Goal: Task Accomplishment & Management: Manage account settings

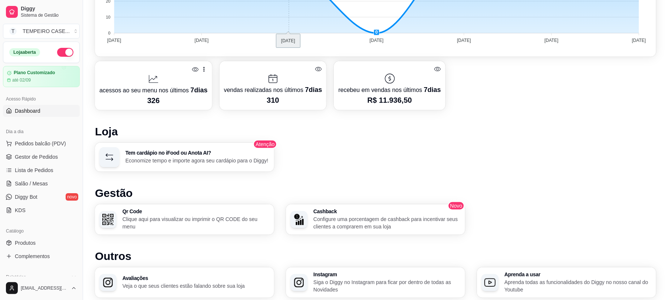
scroll to position [297, 0]
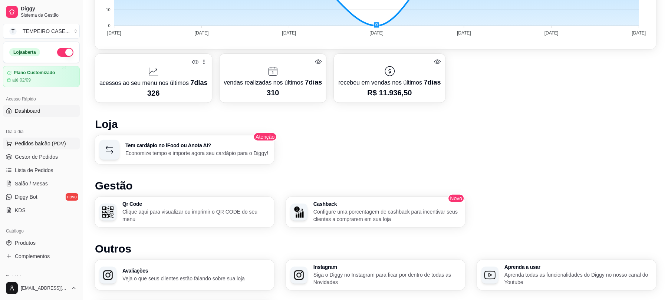
click at [43, 148] on button "Pedidos balcão (PDV)" at bounding box center [41, 144] width 77 height 12
click at [34, 158] on span "Gestor de Pedidos" at bounding box center [36, 156] width 43 height 7
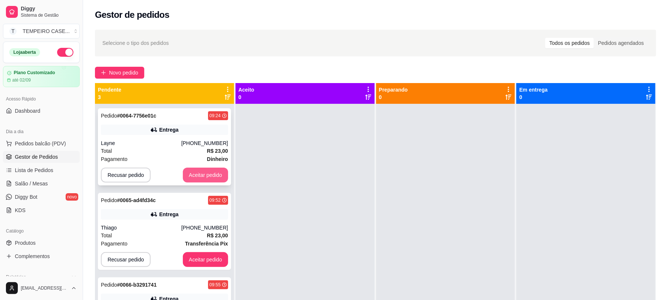
click at [195, 177] on button "Aceitar pedido" at bounding box center [205, 175] width 45 height 15
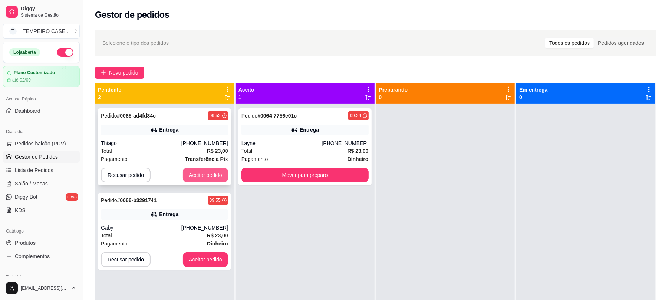
click at [209, 176] on button "Aceitar pedido" at bounding box center [205, 175] width 45 height 15
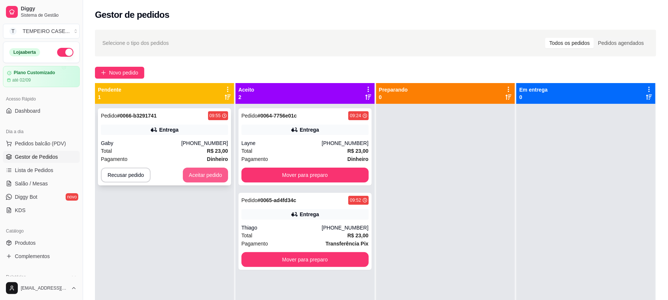
click at [211, 175] on button "Aceitar pedido" at bounding box center [205, 175] width 45 height 15
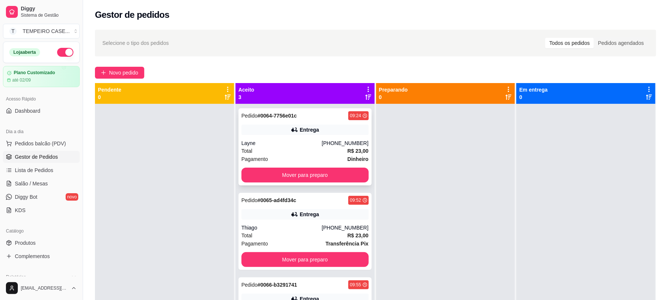
click at [291, 131] on icon at bounding box center [294, 129] width 7 height 7
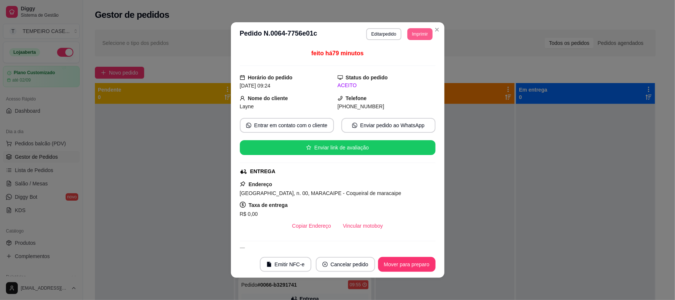
click at [415, 33] on button "Imprimir" at bounding box center [419, 34] width 25 height 12
click at [398, 54] on button "IMPRESSORA" at bounding box center [398, 60] width 61 height 12
click at [413, 34] on button "Imprimir" at bounding box center [420, 33] width 24 height 11
click at [389, 76] on button "IMPRESSORA COZINHA" at bounding box center [399, 74] width 59 height 11
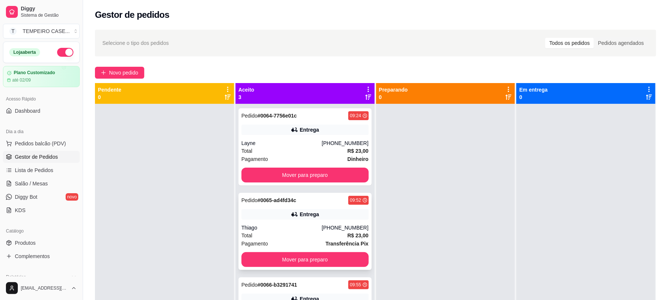
click at [293, 210] on div "Entrega" at bounding box center [304, 214] width 127 height 10
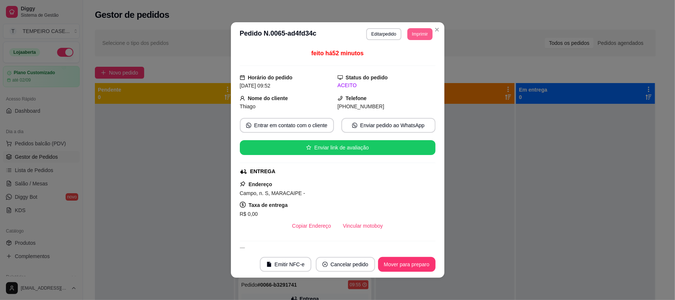
click at [420, 30] on button "Imprimir" at bounding box center [419, 34] width 25 height 12
click at [408, 60] on button "IMPRESSORA" at bounding box center [406, 57] width 49 height 10
click at [418, 36] on button "Imprimir" at bounding box center [420, 33] width 24 height 11
click at [411, 71] on button "IMPRESSORA COZINHA" at bounding box center [398, 75] width 61 height 12
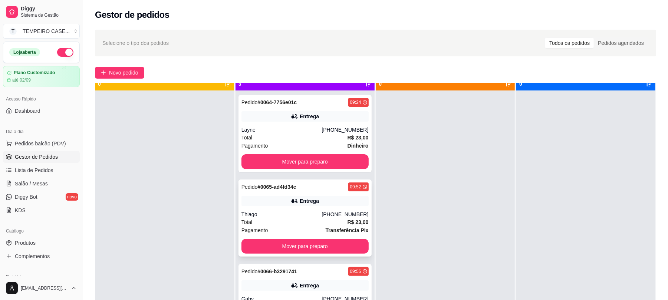
scroll to position [21, 0]
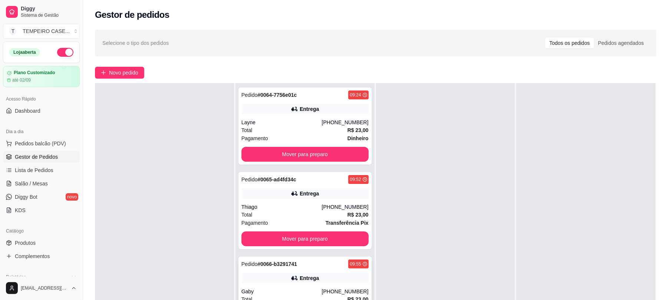
click at [328, 283] on div "Entrega" at bounding box center [304, 278] width 127 height 10
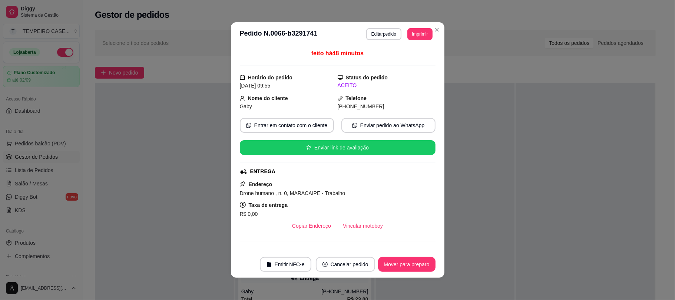
click at [418, 40] on header "**********" at bounding box center [337, 34] width 213 height 24
click at [419, 39] on button "Imprimir" at bounding box center [419, 34] width 25 height 12
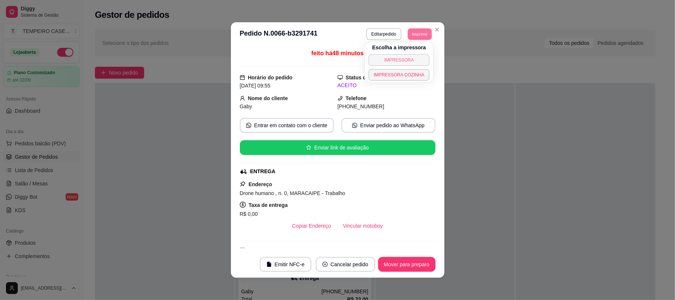
click at [400, 54] on div "Escolha a impressora IMPRESSORA IMPRESSORA COZINHA" at bounding box center [399, 62] width 69 height 40
click at [406, 54] on div "Escolha a impressora IMPRESSORA IMPRESSORA COZINHA" at bounding box center [399, 62] width 69 height 40
click at [405, 57] on button "IMPRESSORA" at bounding box center [398, 60] width 61 height 12
click at [417, 36] on button "Imprimir" at bounding box center [420, 33] width 24 height 11
click at [410, 70] on button "IMPRESSORA COZINHA" at bounding box center [399, 74] width 59 height 11
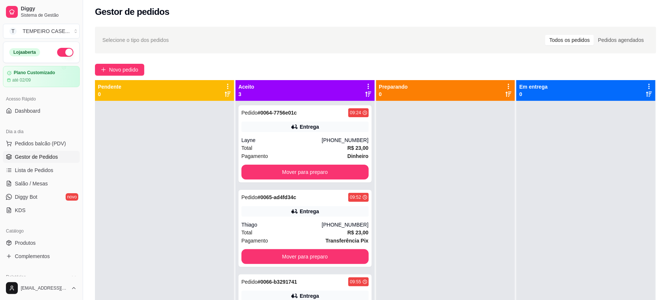
scroll to position [0, 0]
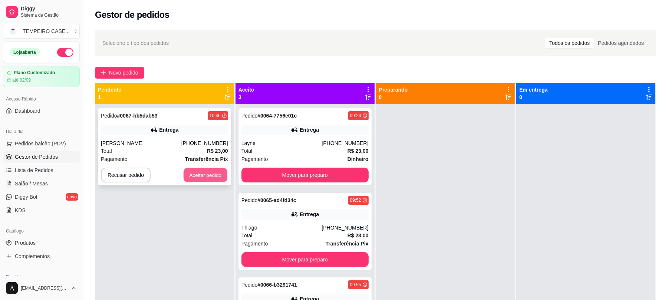
click at [196, 175] on button "Aceitar pedido" at bounding box center [205, 175] width 44 height 14
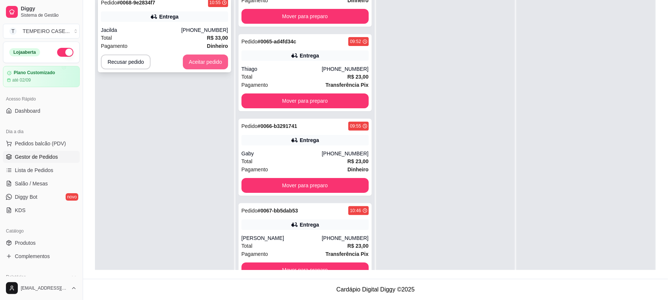
click at [208, 59] on button "Aceitar pedido" at bounding box center [205, 61] width 45 height 15
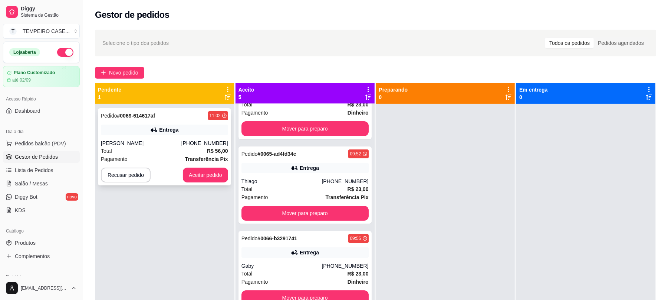
click at [153, 129] on icon at bounding box center [153, 129] width 7 height 7
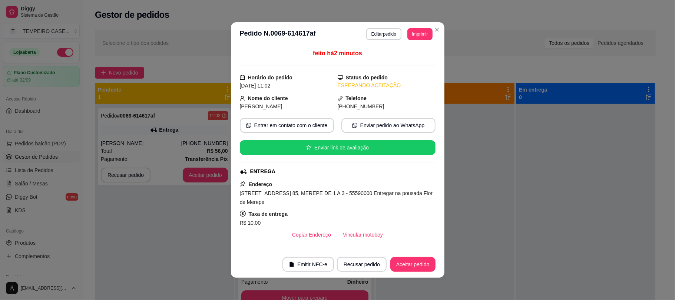
click at [415, 35] on button "Imprimir" at bounding box center [419, 34] width 25 height 12
click at [410, 71] on button "IMPRESSORA COZINHA" at bounding box center [398, 75] width 61 height 12
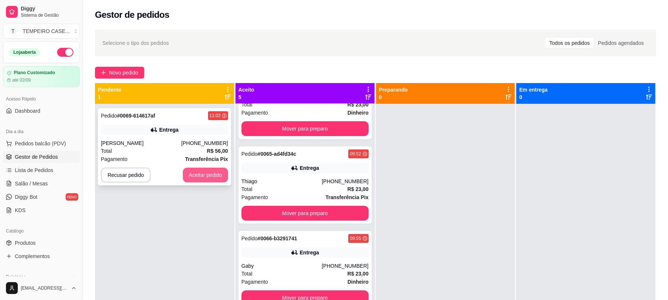
click at [197, 181] on button "Aceitar pedido" at bounding box center [205, 175] width 45 height 15
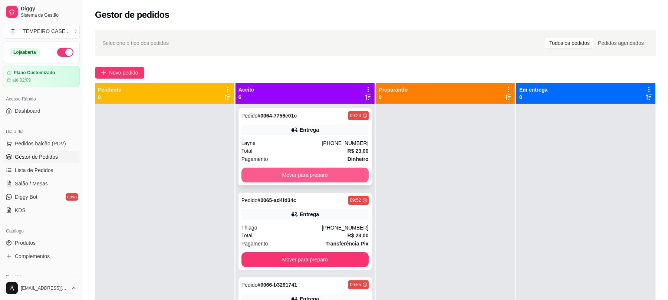
click at [300, 176] on button "Mover para preparo" at bounding box center [304, 175] width 127 height 15
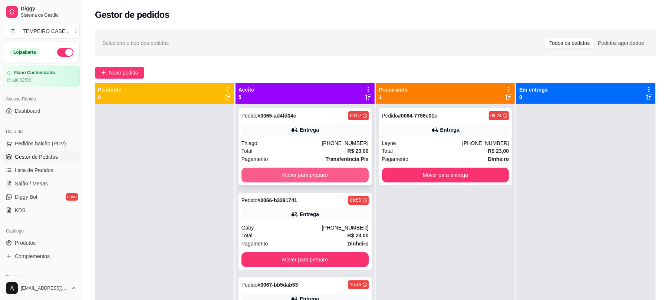
click at [307, 173] on button "Mover para preparo" at bounding box center [304, 175] width 127 height 15
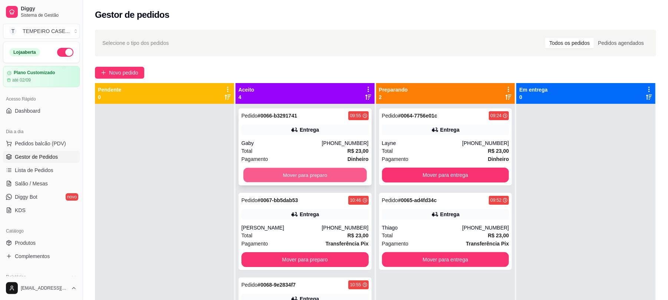
click at [307, 177] on button "Mover para preparo" at bounding box center [304, 175] width 123 height 14
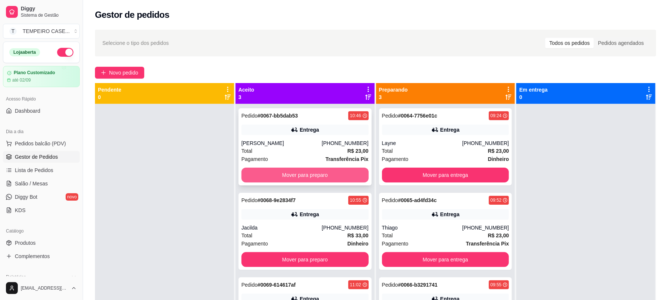
click at [305, 178] on button "Mover para preparo" at bounding box center [304, 175] width 127 height 15
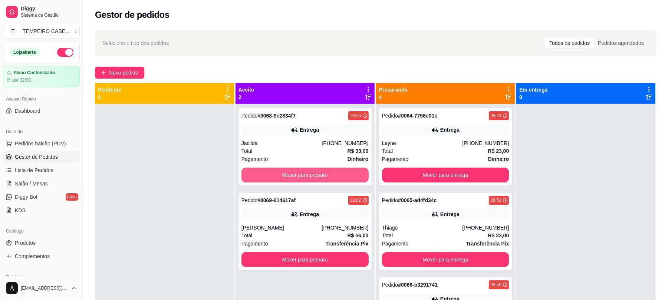
click at [302, 176] on button "Mover para preparo" at bounding box center [304, 175] width 127 height 15
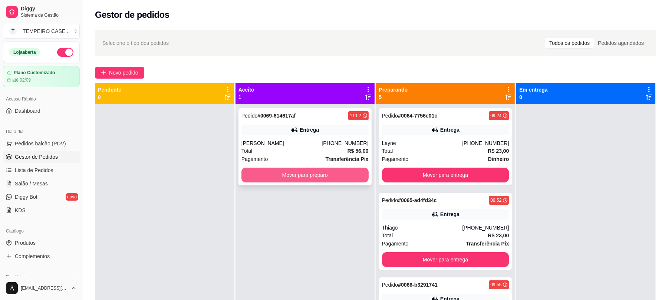
click at [298, 168] on button "Mover para preparo" at bounding box center [304, 175] width 127 height 15
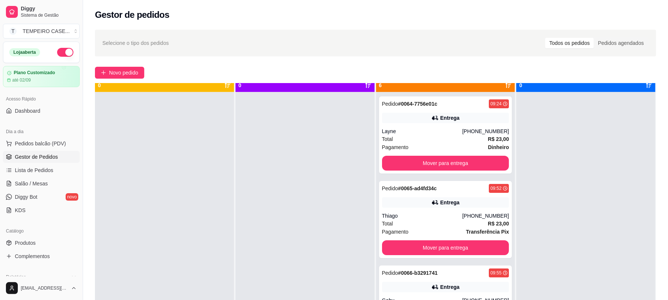
scroll to position [21, 0]
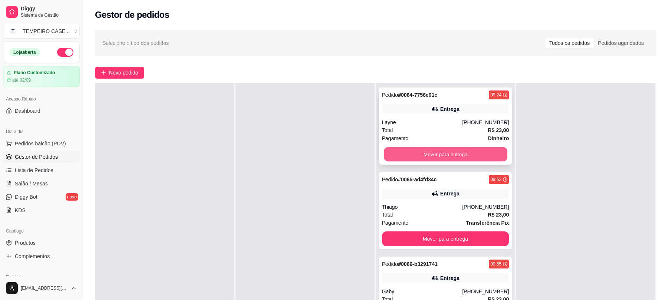
click at [430, 156] on button "Mover para entrega" at bounding box center [445, 154] width 123 height 14
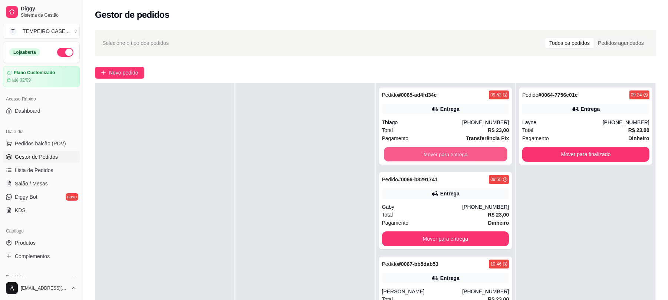
click at [432, 159] on button "Mover para entrega" at bounding box center [445, 154] width 123 height 14
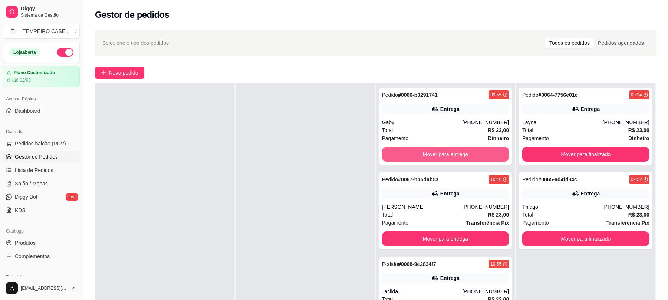
click at [432, 159] on button "Mover para entrega" at bounding box center [445, 154] width 127 height 15
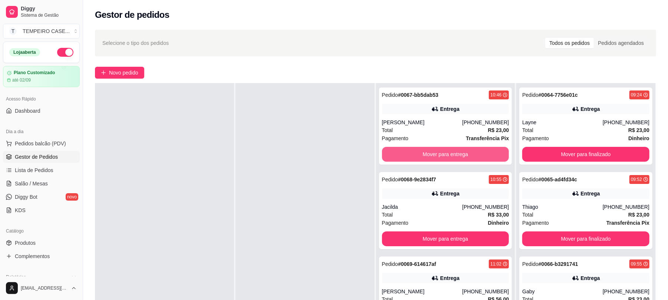
click at [432, 159] on button "Mover para entrega" at bounding box center [445, 154] width 127 height 15
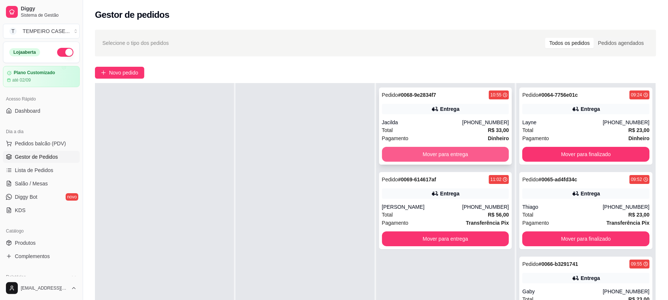
click at [430, 162] on button "Mover para entrega" at bounding box center [445, 154] width 127 height 15
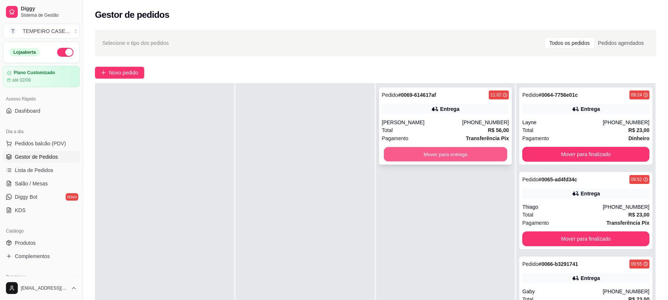
click at [411, 152] on button "Mover para entrega" at bounding box center [445, 154] width 123 height 14
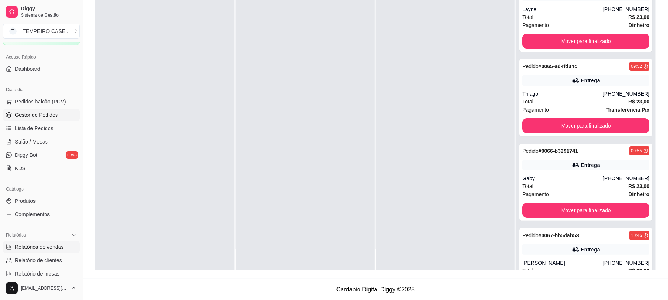
scroll to position [99, 0]
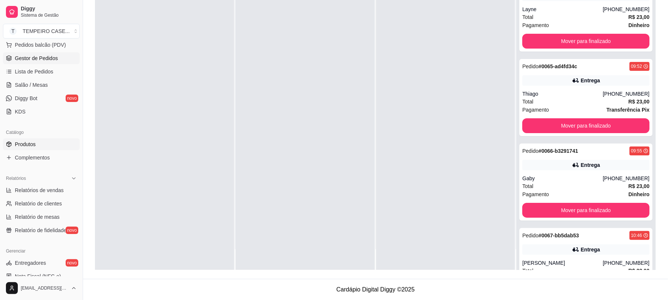
click at [33, 149] on link "Produtos" at bounding box center [41, 144] width 77 height 12
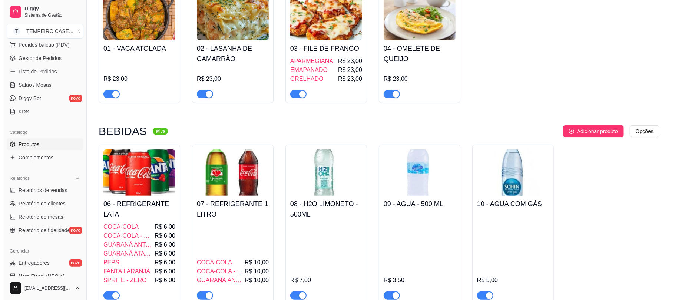
scroll to position [148, 0]
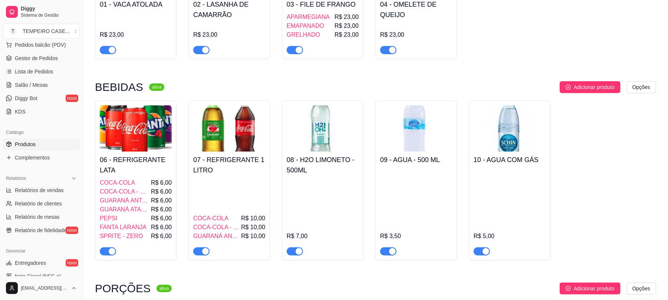
click at [221, 136] on img at bounding box center [229, 128] width 72 height 46
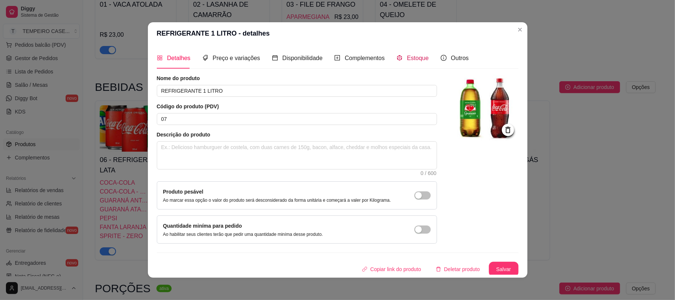
click at [407, 58] on span "Estoque" at bounding box center [418, 58] width 22 height 6
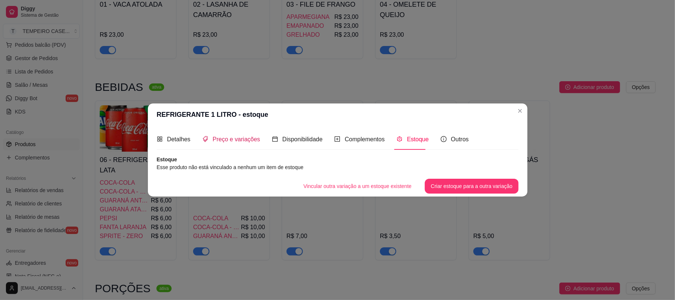
click at [232, 137] on span "Preço e variações" at bounding box center [236, 139] width 47 height 6
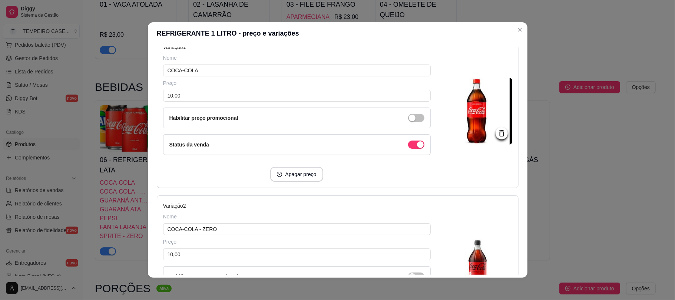
scroll to position [99, 0]
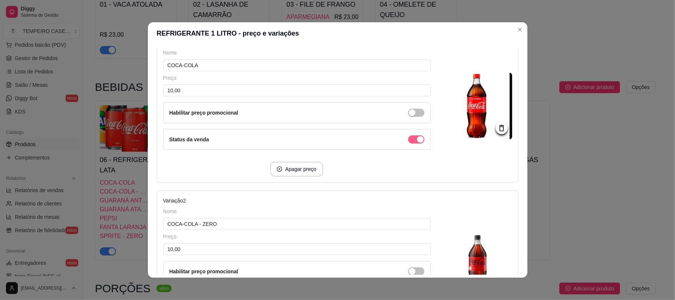
click at [417, 139] on div "button" at bounding box center [420, 139] width 7 height 7
click at [446, 163] on div at bounding box center [479, 107] width 67 height 139
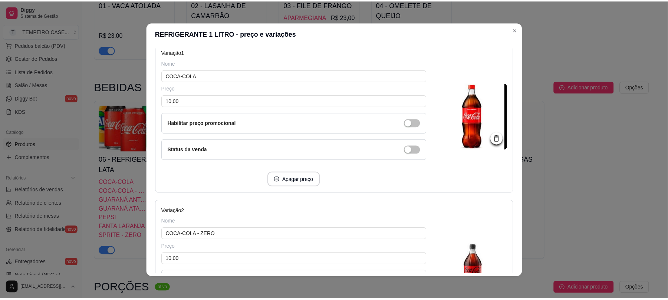
scroll to position [49, 0]
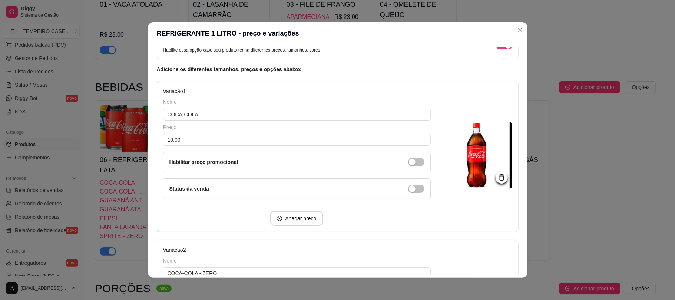
click at [446, 224] on div at bounding box center [479, 156] width 67 height 139
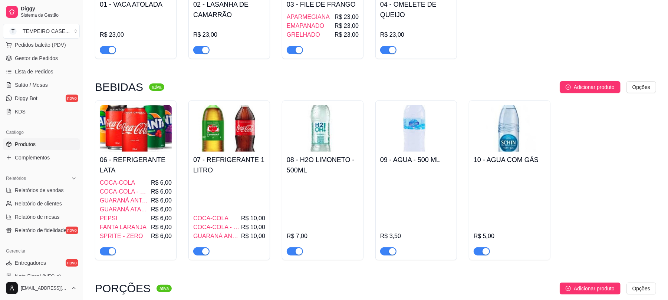
scroll to position [0, 0]
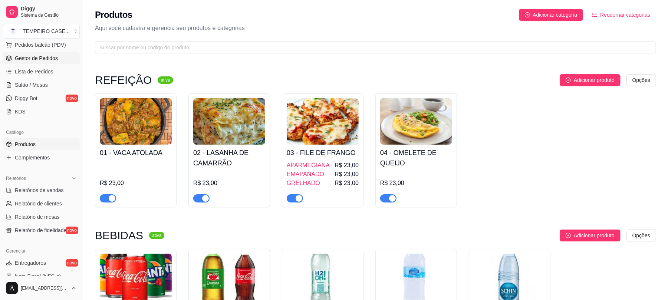
click at [40, 63] on link "Gestor de Pedidos" at bounding box center [41, 58] width 77 height 12
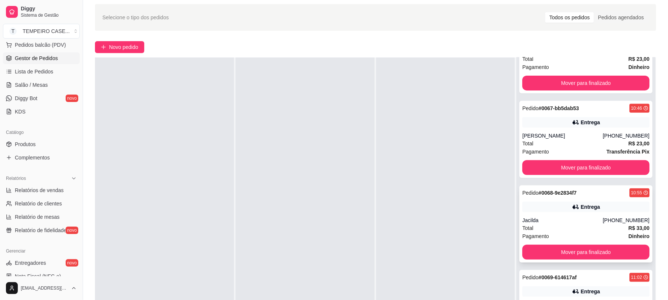
scroll to position [49, 0]
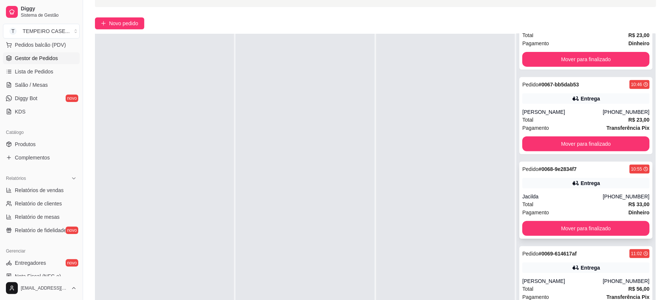
click at [562, 196] on div "Jacilda" at bounding box center [562, 196] width 80 height 7
click at [45, 145] on link "Produtos" at bounding box center [41, 144] width 77 height 12
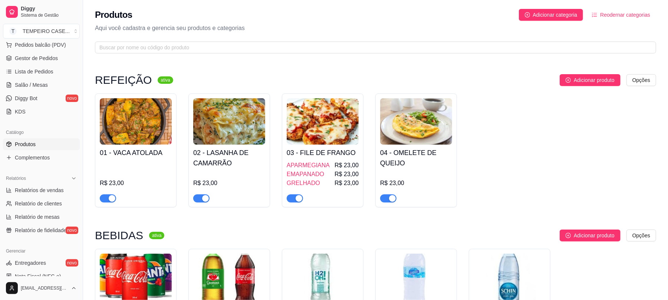
drag, startPoint x: 214, startPoint y: 167, endPoint x: 203, endPoint y: 144, distance: 25.0
click at [203, 144] on img at bounding box center [229, 121] width 72 height 46
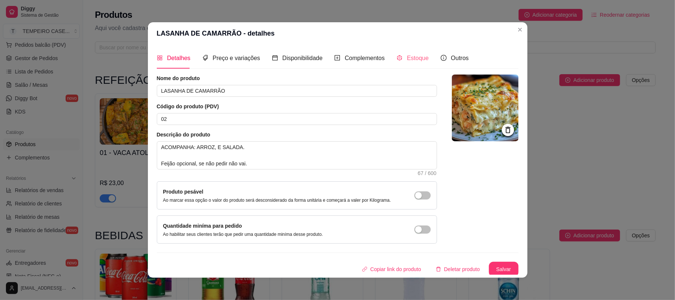
click at [412, 63] on div "Estoque" at bounding box center [413, 57] width 32 height 21
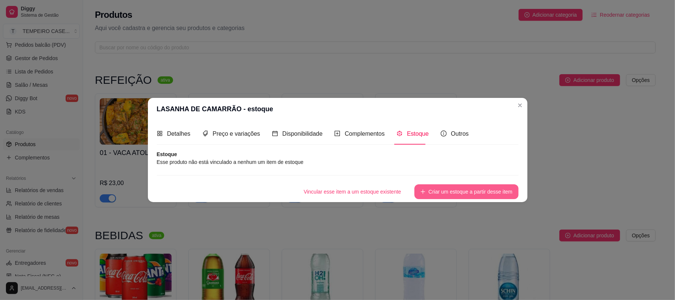
click at [456, 191] on button "Criar um estoque a partir desse item" at bounding box center [466, 191] width 104 height 15
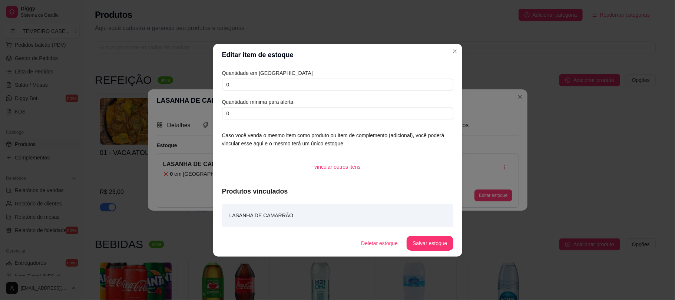
click at [275, 96] on div "Quantidade em estoque 0 Quantidade mínima para alerta 0" at bounding box center [337, 94] width 231 height 50
drag, startPoint x: 275, startPoint y: 88, endPoint x: 211, endPoint y: 87, distance: 64.1
click at [211, 87] on div "Editar item de estoque Quantidade em estoque 0 Quantidade mínima para alerta 0 …" at bounding box center [337, 150] width 675 height 300
type input "16"
click at [428, 241] on button "Salvar estoque" at bounding box center [430, 243] width 46 height 15
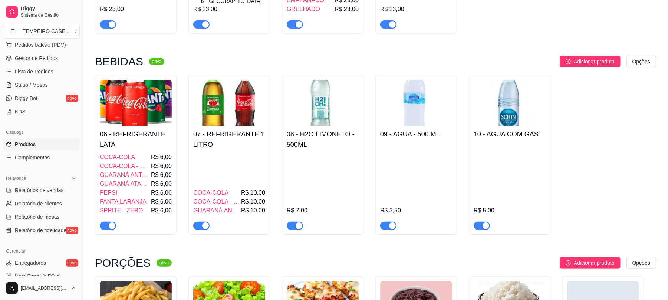
scroll to position [445, 0]
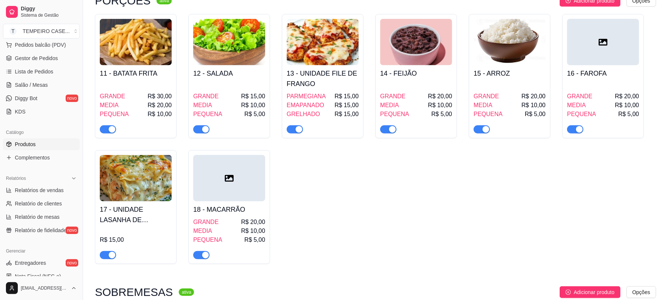
click at [146, 201] on div "17 - UNIDADE LASANHA DE CAMARRÃO R$ 15,00" at bounding box center [136, 230] width 72 height 58
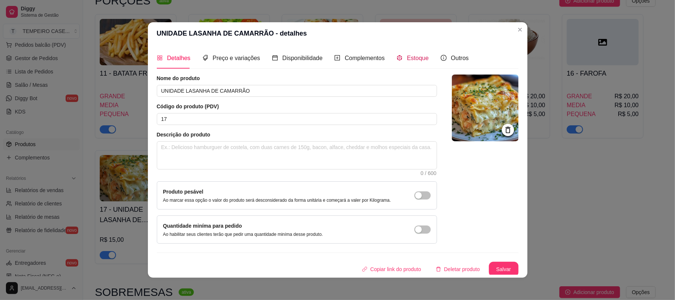
click at [397, 59] on div "Estoque" at bounding box center [413, 57] width 32 height 9
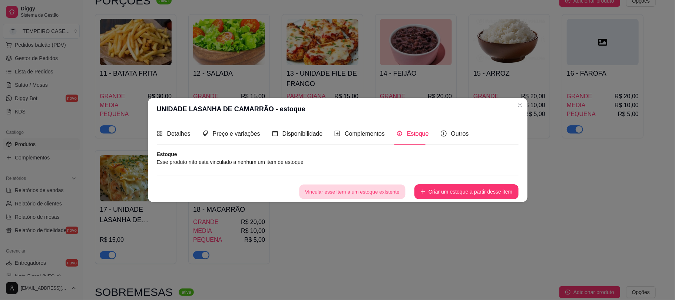
click at [341, 194] on button "Vincular esse item a um estoque existente" at bounding box center [352, 191] width 106 height 14
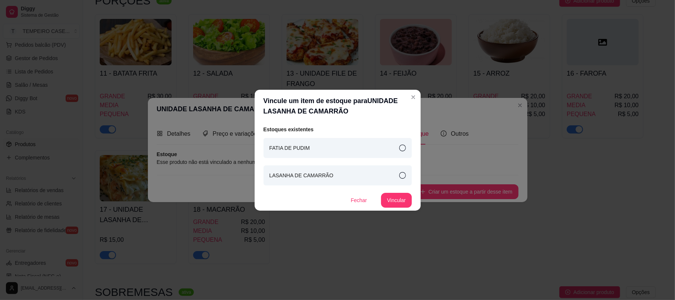
click at [335, 173] on div "LASANHA DE CAMARRÃO" at bounding box center [338, 175] width 148 height 20
click at [394, 202] on button "Vincular" at bounding box center [396, 200] width 30 height 15
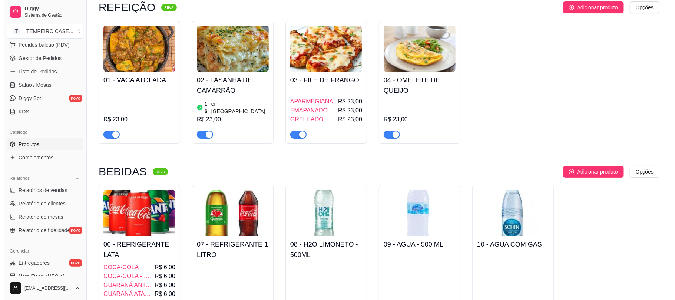
scroll to position [0, 0]
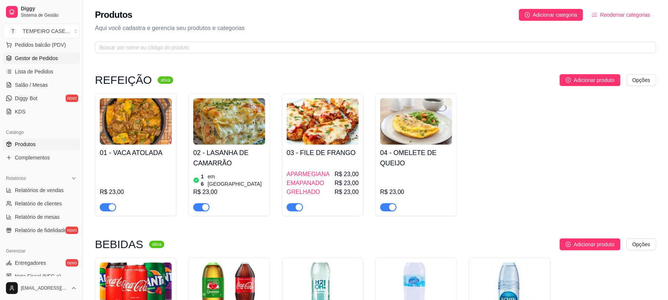
click at [36, 57] on span "Gestor de Pedidos" at bounding box center [36, 57] width 43 height 7
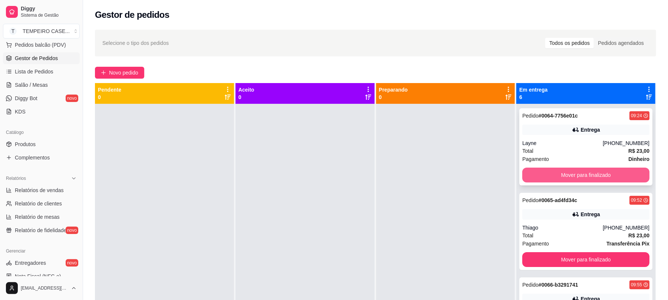
click at [562, 173] on button "Mover para finalizado" at bounding box center [585, 175] width 127 height 15
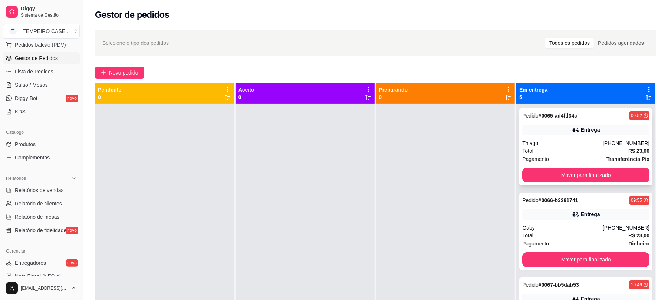
click at [563, 141] on div "Thiago" at bounding box center [562, 142] width 80 height 7
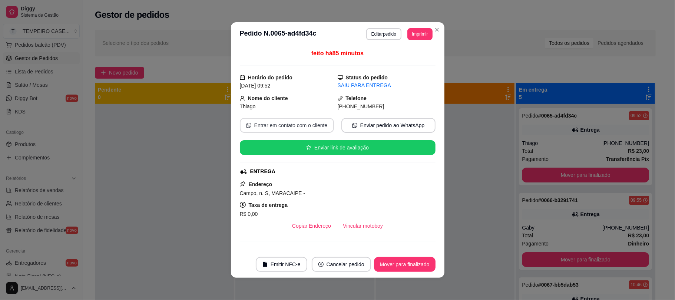
click at [289, 125] on button "Entrar em contato com o cliente" at bounding box center [287, 125] width 94 height 15
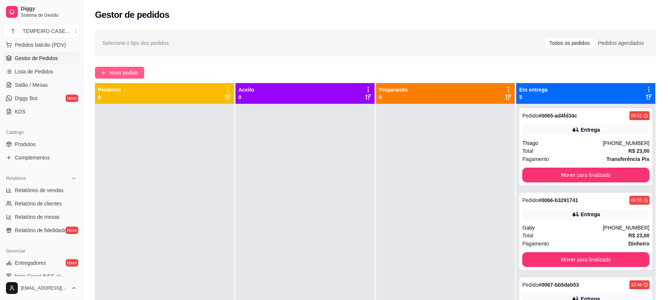
click at [125, 69] on span "Novo pedido" at bounding box center [123, 73] width 29 height 8
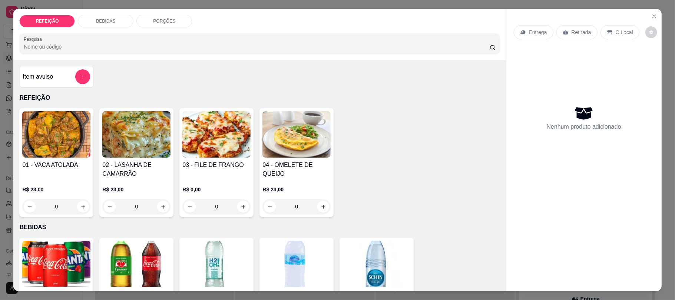
click at [125, 146] on img at bounding box center [136, 134] width 68 height 46
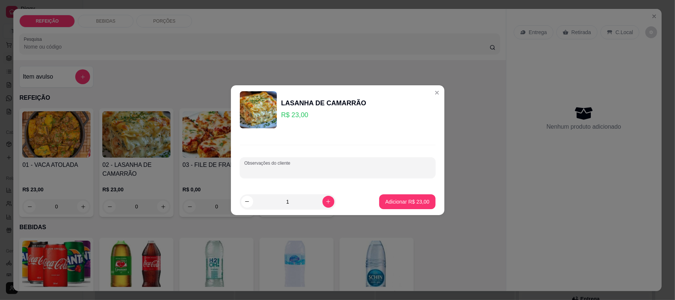
click at [357, 172] on input "Observações do cliente" at bounding box center [337, 170] width 187 height 7
type input "sem salada"
click at [418, 194] on button "Adicionar R$ 23,00" at bounding box center [407, 201] width 54 height 14
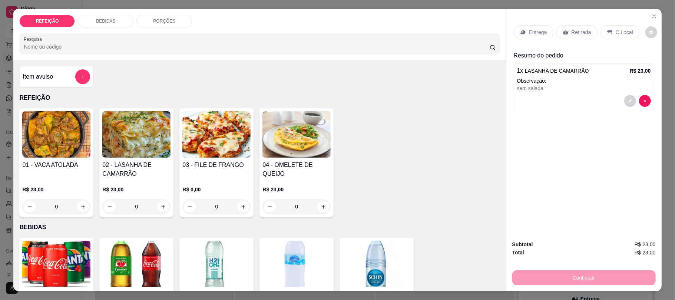
click at [529, 32] on p "Entrega" at bounding box center [538, 32] width 18 height 7
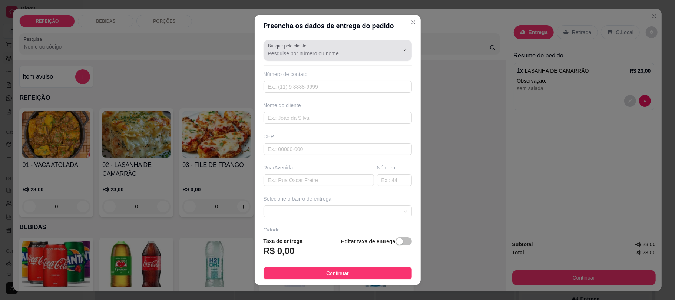
click at [342, 55] on input "Busque pelo cliente" at bounding box center [327, 53] width 119 height 7
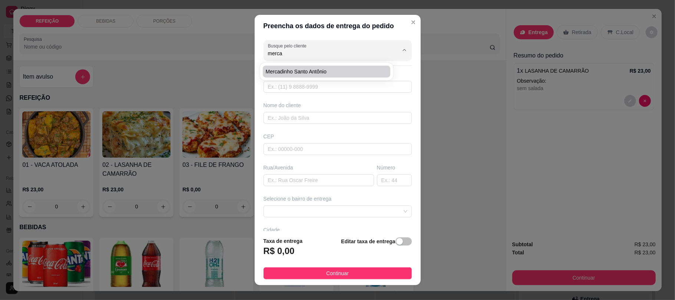
click at [322, 76] on li "Mercadinho santo Antônio" at bounding box center [327, 72] width 128 height 12
type input "Mercadinho santo Antônio"
type input "81987684791"
type input "Mercadinho santo Antônio"
type input "55595259"
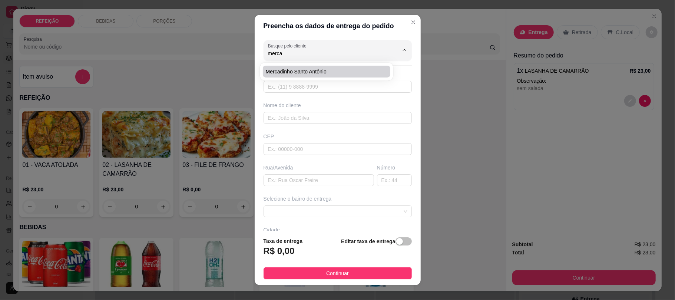
type input "[GEOGRAPHIC_DATA]"
type input "40"
type input "IPOJUCA"
type input "Mercadinho santo Antônio"
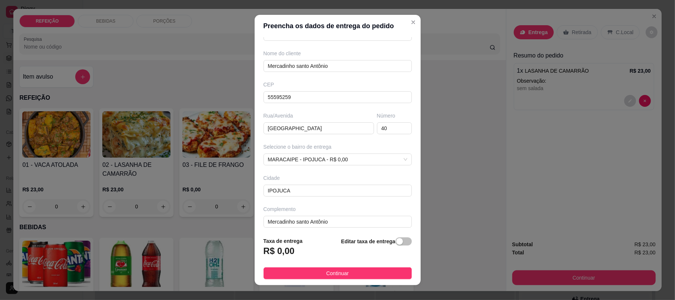
scroll to position [58, 0]
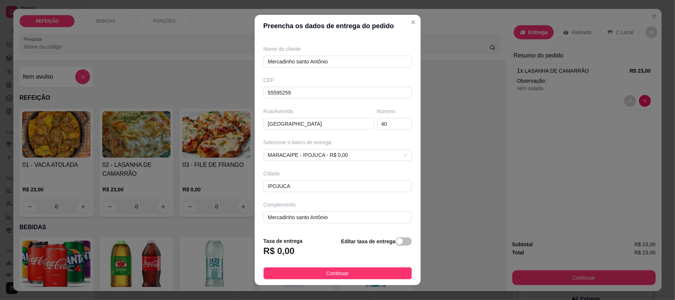
type input "Mercadinho santo Antônio"
click at [345, 279] on footer "Taxa de entrega R$ 0,00 Editar taxa de entrega Continuar" at bounding box center [338, 258] width 166 height 54
click at [344, 278] on button "Continuar" at bounding box center [338, 273] width 148 height 12
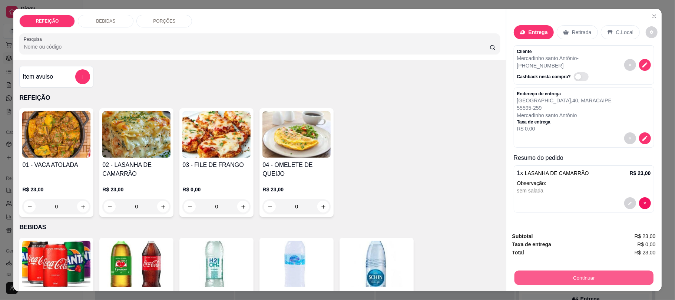
click at [567, 279] on button "Continuar" at bounding box center [583, 277] width 139 height 14
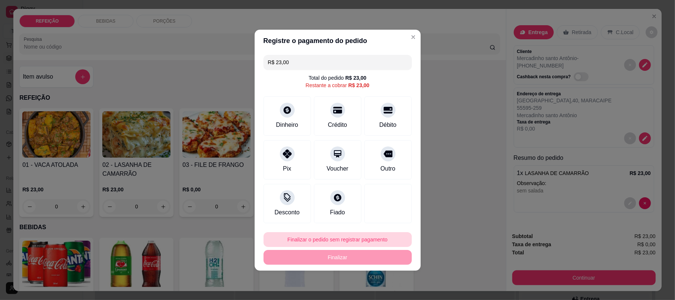
click at [305, 242] on button "Finalizar o pedido sem registrar pagamento" at bounding box center [338, 239] width 148 height 15
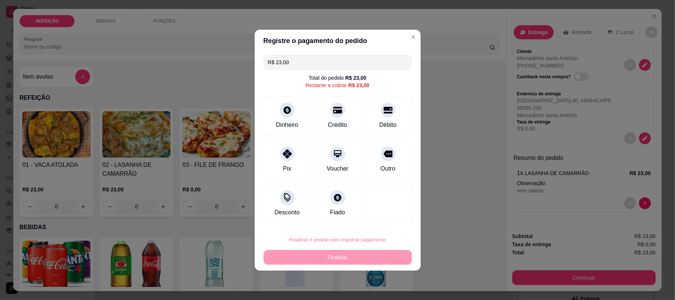
click at [382, 221] on button "Confirmar" at bounding box center [381, 218] width 27 height 11
type input "R$ 0,00"
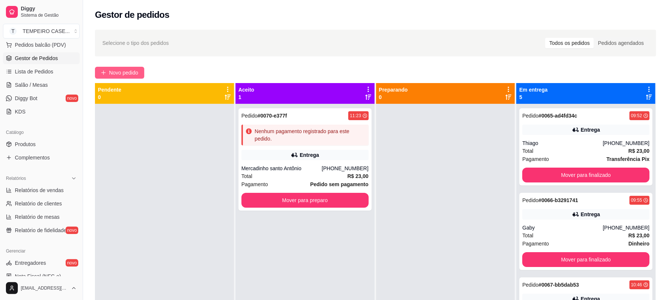
click at [113, 74] on span "Novo pedido" at bounding box center [123, 73] width 29 height 8
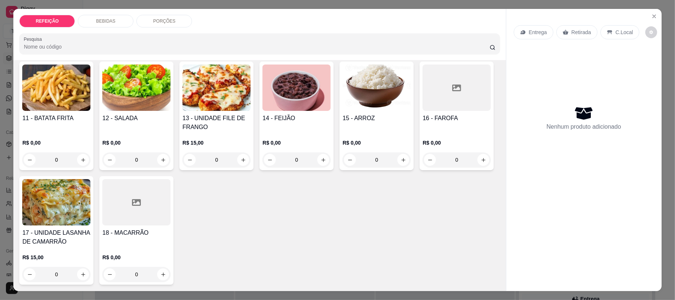
scroll to position [15, 0]
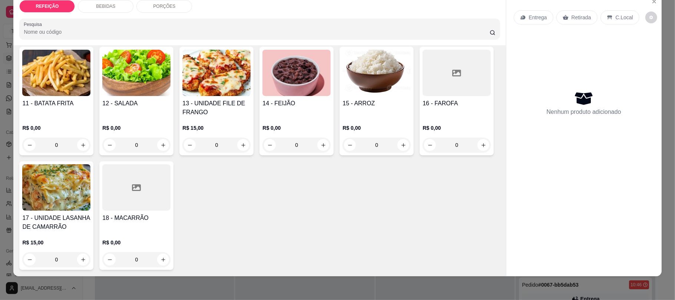
click at [90, 181] on img at bounding box center [56, 187] width 68 height 46
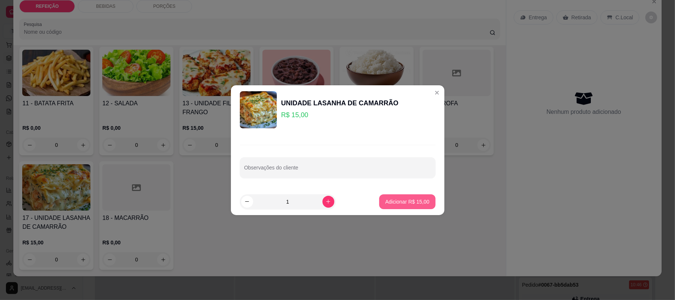
click at [390, 201] on p "Adicionar R$ 15,00" at bounding box center [407, 201] width 44 height 7
type input "1"
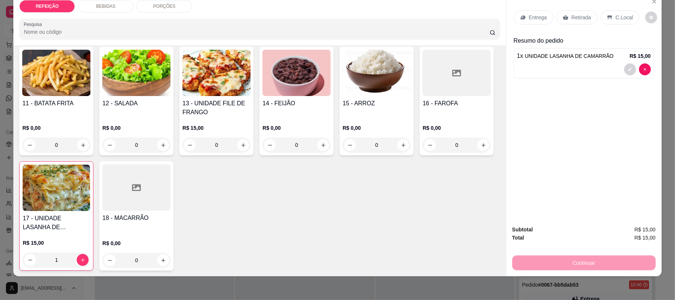
click at [119, 115] on div "12 - SALADA" at bounding box center [136, 108] width 68 height 18
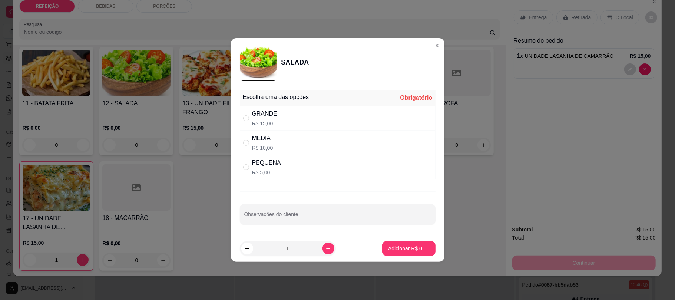
click at [274, 169] on p "R$ 5,00" at bounding box center [266, 172] width 29 height 7
radio input "true"
click at [431, 51] on header "SALADA" at bounding box center [337, 62] width 213 height 49
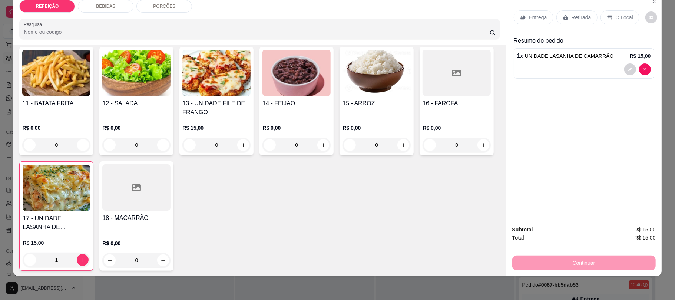
click at [145, 94] on img at bounding box center [136, 73] width 68 height 46
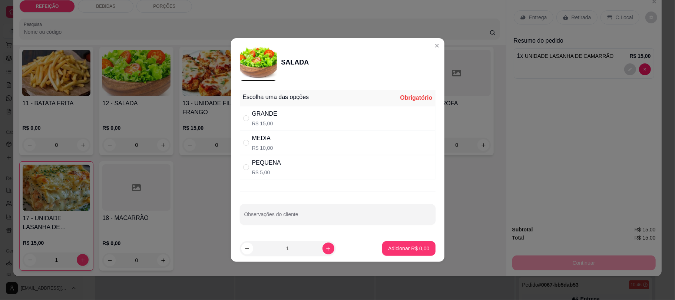
click at [282, 163] on div "PEQUENA R$ 5,00" at bounding box center [338, 167] width 196 height 24
radio input "true"
click at [402, 252] on p "Adicionar R$ 5,00" at bounding box center [409, 248] width 40 height 7
type input "1"
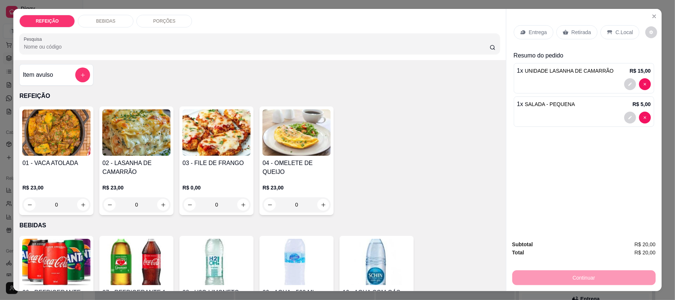
scroll to position [0, 0]
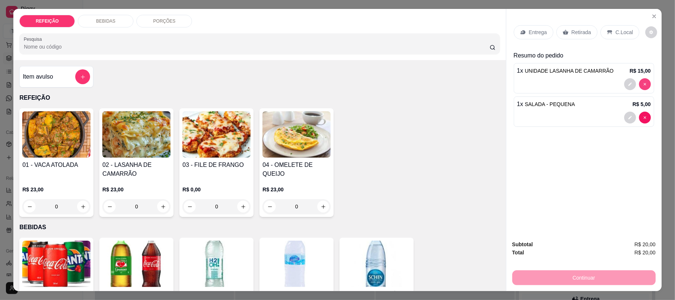
type input "0"
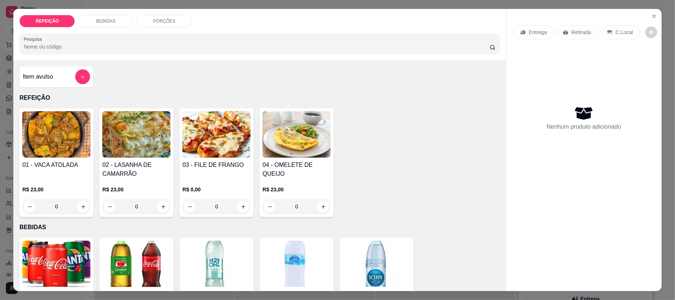
click at [132, 144] on img at bounding box center [136, 134] width 68 height 46
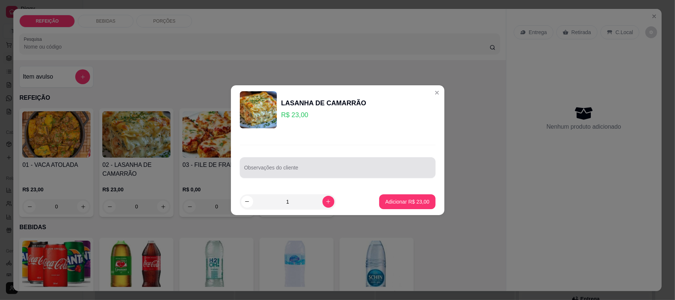
click at [283, 171] on input "Observações do cliente" at bounding box center [337, 170] width 187 height 7
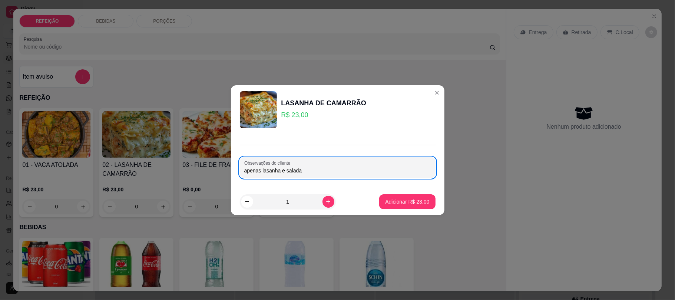
type input "apenas lasanha e salada"
click at [338, 174] on input "apenas lasanha e salada" at bounding box center [337, 170] width 187 height 7
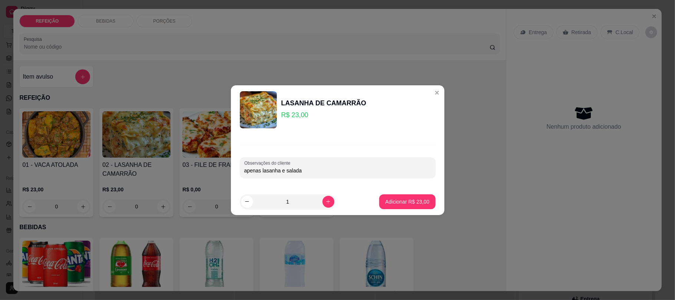
click at [338, 174] on input "apenas lasanha e salada" at bounding box center [337, 170] width 187 height 7
click at [395, 201] on p "Adicionar R$ 23,00" at bounding box center [407, 201] width 44 height 7
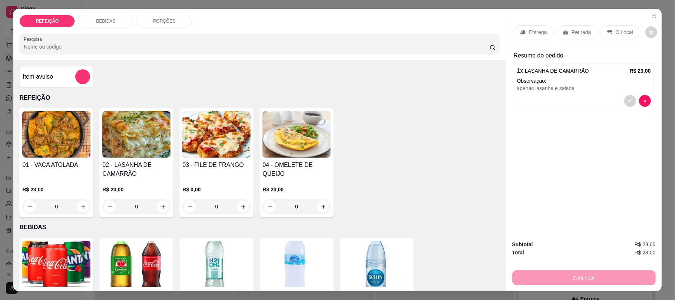
click at [534, 33] on p "Entrega" at bounding box center [538, 32] width 18 height 7
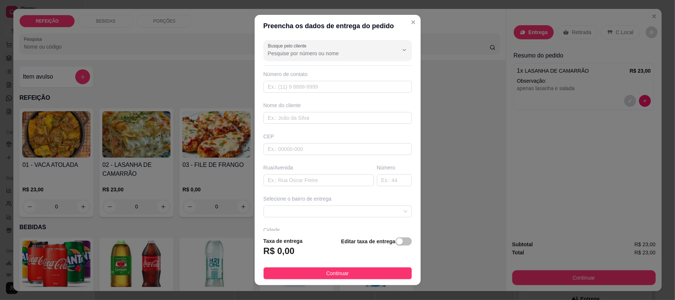
click at [305, 64] on div "Busque pelo cliente Número de contato Nome do cliente CEP Rua/Avenida Número Se…" at bounding box center [338, 133] width 166 height 193
click at [315, 62] on div "Busque pelo cliente Número de contato Nome do cliente CEP Rua/Avenida Número Se…" at bounding box center [338, 133] width 166 height 193
click at [330, 53] on input "Busque pelo cliente" at bounding box center [327, 53] width 119 height 7
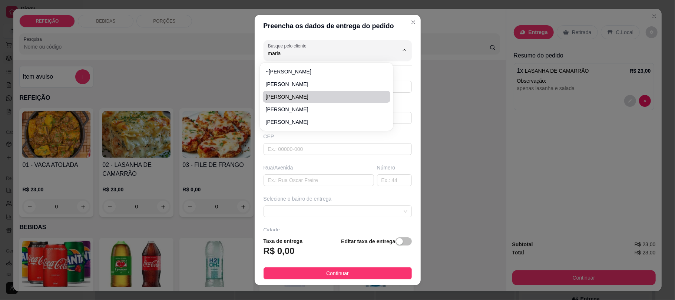
click at [309, 97] on span "[PERSON_NAME]" at bounding box center [323, 96] width 114 height 7
type input "[PERSON_NAME]"
type input "81973156916"
type input "[PERSON_NAME]"
type input "Coqueiral"
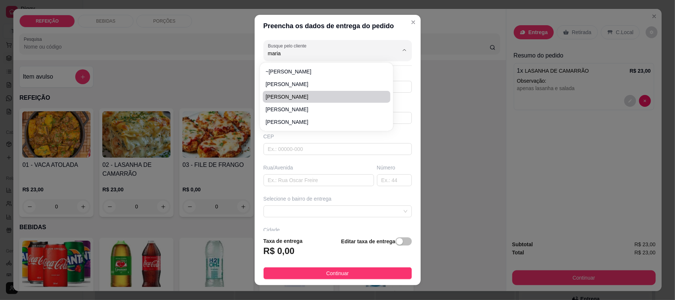
type input "0000"
type input "IPOJUCA"
type input "Drone humano"
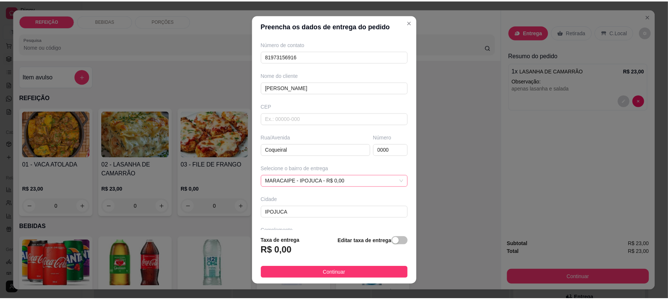
scroll to position [58, 0]
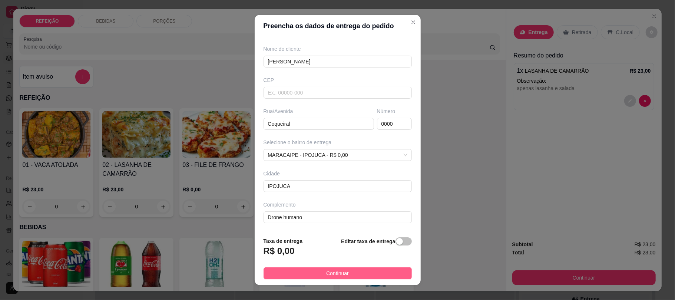
click at [346, 276] on button "Continuar" at bounding box center [338, 273] width 148 height 12
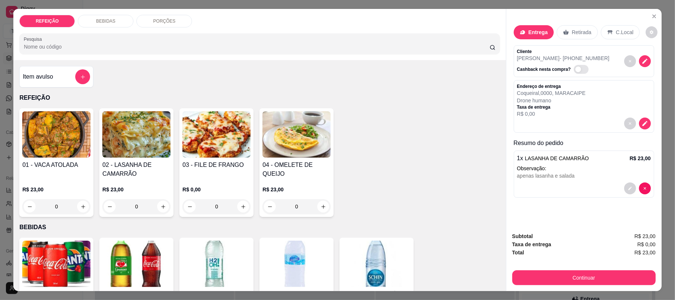
click at [566, 185] on div at bounding box center [584, 188] width 134 height 12
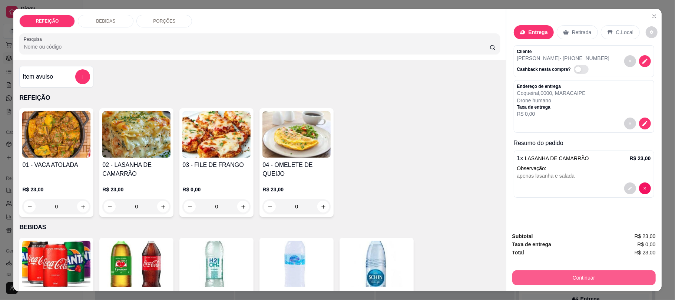
click at [563, 279] on button "Continuar" at bounding box center [583, 277] width 143 height 15
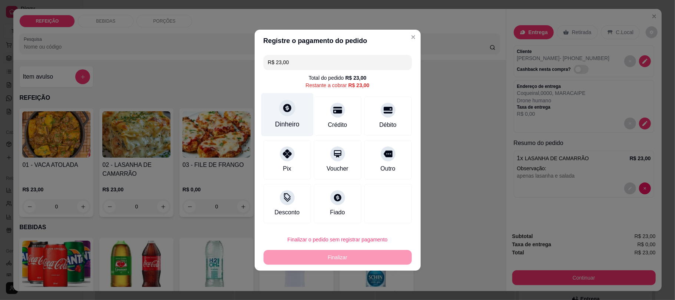
click at [281, 123] on div "Dinheiro" at bounding box center [287, 124] width 24 height 10
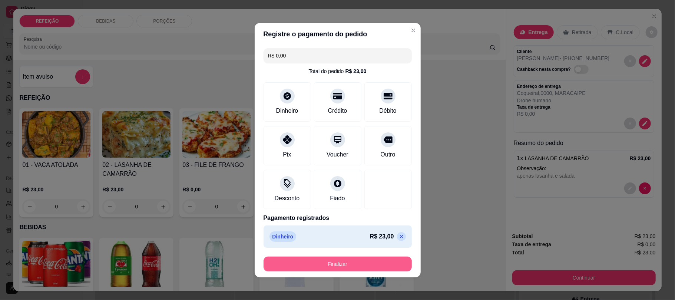
click at [361, 266] on button "Finalizar" at bounding box center [338, 263] width 148 height 15
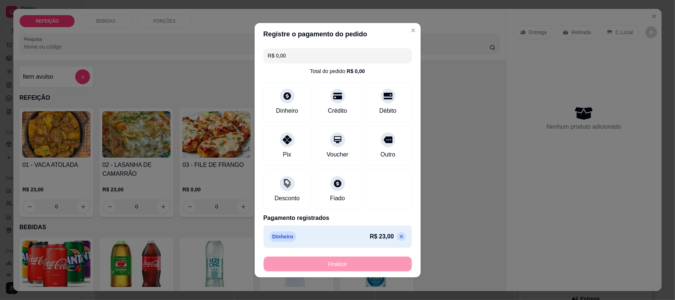
type input "-R$ 23,00"
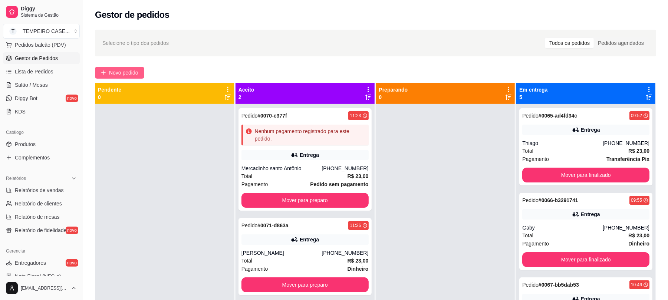
click at [132, 67] on button "Novo pedido" at bounding box center [119, 73] width 49 height 12
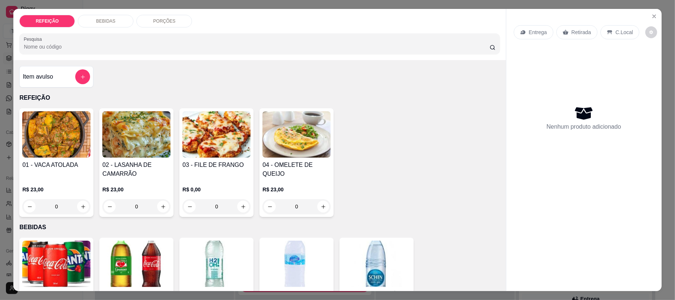
click at [226, 126] on img at bounding box center [216, 134] width 68 height 46
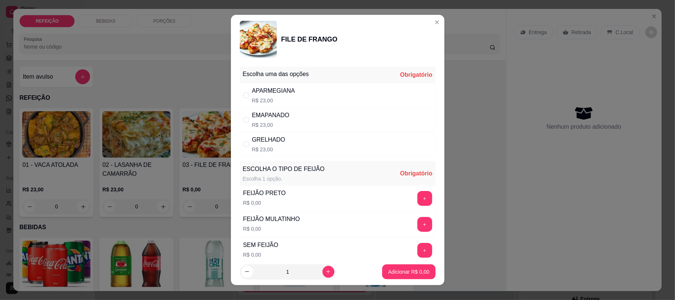
drag, startPoint x: 337, startPoint y: 90, endPoint x: 341, endPoint y: 93, distance: 5.8
click at [337, 89] on div "APARMEGIANA R$ 23,00" at bounding box center [338, 95] width 196 height 24
radio input "true"
click at [417, 201] on button "+" at bounding box center [424, 198] width 15 height 15
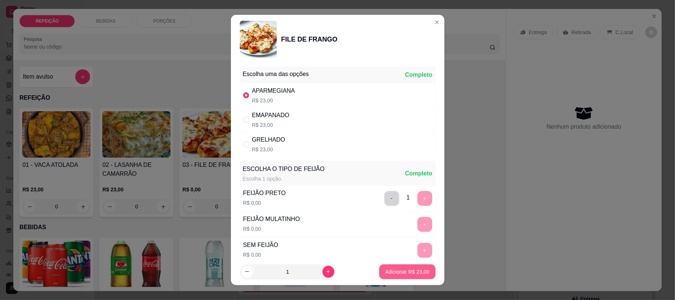
click at [388, 274] on p "Adicionar R$ 23,00" at bounding box center [407, 271] width 44 height 7
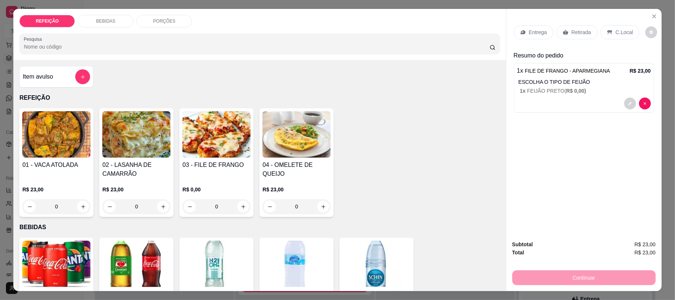
click at [579, 30] on p "Retirada" at bounding box center [582, 32] width 20 height 7
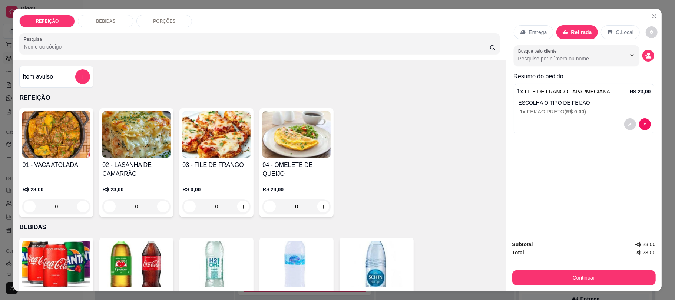
click at [565, 277] on button "Continuar" at bounding box center [583, 277] width 143 height 15
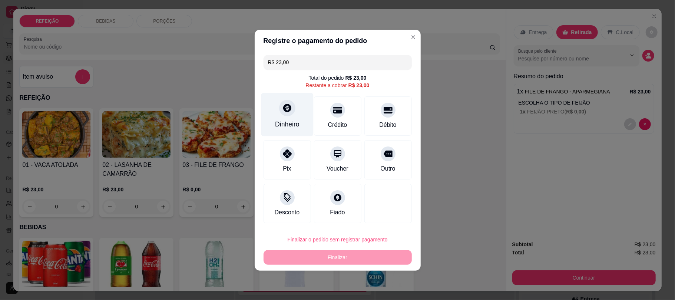
click at [278, 112] on div "Dinheiro" at bounding box center [287, 114] width 52 height 43
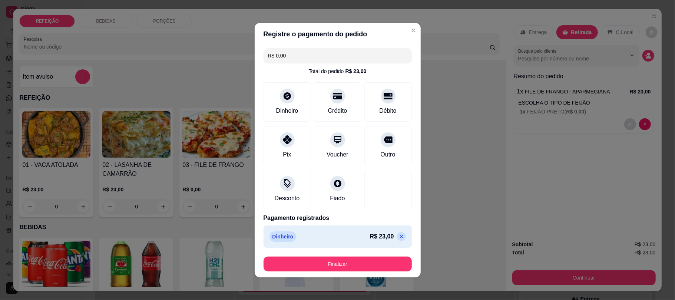
click at [370, 259] on button "Finalizar" at bounding box center [338, 263] width 148 height 15
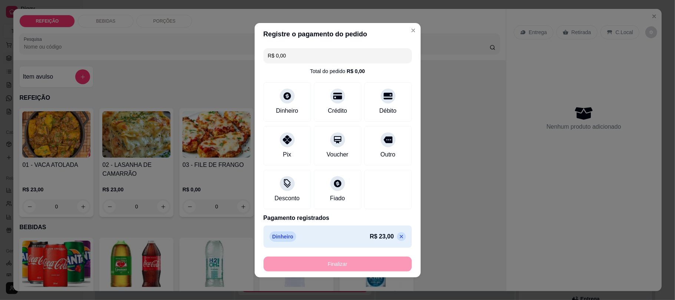
type input "-R$ 23,00"
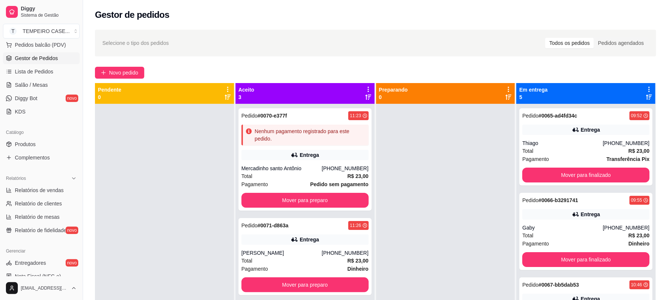
scroll to position [21, 0]
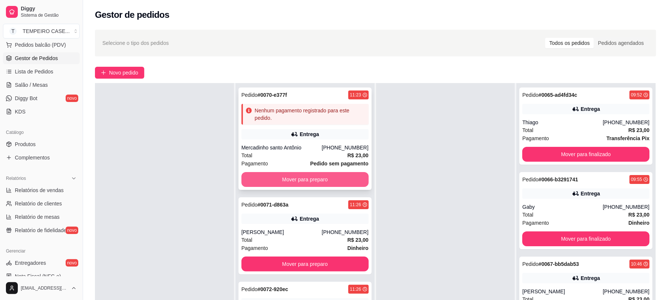
click at [310, 184] on button "Mover para preparo" at bounding box center [304, 179] width 127 height 15
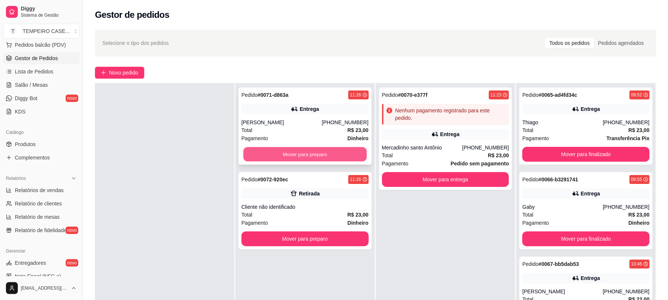
click at [310, 160] on button "Mover para preparo" at bounding box center [304, 154] width 123 height 14
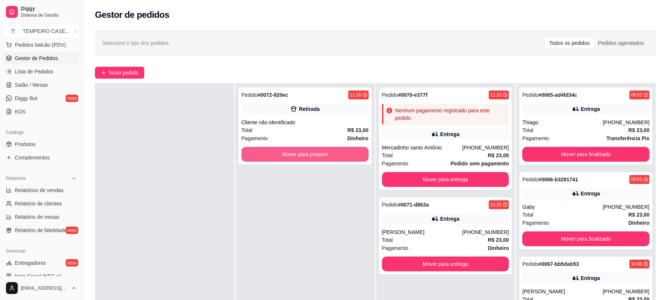
click at [310, 160] on button "Mover para preparo" at bounding box center [304, 154] width 127 height 15
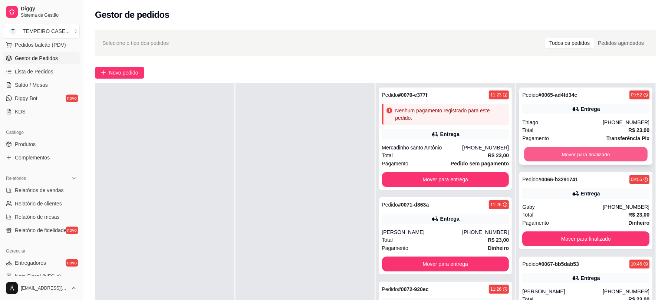
click at [553, 158] on button "Mover para finalizado" at bounding box center [585, 154] width 123 height 14
click at [553, 158] on button "Mover para finalizado" at bounding box center [585, 154] width 127 height 15
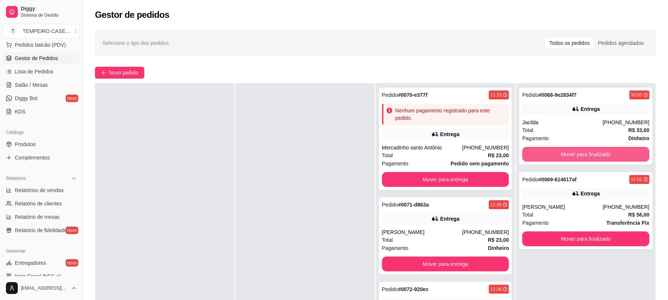
click at [553, 158] on button "Mover para finalizado" at bounding box center [585, 154] width 127 height 15
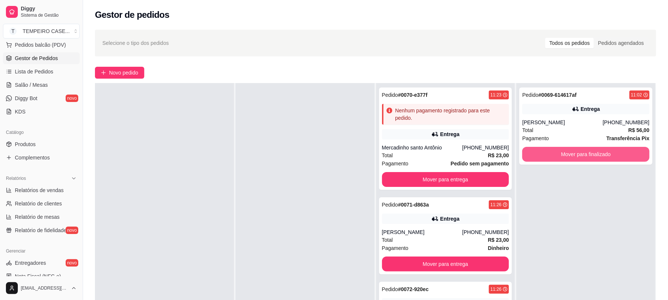
click at [553, 158] on button "Mover para finalizado" at bounding box center [585, 154] width 127 height 15
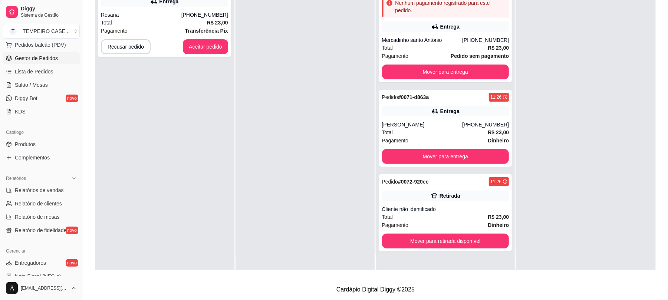
scroll to position [0, 0]
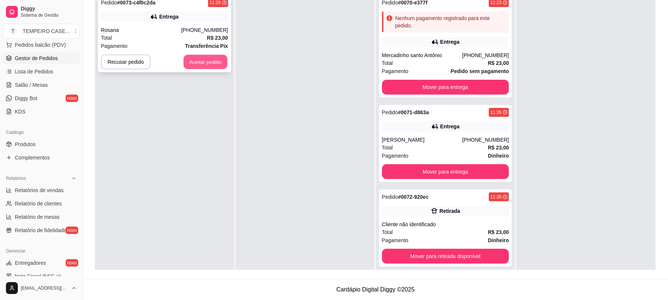
click at [210, 64] on button "Aceitar pedido" at bounding box center [205, 62] width 44 height 14
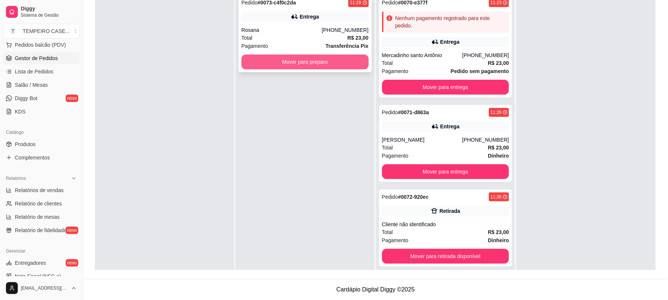
click at [278, 57] on button "Mover para preparo" at bounding box center [304, 61] width 127 height 15
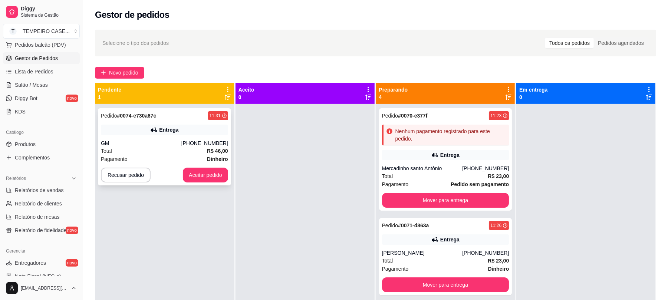
click at [178, 129] on div "Entrega" at bounding box center [164, 130] width 127 height 10
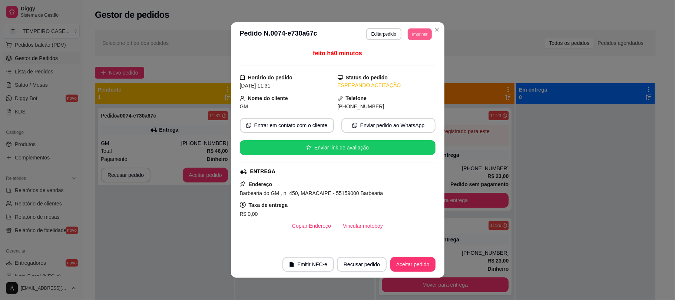
click at [413, 35] on button "Imprimir" at bounding box center [420, 33] width 24 height 11
click at [388, 73] on button "IMPRESSORA COZINHA" at bounding box center [399, 74] width 59 height 11
click at [392, 265] on button "Aceitar pedido" at bounding box center [412, 264] width 45 height 15
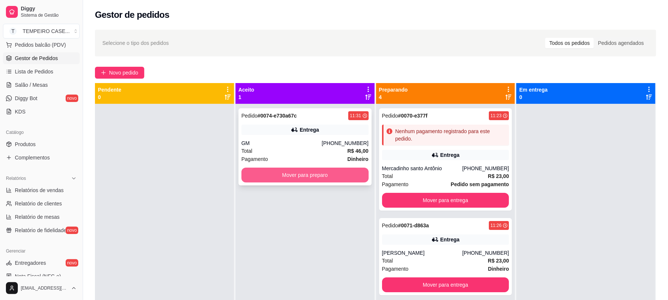
click at [297, 175] on button "Mover para preparo" at bounding box center [304, 175] width 127 height 15
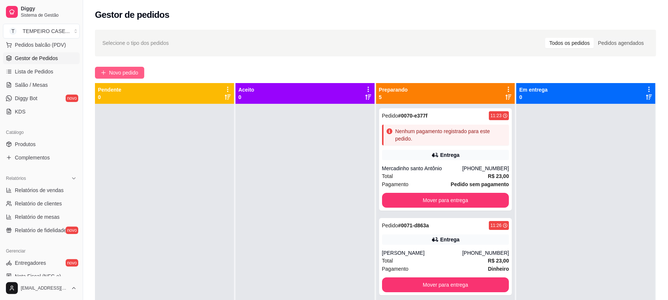
click at [125, 70] on span "Novo pedido" at bounding box center [123, 73] width 29 height 8
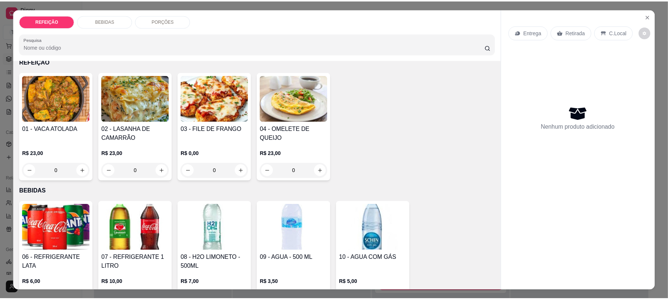
scroll to position [49, 0]
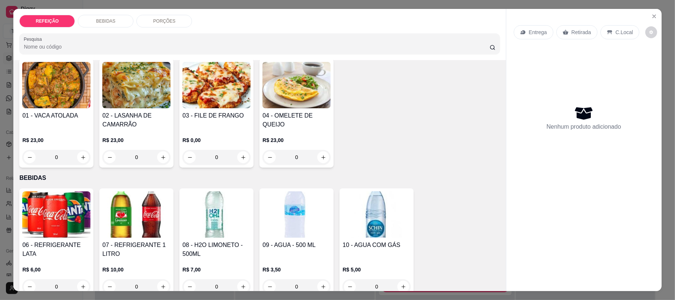
click at [131, 108] on img at bounding box center [136, 85] width 68 height 46
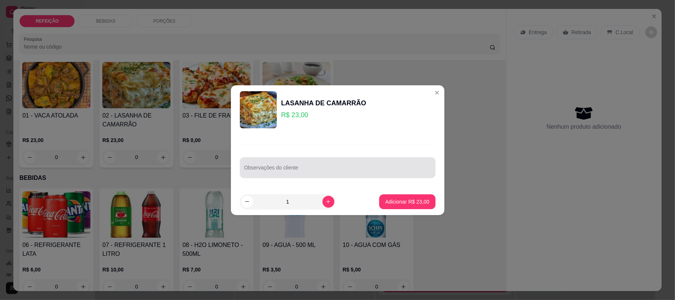
click at [334, 168] on input "Observações do cliente" at bounding box center [337, 170] width 187 height 7
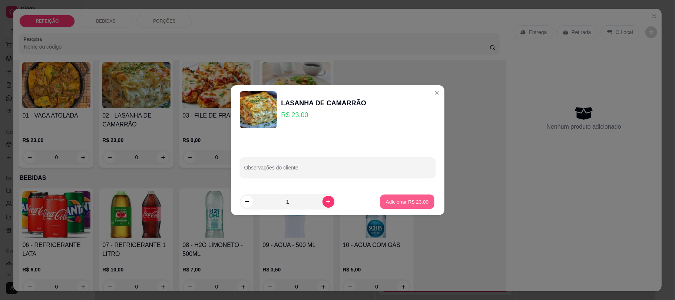
click at [398, 203] on p "Adicionar R$ 23,00" at bounding box center [407, 201] width 43 height 7
type input "1"
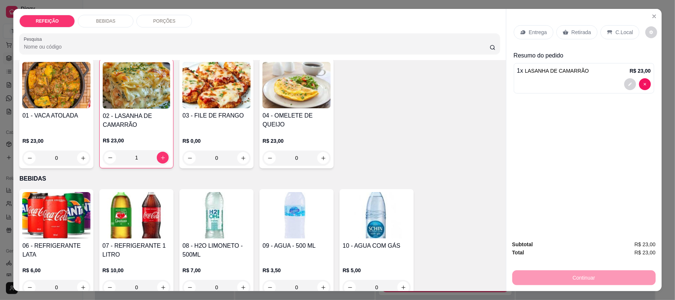
click at [543, 32] on p "Entrega" at bounding box center [538, 32] width 18 height 7
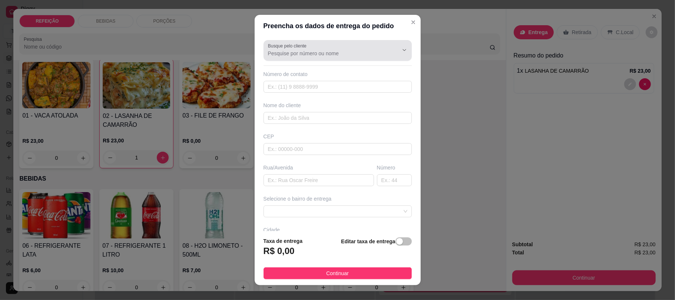
click at [315, 59] on div "Busque pelo cliente" at bounding box center [338, 50] width 148 height 21
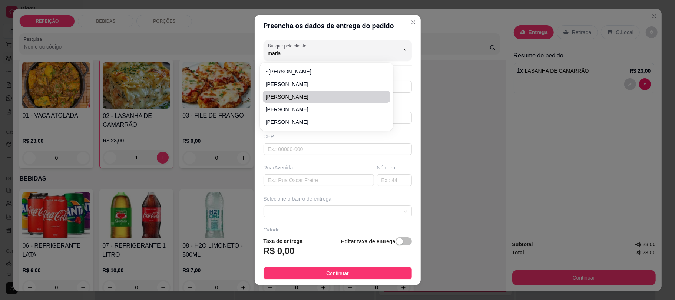
click at [293, 99] on span "[PERSON_NAME]" at bounding box center [323, 96] width 114 height 7
type input "[PERSON_NAME]"
type input "81973156916"
type input "[PERSON_NAME]"
type input "Coqueiral"
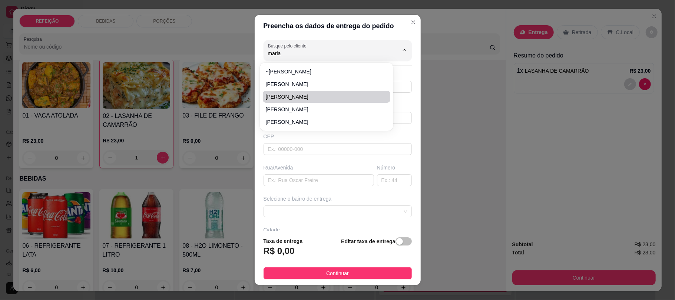
type input "0000"
type input "IPOJUCA"
type input "Drone humano"
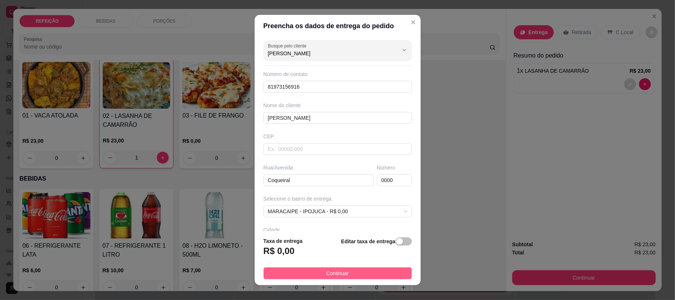
type input "[PERSON_NAME]"
click at [326, 276] on span "Continuar" at bounding box center [337, 273] width 23 height 8
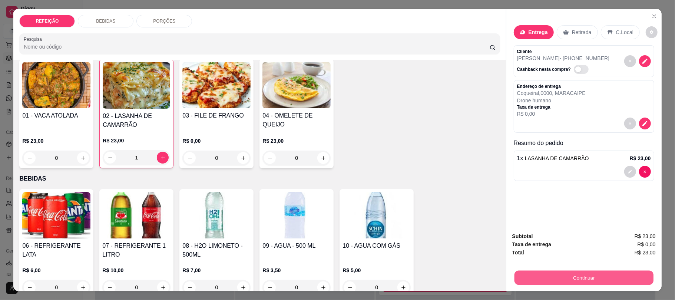
click at [543, 270] on div "Continuar" at bounding box center [583, 276] width 143 height 17
click at [577, 270] on button "Continuar" at bounding box center [583, 277] width 143 height 15
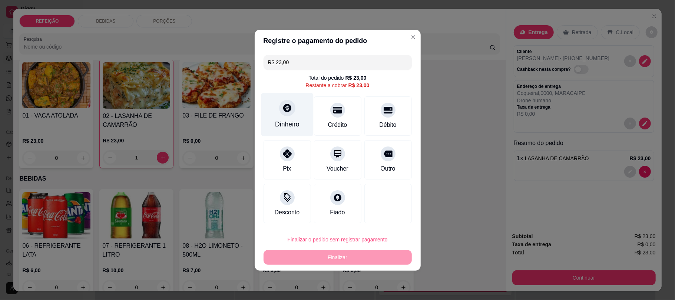
click at [299, 127] on div "Dinheiro" at bounding box center [287, 114] width 52 height 43
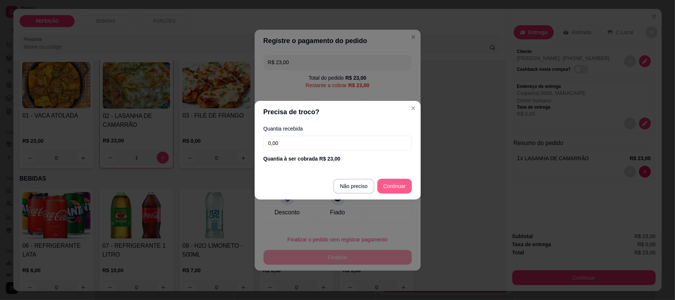
type input "R$ 0,00"
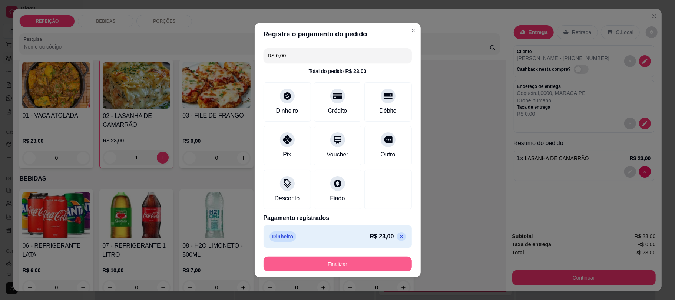
click at [373, 263] on button "Finalizar" at bounding box center [338, 263] width 148 height 15
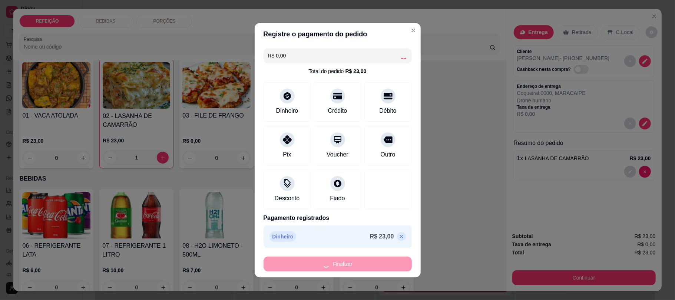
type input "0"
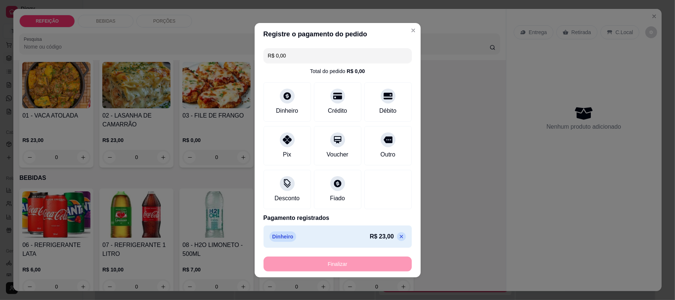
type input "-R$ 23,00"
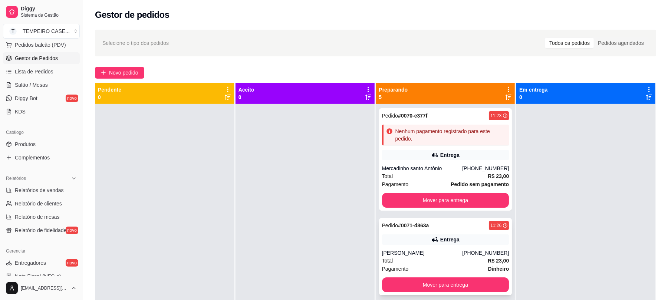
click at [460, 245] on div "Pedido # 0071-d863a 11:26 Entrega Maria Andresa (81) 97315-6916 Total R$ 23,00 …" at bounding box center [445, 256] width 133 height 77
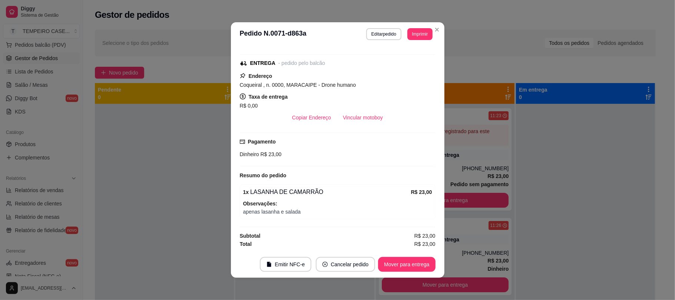
scroll to position [89, 0]
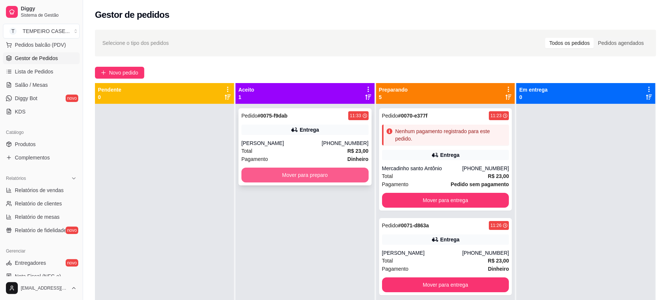
click at [282, 177] on button "Mover para preparo" at bounding box center [304, 175] width 127 height 15
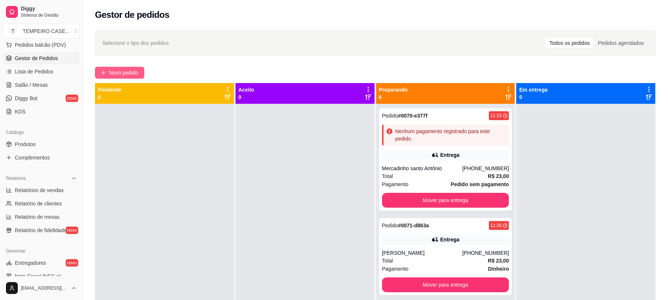
click at [126, 75] on span "Novo pedido" at bounding box center [123, 73] width 29 height 8
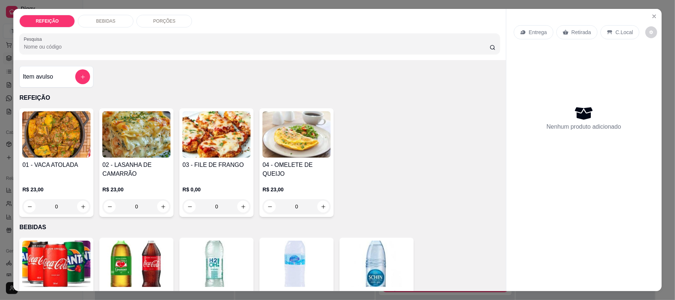
click at [243, 136] on img at bounding box center [216, 134] width 68 height 46
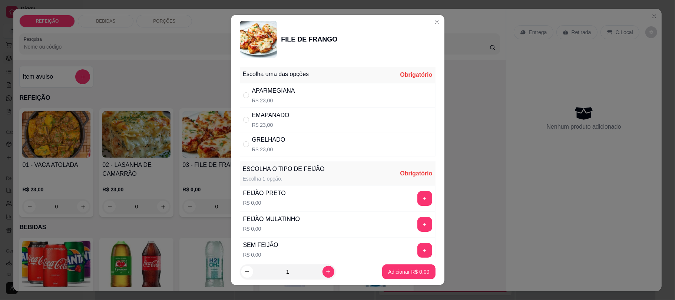
click at [304, 104] on div "APARMEGIANA R$ 23,00" at bounding box center [338, 95] width 196 height 24
radio input "true"
click at [417, 197] on button "+" at bounding box center [424, 198] width 15 height 15
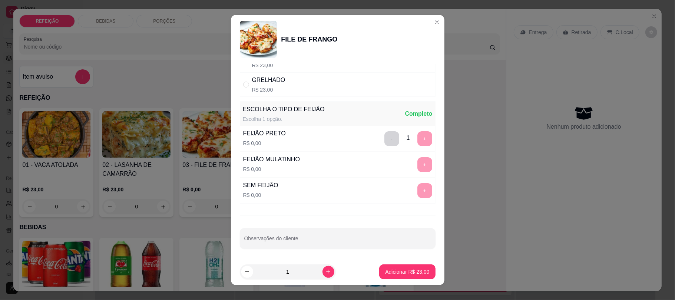
scroll to position [62, 0]
click at [385, 270] on p "Adicionar R$ 23,00" at bounding box center [407, 271] width 44 height 7
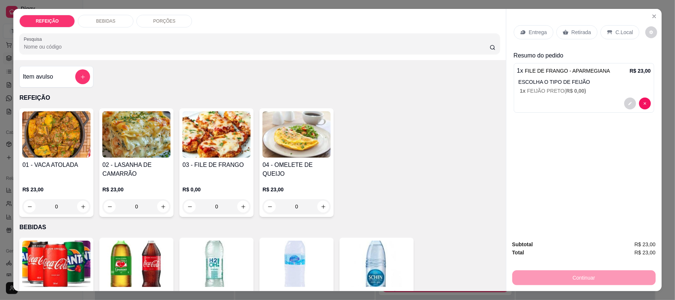
click at [539, 33] on p "Entrega" at bounding box center [538, 32] width 18 height 7
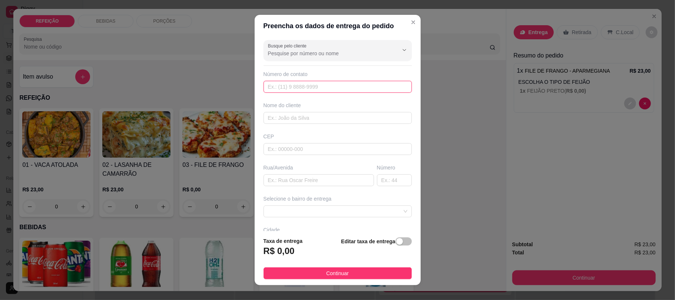
click at [308, 85] on input "text" at bounding box center [338, 87] width 148 height 12
paste input "[PHONE_NUMBER]"
type input "[PHONE_NUMBER]"
click at [302, 116] on input "text" at bounding box center [338, 118] width 148 height 12
type input "ester"
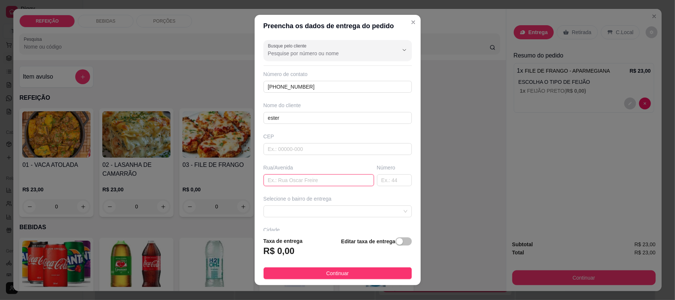
click at [284, 186] on input "text" at bounding box center [319, 180] width 110 height 12
type input "rua da assembleia"
click at [291, 211] on span at bounding box center [337, 211] width 139 height 11
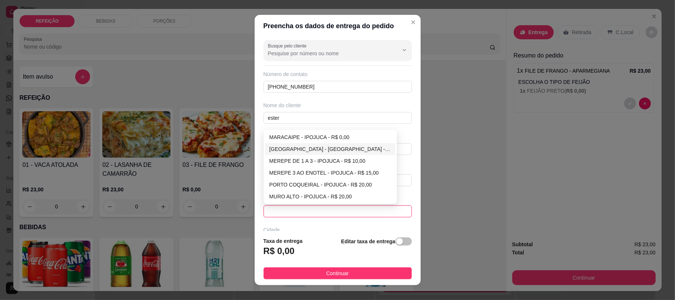
click at [319, 148] on div "[GEOGRAPHIC_DATA] - [GEOGRAPHIC_DATA] - R$ 5,00" at bounding box center [330, 149] width 122 height 8
type input "IPOJUCA"
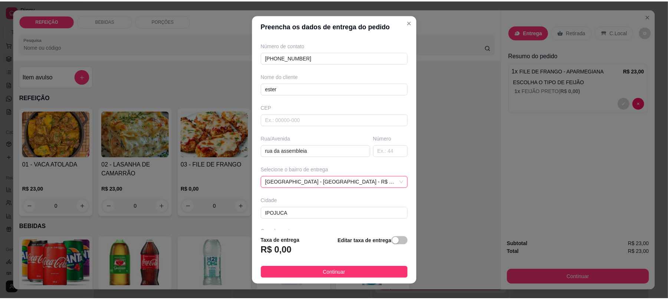
scroll to position [49, 0]
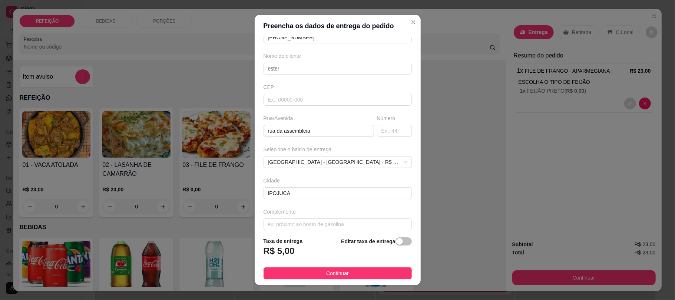
click at [307, 219] on div "Complemento" at bounding box center [337, 219] width 151 height 22
click at [303, 224] on input "text" at bounding box center [338, 224] width 148 height 12
type input "esquina com rua areal 2"
click at [314, 274] on button "Continuar" at bounding box center [338, 273] width 148 height 12
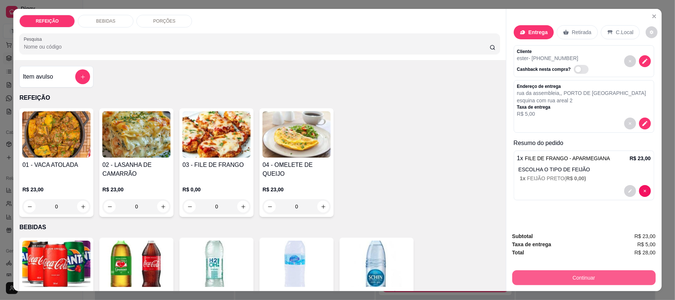
click at [587, 276] on button "Continuar" at bounding box center [583, 277] width 143 height 15
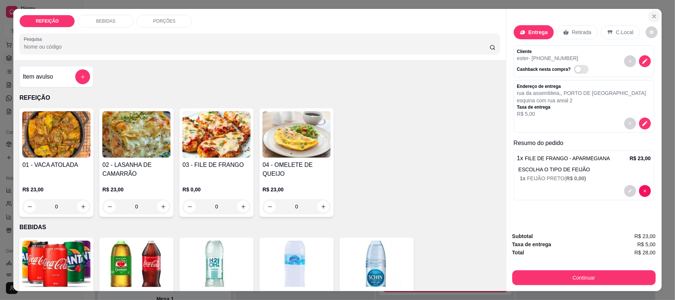
click at [651, 17] on icon "Close" at bounding box center [654, 16] width 6 height 6
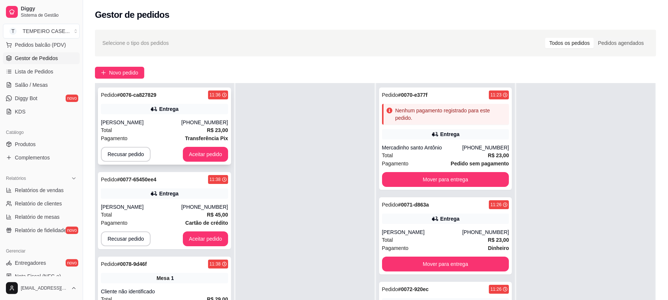
click at [195, 156] on button "Aceitar pedido" at bounding box center [205, 154] width 45 height 15
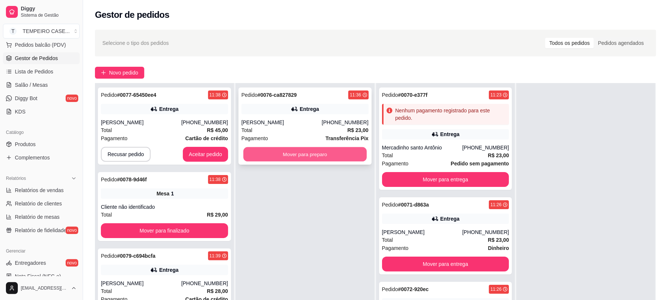
click at [258, 152] on button "Mover para preparo" at bounding box center [304, 154] width 123 height 14
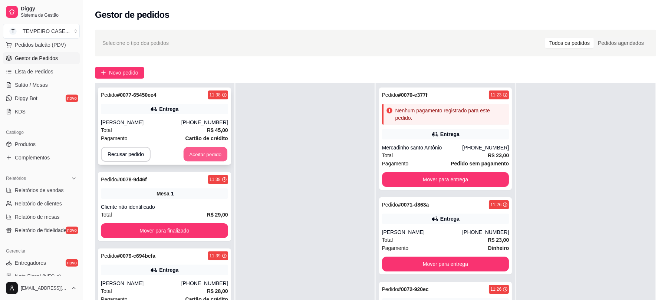
click at [204, 155] on button "Aceitar pedido" at bounding box center [205, 154] width 44 height 14
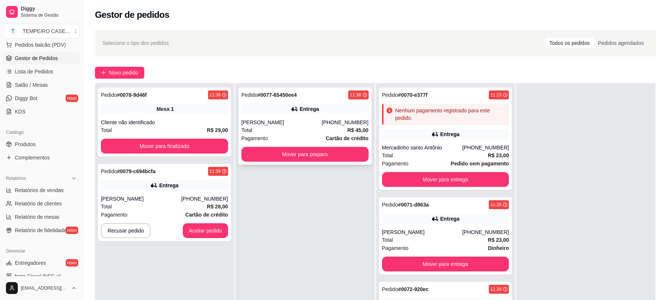
click at [294, 130] on div "Total R$ 45,00" at bounding box center [304, 130] width 127 height 8
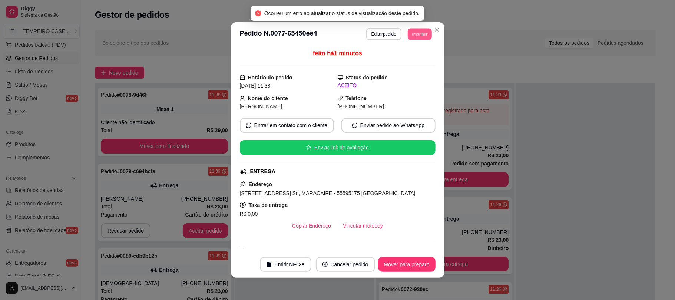
click at [417, 37] on button "Imprimir" at bounding box center [420, 33] width 24 height 11
click at [396, 75] on button "IMPRESSORA COZINHA" at bounding box center [398, 75] width 61 height 12
click at [418, 40] on header "**********" at bounding box center [337, 34] width 213 height 24
click at [416, 30] on button "Imprimir" at bounding box center [419, 34] width 25 height 12
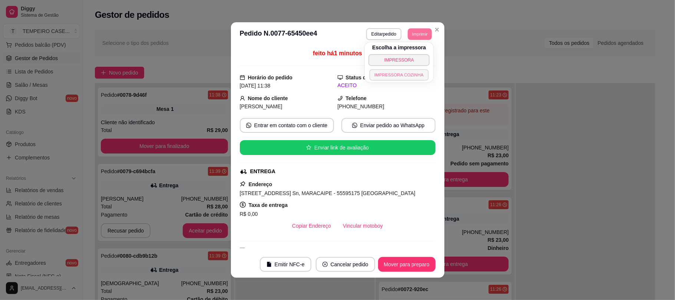
click at [403, 72] on button "IMPRESSORA COZINHA" at bounding box center [399, 74] width 59 height 11
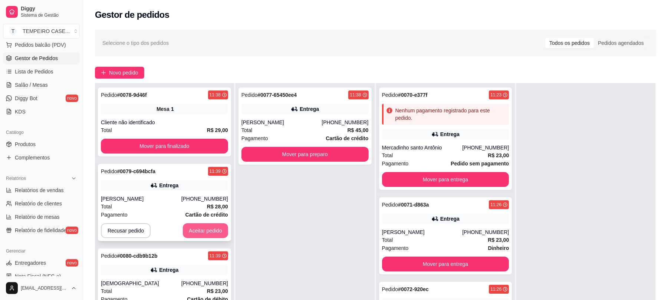
click at [199, 235] on button "Aceitar pedido" at bounding box center [205, 230] width 45 height 15
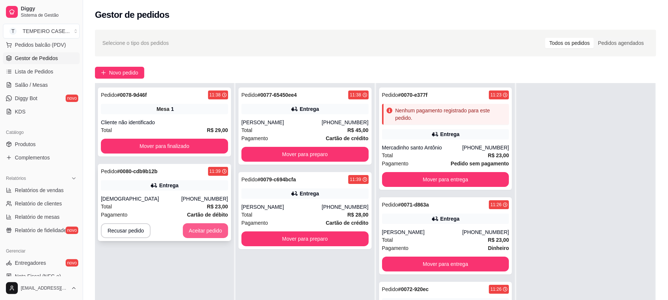
click at [190, 231] on button "Aceitar pedido" at bounding box center [205, 230] width 45 height 15
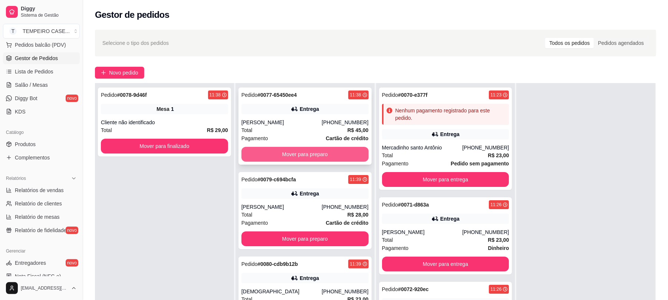
click at [306, 157] on button "Mover para preparo" at bounding box center [304, 154] width 127 height 15
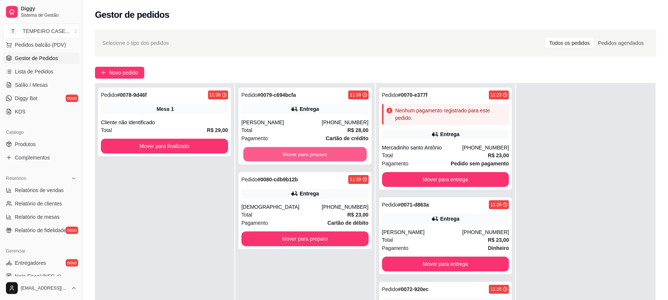
click at [307, 157] on button "Mover para preparo" at bounding box center [304, 154] width 123 height 14
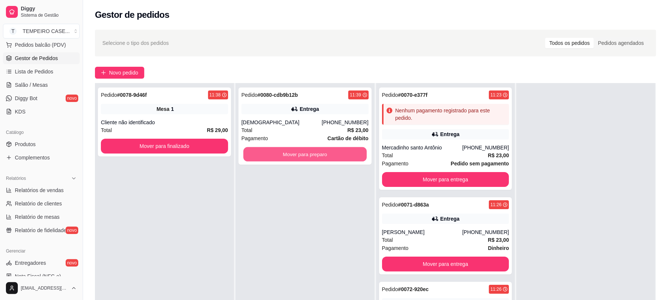
click at [307, 157] on button "Mover para preparo" at bounding box center [304, 154] width 123 height 14
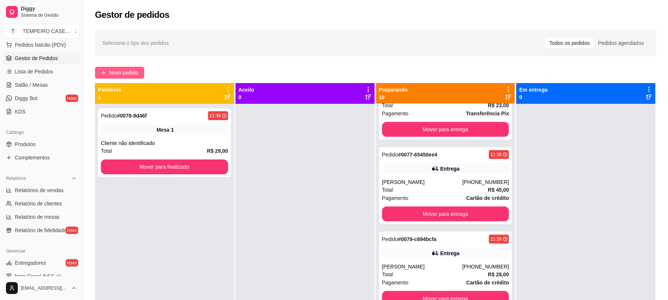
click at [130, 73] on span "Novo pedido" at bounding box center [123, 73] width 29 height 8
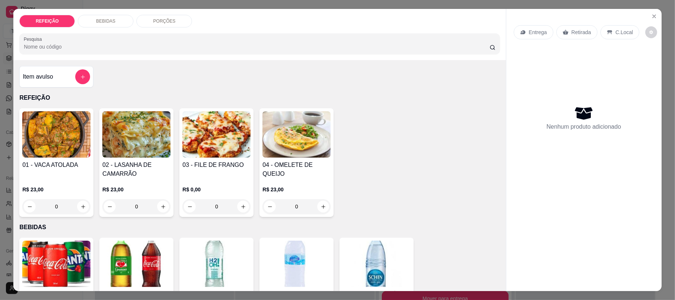
click at [221, 163] on h4 "03 - FILE DE FRANGO" at bounding box center [216, 164] width 68 height 9
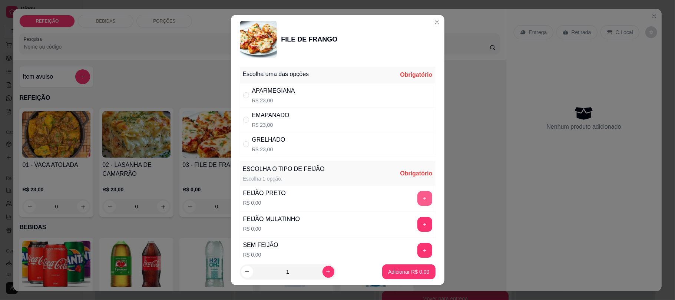
click at [417, 202] on button "+" at bounding box center [424, 198] width 15 height 15
click at [350, 96] on div "APARMEGIANA R$ 23,00" at bounding box center [338, 95] width 196 height 24
radio input "true"
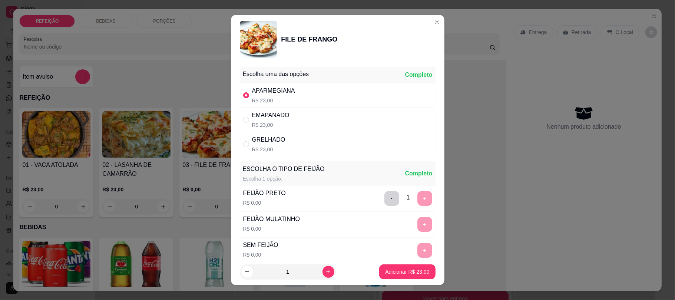
click at [400, 270] on p "Adicionar R$ 23,00" at bounding box center [407, 271] width 44 height 7
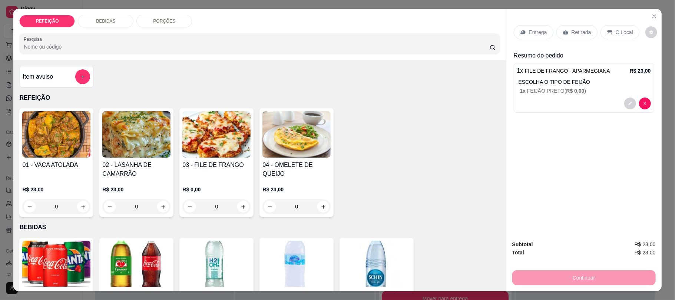
click at [529, 33] on p "Entrega" at bounding box center [538, 32] width 18 height 7
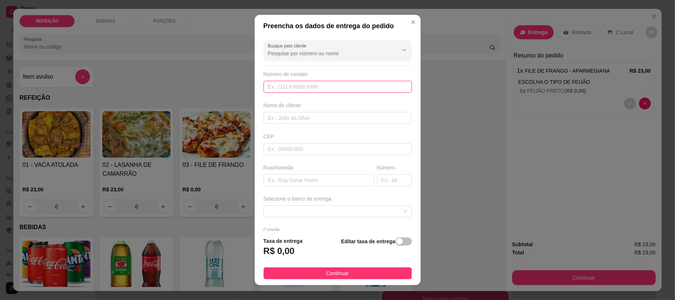
click at [305, 87] on input "text" at bounding box center [338, 87] width 148 height 12
paste input "[PHONE_NUMBER]"
type input "[PHONE_NUMBER]"
click at [296, 125] on div "Busque pelo cliente Número de contato (81) 9533-1931 Nome do cliente CEP Rua/Av…" at bounding box center [338, 133] width 166 height 193
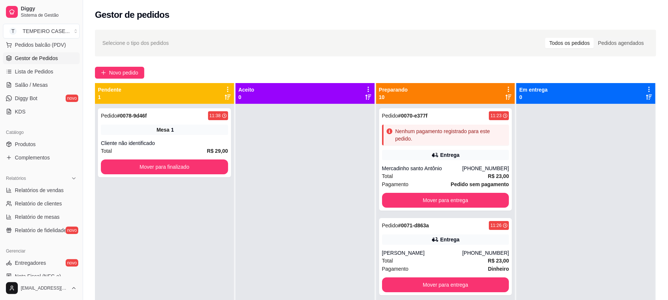
click at [117, 65] on div "Selecione o tipo dos pedidos Todos os pedidos Pedidos agendados Novo pedido Pen…" at bounding box center [375, 208] width 585 height 367
click at [117, 76] on span "Novo pedido" at bounding box center [123, 73] width 29 height 8
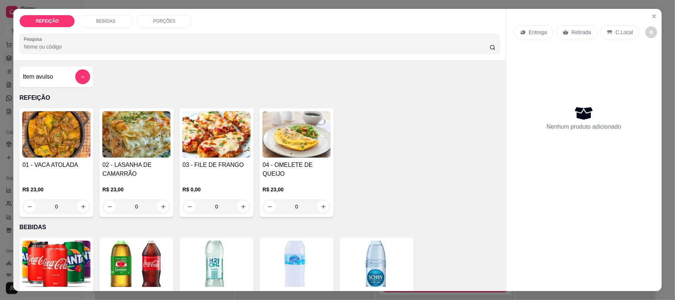
click at [206, 142] on img at bounding box center [216, 134] width 68 height 46
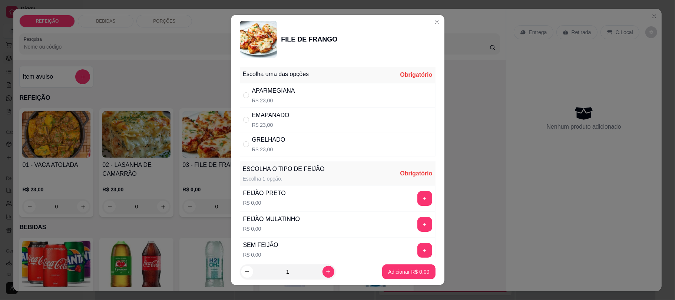
click at [279, 96] on div "APARMEGIANA R$ 23,00" at bounding box center [273, 95] width 43 height 18
radio input "true"
click at [414, 199] on div "+" at bounding box center [424, 198] width 21 height 15
click at [417, 199] on button "+" at bounding box center [424, 198] width 15 height 15
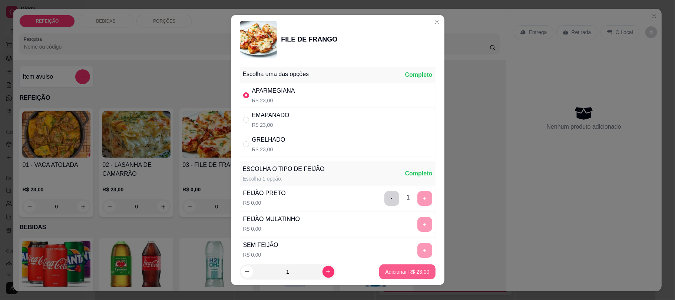
click at [396, 276] on button "Adicionar R$ 23,00" at bounding box center [407, 271] width 56 height 15
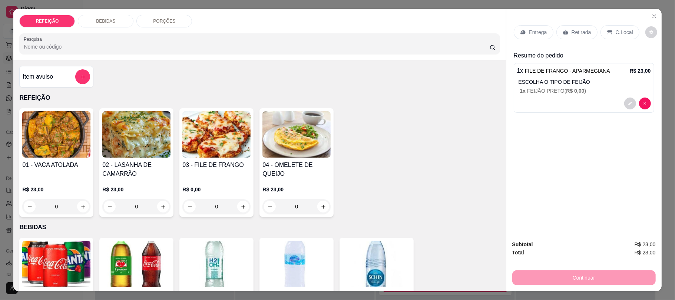
click at [529, 36] on p "Entrega" at bounding box center [538, 32] width 18 height 7
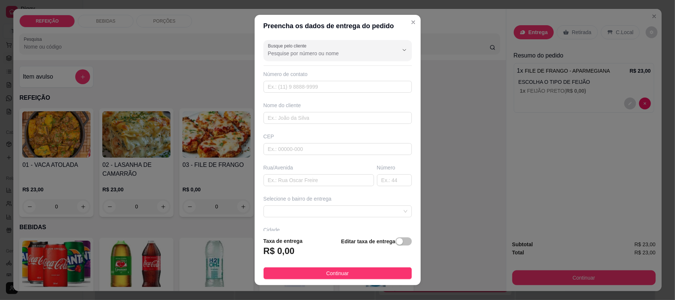
click at [328, 78] on div "Número de contato" at bounding box center [338, 73] width 148 height 7
click at [323, 78] on div "Número de contato" at bounding box center [338, 73] width 148 height 7
click at [319, 92] on input "text" at bounding box center [338, 87] width 148 height 12
paste input "[PHONE_NUMBER]"
type input "[PHONE_NUMBER]"
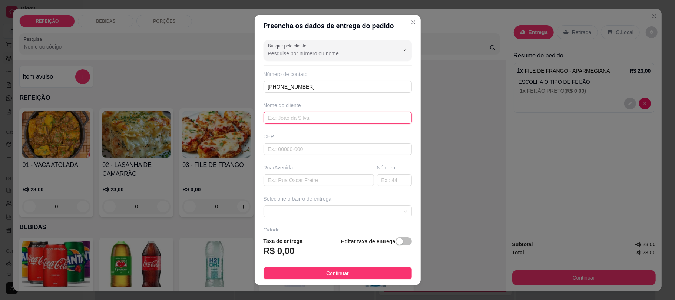
click at [302, 119] on input "text" at bounding box center [338, 118] width 148 height 12
paste input "Ester"
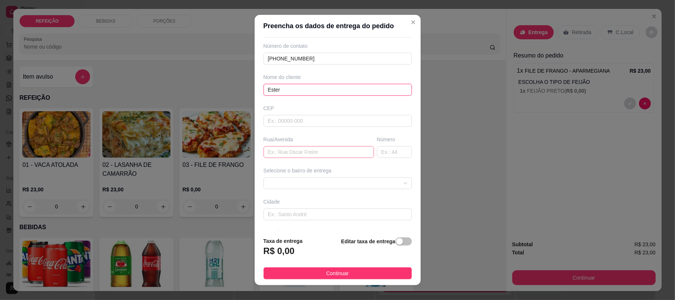
scroll to position [58, 0]
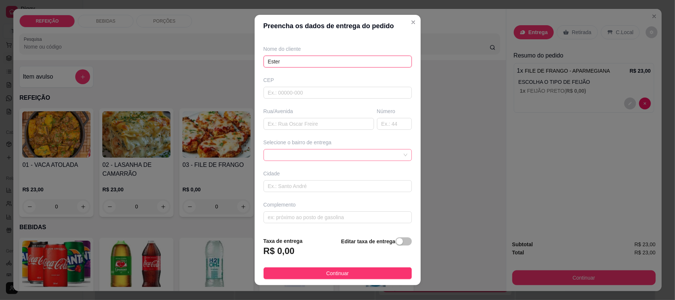
type input "Ester"
click at [285, 128] on input "text" at bounding box center [319, 124] width 110 height 12
type input "rua da assembleia"
click at [274, 218] on input "text" at bounding box center [338, 217] width 148 height 12
click at [276, 159] on span at bounding box center [337, 154] width 139 height 11
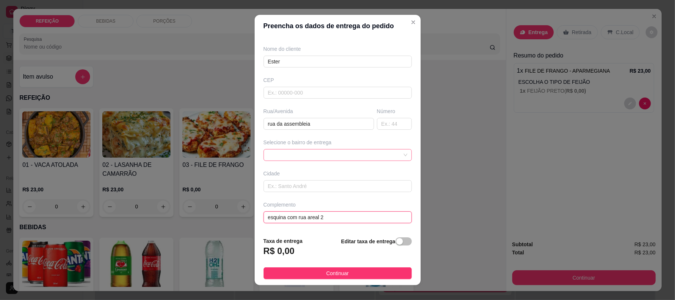
type input "esquina com rua areal 2"
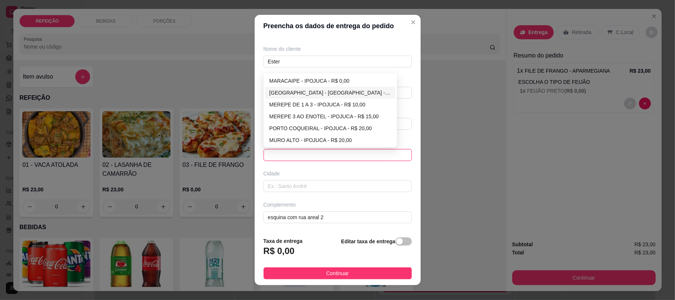
click at [306, 91] on div "[GEOGRAPHIC_DATA] - [GEOGRAPHIC_DATA] - R$ 5,00" at bounding box center [330, 93] width 122 height 8
type input "IPOJUCA"
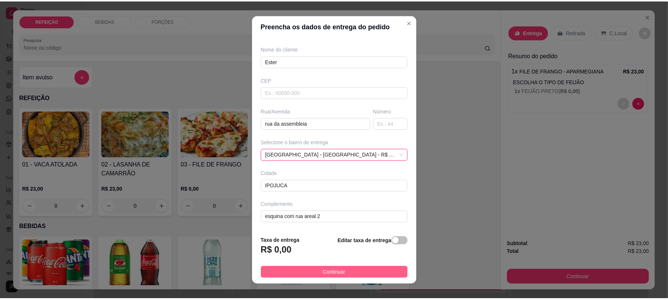
scroll to position [50, 0]
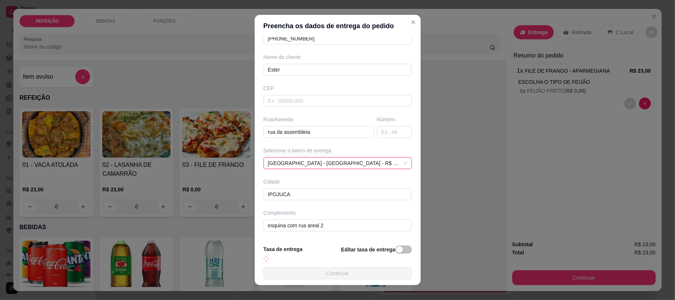
click at [347, 269] on button "Continuar" at bounding box center [338, 273] width 148 height 12
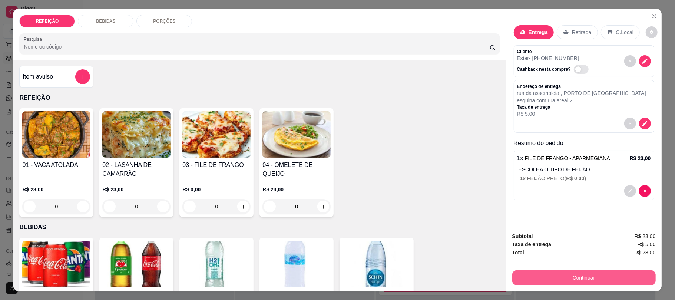
click at [582, 279] on button "Continuar" at bounding box center [583, 277] width 143 height 15
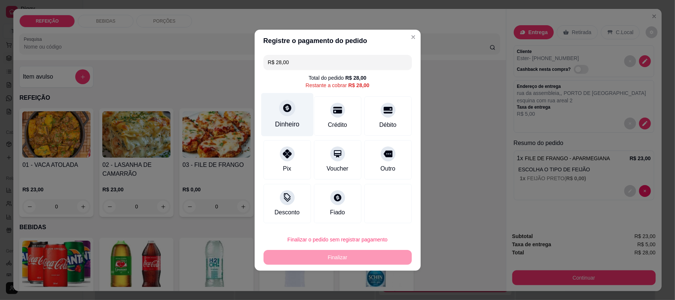
click at [286, 110] on icon at bounding box center [287, 108] width 10 height 10
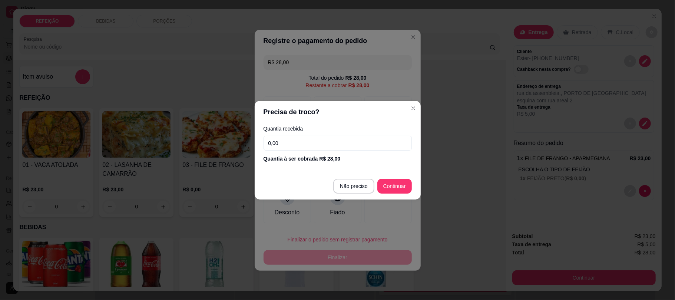
drag, startPoint x: 325, startPoint y: 146, endPoint x: 185, endPoint y: 130, distance: 141.7
click at [185, 130] on div "Precisa de troco? Quantia recebida 0,00 Quantia à ser cobrada R$ 28,00 Não prec…" at bounding box center [337, 150] width 675 height 300
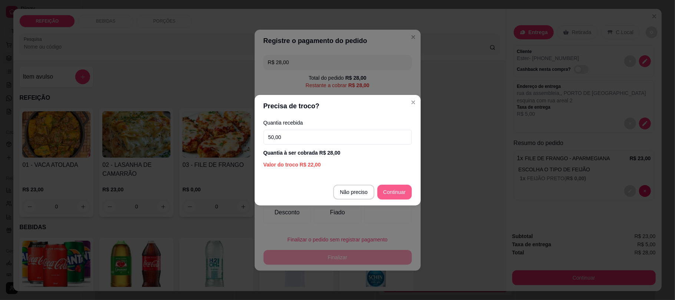
type input "50,00"
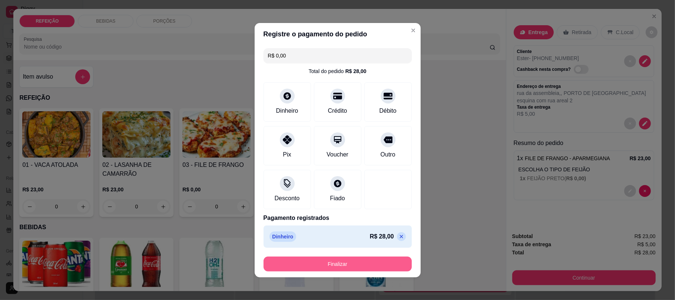
click at [353, 261] on button "Finalizar" at bounding box center [338, 263] width 148 height 15
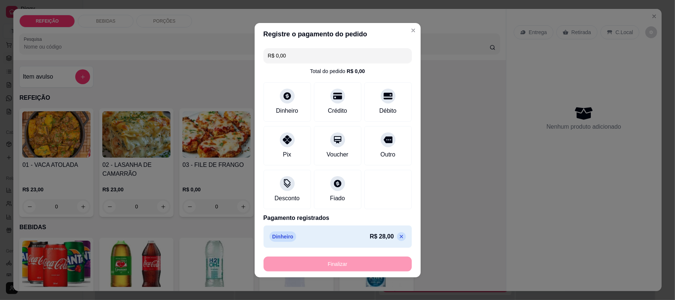
type input "-R$ 28,00"
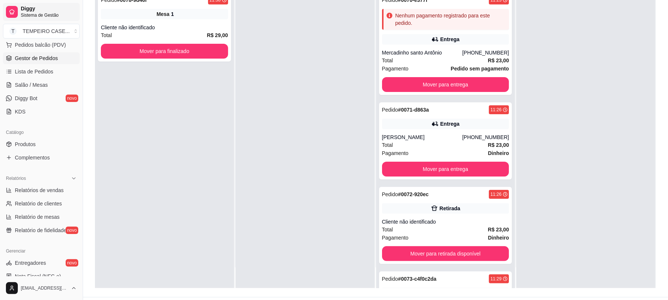
scroll to position [99, 0]
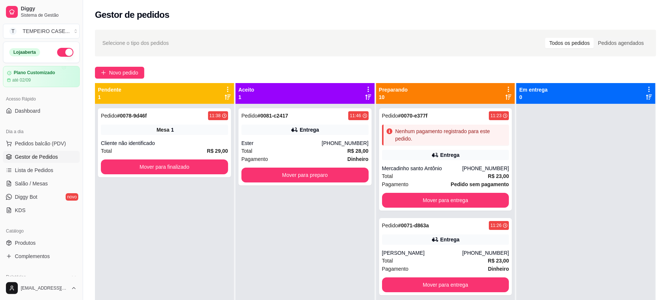
click at [292, 132] on icon at bounding box center [294, 129] width 7 height 7
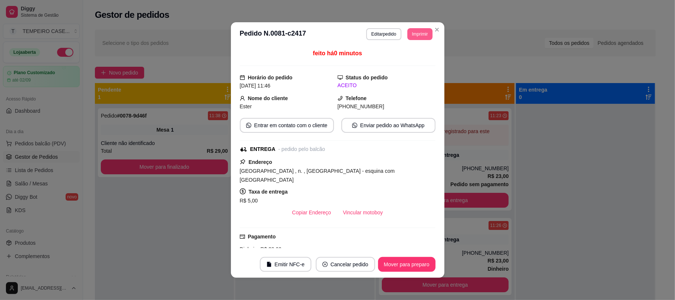
click at [417, 34] on button "Imprimir" at bounding box center [419, 34] width 25 height 12
click at [403, 73] on button "IMPRESSORA COZINHA" at bounding box center [399, 74] width 59 height 11
click at [414, 30] on button "Imprimir" at bounding box center [420, 33] width 24 height 11
click at [410, 76] on button "IMPRESSORA COZINHA" at bounding box center [399, 74] width 59 height 11
click at [419, 36] on button "Imprimir" at bounding box center [419, 34] width 25 height 12
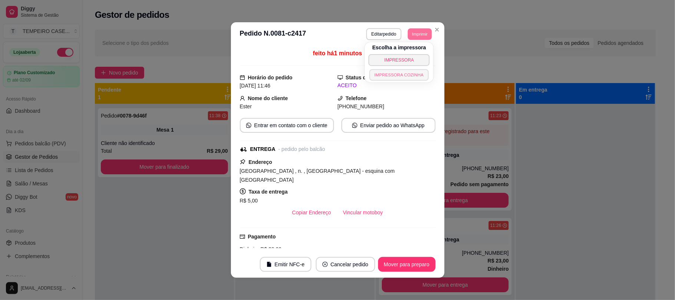
click at [408, 80] on button "IMPRESSORA COZINHA" at bounding box center [399, 74] width 59 height 11
click at [413, 37] on button "Imprimir" at bounding box center [419, 34] width 25 height 12
click at [409, 77] on button "IMPRESSORA COZINHA" at bounding box center [398, 75] width 61 height 12
click at [408, 77] on div "Status do pedido ACEITO" at bounding box center [387, 81] width 98 height 16
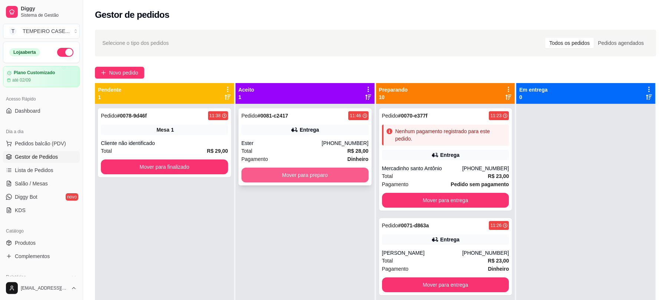
click at [333, 176] on button "Mover para preparo" at bounding box center [304, 175] width 127 height 15
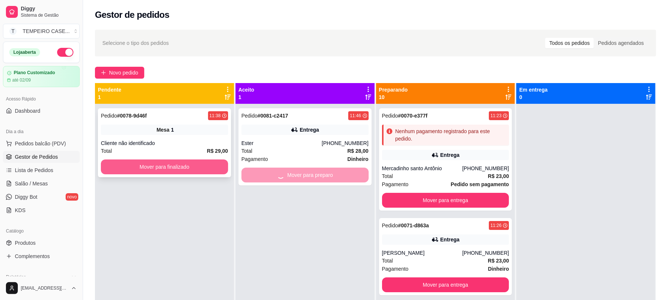
click at [174, 168] on button "Mover para finalizado" at bounding box center [164, 166] width 127 height 15
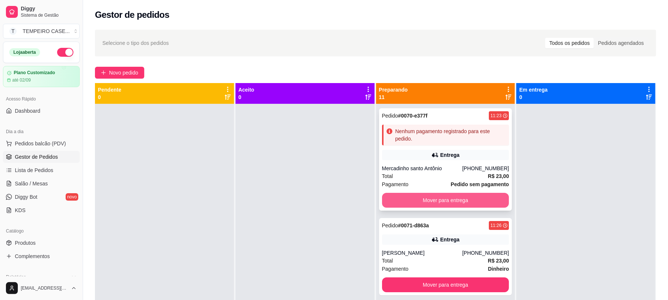
click at [408, 198] on button "Mover para entrega" at bounding box center [445, 200] width 127 height 15
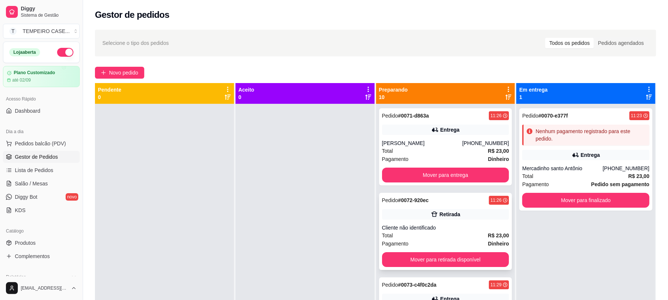
click at [410, 198] on strong "# 0072-920ec" at bounding box center [413, 200] width 31 height 6
click at [458, 175] on button "Mover para entrega" at bounding box center [445, 175] width 127 height 15
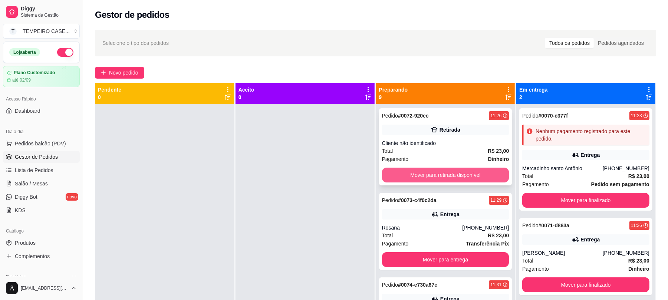
click at [458, 175] on button "Mover para retirada disponível" at bounding box center [445, 175] width 127 height 15
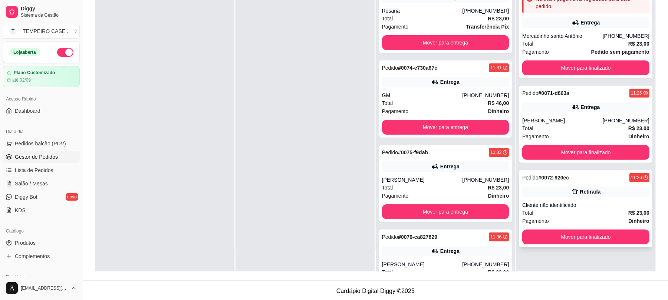
scroll to position [113, 0]
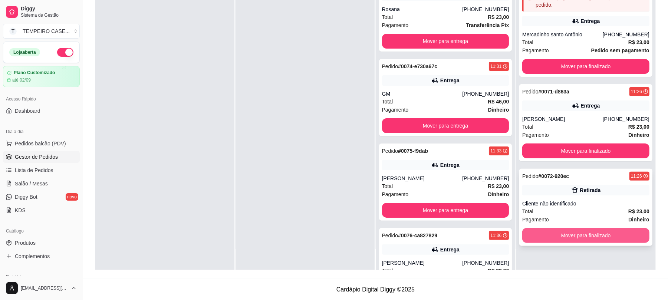
click at [586, 237] on button "Mover para finalizado" at bounding box center [585, 235] width 127 height 15
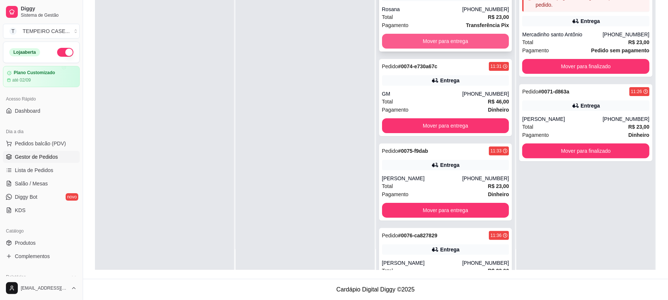
click at [440, 36] on button "Mover para entrega" at bounding box center [445, 41] width 127 height 15
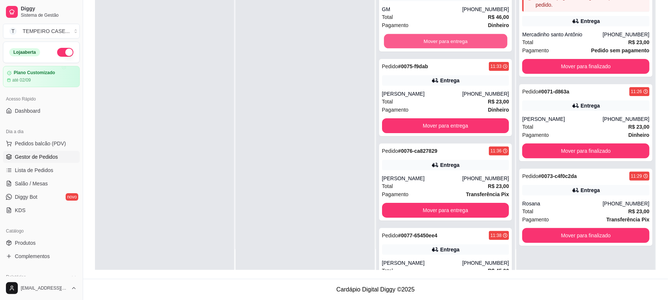
click at [440, 44] on button "Mover para entrega" at bounding box center [445, 41] width 123 height 14
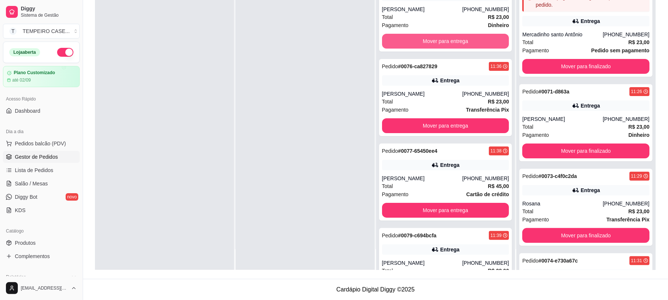
click at [440, 44] on button "Mover para entrega" at bounding box center [445, 41] width 127 height 15
click at [440, 44] on button "Mover para entrega" at bounding box center [445, 41] width 123 height 14
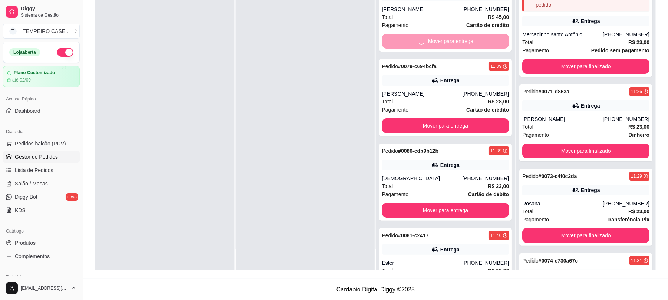
click at [440, 44] on div "Mover para entrega" at bounding box center [445, 41] width 127 height 15
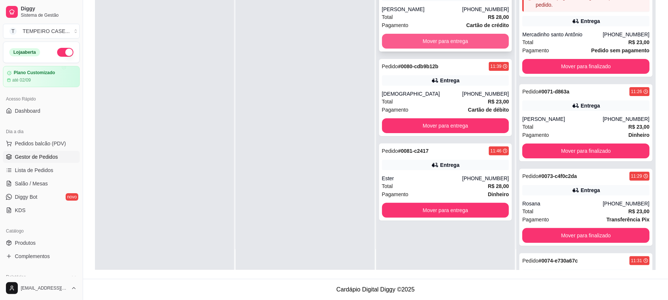
click at [439, 37] on button "Mover para entrega" at bounding box center [445, 41] width 127 height 15
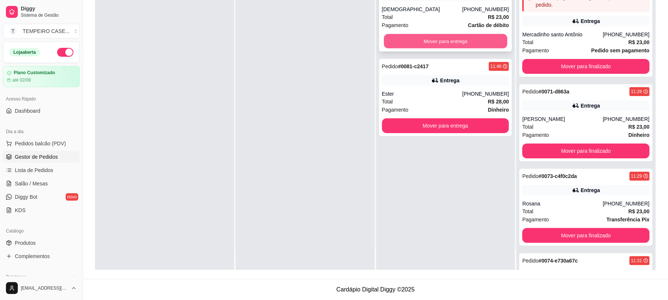
click at [441, 41] on button "Mover para entrega" at bounding box center [445, 41] width 123 height 14
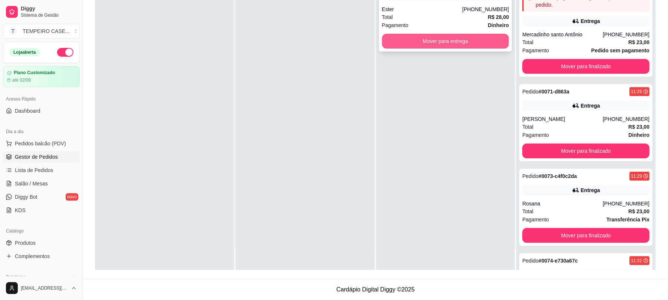
click at [444, 43] on button "Mover para entrega" at bounding box center [445, 41] width 127 height 15
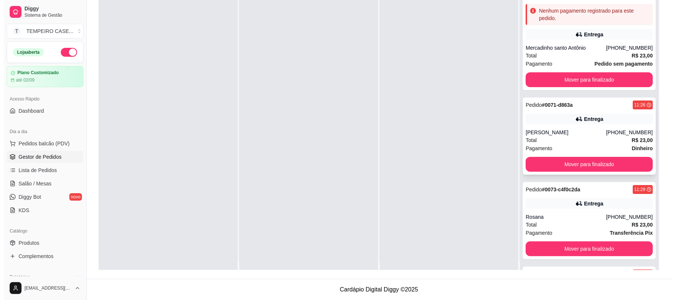
scroll to position [0, 0]
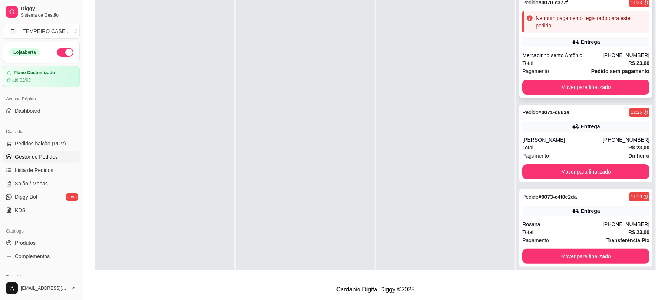
click at [552, 44] on div "Entrega" at bounding box center [585, 42] width 127 height 10
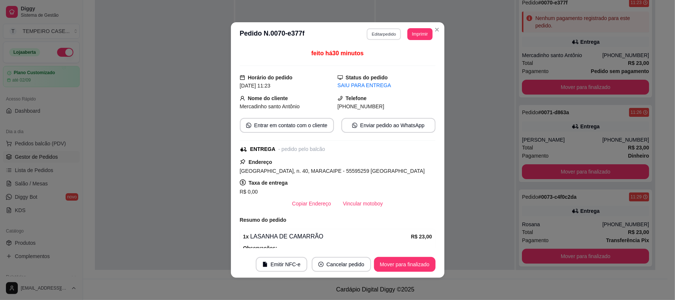
click at [374, 34] on button "Editar pedido" at bounding box center [384, 33] width 34 height 11
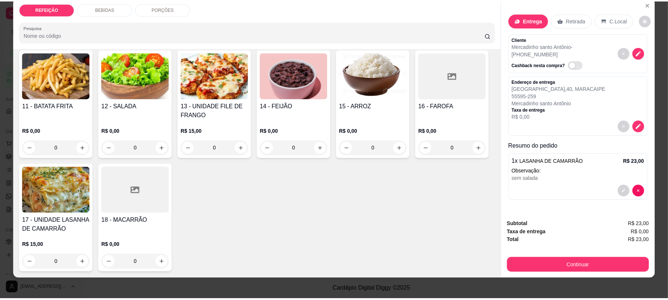
scroll to position [15, 0]
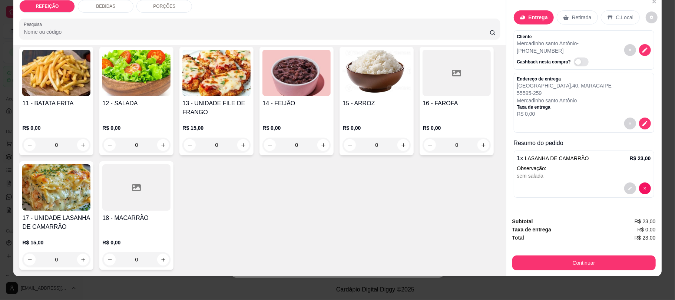
click at [537, 273] on div "Subtotal R$ 23,00 Taxa de entrega R$ 0,00 Total R$ 23,00 Continuar" at bounding box center [583, 243] width 155 height 65
click at [539, 264] on button "Continuar" at bounding box center [583, 262] width 143 height 15
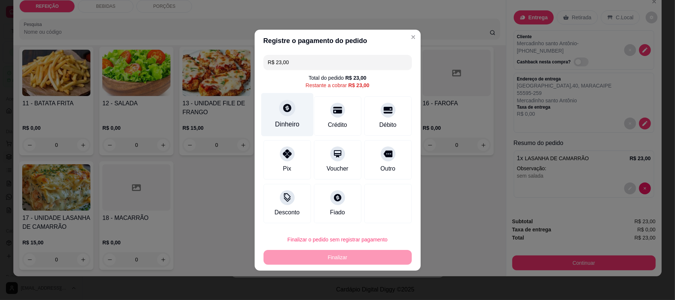
click at [289, 125] on div "Dinheiro" at bounding box center [287, 124] width 24 height 10
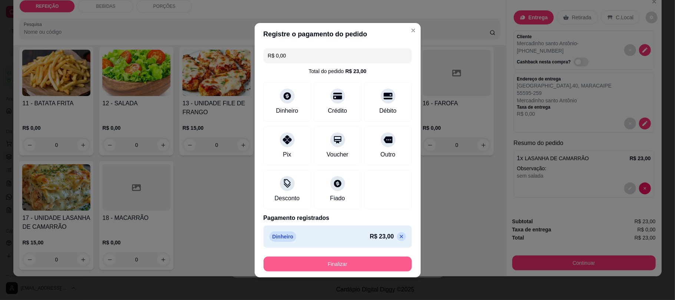
click at [365, 261] on button "Finalizar" at bounding box center [338, 263] width 148 height 15
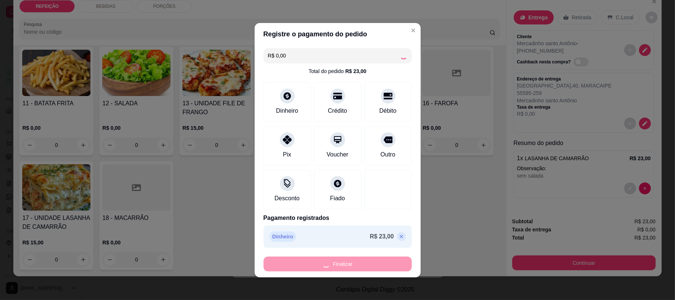
type input "-R$ 23,00"
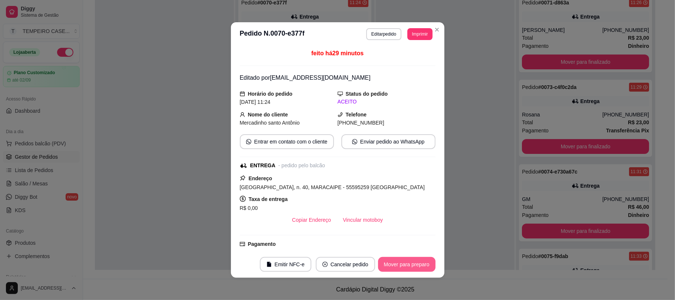
click at [400, 260] on button "Mover para preparo" at bounding box center [406, 264] width 57 height 15
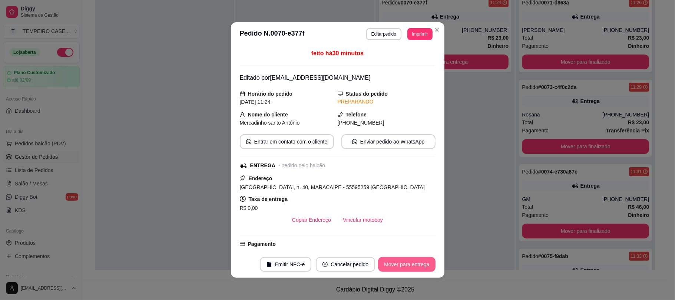
click at [408, 265] on button "Mover para entrega" at bounding box center [406, 264] width 57 height 15
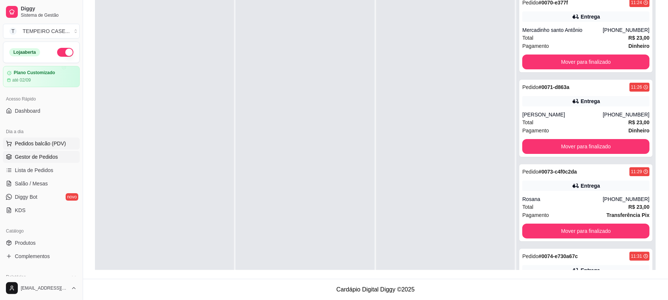
click at [18, 148] on button "Pedidos balcão (PDV)" at bounding box center [41, 144] width 77 height 12
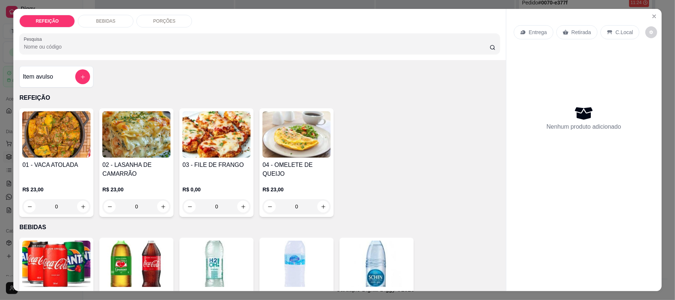
click at [297, 170] on div "04 - OMELETE DE QUEIJO" at bounding box center [296, 169] width 68 height 18
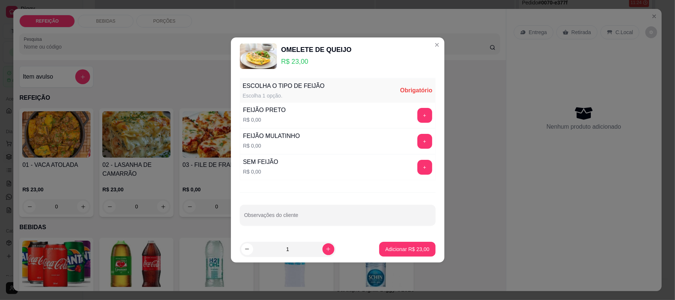
click at [415, 107] on div "FEIJÃO PRETO R$ 0,00 +" at bounding box center [338, 115] width 196 height 26
click at [417, 116] on button "+" at bounding box center [424, 115] width 15 height 15
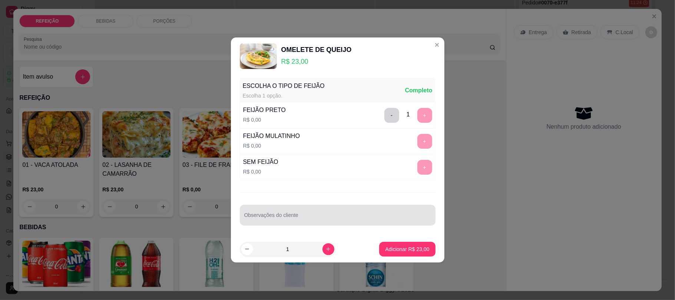
click at [337, 211] on div at bounding box center [337, 215] width 187 height 15
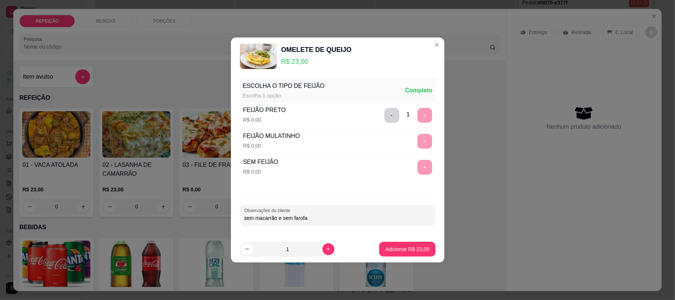
type input "sem macarrão e sem farofa"
click at [405, 249] on p "Adicionar R$ 23,00" at bounding box center [407, 248] width 44 height 7
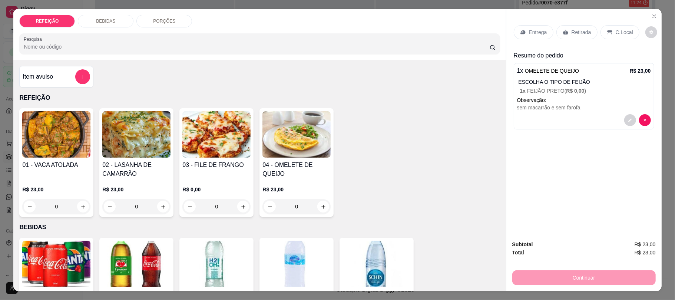
click at [564, 31] on icon at bounding box center [566, 32] width 6 height 6
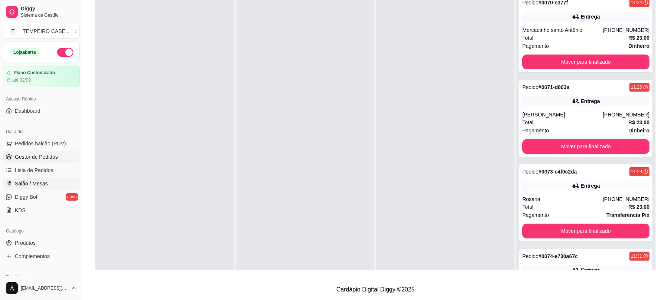
click at [53, 179] on link "Salão / Mesas" at bounding box center [41, 184] width 77 height 12
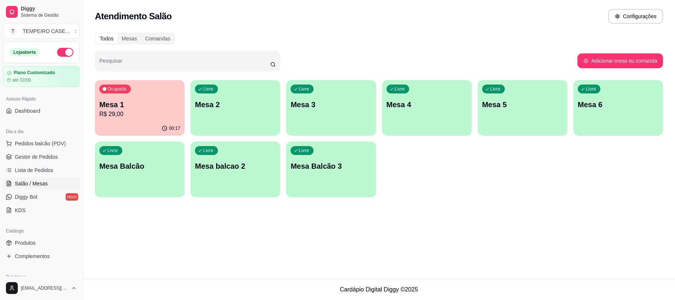
drag, startPoint x: 399, startPoint y: 159, endPoint x: 285, endPoint y: 220, distance: 129.3
click at [285, 220] on div "Atendimento Salão Configurações Todos Mesas Comandas Pesquisar Adicionar mesa o…" at bounding box center [379, 139] width 592 height 279
click at [430, 107] on p "Mesa 4" at bounding box center [427, 104] width 81 height 10
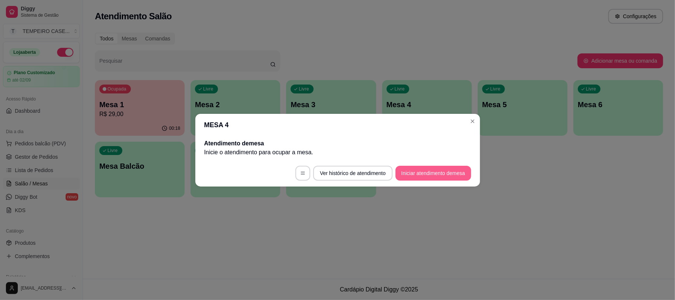
click at [414, 171] on button "Iniciar atendimento de mesa" at bounding box center [433, 173] width 76 height 15
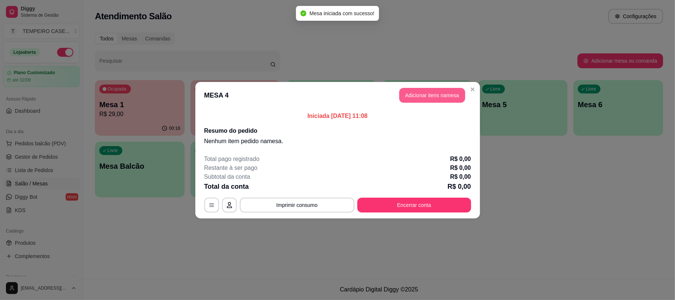
click at [430, 100] on button "Adicionar itens na mesa" at bounding box center [432, 95] width 66 height 15
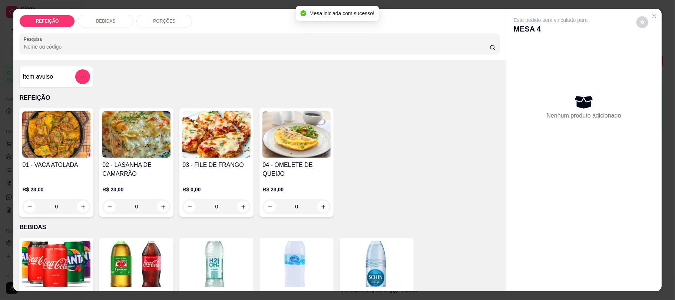
click at [270, 150] on img at bounding box center [296, 134] width 68 height 46
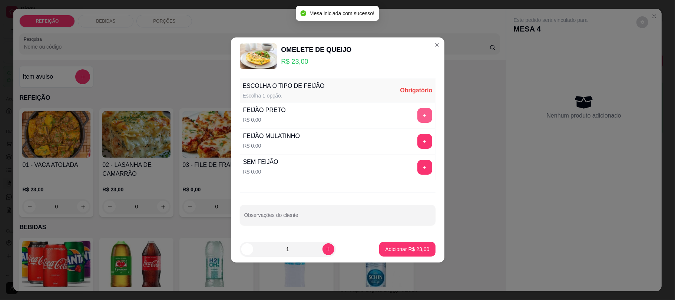
click at [420, 117] on button "+" at bounding box center [424, 115] width 15 height 15
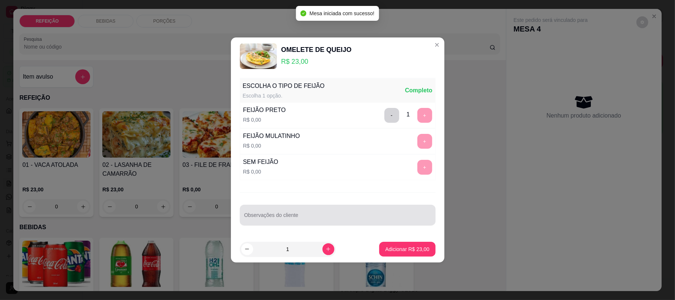
click at [347, 224] on div "Observações do cliente" at bounding box center [338, 215] width 196 height 21
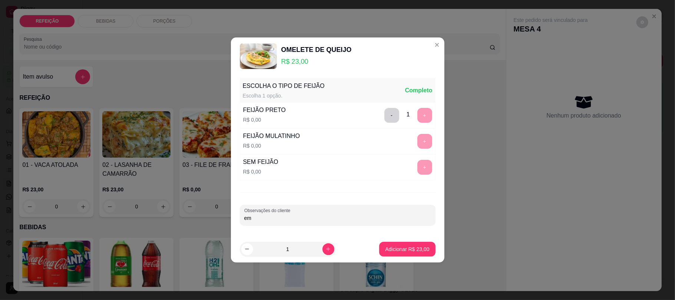
type input "e"
type input "sem macarrão e sem farofa"
click at [401, 248] on p "Adicionar R$ 23,00" at bounding box center [407, 248] width 44 height 7
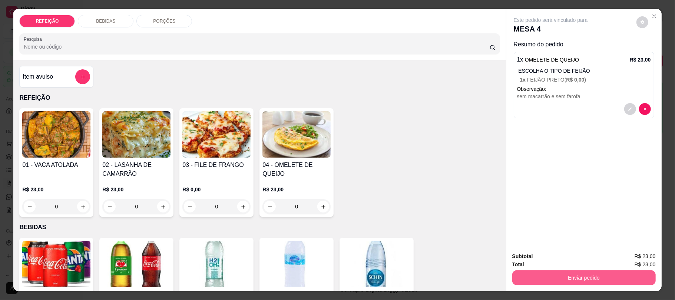
click at [567, 275] on button "Enviar pedido" at bounding box center [583, 277] width 143 height 15
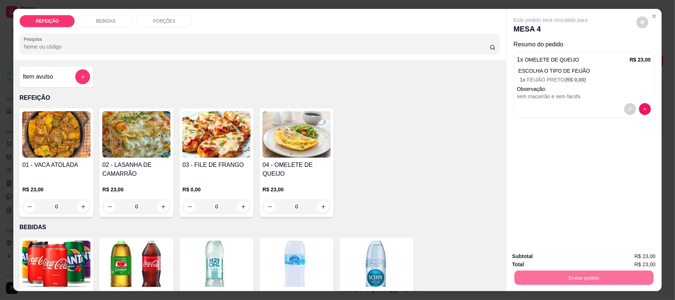
click at [563, 256] on button "Não registrar e enviar pedido" at bounding box center [558, 259] width 75 height 14
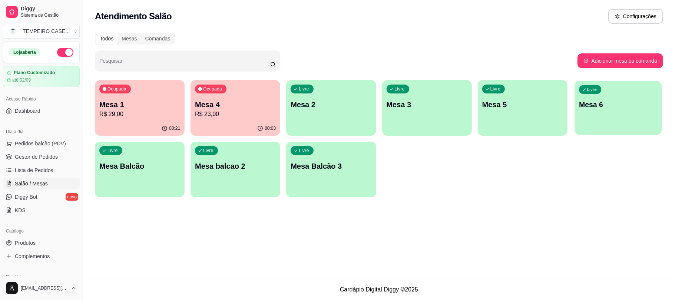
click at [613, 96] on div "Livre Mesa 6" at bounding box center [618, 103] width 87 height 45
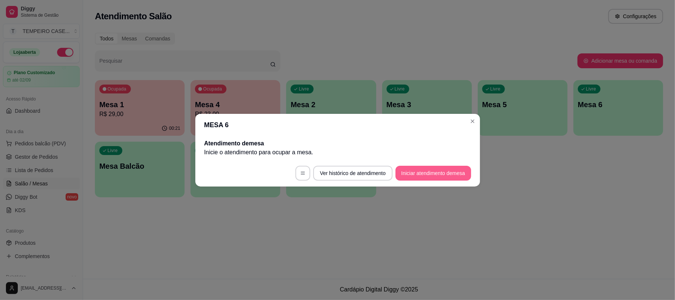
click at [424, 166] on button "Iniciar atendimento de mesa" at bounding box center [433, 173] width 76 height 15
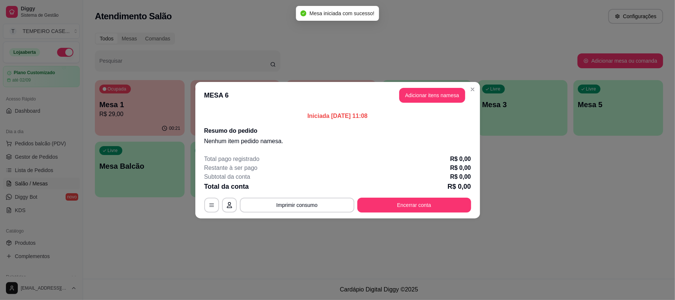
click at [440, 101] on button "Adicionar itens na mesa" at bounding box center [432, 95] width 66 height 15
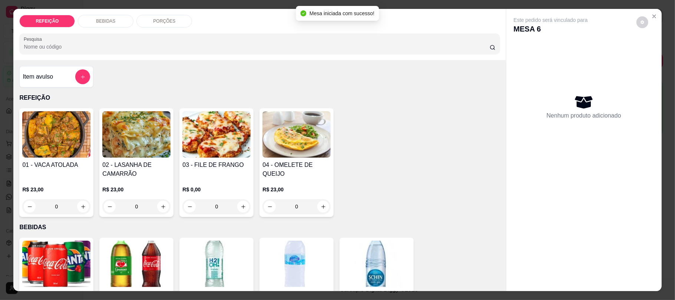
click at [282, 146] on img at bounding box center [296, 134] width 68 height 46
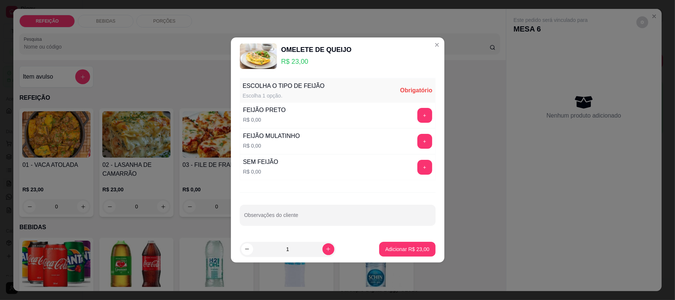
click at [417, 120] on button "+" at bounding box center [424, 115] width 15 height 15
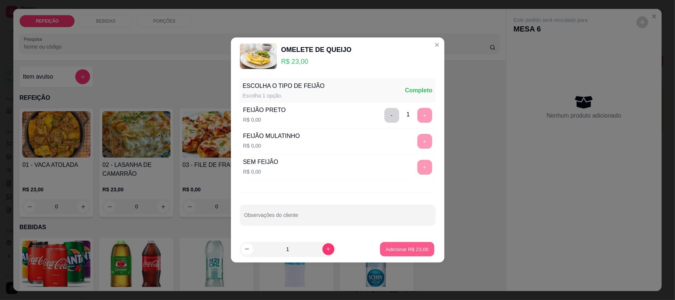
click at [412, 256] on button "Adicionar R$ 23,00" at bounding box center [407, 249] width 54 height 14
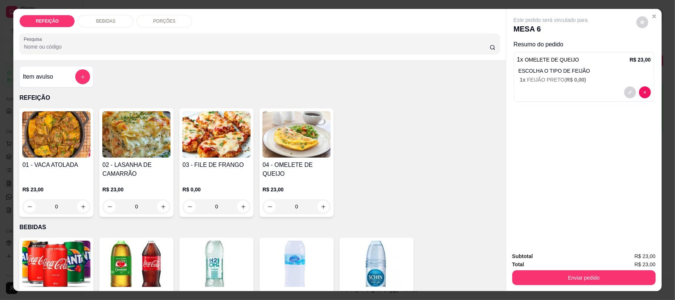
drag, startPoint x: 589, startPoint y: 269, endPoint x: 587, endPoint y: 278, distance: 8.7
click at [589, 270] on div "Enviar pedido" at bounding box center [583, 276] width 143 height 17
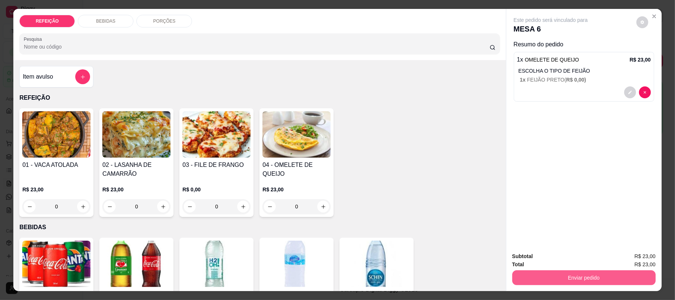
click at [586, 280] on button "Enviar pedido" at bounding box center [583, 277] width 143 height 15
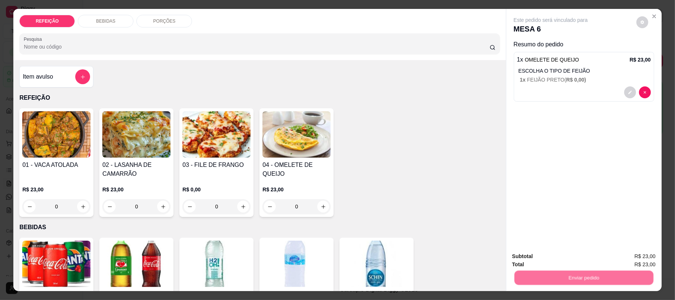
click at [560, 254] on button "Não registrar e enviar pedido" at bounding box center [558, 259] width 77 height 14
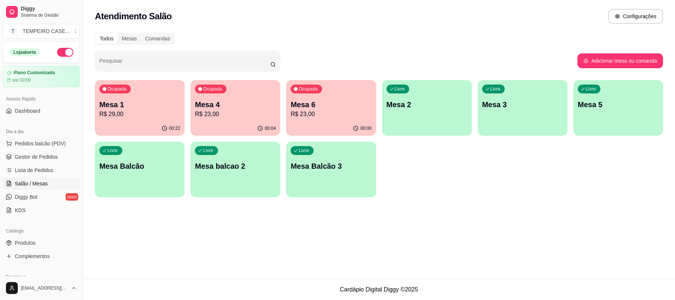
click at [115, 119] on div "Ocupada Mesa 1 R$ 29,00" at bounding box center [140, 100] width 90 height 41
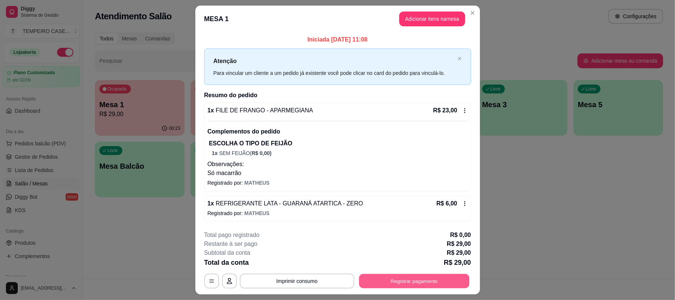
click at [423, 277] on button "Registrar pagamento" at bounding box center [414, 281] width 110 height 14
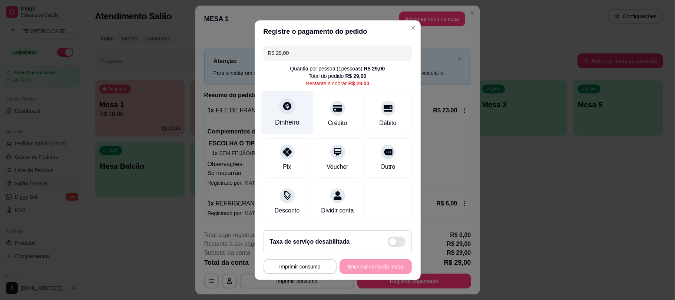
click at [292, 117] on div "Dinheiro" at bounding box center [287, 122] width 24 height 10
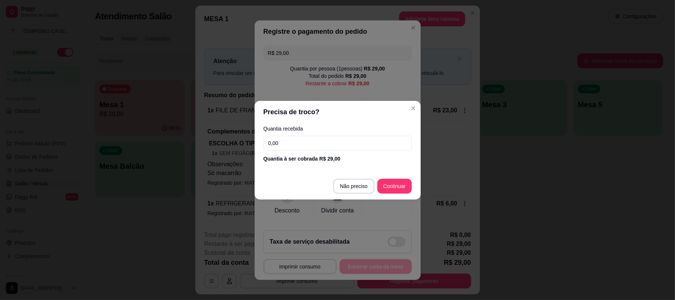
drag, startPoint x: 287, startPoint y: 143, endPoint x: 234, endPoint y: 146, distance: 52.7
click at [234, 146] on div "Precisa de troco? Quantia recebida 0,00 Quantia à ser cobrada R$ 29,00 Não prec…" at bounding box center [337, 150] width 675 height 300
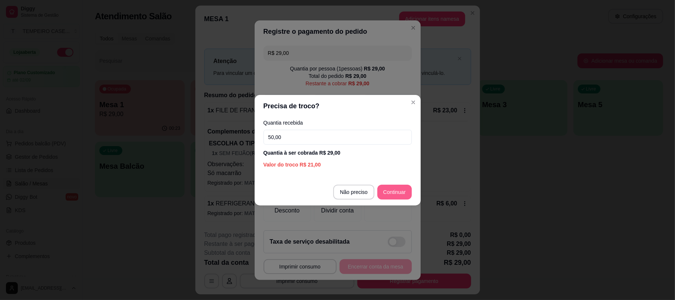
type input "50,00"
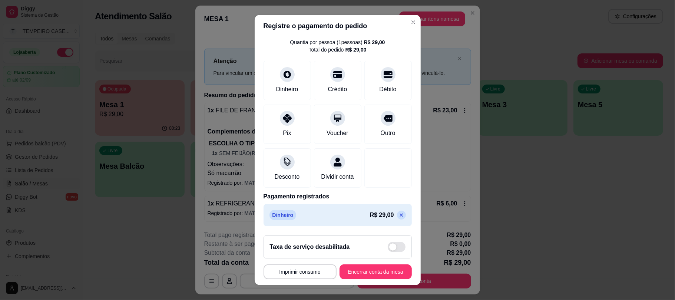
click at [398, 214] on icon at bounding box center [401, 215] width 6 height 6
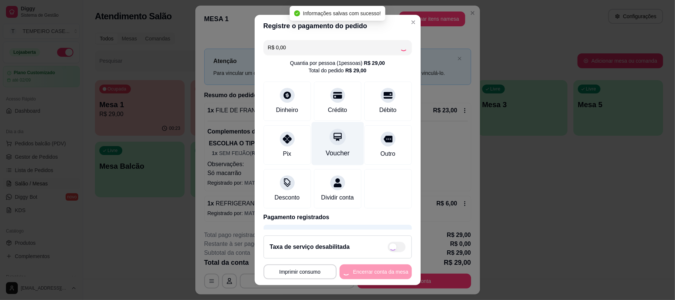
type input "R$ 29,00"
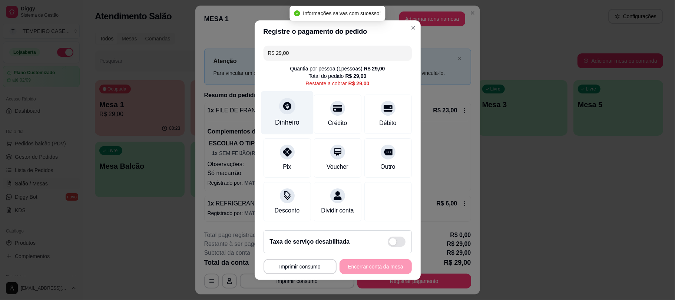
click at [273, 103] on div "Dinheiro" at bounding box center [287, 112] width 52 height 43
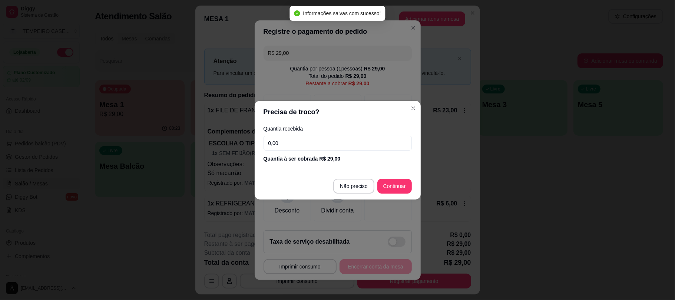
click at [319, 138] on input "0,00" at bounding box center [338, 143] width 148 height 15
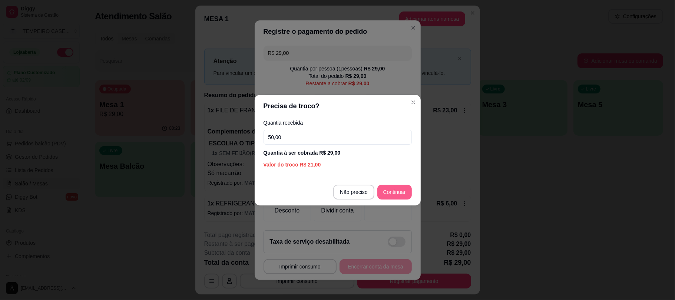
type input "50,00"
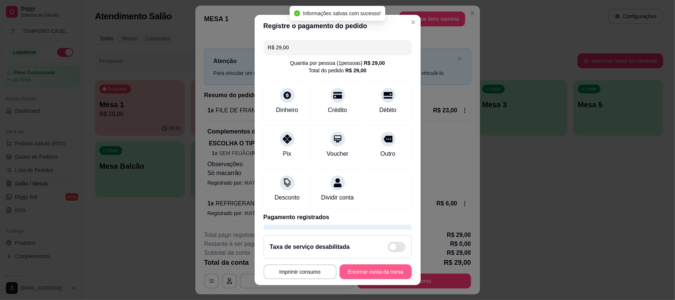
type input "R$ 0,00"
click at [377, 270] on button "Encerrar conta da mesa" at bounding box center [376, 271] width 72 height 15
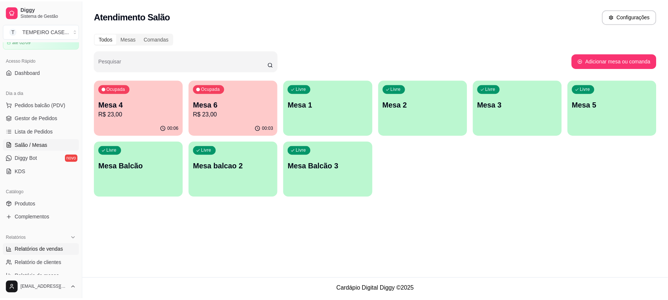
scroll to position [99, 0]
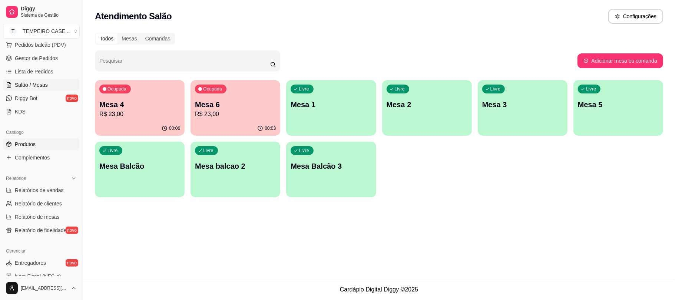
click at [56, 138] on link "Produtos" at bounding box center [41, 144] width 77 height 12
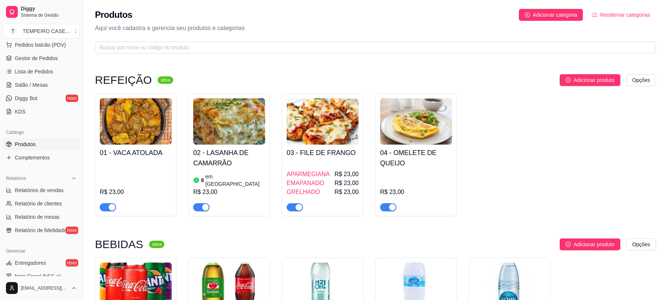
click at [46, 59] on span "Gestor de Pedidos" at bounding box center [36, 57] width 43 height 7
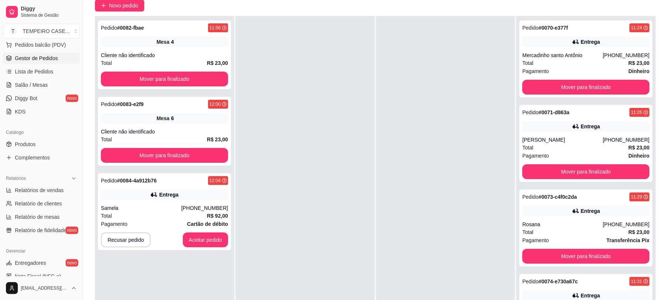
scroll to position [113, 0]
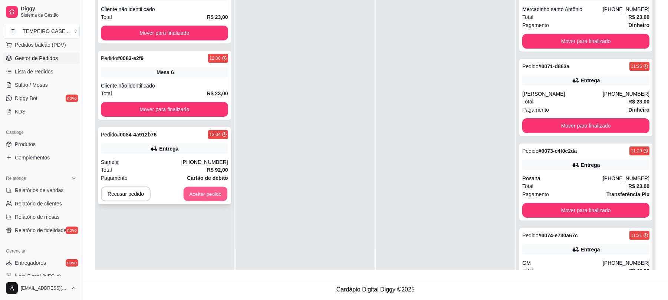
click at [202, 193] on button "Aceitar pedido" at bounding box center [205, 194] width 44 height 14
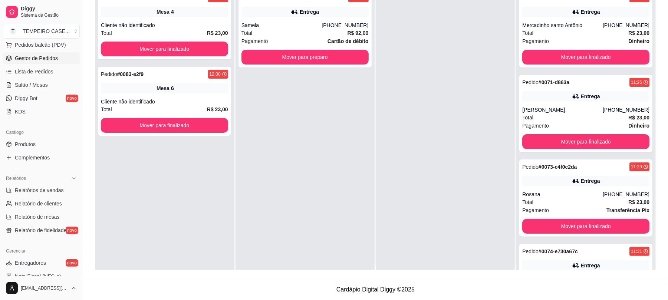
scroll to position [0, 0]
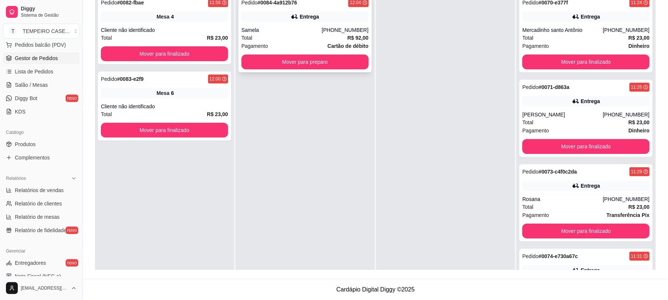
click at [322, 32] on div "Samela" at bounding box center [281, 29] width 80 height 7
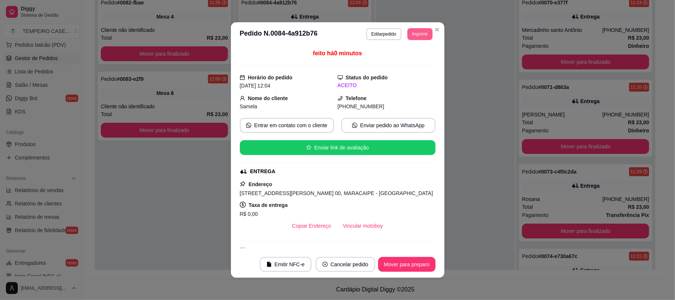
click at [410, 32] on button "Imprimir" at bounding box center [419, 34] width 25 height 12
click at [404, 74] on button "IMPRESSORA COZINHA" at bounding box center [399, 74] width 59 height 11
click at [419, 38] on button "Imprimir" at bounding box center [419, 34] width 25 height 12
click at [413, 82] on div "Escolha a impressora IMPRESSORA IMPRESSORA COZINHA" at bounding box center [399, 63] width 69 height 40
click at [414, 78] on button "IMPRESSORA COZINHA" at bounding box center [398, 75] width 61 height 12
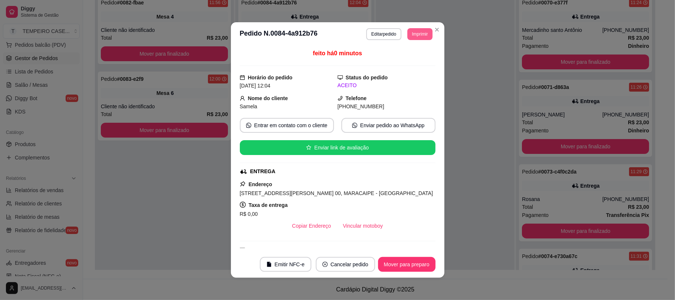
click at [417, 32] on button "Imprimir" at bounding box center [419, 34] width 25 height 12
click at [408, 74] on button "IMPRESSORA COZINHA" at bounding box center [399, 74] width 59 height 11
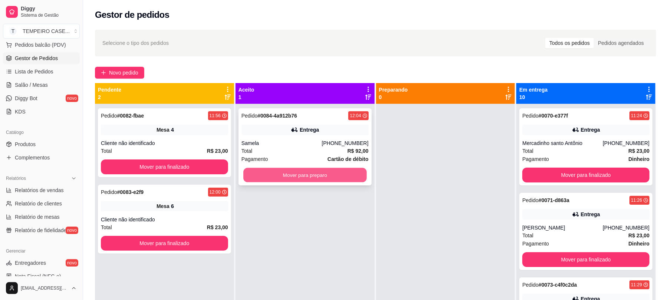
click at [282, 172] on button "Mover para preparo" at bounding box center [304, 175] width 123 height 14
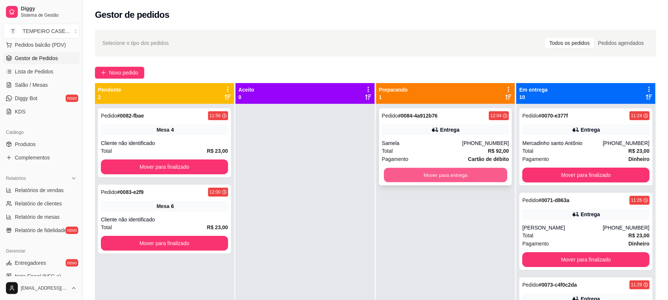
click at [435, 172] on button "Mover para entrega" at bounding box center [445, 175] width 123 height 14
click at [332, 70] on div "Novo pedido" at bounding box center [375, 73] width 561 height 12
click at [49, 84] on link "Salão / Mesas" at bounding box center [41, 85] width 77 height 12
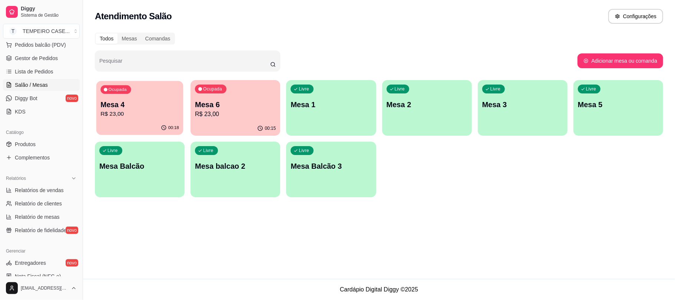
click at [164, 112] on p "R$ 23,00" at bounding box center [139, 114] width 79 height 9
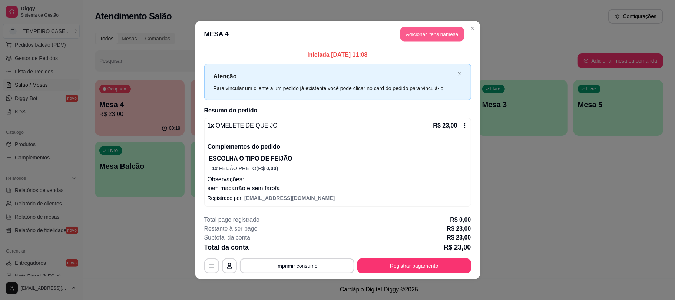
click at [428, 36] on button "Adicionar itens na mesa" at bounding box center [432, 34] width 64 height 14
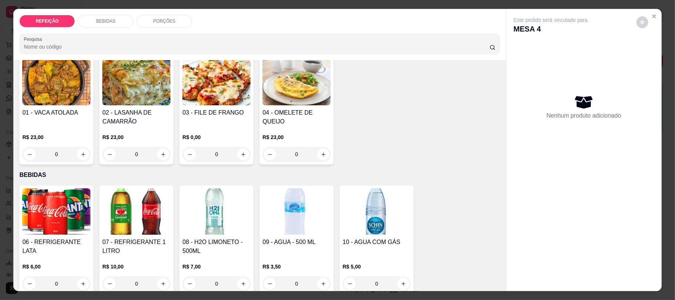
scroll to position [99, 0]
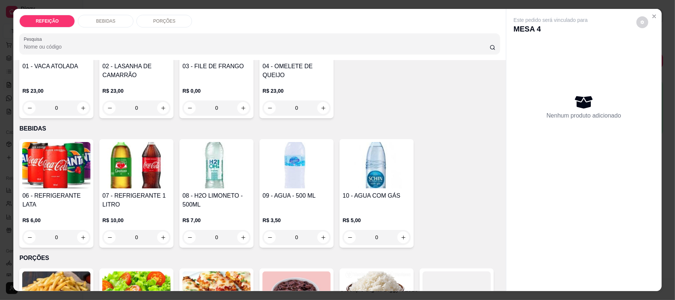
click at [214, 188] on img at bounding box center [216, 165] width 68 height 46
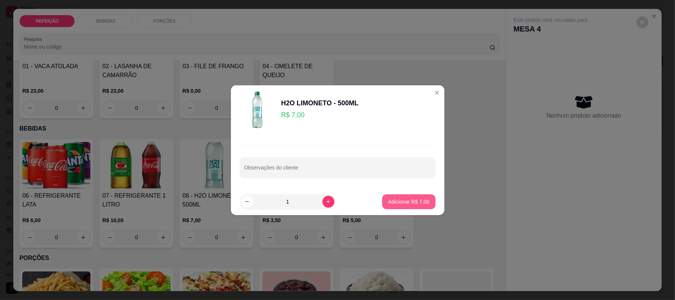
click at [411, 199] on p "Adicionar R$ 7,00" at bounding box center [408, 201] width 41 height 7
type input "1"
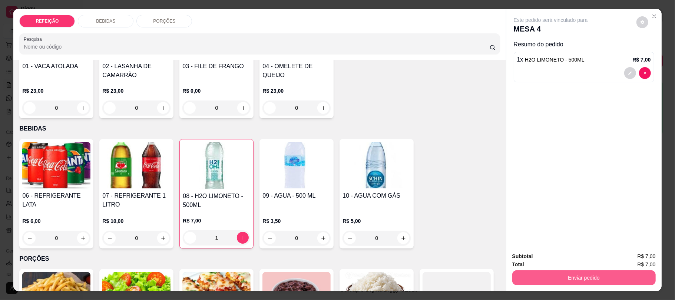
click at [577, 276] on button "Enviar pedido" at bounding box center [583, 277] width 143 height 15
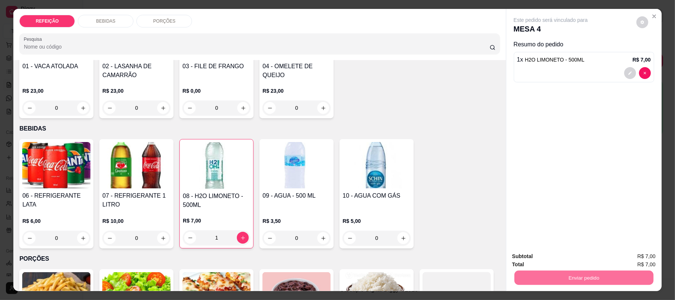
click at [555, 262] on button "Não registrar e enviar pedido" at bounding box center [558, 259] width 75 height 14
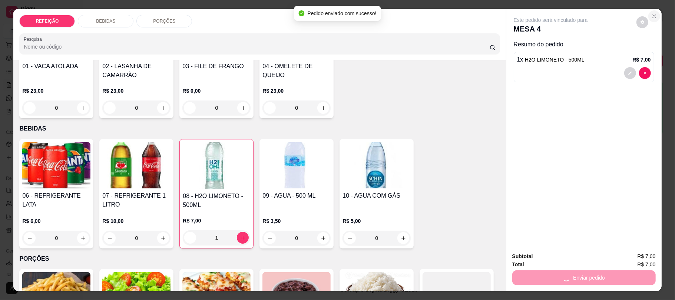
click at [651, 14] on icon "Close" at bounding box center [654, 16] width 6 height 6
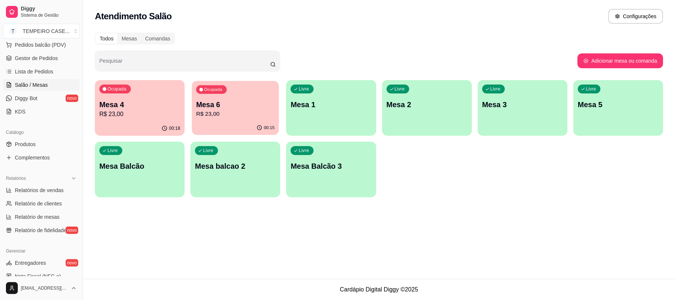
click at [216, 120] on div "Ocupada Mesa 6 R$ 23,00" at bounding box center [235, 101] width 87 height 40
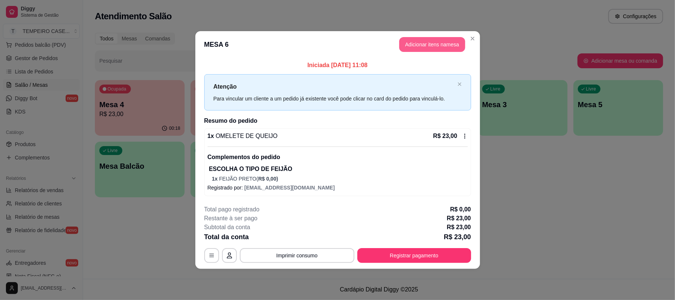
click at [441, 51] on button "Adicionar itens na mesa" at bounding box center [432, 44] width 66 height 15
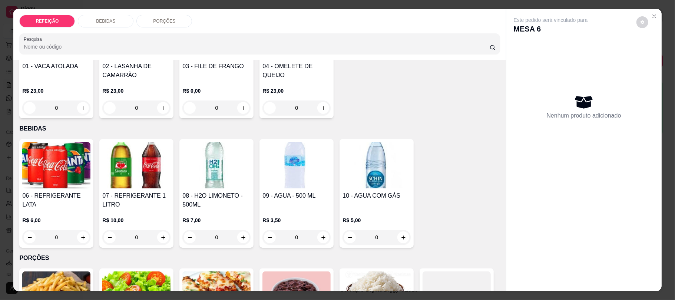
click at [67, 165] on img at bounding box center [56, 165] width 68 height 46
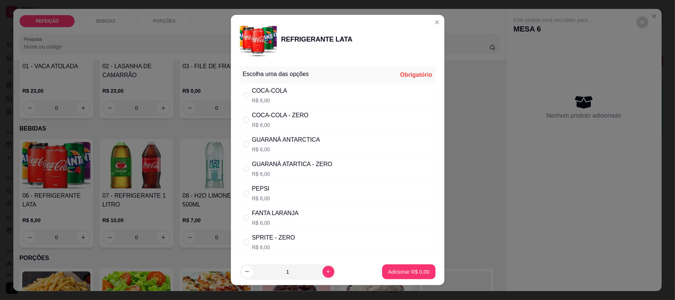
click at [301, 106] on div "COCA-COLA R$ 6,00" at bounding box center [338, 95] width 196 height 24
click at [308, 125] on div "COCA-COLA - ZERO R$ 6,00" at bounding box center [338, 119] width 196 height 24
radio input "false"
radio input "true"
click at [410, 274] on p "Adicionar R$ 6,00" at bounding box center [408, 271] width 41 height 7
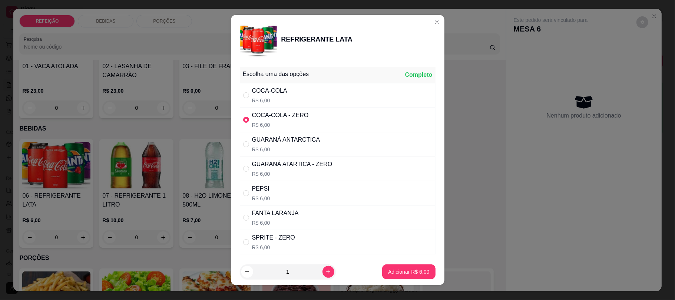
type input "1"
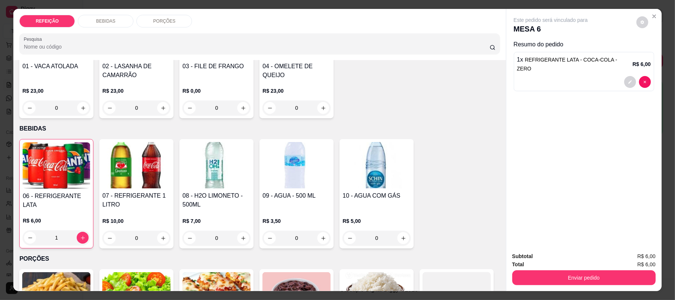
click at [539, 268] on div "Total R$ 6,00" at bounding box center [583, 264] width 143 height 8
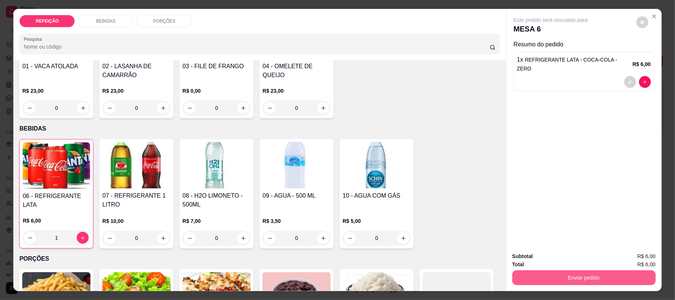
click at [540, 273] on button "Enviar pedido" at bounding box center [583, 277] width 143 height 15
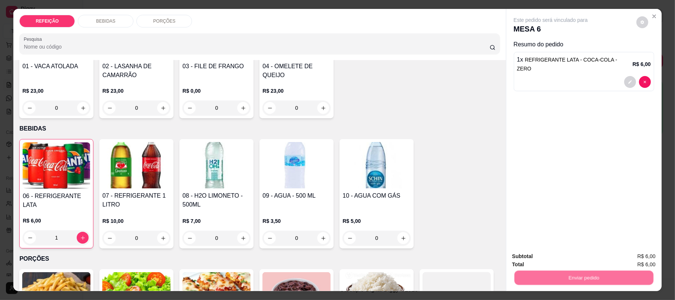
click at [537, 256] on button "Não registrar e enviar pedido" at bounding box center [558, 259] width 77 height 14
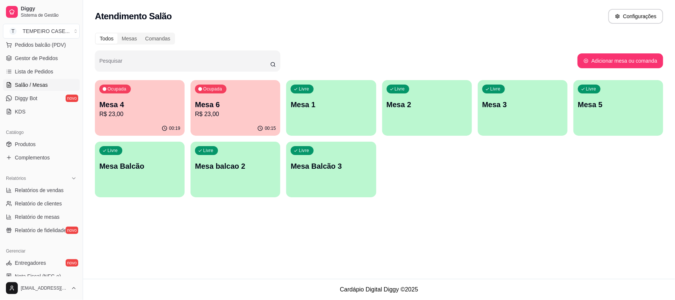
click at [47, 51] on ul "Pedidos balcão (PDV) Gestor de Pedidos Lista de Pedidos Salão / Mesas Diggy Bot…" at bounding box center [41, 78] width 77 height 79
click at [50, 61] on span "Gestor de Pedidos" at bounding box center [36, 57] width 43 height 7
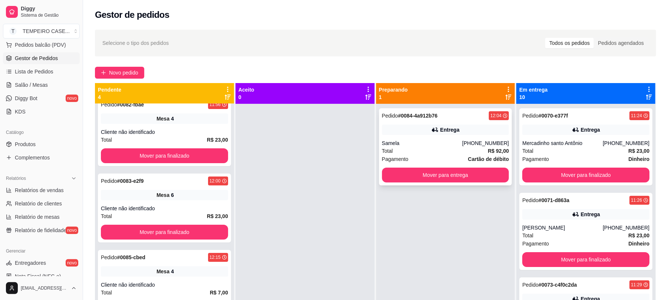
scroll to position [14, 0]
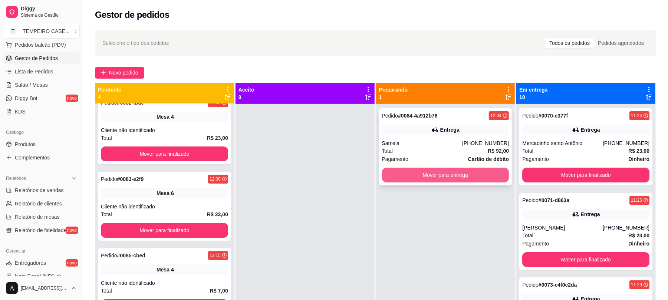
click at [454, 180] on button "Mover para entrega" at bounding box center [445, 175] width 127 height 15
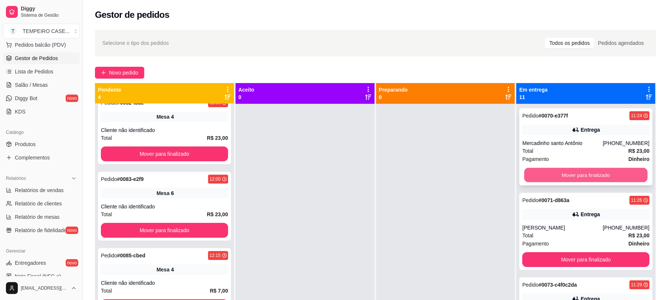
click at [557, 178] on button "Mover para finalizado" at bounding box center [585, 175] width 123 height 14
click at [570, 178] on button "Mover para finalizado" at bounding box center [585, 175] width 127 height 15
click at [570, 178] on button "Mover para finalizado" at bounding box center [585, 175] width 123 height 14
click at [570, 178] on button "Mover para finalizado" at bounding box center [585, 175] width 127 height 15
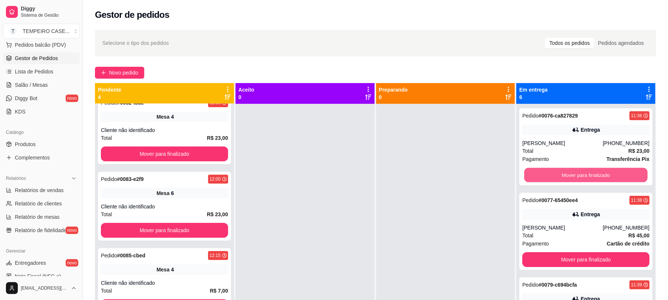
click at [570, 178] on button "Mover para finalizado" at bounding box center [585, 175] width 123 height 14
click at [570, 178] on button "Mover para finalizado" at bounding box center [585, 175] width 127 height 15
click at [570, 178] on button "Mover para finalizado" at bounding box center [585, 175] width 123 height 14
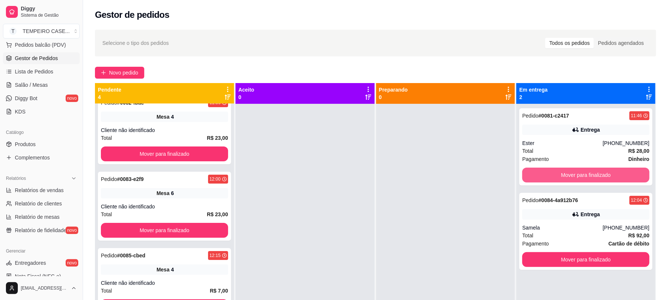
click at [570, 178] on button "Mover para finalizado" at bounding box center [585, 175] width 127 height 15
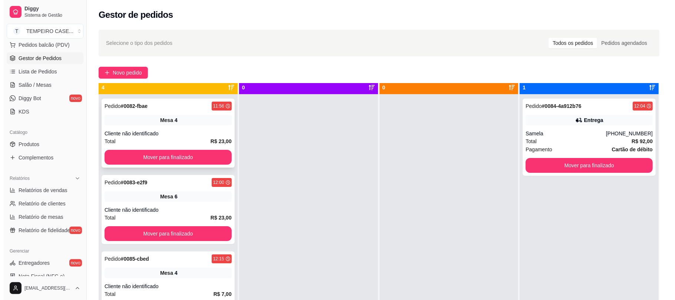
scroll to position [0, 0]
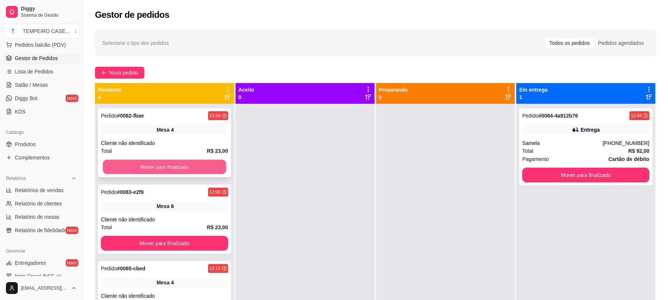
click at [159, 166] on button "Mover para finalizado" at bounding box center [164, 167] width 123 height 14
click at [159, 168] on button "Mover para finalizado" at bounding box center [164, 166] width 127 height 15
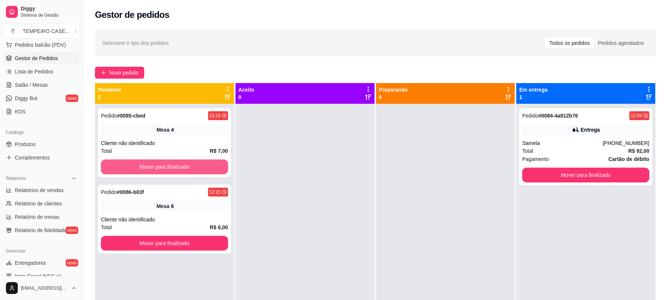
click at [159, 168] on button "Mover para finalizado" at bounding box center [164, 166] width 127 height 15
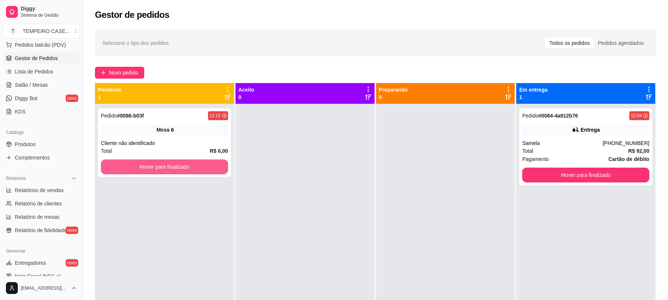
click at [159, 168] on button "Mover para finalizado" at bounding box center [164, 166] width 127 height 15
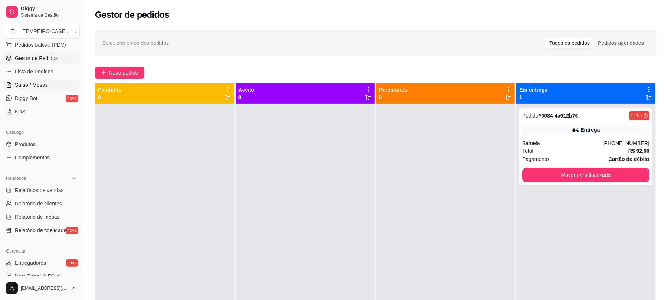
click at [37, 82] on span "Salão / Mesas" at bounding box center [31, 84] width 33 height 7
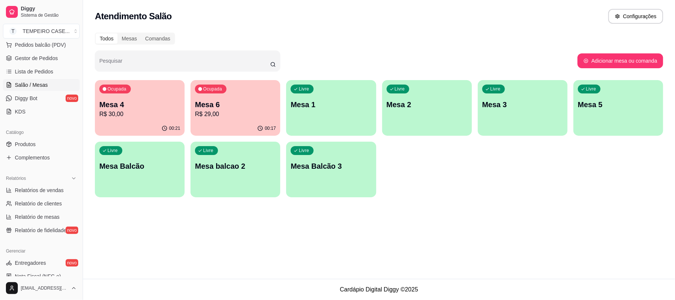
click at [298, 119] on div "Livre Mesa 1" at bounding box center [331, 103] width 90 height 47
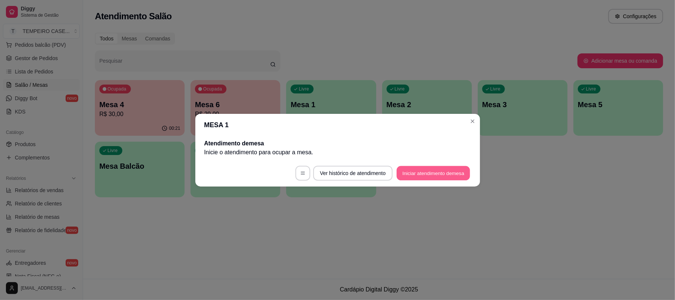
click at [404, 172] on button "Iniciar atendimento de mesa" at bounding box center [433, 173] width 73 height 14
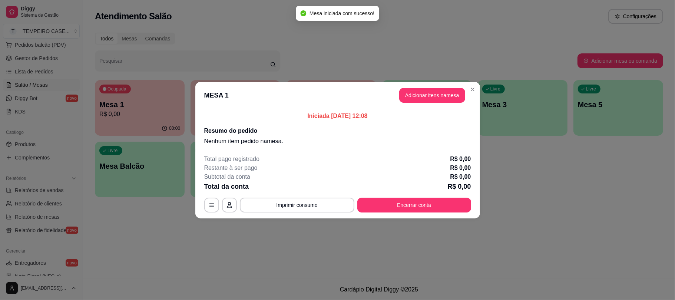
click at [439, 103] on header "MESA 1 Adicionar itens na mesa" at bounding box center [337, 95] width 285 height 27
click at [439, 96] on button "Adicionar itens na mesa" at bounding box center [432, 95] width 66 height 15
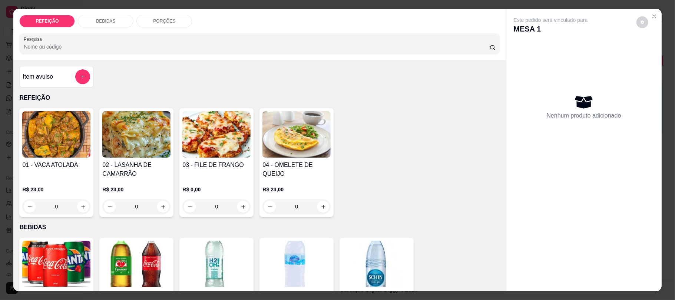
click at [55, 146] on img at bounding box center [56, 134] width 68 height 46
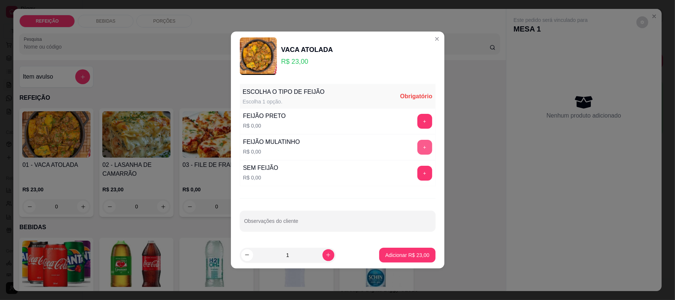
click at [417, 146] on button "+" at bounding box center [424, 147] width 15 height 15
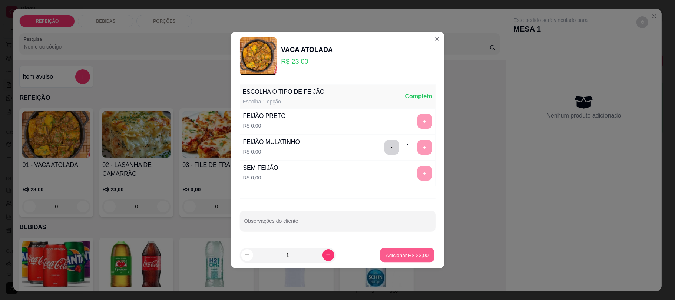
click at [405, 251] on button "Adicionar R$ 23,00" at bounding box center [407, 255] width 54 height 14
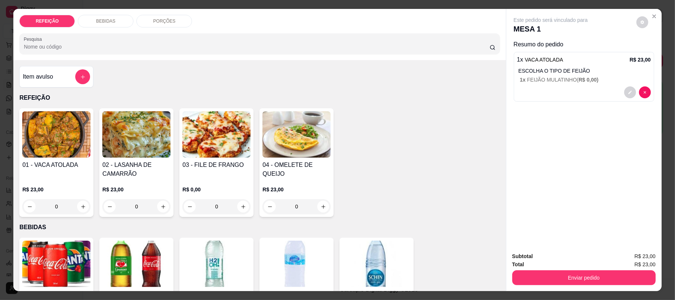
drag, startPoint x: 411, startPoint y: 238, endPoint x: 388, endPoint y: 187, distance: 55.4
click at [388, 187] on div "01 - VACA ATOLADA R$ 23,00 0 02 - LASANHA DE CAMARRÃO R$ 23,00 0 03 - FILE DE F…" at bounding box center [259, 162] width 480 height 109
click at [624, 88] on button "decrease-product-quantity" at bounding box center [629, 92] width 11 height 11
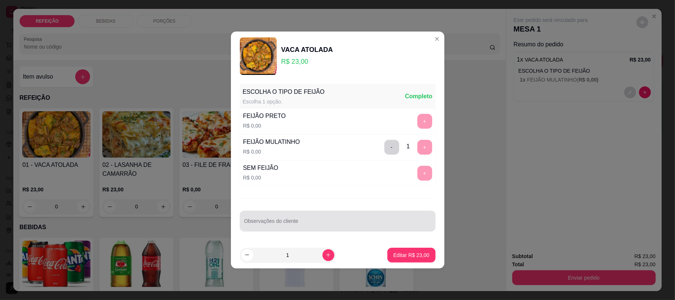
click at [309, 221] on input "Observações do cliente" at bounding box center [337, 223] width 187 height 7
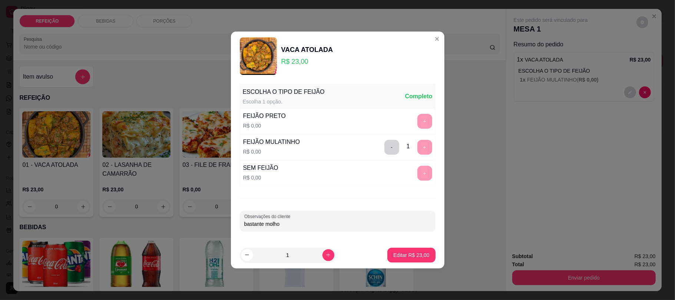
type input "bastante molho"
click at [412, 251] on p "Editar R$ 23,00" at bounding box center [411, 254] width 36 height 7
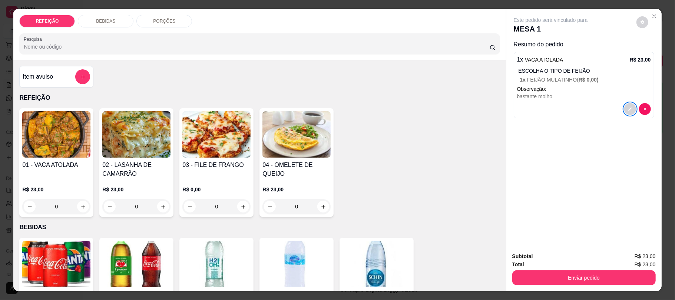
click at [228, 152] on img at bounding box center [216, 134] width 68 height 46
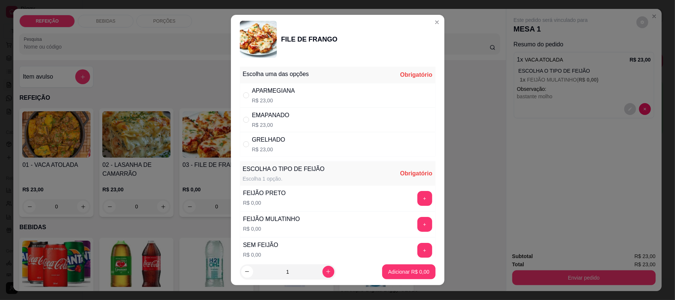
click at [364, 93] on div "APARMEGIANA R$ 23,00" at bounding box center [338, 95] width 196 height 24
radio input "true"
click at [417, 228] on button "+" at bounding box center [424, 224] width 14 height 14
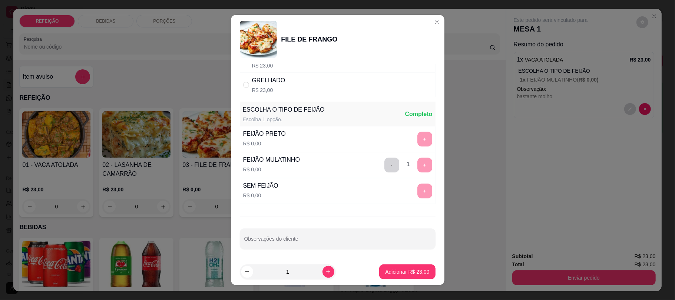
scroll to position [62, 0]
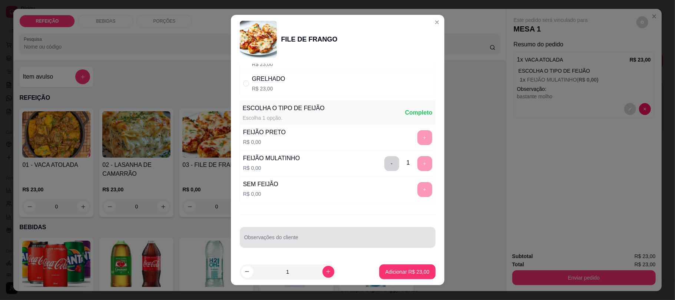
click at [301, 242] on input "Observações do cliente" at bounding box center [337, 239] width 187 height 7
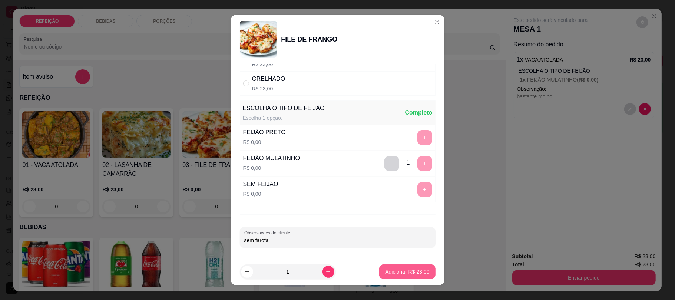
type input "sem farofa"
click at [401, 266] on button "Adicionar R$ 23,00" at bounding box center [407, 271] width 56 height 15
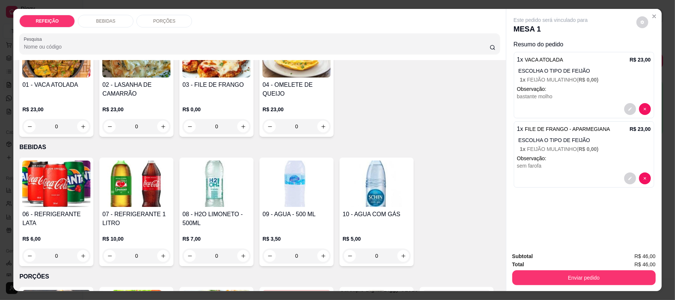
scroll to position [49, 0]
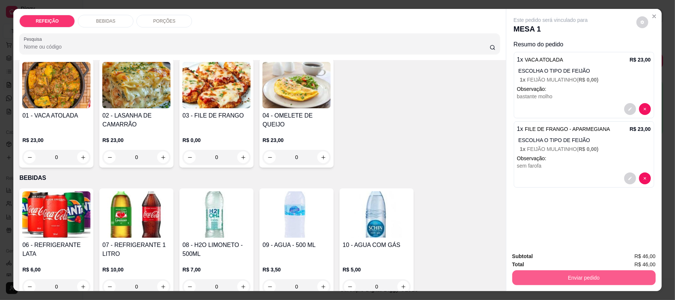
click at [571, 279] on button "Enviar pedido" at bounding box center [583, 277] width 143 height 15
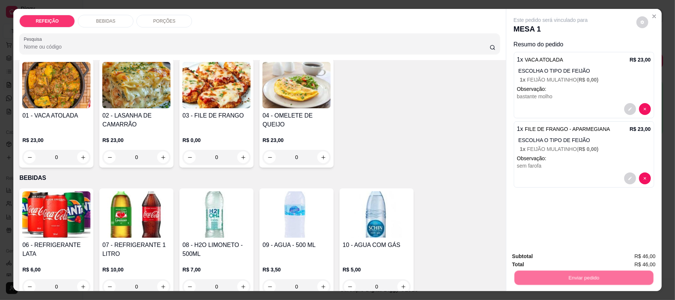
click at [572, 260] on button "Não registrar e enviar pedido" at bounding box center [558, 259] width 75 height 14
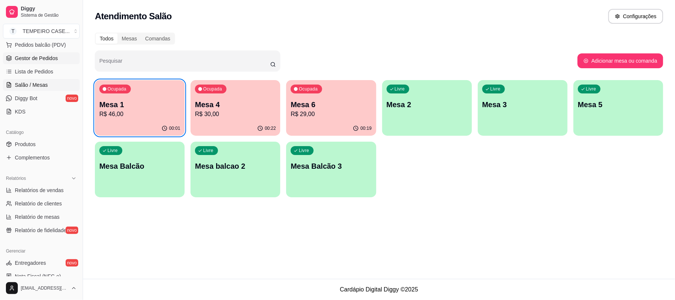
click at [22, 61] on span "Gestor de Pedidos" at bounding box center [36, 57] width 43 height 7
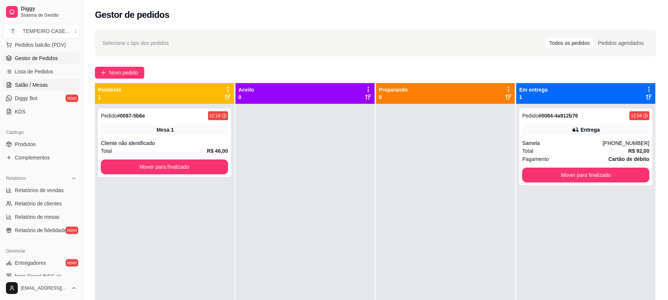
click at [42, 85] on span "Salão / Mesas" at bounding box center [31, 84] width 33 height 7
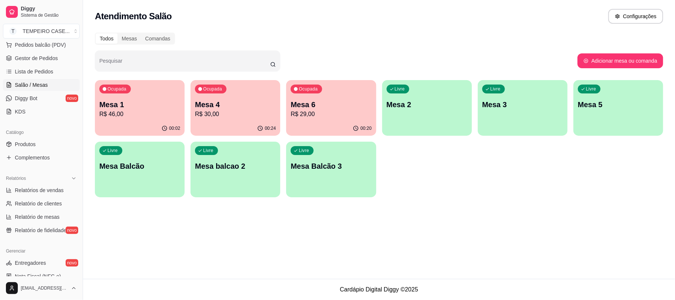
click at [227, 110] on p "R$ 30,00" at bounding box center [235, 114] width 81 height 9
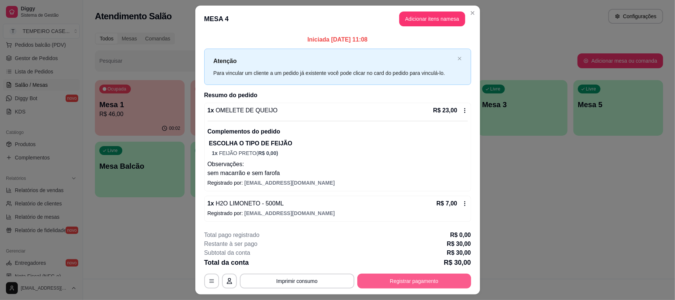
click at [404, 282] on button "Registrar pagamento" at bounding box center [414, 281] width 114 height 15
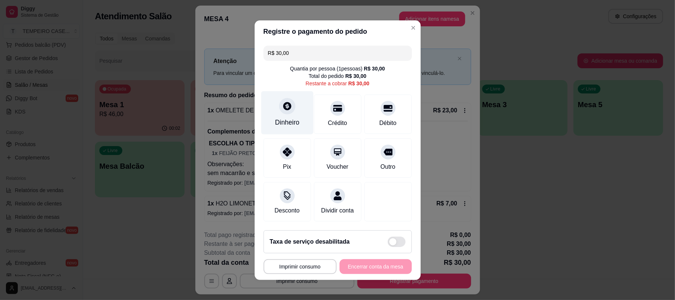
click at [286, 107] on div at bounding box center [287, 106] width 16 height 16
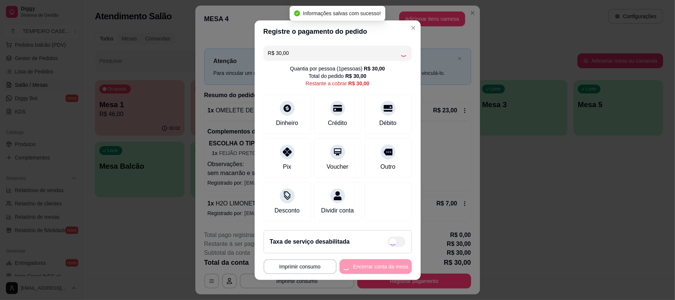
type input "R$ 0,00"
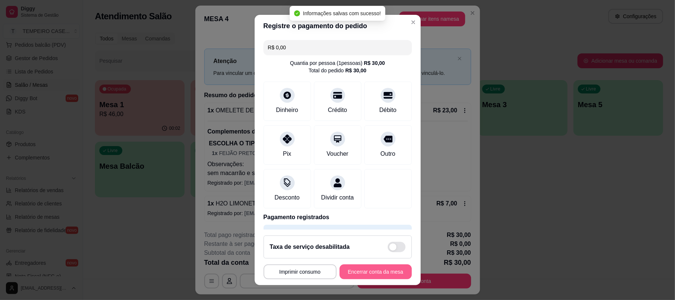
click at [359, 273] on button "Encerrar conta da mesa" at bounding box center [376, 271] width 72 height 15
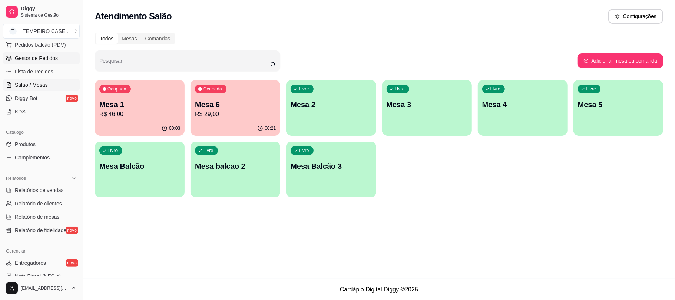
click at [21, 60] on span "Gestor de Pedidos" at bounding box center [36, 57] width 43 height 7
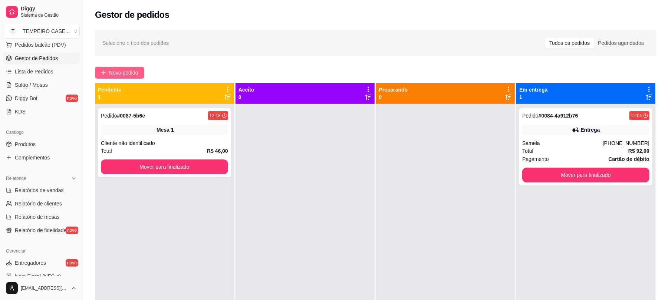
click at [112, 70] on span "Novo pedido" at bounding box center [123, 73] width 29 height 8
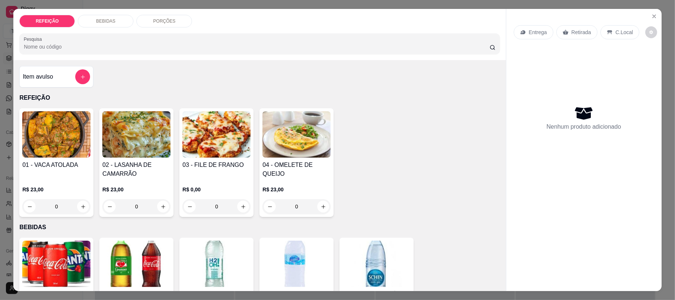
click at [46, 138] on img at bounding box center [56, 134] width 68 height 46
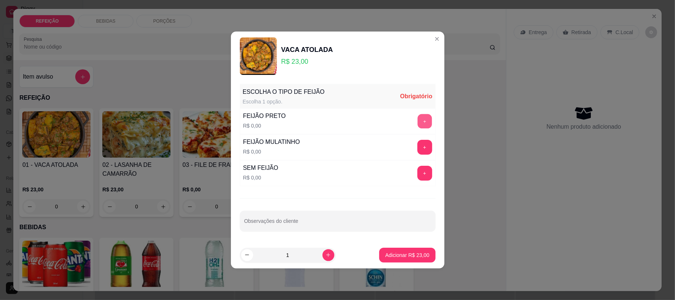
click at [417, 120] on button "+" at bounding box center [424, 121] width 14 height 14
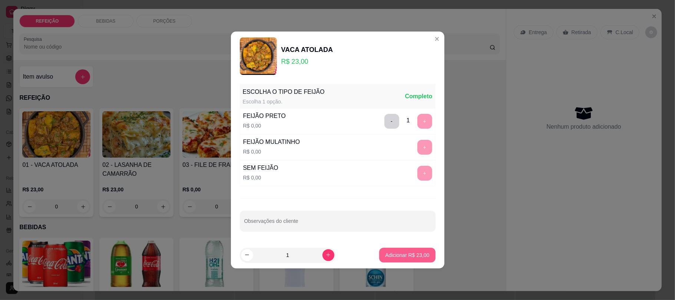
click at [389, 254] on p "Adicionar R$ 23,00" at bounding box center [407, 254] width 44 height 7
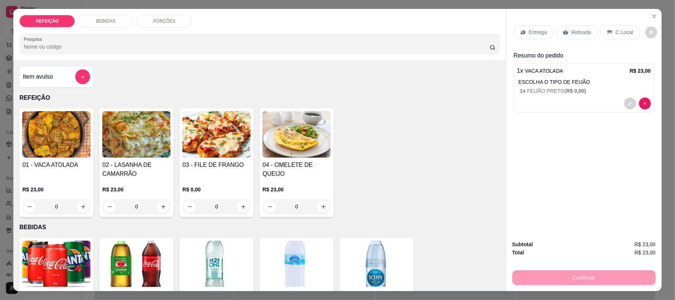
click at [571, 39] on div "Retirada" at bounding box center [576, 32] width 41 height 14
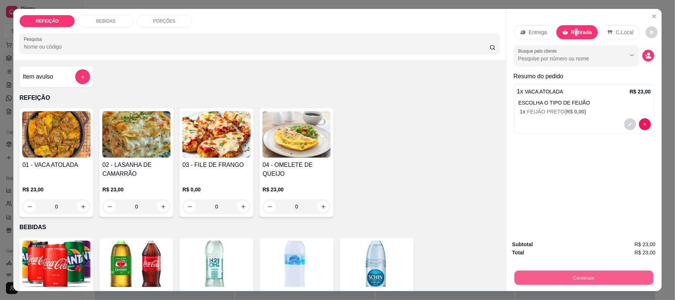
click at [583, 279] on button "Continuar" at bounding box center [583, 277] width 139 height 14
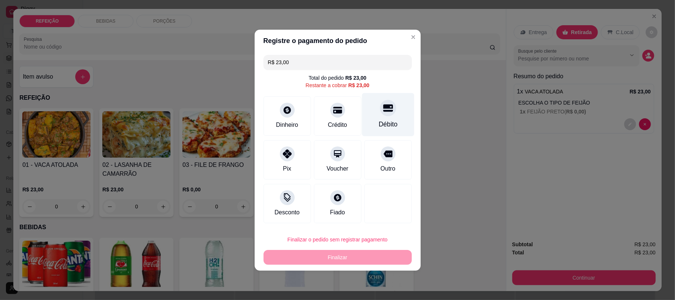
click at [388, 109] on div at bounding box center [388, 108] width 16 height 16
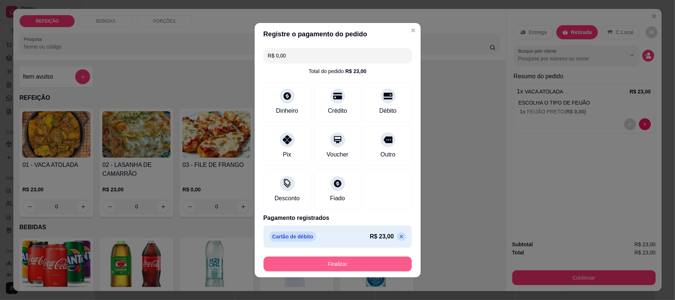
click at [368, 266] on button "Finalizar" at bounding box center [338, 263] width 148 height 15
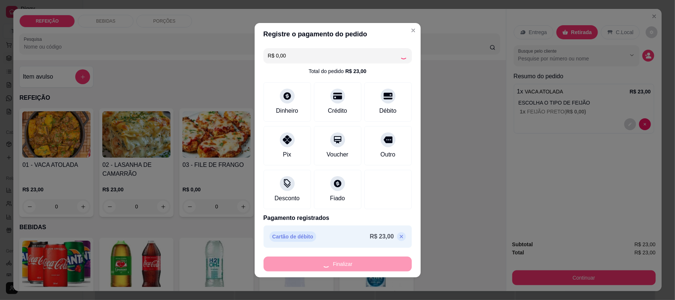
type input "-R$ 23,00"
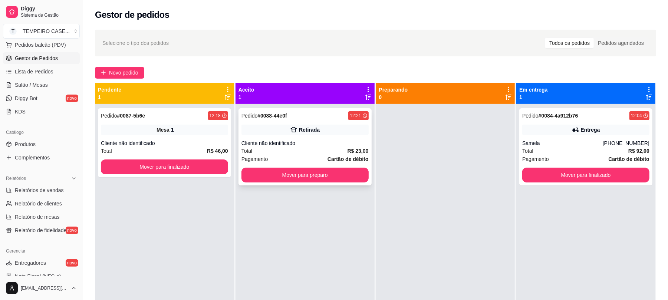
click at [331, 167] on div "Pedido # 0088-44e0f 12:21 Retirada Cliente não identificado Total R$ 23,00 Paga…" at bounding box center [304, 146] width 133 height 77
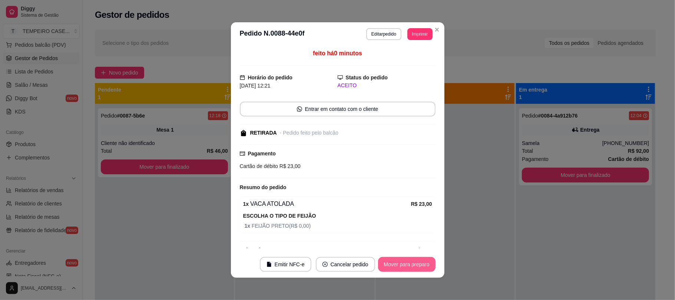
click at [396, 260] on button "Mover para preparo" at bounding box center [406, 264] width 57 height 15
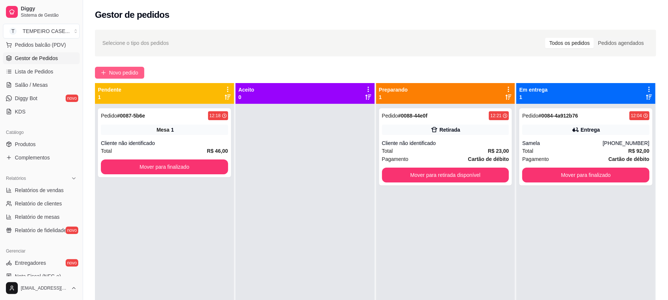
click at [109, 70] on span "Novo pedido" at bounding box center [123, 73] width 29 height 8
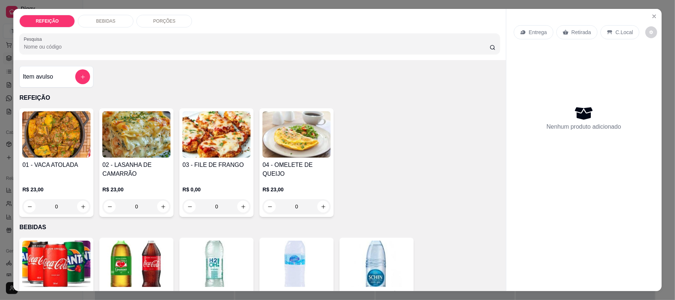
click at [220, 159] on div "03 - FILE DE FRANGO R$ 0,00 0" at bounding box center [216, 162] width 74 height 109
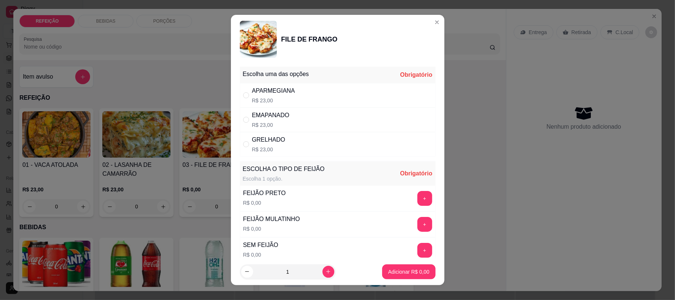
click at [303, 85] on div "APARMEGIANA R$ 23,00" at bounding box center [338, 95] width 196 height 24
radio input "true"
click at [417, 201] on button "+" at bounding box center [424, 198] width 14 height 14
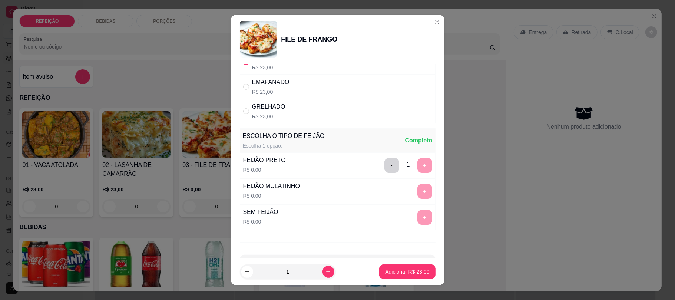
scroll to position [62, 0]
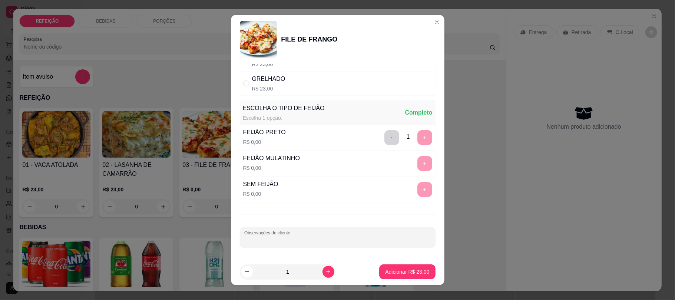
click at [284, 238] on div "Observações do cliente" at bounding box center [338, 237] width 196 height 21
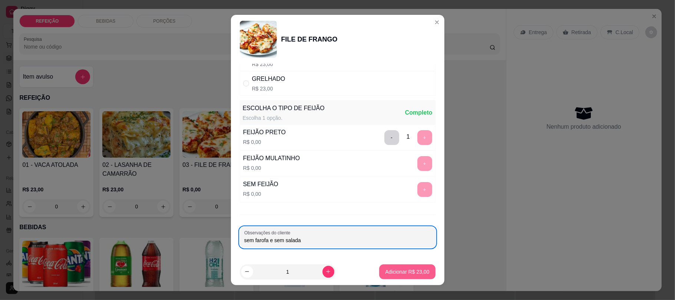
type input "sem farofa e sem salada"
click at [389, 272] on p "Adicionar R$ 23,00" at bounding box center [407, 271] width 44 height 7
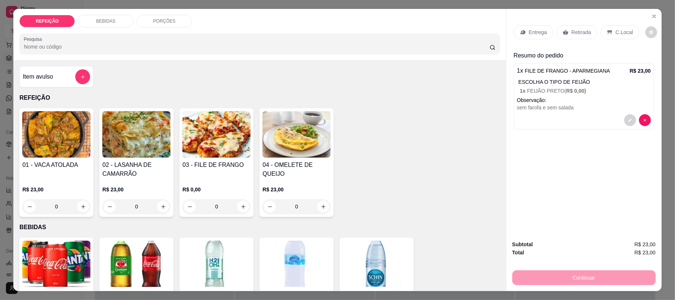
click at [218, 142] on img at bounding box center [216, 134] width 68 height 46
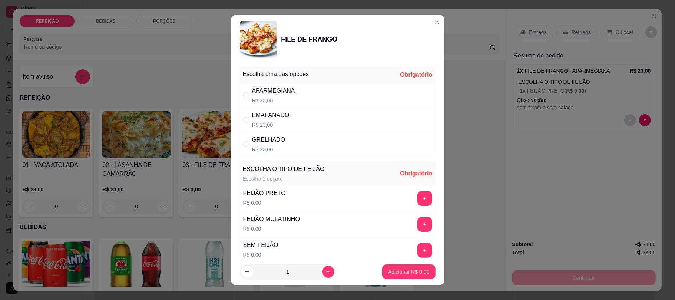
click at [282, 93] on div "APARMEGIANA" at bounding box center [273, 90] width 43 height 9
radio input "true"
click at [417, 199] on button "+" at bounding box center [424, 198] width 15 height 15
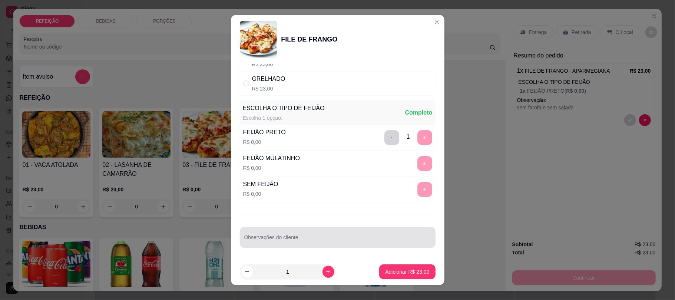
click at [307, 240] on input "Observações do cliente" at bounding box center [337, 239] width 187 height 7
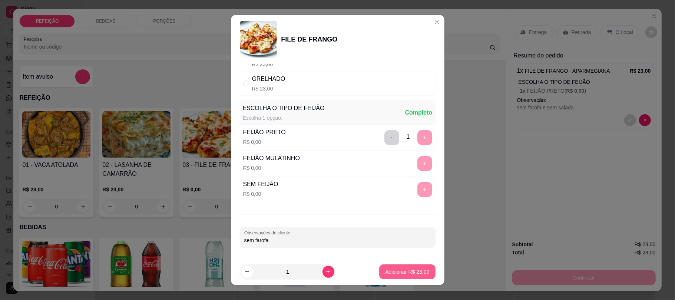
type input "sem farofa"
click at [387, 271] on p "Adicionar R$ 23,00" at bounding box center [407, 271] width 43 height 7
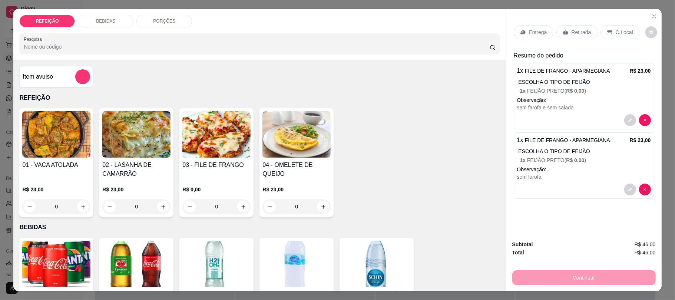
click at [565, 33] on div "Retirada" at bounding box center [576, 32] width 41 height 14
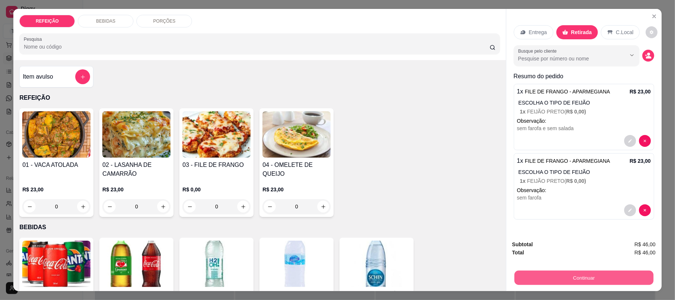
click at [558, 275] on button "Continuar" at bounding box center [583, 277] width 139 height 14
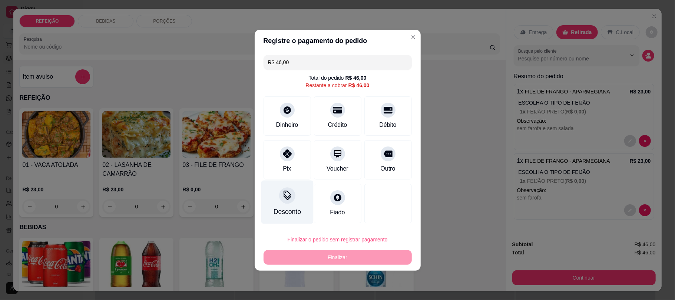
click at [287, 156] on icon at bounding box center [287, 153] width 9 height 9
type input "R$ 0,00"
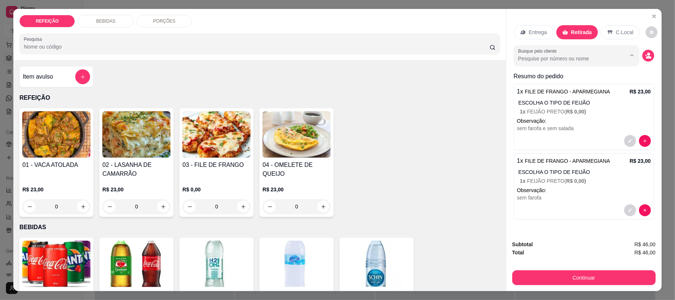
click at [572, 60] on input "Busque pelo cliente" at bounding box center [566, 58] width 96 height 7
type input "lei"
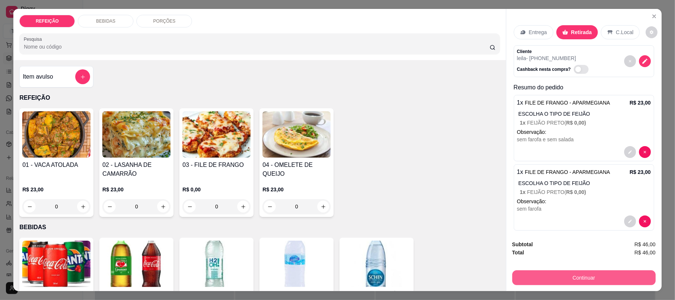
click at [552, 276] on button "Continuar" at bounding box center [583, 277] width 143 height 15
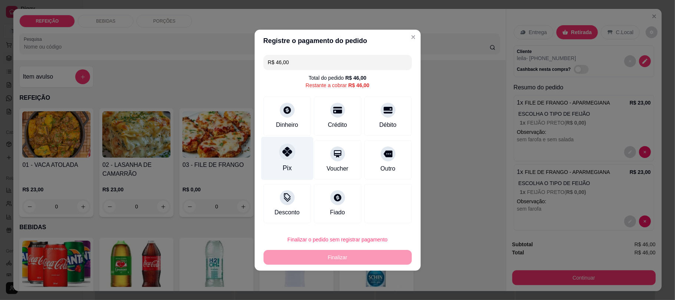
click at [290, 161] on div "Pix" at bounding box center [287, 157] width 52 height 43
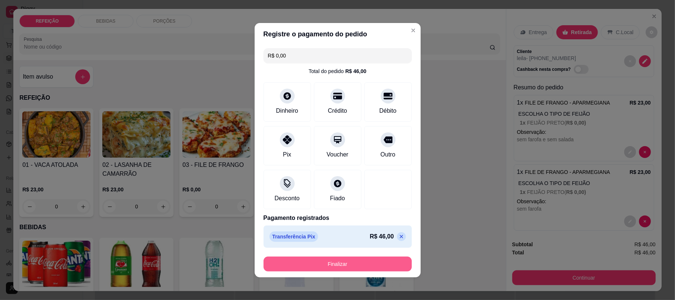
click at [371, 261] on button "Finalizar" at bounding box center [338, 263] width 148 height 15
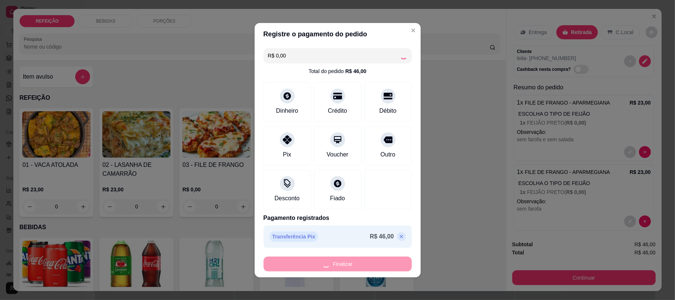
type input "-R$ 46,00"
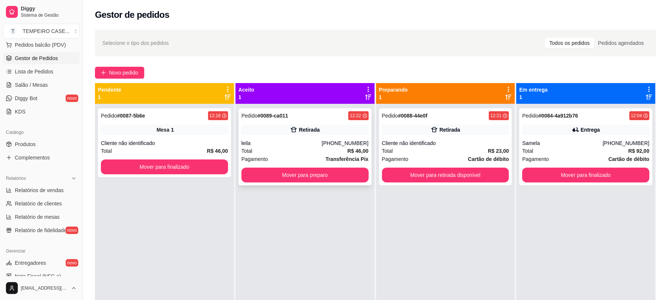
click at [340, 132] on div "Retirada" at bounding box center [304, 130] width 127 height 10
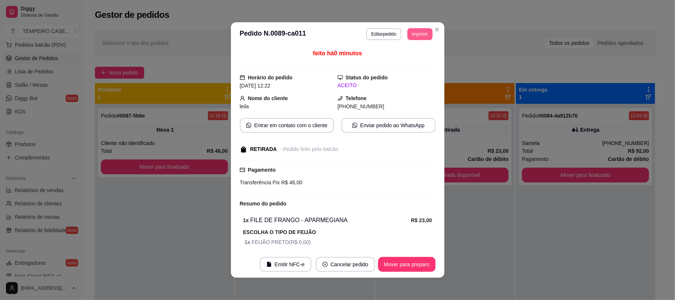
click at [408, 38] on button "Imprimir" at bounding box center [419, 34] width 25 height 12
click at [401, 77] on button "IMPRESSORA COZINHA" at bounding box center [398, 75] width 61 height 12
click at [411, 36] on button "Imprimir" at bounding box center [419, 34] width 25 height 12
click at [404, 74] on button "IMPRESSORA COZINHA" at bounding box center [398, 74] width 59 height 11
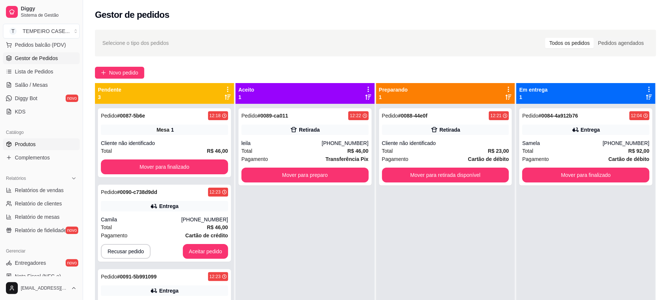
click at [43, 141] on link "Produtos" at bounding box center [41, 144] width 77 height 12
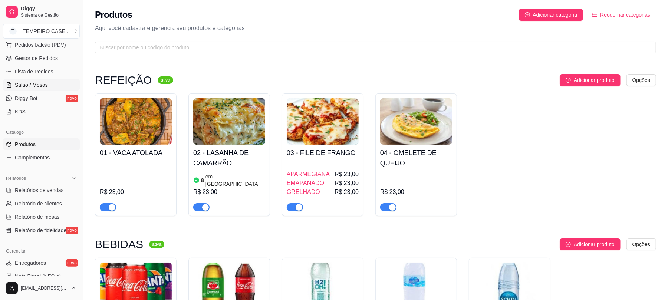
click at [39, 84] on span "Salão / Mesas" at bounding box center [31, 84] width 33 height 7
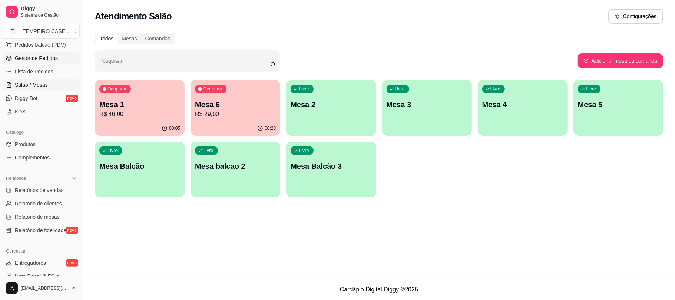
click at [45, 61] on span "Gestor de Pedidos" at bounding box center [36, 57] width 43 height 7
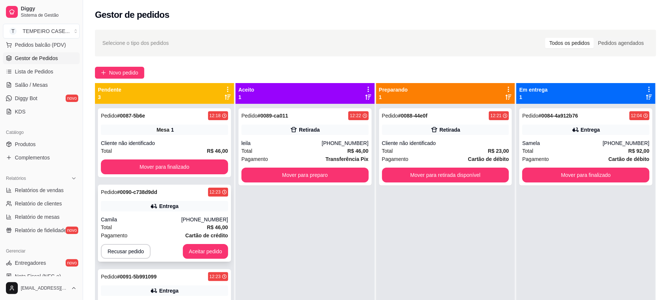
click at [175, 228] on div "Total R$ 46,00" at bounding box center [164, 227] width 127 height 8
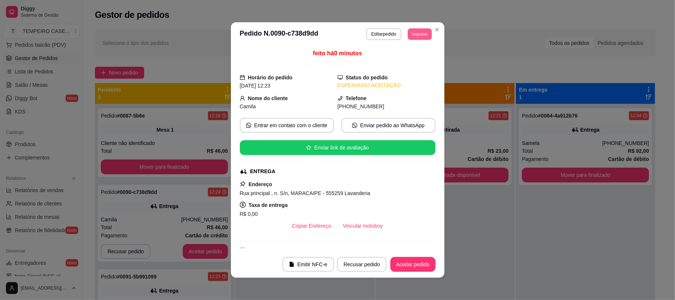
click at [414, 30] on button "Imprimir" at bounding box center [420, 33] width 24 height 11
click at [387, 77] on button "IMPRESSORA COZINHA" at bounding box center [398, 75] width 61 height 12
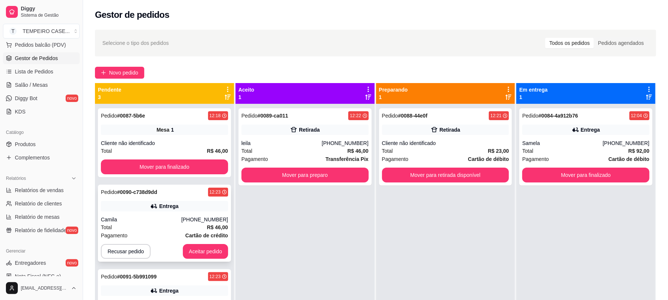
click at [198, 225] on div "Total R$ 46,00" at bounding box center [164, 227] width 127 height 8
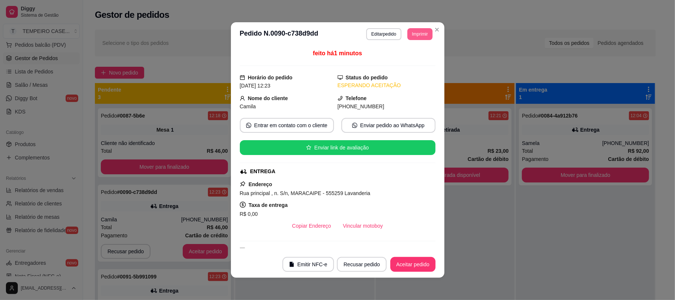
click at [414, 27] on header "**********" at bounding box center [337, 34] width 213 height 24
click at [420, 30] on button "Imprimir" at bounding box center [419, 34] width 25 height 12
click at [396, 75] on button "IMPRESSORA COZINHA" at bounding box center [398, 75] width 61 height 12
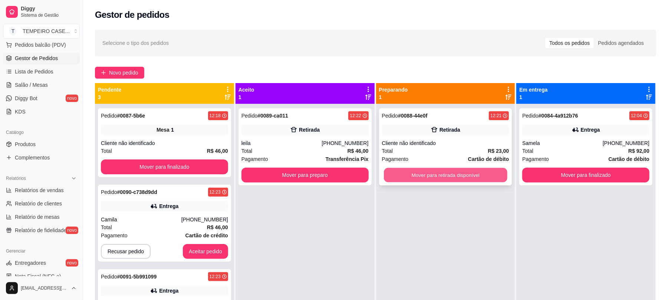
click at [406, 175] on button "Mover para retirada disponível" at bounding box center [445, 175] width 123 height 14
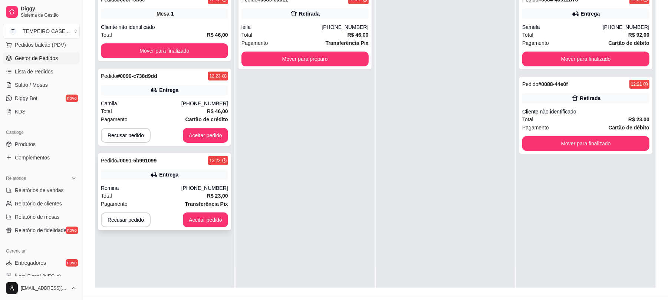
scroll to position [99, 0]
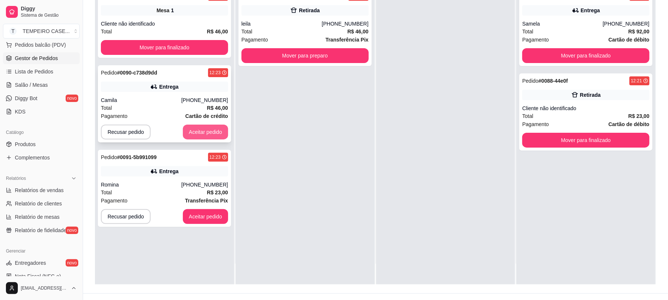
click at [196, 136] on button "Aceitar pedido" at bounding box center [205, 132] width 45 height 15
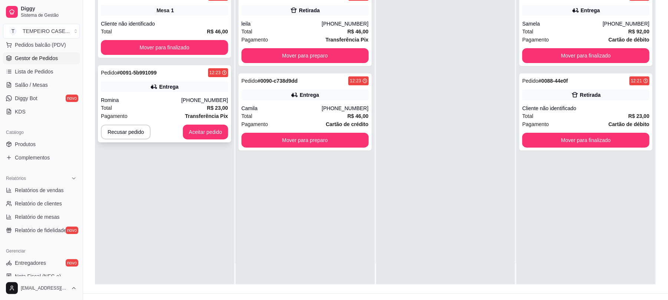
click at [223, 133] on button "Aceitar pedido" at bounding box center [205, 132] width 45 height 15
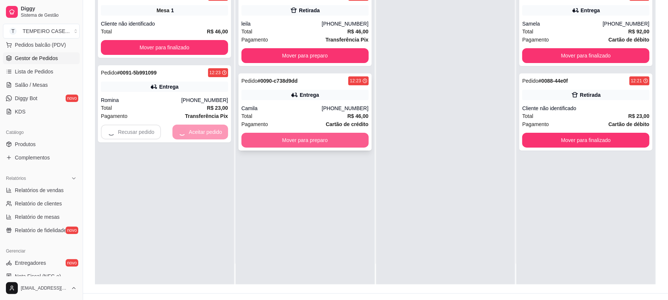
click at [287, 146] on button "Mover para preparo" at bounding box center [304, 140] width 127 height 15
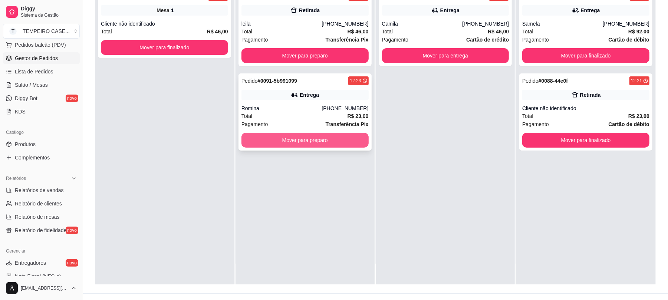
click at [308, 137] on button "Mover para preparo" at bounding box center [304, 140] width 127 height 15
click at [297, 139] on button "Mover para preparo" at bounding box center [304, 140] width 123 height 14
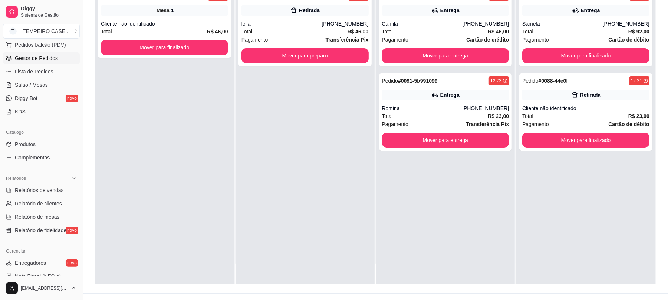
scroll to position [0, 0]
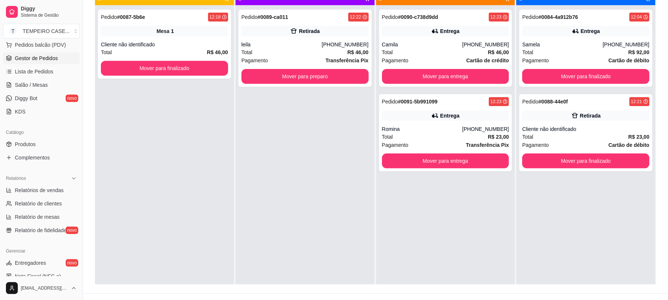
click at [58, 56] on link "Gestor de Pedidos" at bounding box center [41, 58] width 77 height 12
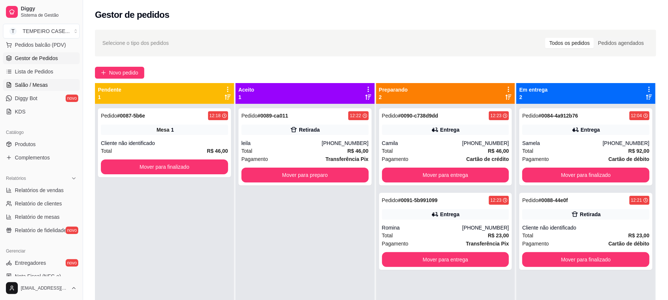
click at [39, 86] on span "Salão / Mesas" at bounding box center [31, 84] width 33 height 7
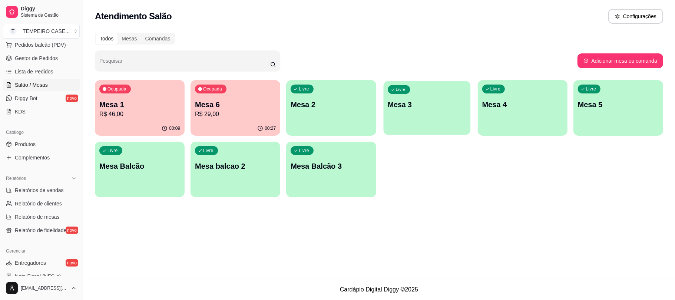
click at [426, 102] on p "Mesa 3" at bounding box center [427, 105] width 79 height 10
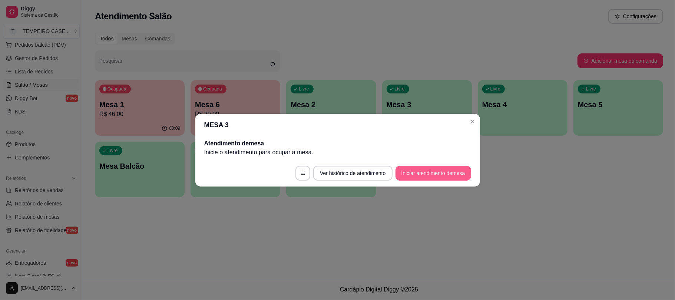
click at [424, 172] on button "Iniciar atendimento de mesa" at bounding box center [433, 173] width 76 height 15
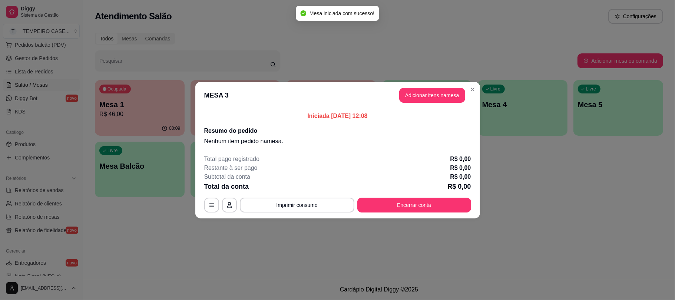
click at [429, 97] on button "Adicionar itens na mesa" at bounding box center [432, 95] width 66 height 15
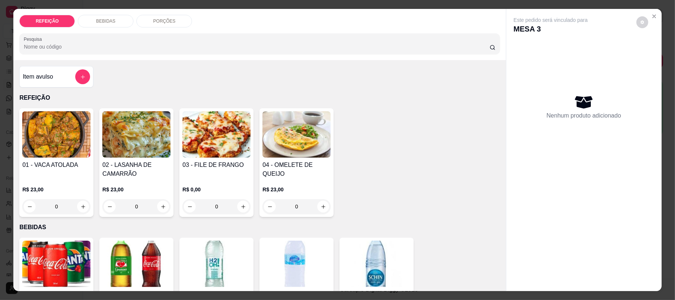
click at [218, 136] on img at bounding box center [216, 134] width 68 height 46
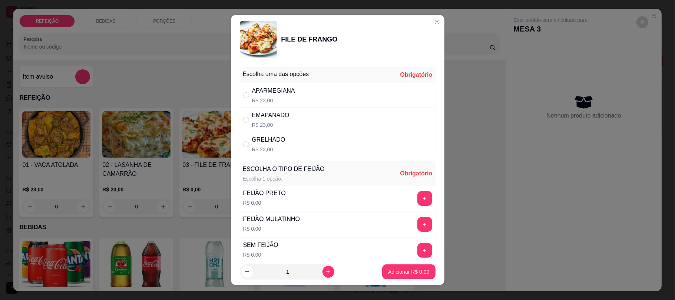
click at [255, 122] on p "R$ 23,00" at bounding box center [270, 124] width 37 height 7
radio input "true"
click at [417, 202] on button "+" at bounding box center [424, 198] width 15 height 15
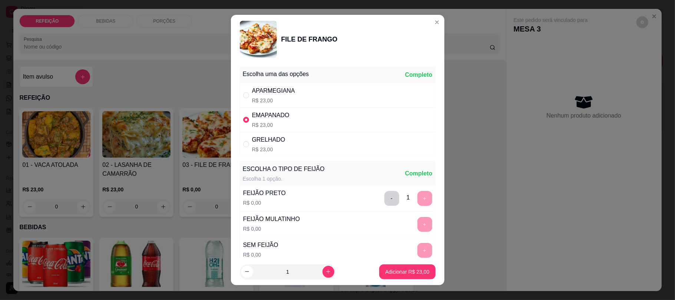
scroll to position [62, 0]
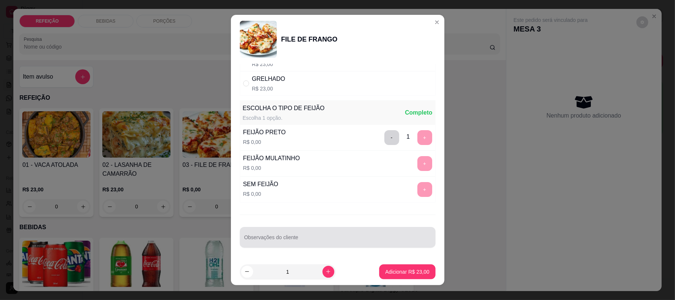
click at [289, 234] on div at bounding box center [337, 237] width 187 height 15
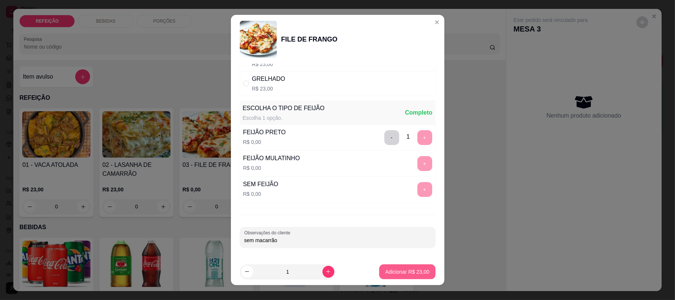
type input "sem macarrão"
click at [391, 271] on p "Adicionar R$ 23,00" at bounding box center [407, 271] width 44 height 7
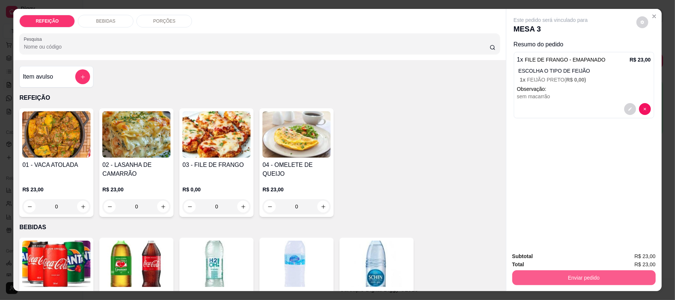
click at [579, 279] on button "Enviar pedido" at bounding box center [583, 277] width 143 height 15
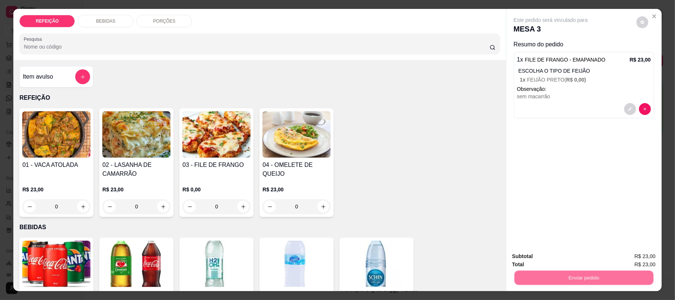
click at [557, 256] on button "Não registrar e enviar pedido" at bounding box center [558, 259] width 77 height 14
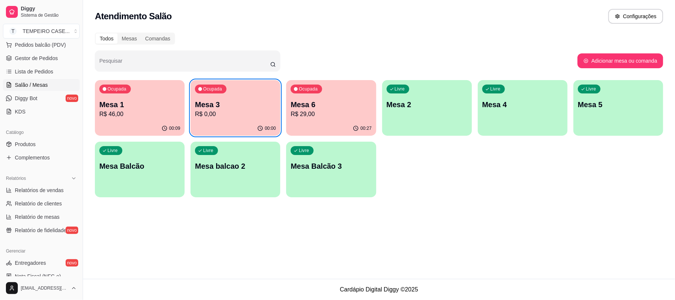
click at [258, 102] on p "Mesa 3" at bounding box center [235, 104] width 81 height 10
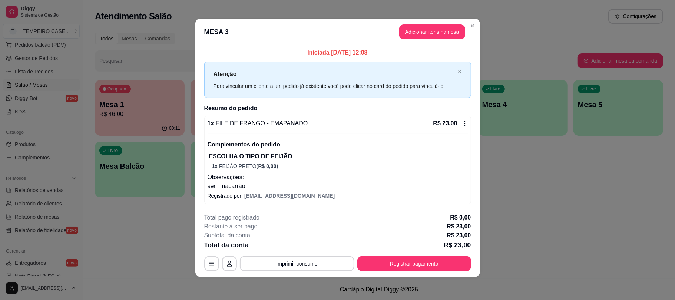
scroll to position [3, 0]
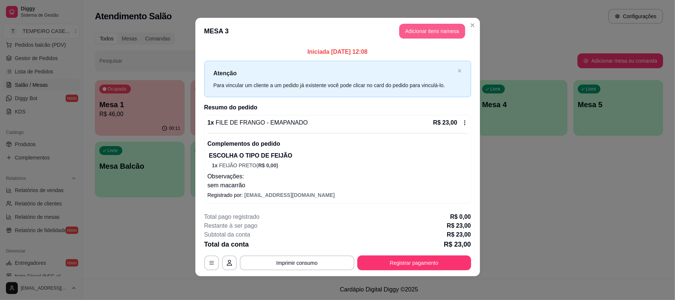
click at [418, 25] on button "Adicionar itens na mesa" at bounding box center [432, 31] width 66 height 15
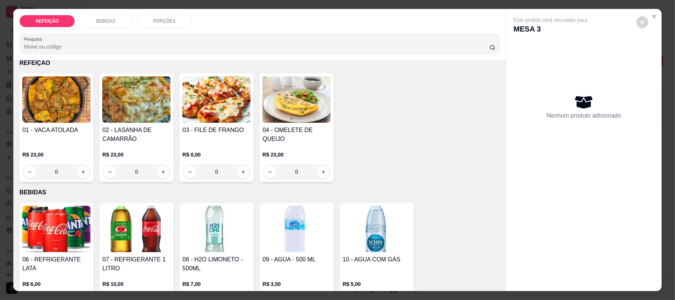
scroll to position [99, 0]
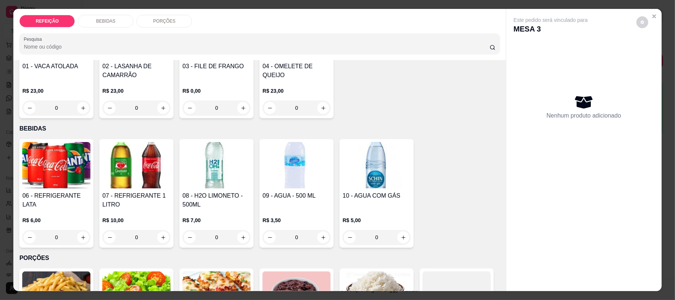
click at [66, 202] on div "06 - REFRIGERANTE LATA" at bounding box center [56, 200] width 68 height 18
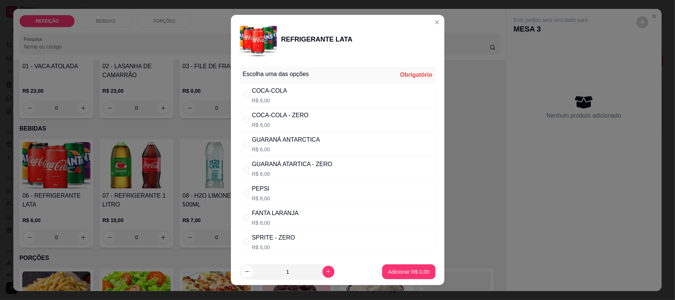
click at [344, 96] on div "COCA-COLA R$ 6,00" at bounding box center [338, 95] width 196 height 24
click at [407, 254] on div "SPRITE - ZERO R$ 6,00" at bounding box center [338, 242] width 196 height 24
radio input "false"
radio input "true"
click at [401, 272] on p "Adicionar R$ 6,00" at bounding box center [408, 271] width 41 height 7
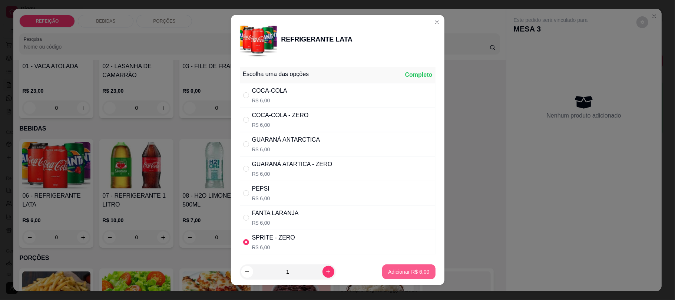
type input "1"
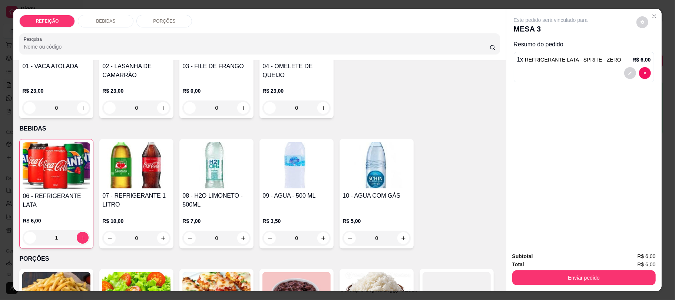
click at [58, 202] on div "06 - REFRIGERANTE LATA" at bounding box center [56, 201] width 67 height 18
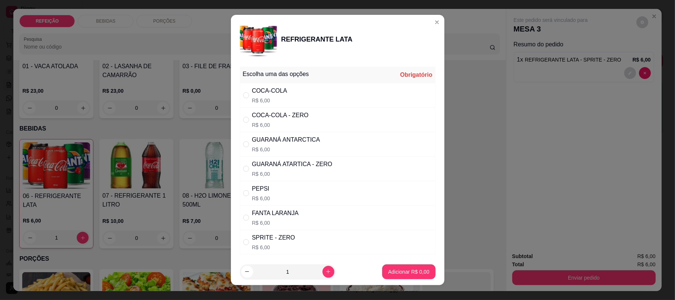
click at [262, 87] on div "COCA-COLA" at bounding box center [269, 90] width 35 height 9
radio input "true"
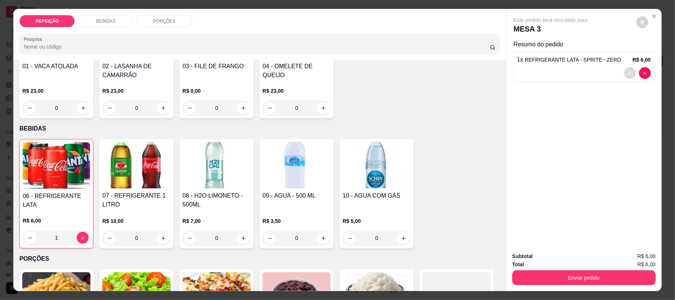
click at [628, 68] on button "decrease-product-quantity" at bounding box center [630, 73] width 12 height 12
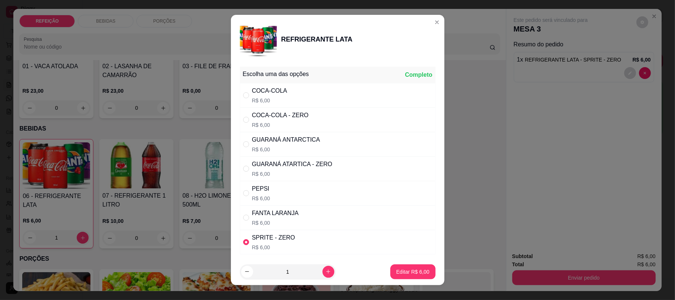
click at [282, 92] on div "COCA-COLA R$ 6,00" at bounding box center [338, 95] width 196 height 24
radio input "true"
radio input "false"
click at [410, 274] on p "Editar R$ 6,00" at bounding box center [412, 271] width 33 height 7
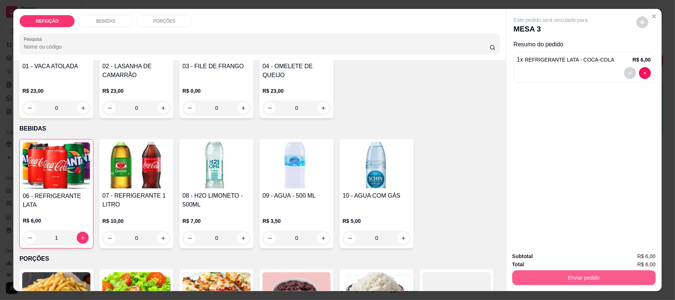
click at [570, 281] on button "Enviar pedido" at bounding box center [583, 277] width 143 height 15
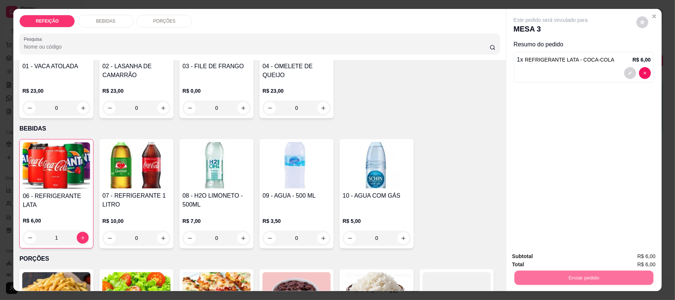
click at [555, 255] on button "Não registrar e enviar pedido" at bounding box center [558, 259] width 77 height 14
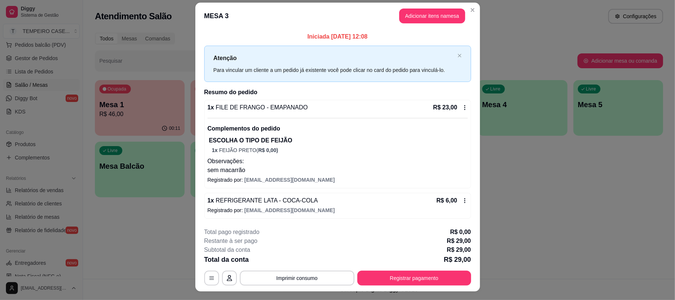
scroll to position [0, 0]
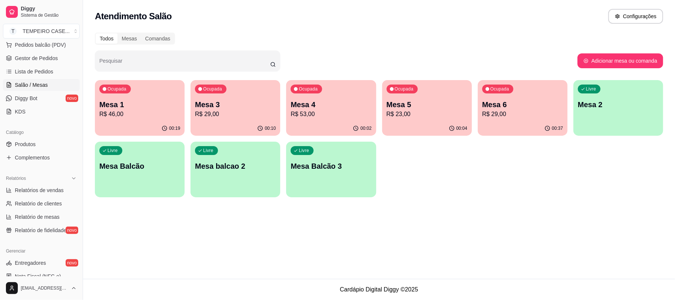
click at [506, 112] on p "R$ 29,00" at bounding box center [522, 114] width 81 height 9
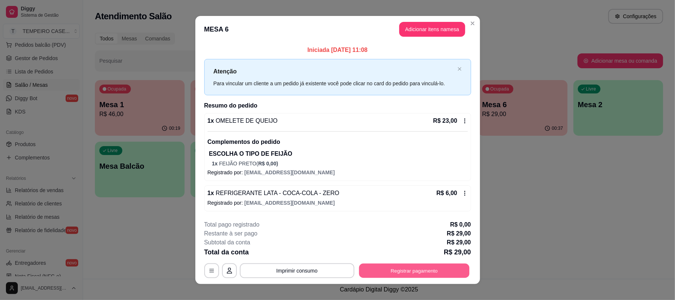
click at [391, 273] on button "Registrar pagamento" at bounding box center [414, 270] width 110 height 14
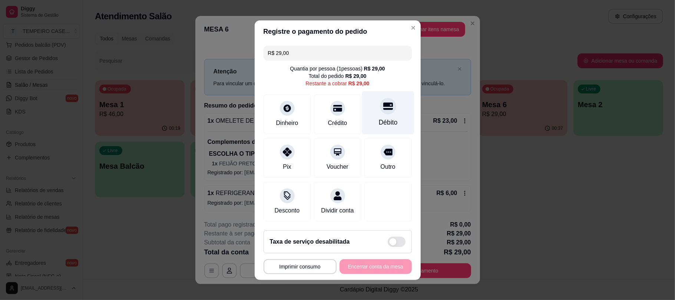
click at [380, 108] on div at bounding box center [388, 106] width 16 height 16
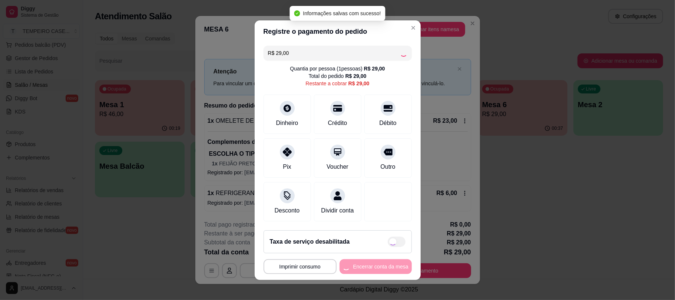
type input "R$ 0,00"
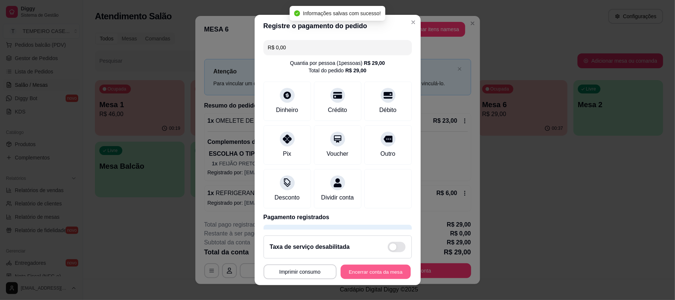
click at [351, 270] on button "Encerrar conta da mesa" at bounding box center [376, 271] width 70 height 14
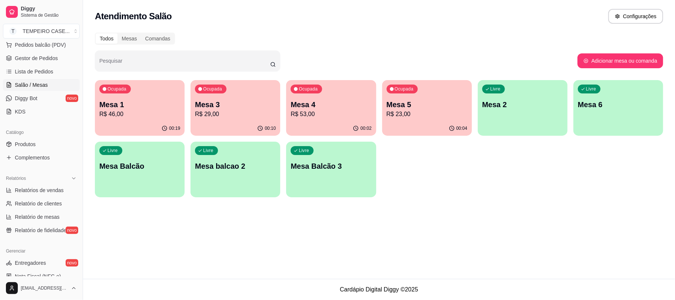
click at [426, 119] on div "Ocupada Mesa 5 R$ 23,00" at bounding box center [427, 100] width 90 height 41
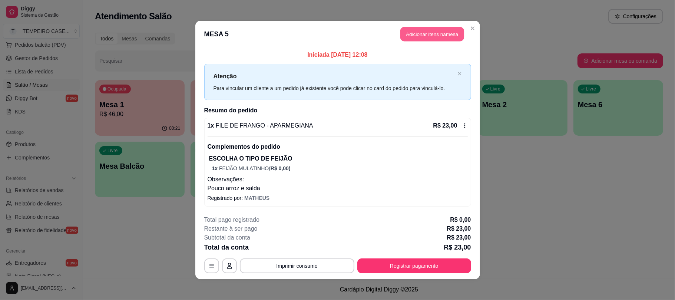
click at [440, 33] on button "Adicionar itens na mesa" at bounding box center [432, 34] width 64 height 14
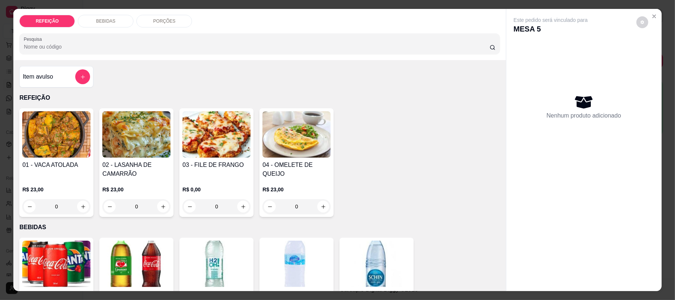
click at [67, 262] on img at bounding box center [56, 264] width 68 height 46
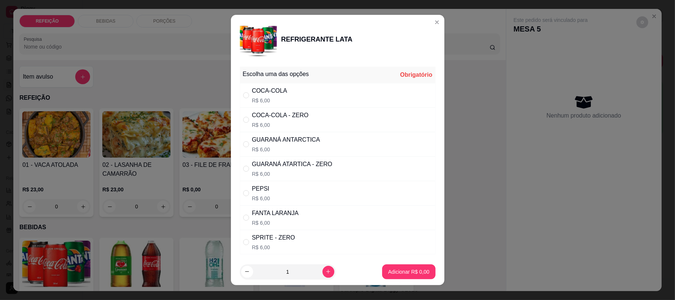
click at [281, 110] on div "COCA-COLA - ZERO R$ 6,00" at bounding box center [338, 119] width 196 height 24
radio input "true"
click at [391, 269] on p "Adicionar R$ 6,00" at bounding box center [408, 271] width 41 height 7
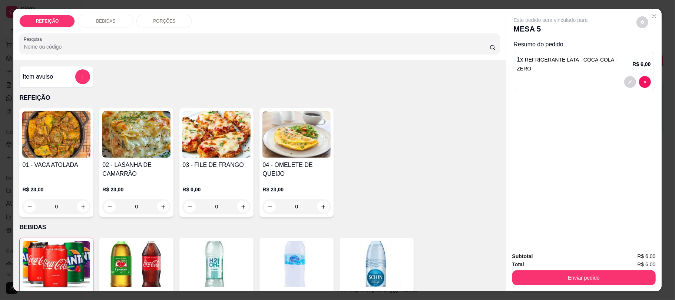
type input "1"
click at [546, 288] on div "Subtotal R$ 6,00 Total R$ 6,00 Enviar pedido" at bounding box center [583, 268] width 155 height 45
click at [547, 281] on button "Enviar pedido" at bounding box center [583, 277] width 143 height 15
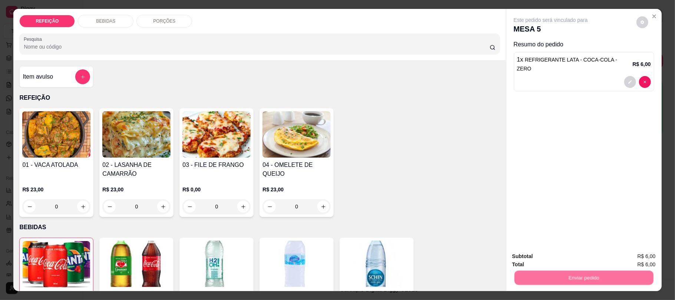
click at [550, 255] on button "Não registrar e enviar pedido" at bounding box center [558, 259] width 75 height 14
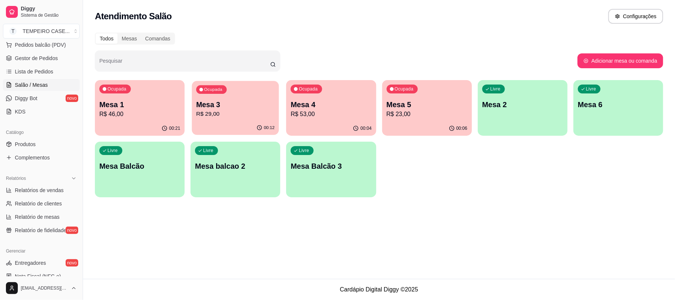
click at [221, 123] on div "00:12" at bounding box center [235, 128] width 87 height 14
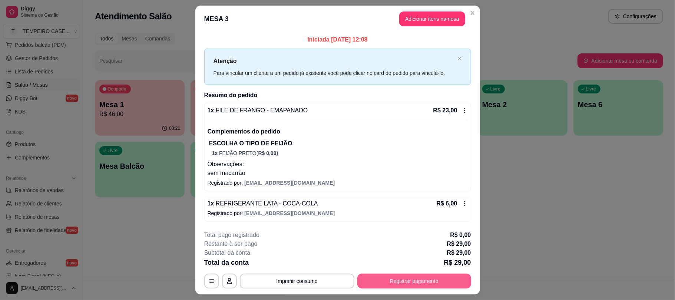
click at [392, 280] on button "Registrar pagamento" at bounding box center [414, 281] width 114 height 15
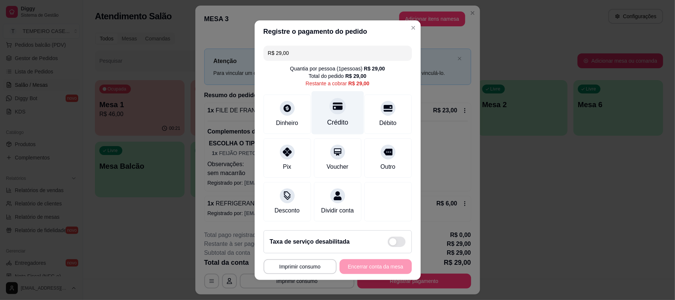
click at [346, 107] on div "Crédito" at bounding box center [337, 112] width 52 height 43
type input "R$ 0,00"
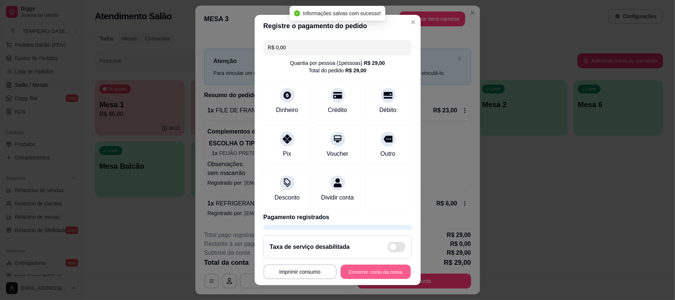
click at [370, 270] on button "Encerrar conta da mesa" at bounding box center [376, 271] width 70 height 14
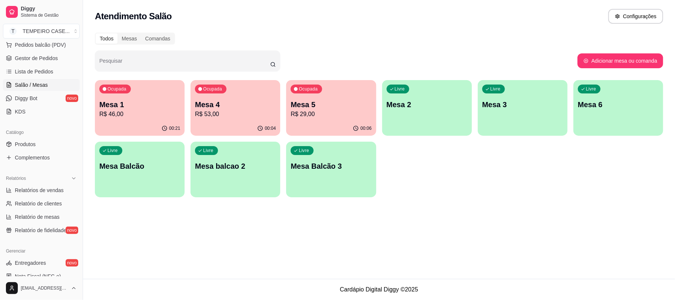
click at [239, 105] on p "Mesa 4" at bounding box center [235, 104] width 81 height 10
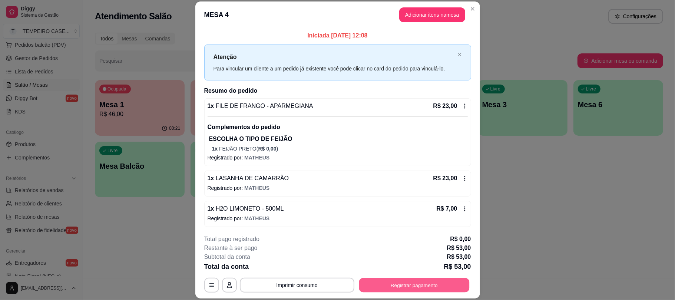
click at [384, 284] on button "Registrar pagamento" at bounding box center [414, 285] width 110 height 14
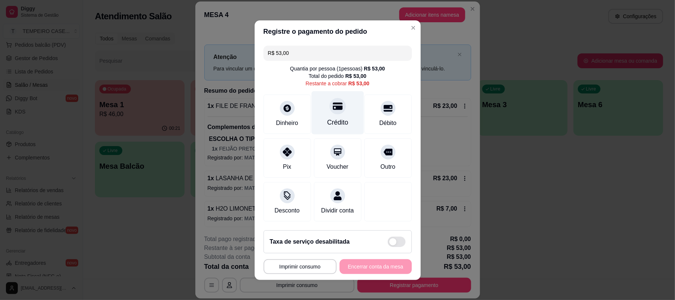
click at [327, 117] on div "Crédito" at bounding box center [337, 122] width 21 height 10
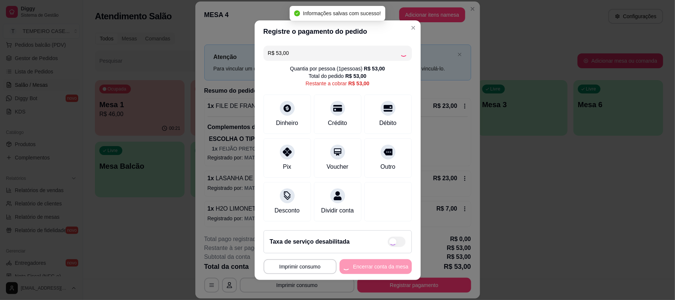
type input "R$ 0,00"
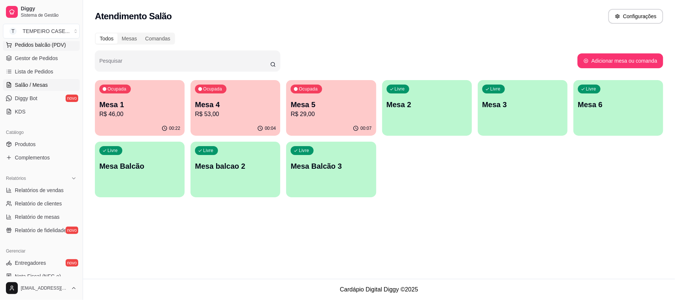
click at [49, 49] on button "Pedidos balcão (PDV)" at bounding box center [41, 45] width 77 height 12
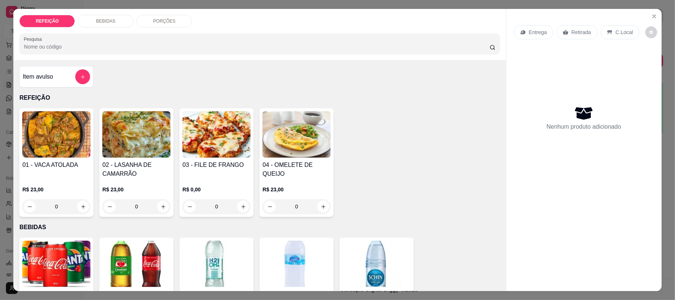
click at [120, 139] on img at bounding box center [136, 134] width 68 height 46
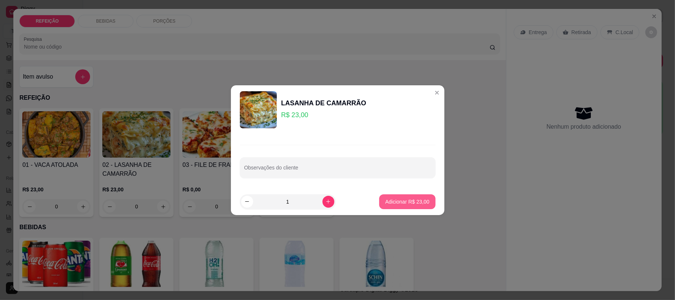
click at [388, 200] on p "Adicionar R$ 23,00" at bounding box center [407, 201] width 44 height 7
type input "1"
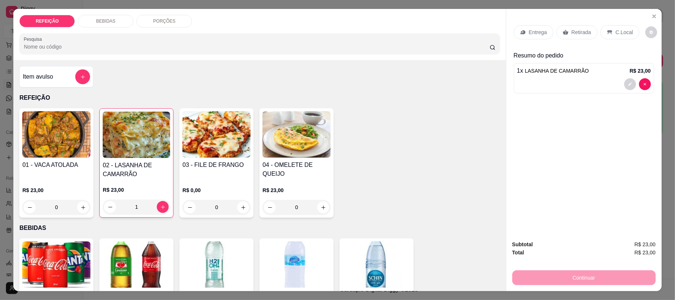
click at [534, 32] on p "Entrega" at bounding box center [538, 32] width 18 height 7
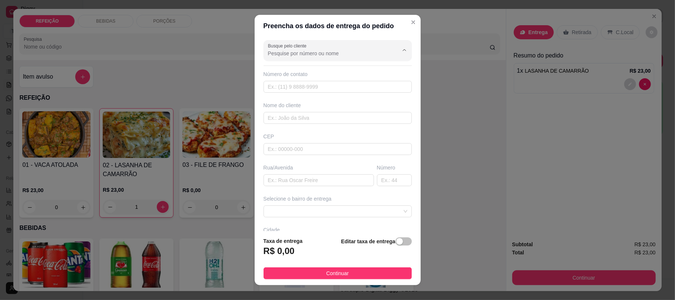
click at [350, 53] on input "Busque pelo cliente" at bounding box center [327, 53] width 119 height 7
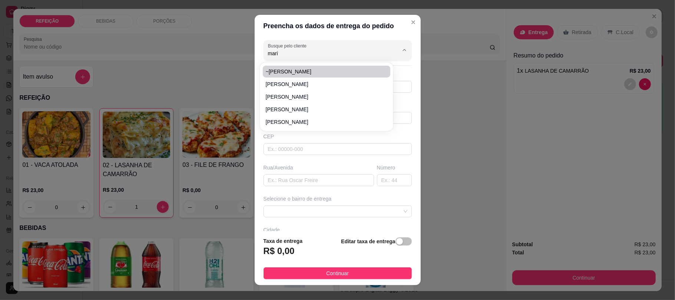
type input "mari"
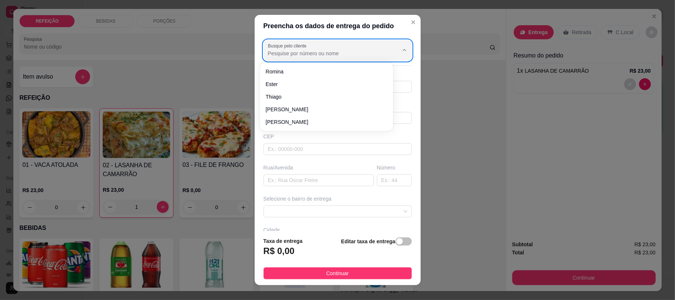
click at [314, 54] on input "Busque pelo cliente" at bounding box center [327, 53] width 119 height 7
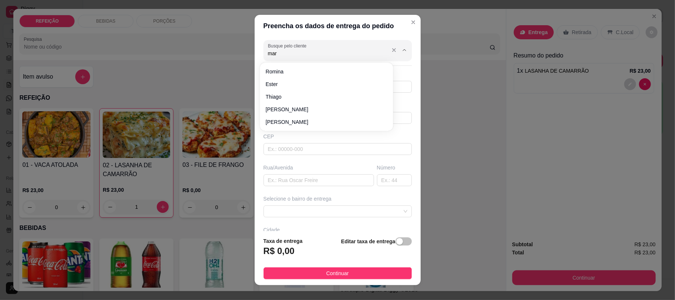
type input "mari"
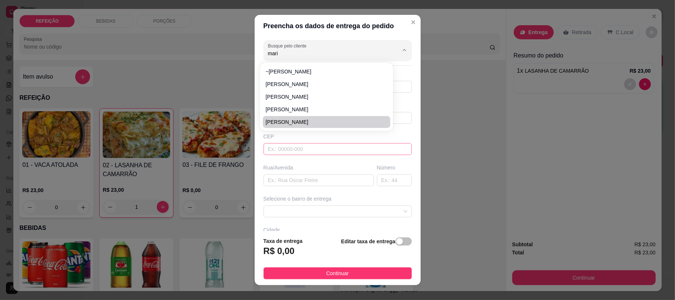
click at [291, 148] on input "text" at bounding box center [338, 149] width 148 height 12
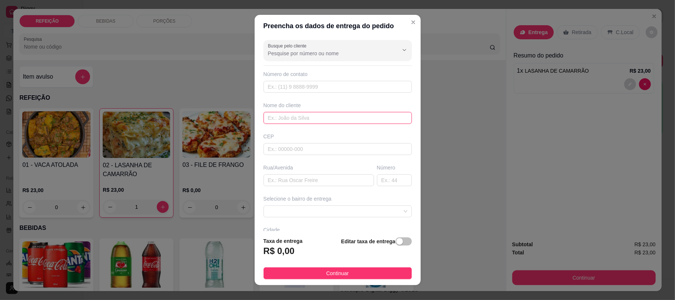
click at [290, 116] on input "text" at bounding box center [338, 118] width 148 height 12
type input "mari"
click at [297, 93] on div "Busque pelo cliente Número de contato Nome do cliente mari CEP Rua/[GEOGRAPHIC_…" at bounding box center [338, 133] width 166 height 193
click at [299, 88] on input "text" at bounding box center [338, 87] width 148 height 12
paste input "[PHONE_NUMBER]"
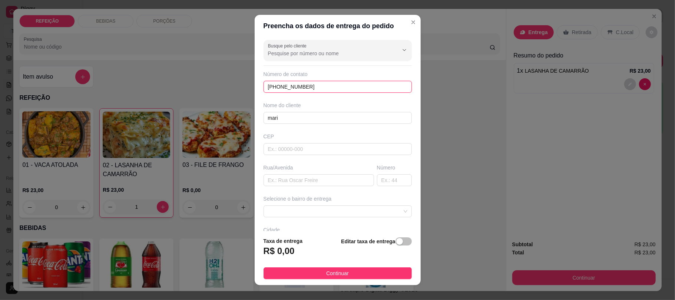
type input "[PHONE_NUMBER]"
click at [299, 186] on input "text" at bounding box center [319, 180] width 110 height 12
type input "pousada aprezzare"
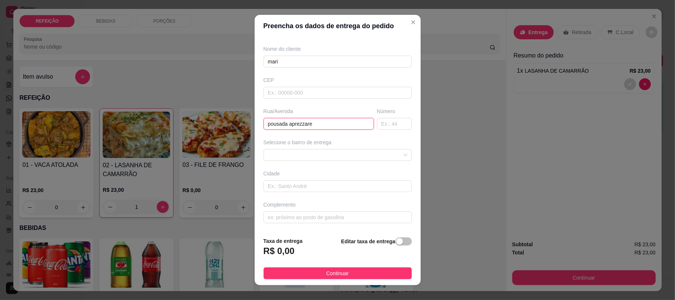
scroll to position [58, 0]
click at [312, 226] on div "Busque pelo cliente Número de contato [PHONE_NUMBER] Nome do cliente mari CEP R…" at bounding box center [338, 133] width 166 height 193
click at [312, 219] on input "text" at bounding box center [338, 217] width 148 height 12
paste input "Em frente ao atahalley"
click at [306, 156] on span at bounding box center [337, 154] width 139 height 11
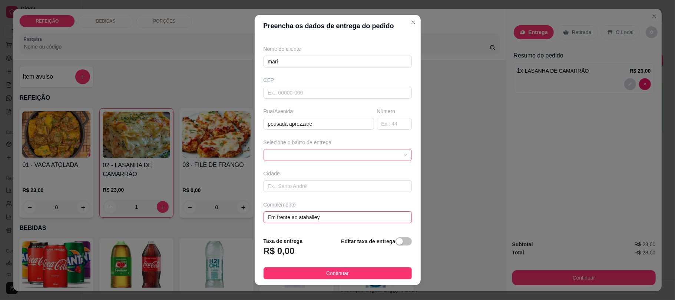
type input "Em frente ao atahalley"
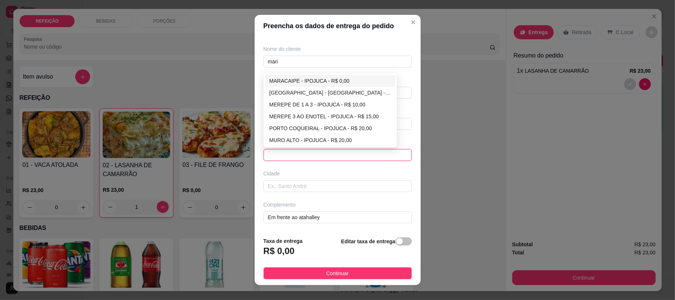
click at [298, 82] on div "MARACAIPE - IPOJUCA - R$ 0,00" at bounding box center [330, 81] width 122 height 8
type input "IPOJUCA"
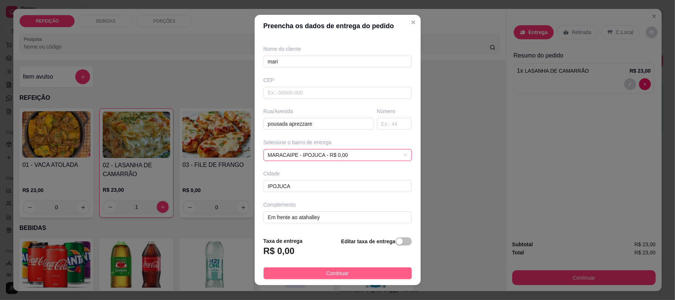
click at [344, 271] on button "Continuar" at bounding box center [338, 273] width 148 height 12
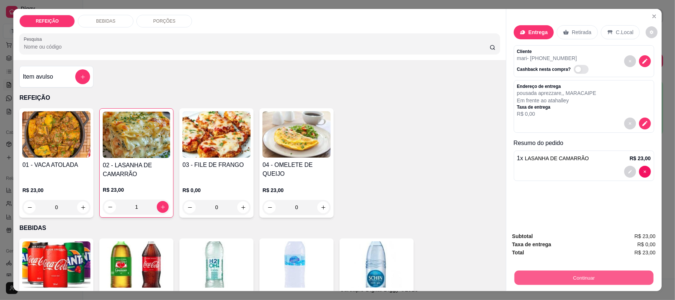
click at [551, 275] on button "Continuar" at bounding box center [583, 277] width 139 height 14
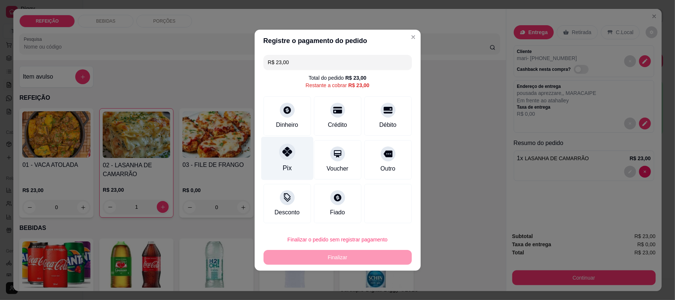
click at [291, 162] on div "Pix" at bounding box center [287, 157] width 52 height 43
type input "R$ 0,00"
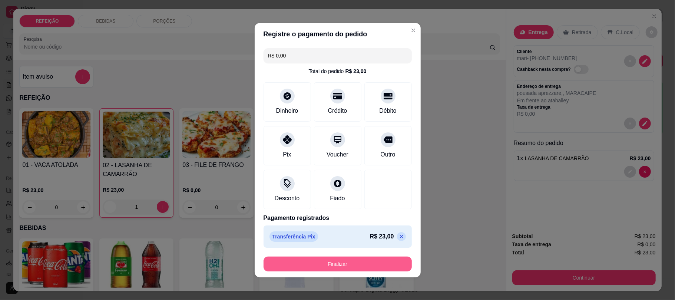
click at [335, 264] on button "Finalizar" at bounding box center [338, 263] width 148 height 15
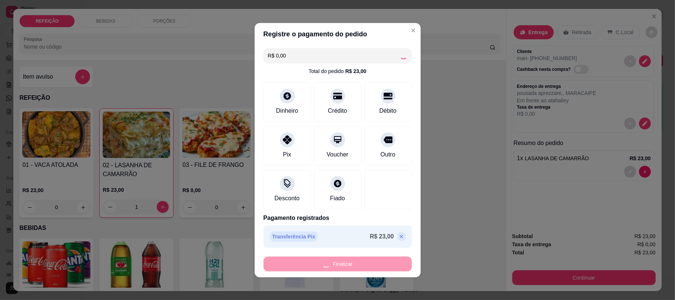
type input "0"
type input "-R$ 23,00"
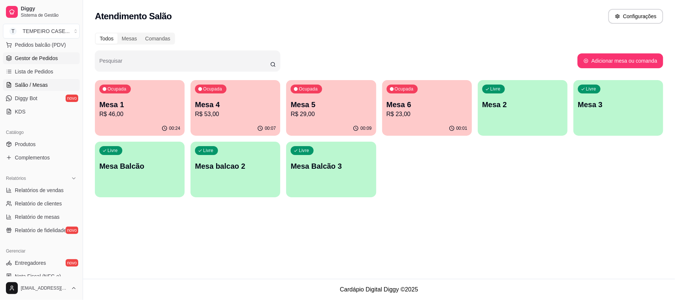
click at [40, 61] on span "Gestor de Pedidos" at bounding box center [36, 57] width 43 height 7
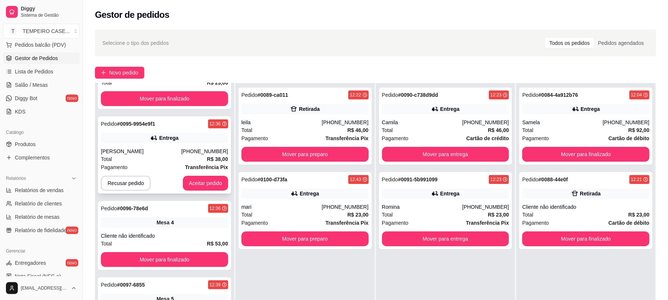
scroll to position [99, 0]
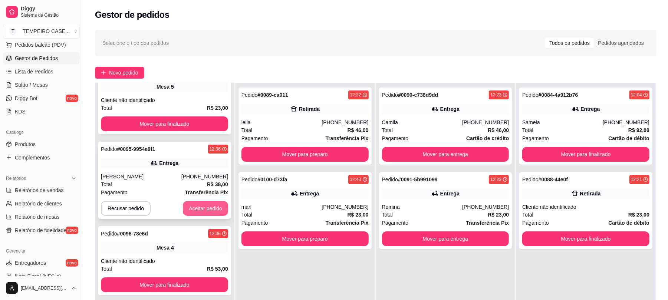
click at [196, 212] on button "Aceitar pedido" at bounding box center [205, 208] width 45 height 15
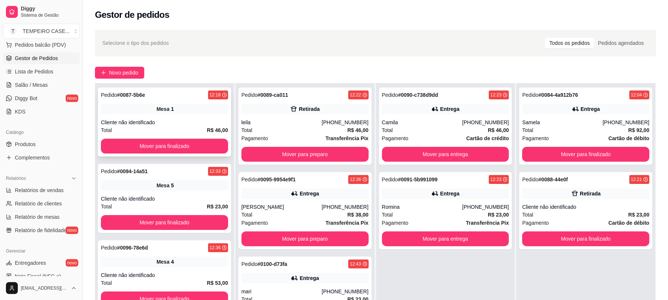
scroll to position [0, 0]
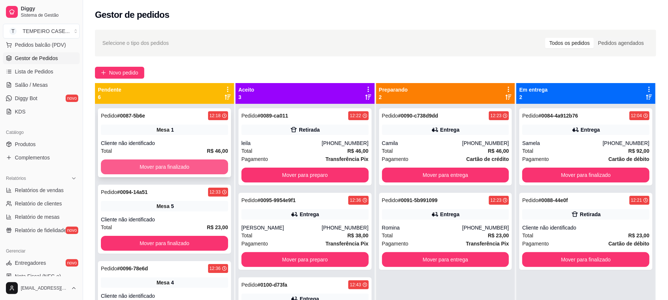
click at [168, 171] on button "Mover para finalizado" at bounding box center [164, 166] width 127 height 15
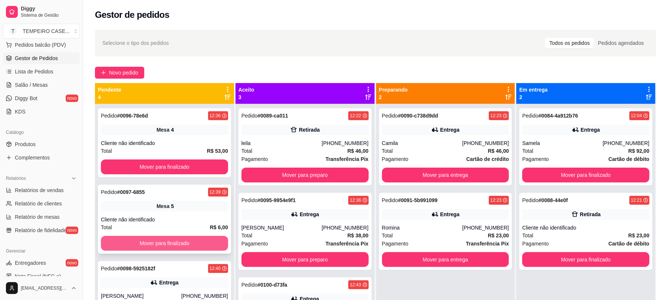
click at [152, 241] on button "Mover para finalizado" at bounding box center [164, 243] width 127 height 15
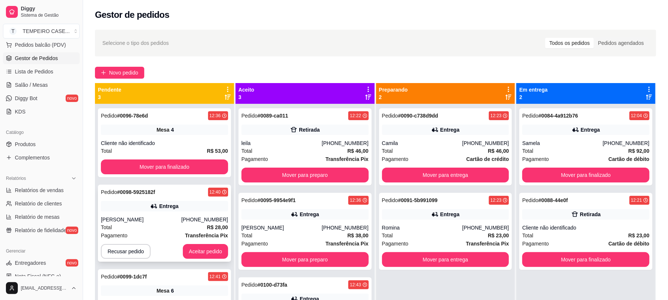
scroll to position [21, 0]
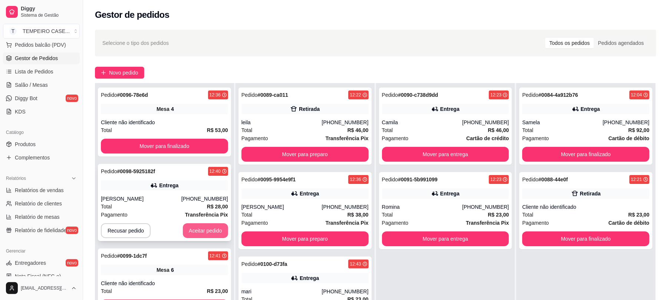
click at [188, 230] on button "Aceitar pedido" at bounding box center [205, 230] width 45 height 15
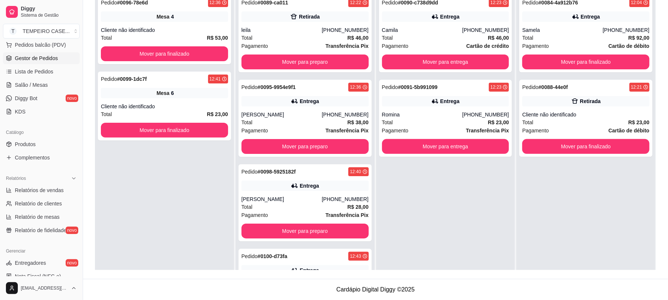
scroll to position [64, 0]
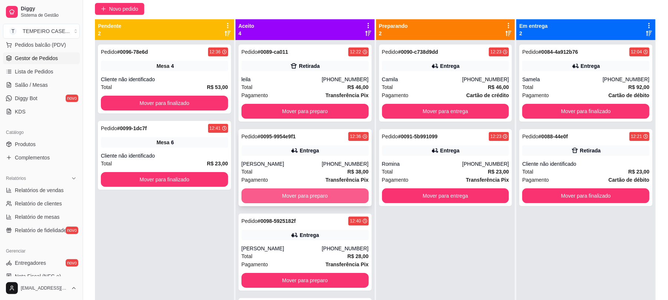
click at [285, 198] on button "Mover para preparo" at bounding box center [304, 195] width 127 height 15
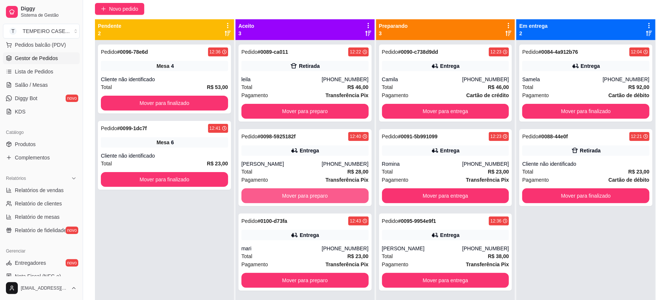
click at [285, 198] on button "Mover para preparo" at bounding box center [304, 195] width 127 height 15
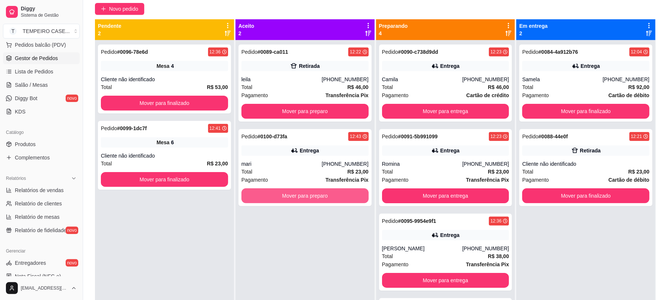
click at [285, 198] on button "Mover para preparo" at bounding box center [304, 195] width 127 height 15
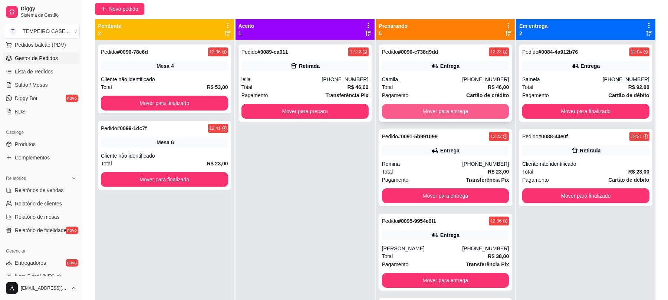
click at [431, 115] on button "Mover para entrega" at bounding box center [445, 111] width 127 height 15
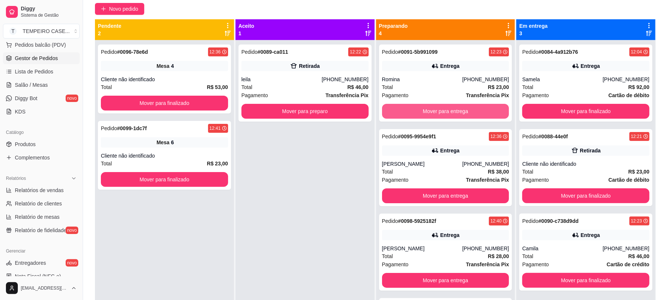
click at [432, 115] on button "Mover para entrega" at bounding box center [445, 111] width 127 height 15
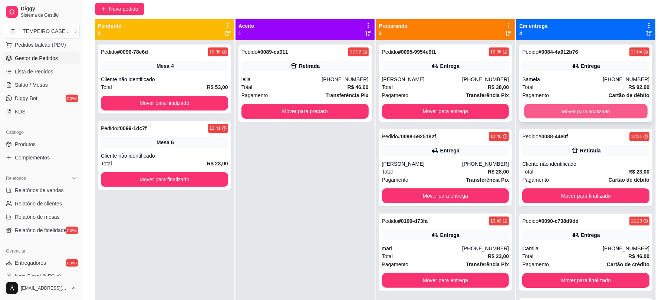
click at [536, 107] on button "Mover para finalizado" at bounding box center [585, 111] width 123 height 14
click at [536, 107] on button "Mover para finalizado" at bounding box center [585, 111] width 127 height 15
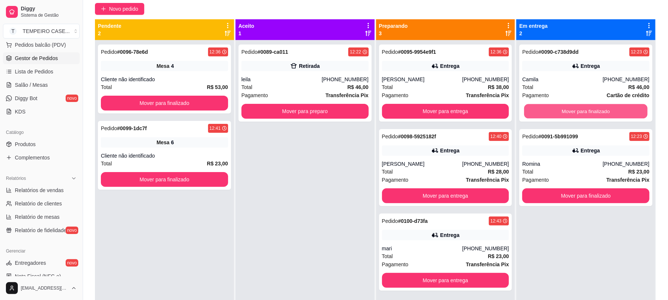
click at [536, 107] on button "Mover para finalizado" at bounding box center [585, 111] width 123 height 14
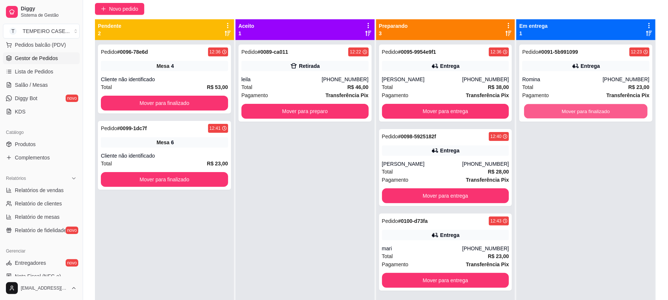
click at [536, 107] on button "Mover para finalizado" at bounding box center [585, 111] width 123 height 14
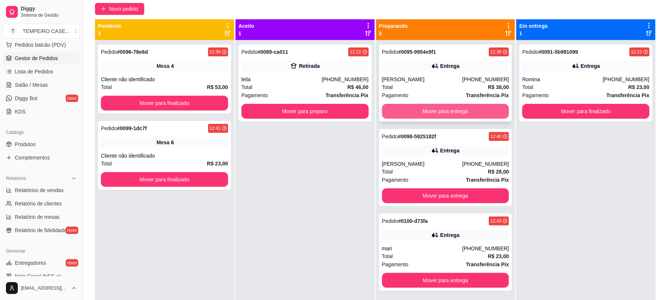
scroll to position [21, 0]
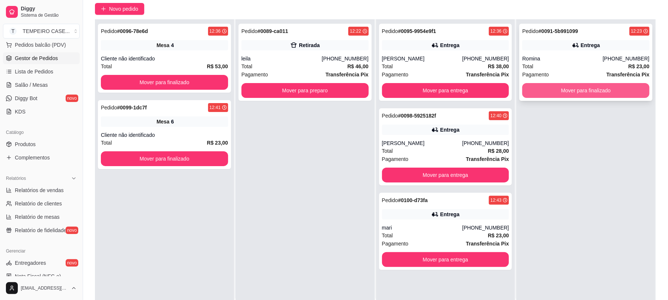
click at [537, 94] on button "Mover para finalizado" at bounding box center [585, 90] width 127 height 15
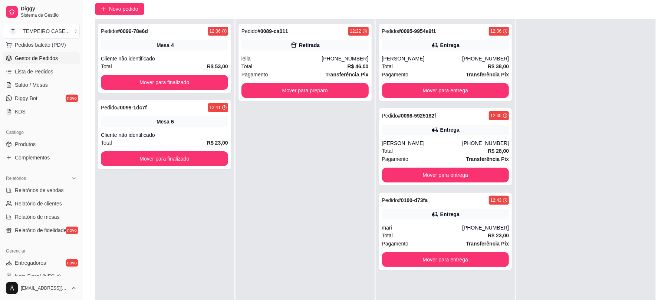
click at [527, 93] on div at bounding box center [585, 169] width 139 height 300
click at [359, 239] on div "Pedido # 0089-ca011 12:22 Retirada leila [PHONE_NUMBER] Total R$ 46,00 Pagament…" at bounding box center [304, 169] width 139 height 300
click at [50, 87] on link "Salão / Mesas" at bounding box center [41, 85] width 77 height 12
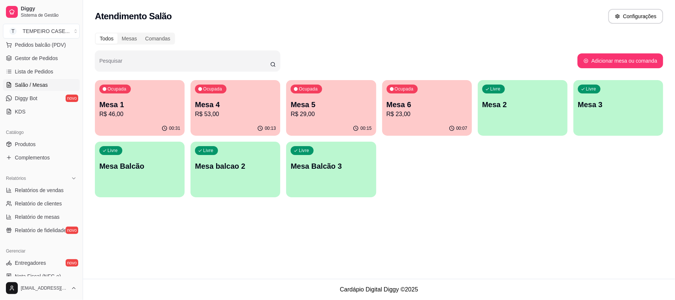
click at [147, 116] on p "R$ 46,00" at bounding box center [139, 114] width 81 height 9
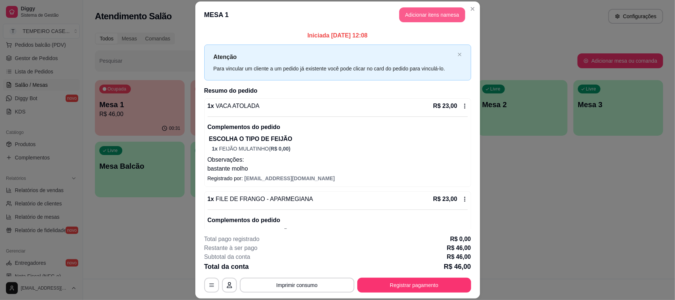
click at [441, 13] on button "Adicionar itens na mesa" at bounding box center [432, 14] width 66 height 15
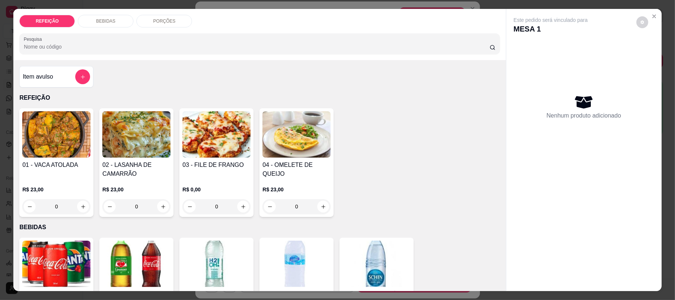
click at [129, 258] on img at bounding box center [136, 264] width 68 height 46
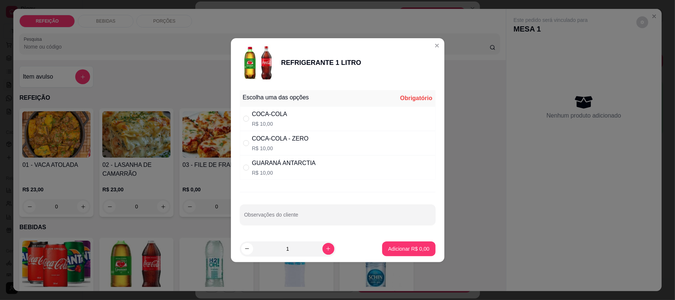
click at [322, 120] on div "COCA-COLA R$ 10,00" at bounding box center [338, 118] width 196 height 24
click at [315, 142] on div "COCA-COLA - ZERO R$ 10,00" at bounding box center [338, 143] width 196 height 24
radio input "false"
radio input "true"
click at [406, 246] on p "Adicionar R$ 10,00" at bounding box center [407, 248] width 44 height 7
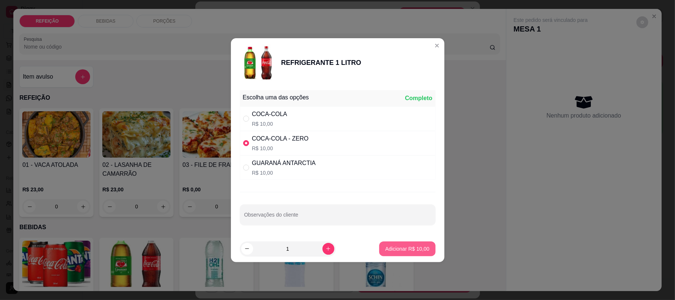
type input "1"
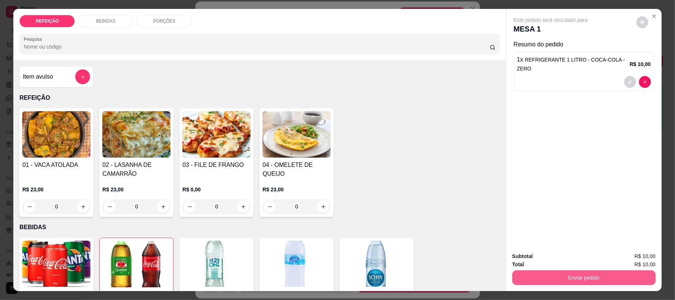
click at [561, 278] on button "Enviar pedido" at bounding box center [583, 277] width 143 height 15
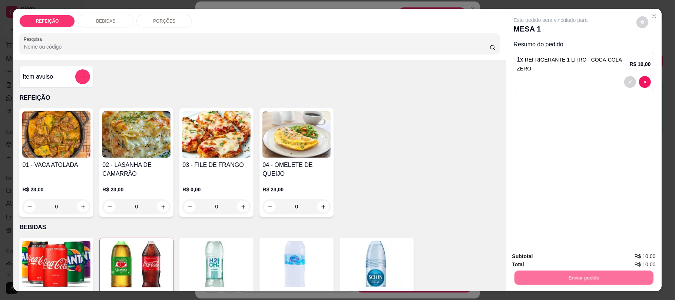
click at [555, 261] on button "Não registrar e enviar pedido" at bounding box center [558, 259] width 77 height 14
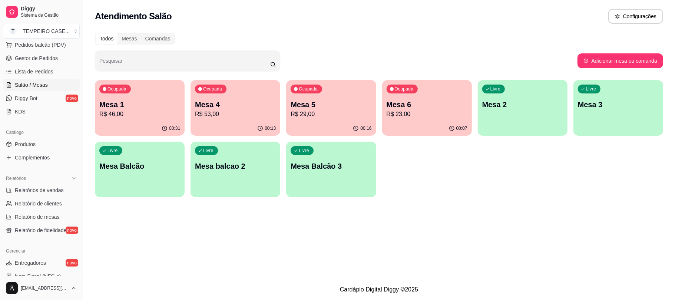
click at [162, 117] on p "R$ 46,00" at bounding box center [139, 114] width 81 height 9
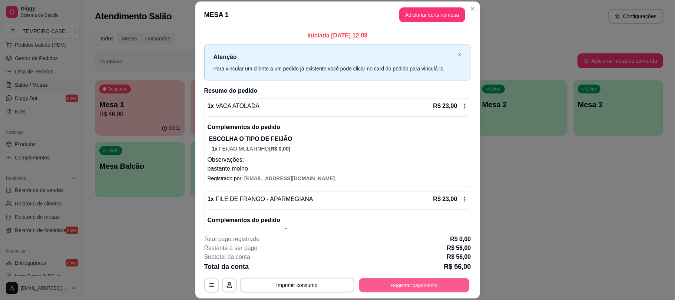
click at [386, 278] on button "Registrar pagamento" at bounding box center [414, 285] width 110 height 14
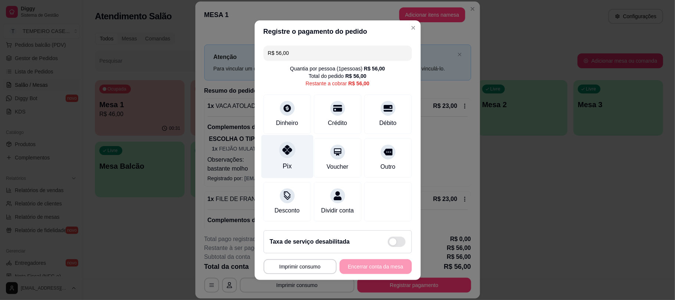
click at [297, 141] on div "Pix" at bounding box center [287, 156] width 52 height 43
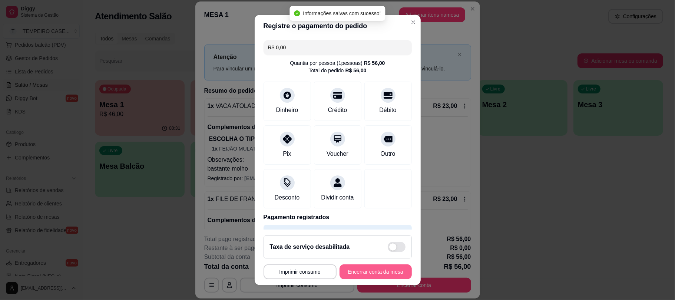
type input "R$ 0,00"
click at [377, 273] on button "Encerrar conta da mesa" at bounding box center [376, 271] width 72 height 15
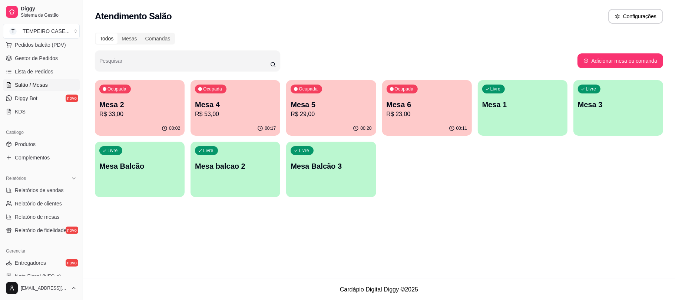
click at [375, 115] on div "Ocupada Mesa 2 R$ 33,00 00:02 Ocupada Mesa 4 R$ 53,00 00:17 Ocupada Mesa 5 R$ 2…" at bounding box center [379, 138] width 568 height 117
click at [434, 92] on div "Ocupada Mesa 6 R$ 23,00" at bounding box center [427, 100] width 90 height 41
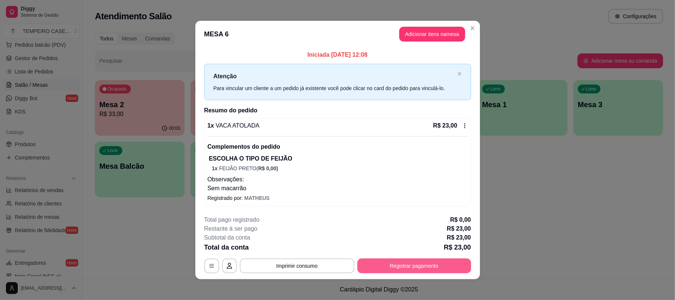
click at [395, 266] on button "Registrar pagamento" at bounding box center [414, 265] width 114 height 15
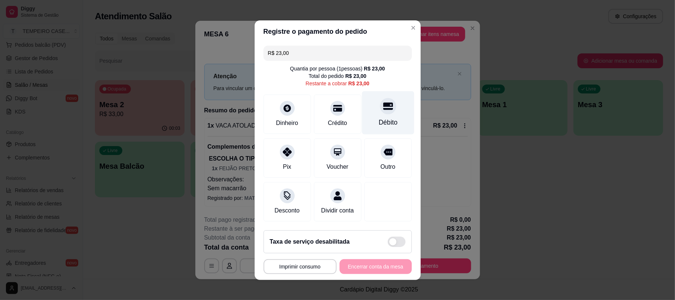
click at [387, 107] on div "Débito" at bounding box center [388, 112] width 52 height 43
type input "R$ 0,00"
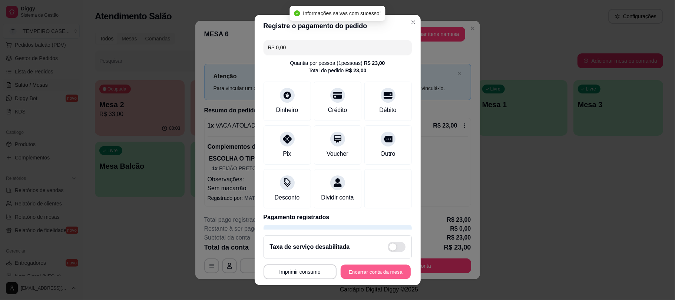
click at [381, 270] on button "Encerrar conta da mesa" at bounding box center [376, 271] width 70 height 14
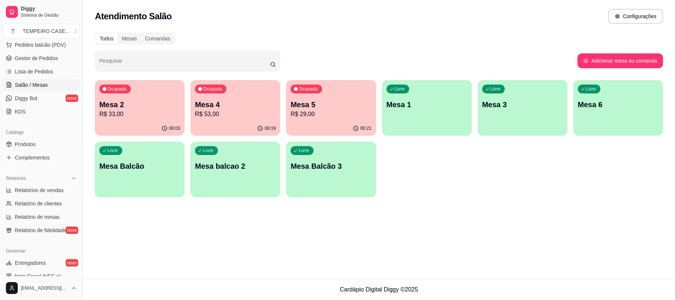
click at [473, 125] on div "Ocupada Mesa 2 R$ 33,00 00:03 Ocupada Mesa 4 R$ 53,00 00:19 Ocupada Mesa 5 R$ 2…" at bounding box center [379, 138] width 568 height 117
click at [474, 123] on div "Ocupada Mesa 2 R$ 33,00 00:03 Ocupada Mesa 4 R$ 53,00 00:19 Ocupada Mesa 5 R$ 2…" at bounding box center [379, 138] width 568 height 117
click at [36, 60] on span "Gestor de Pedidos" at bounding box center [36, 57] width 43 height 7
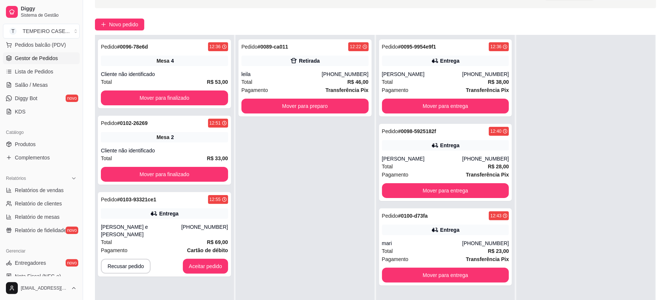
scroll to position [113, 0]
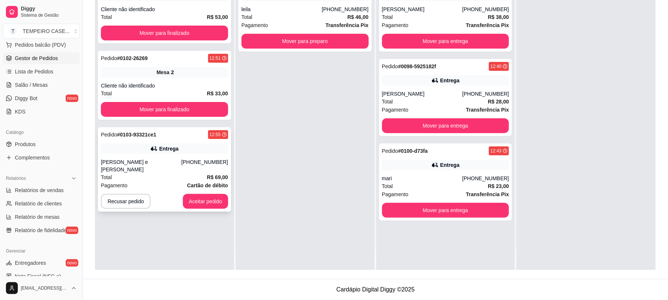
click at [181, 160] on div "[PERSON_NAME] e [PERSON_NAME]" at bounding box center [141, 165] width 80 height 15
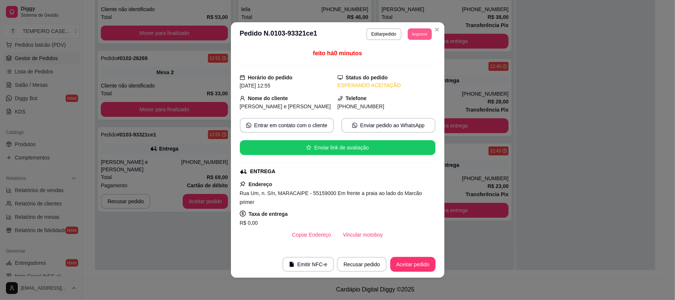
click at [409, 32] on button "Imprimir" at bounding box center [420, 33] width 24 height 11
click at [401, 73] on button "IMPRESSORA COZINHA" at bounding box center [399, 75] width 61 height 12
click at [408, 37] on button "Imprimir" at bounding box center [419, 34] width 25 height 12
click at [401, 73] on button "IMPRESSORA COZINHA" at bounding box center [405, 69] width 49 height 10
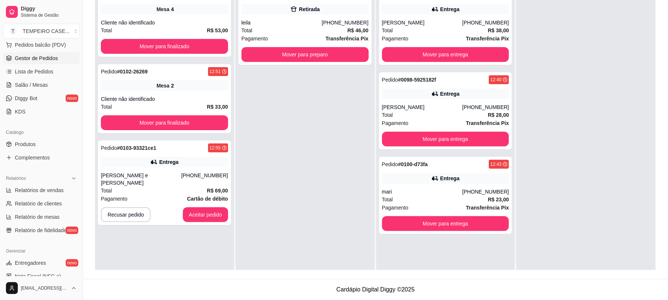
scroll to position [0, 0]
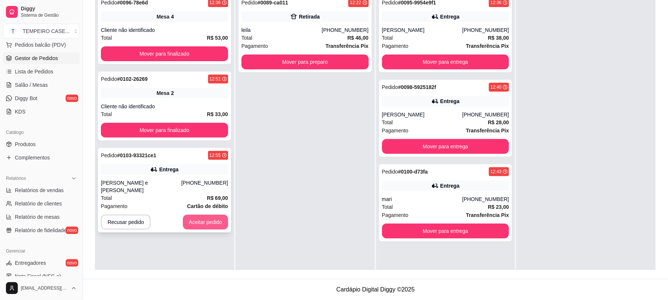
click at [205, 221] on button "Aceitar pedido" at bounding box center [205, 222] width 45 height 15
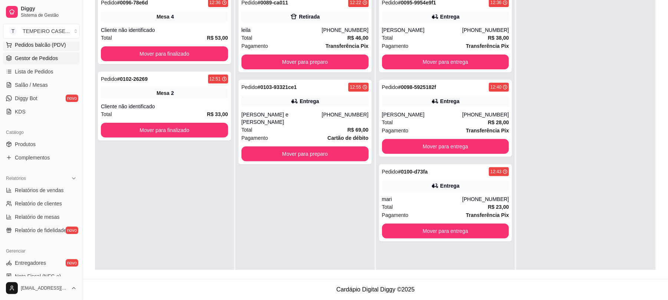
click at [48, 48] on span "Pedidos balcão (PDV)" at bounding box center [40, 44] width 51 height 7
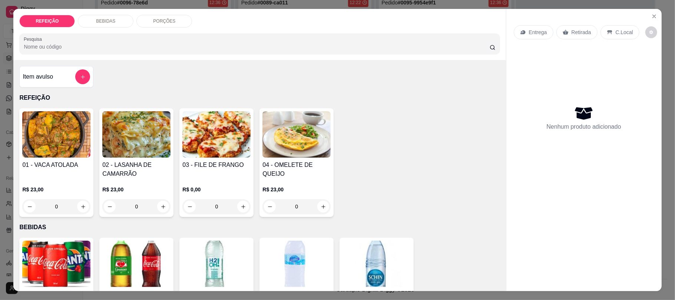
click at [205, 127] on img at bounding box center [216, 134] width 68 height 46
click at [346, 93] on div "APARMEGIANA R$ 23,00" at bounding box center [338, 95] width 196 height 24
radio input "true"
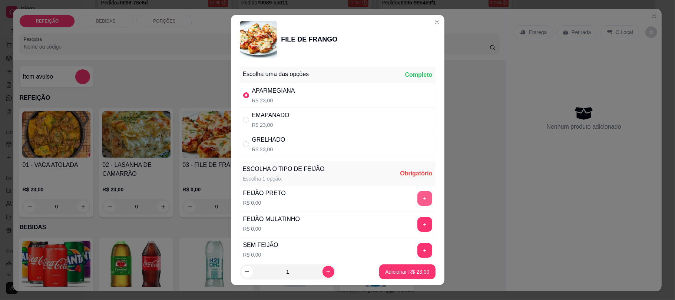
click at [417, 197] on button "+" at bounding box center [424, 198] width 15 height 15
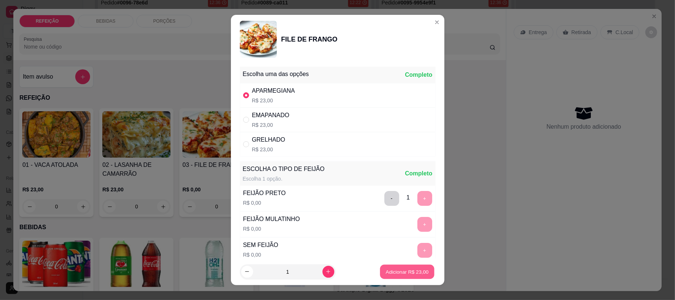
click at [401, 271] on p "Adicionar R$ 23,00" at bounding box center [407, 271] width 43 height 7
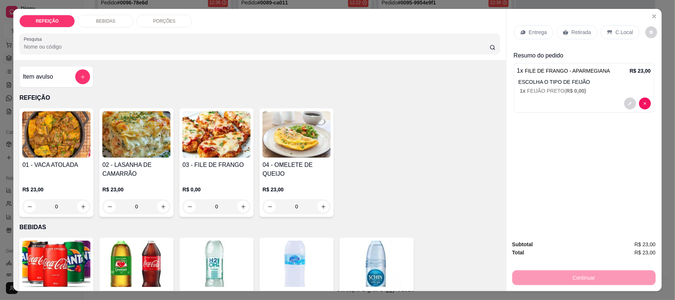
click at [573, 31] on p "Retirada" at bounding box center [582, 32] width 20 height 7
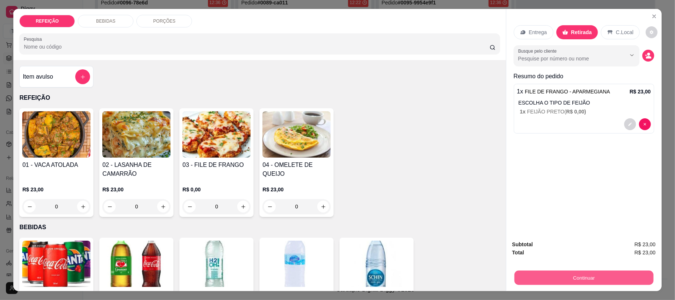
click at [587, 272] on button "Continuar" at bounding box center [583, 277] width 139 height 14
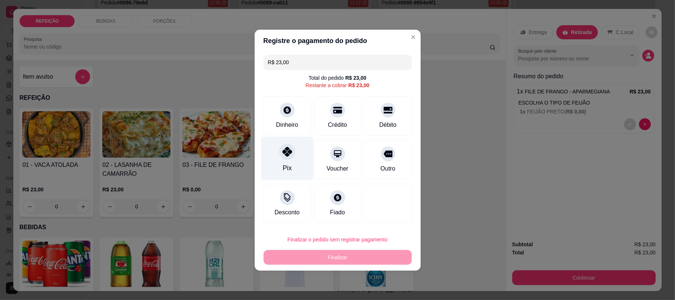
click at [284, 158] on div at bounding box center [287, 151] width 16 height 16
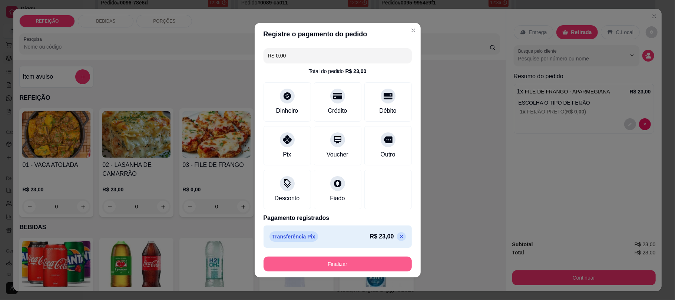
click at [334, 264] on button "Finalizar" at bounding box center [338, 263] width 148 height 15
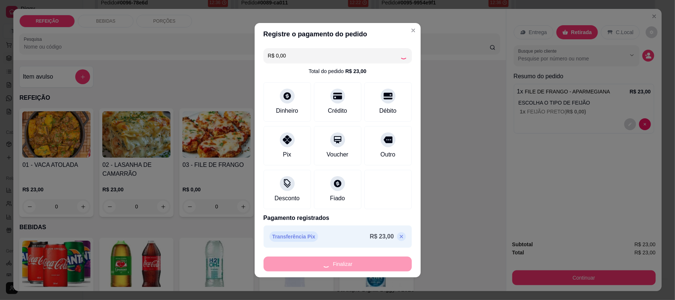
type input "-R$ 23,00"
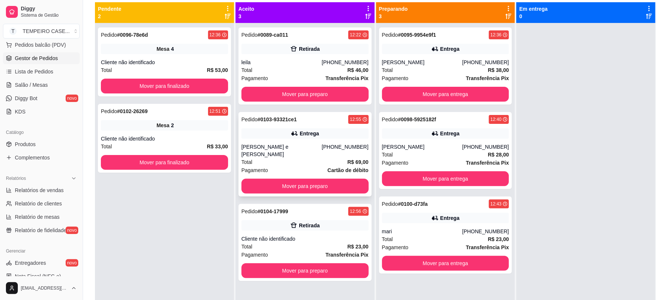
scroll to position [64, 0]
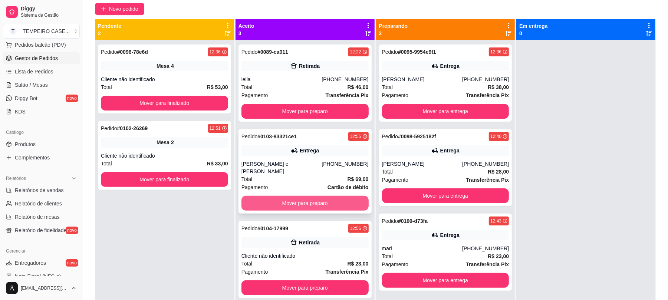
click at [303, 196] on button "Mover para preparo" at bounding box center [304, 203] width 127 height 15
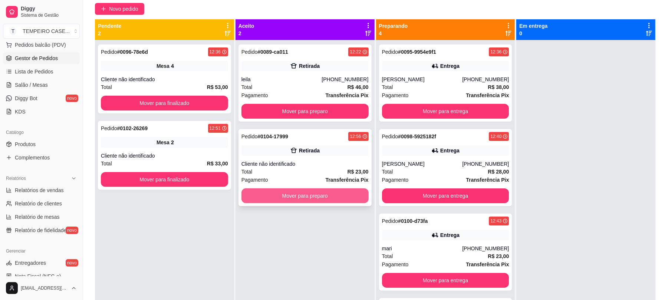
click at [313, 202] on button "Mover para preparo" at bounding box center [304, 195] width 127 height 15
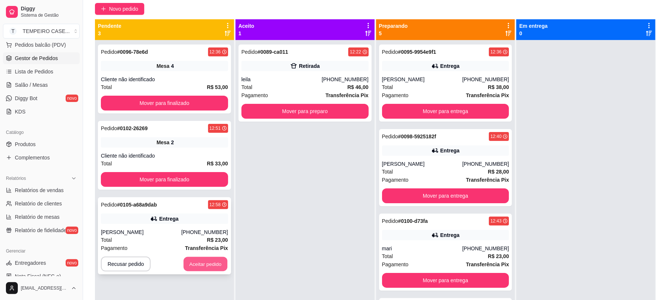
click at [202, 271] on button "Aceitar pedido" at bounding box center [205, 264] width 44 height 14
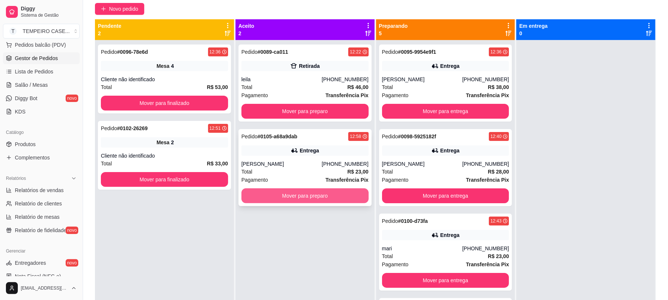
click at [324, 199] on button "Mover para preparo" at bounding box center [304, 195] width 127 height 15
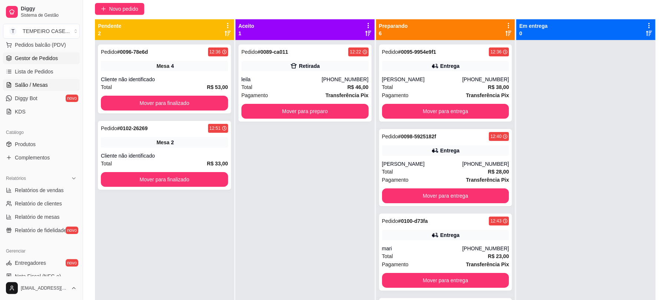
click at [45, 86] on span "Salão / Mesas" at bounding box center [31, 84] width 33 height 7
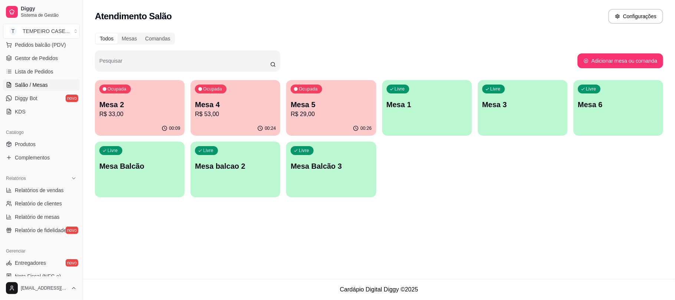
click at [314, 107] on p "Mesa 5" at bounding box center [331, 104] width 81 height 10
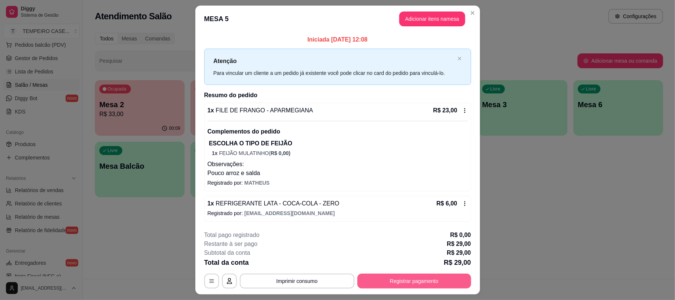
click at [440, 275] on button "Registrar pagamento" at bounding box center [414, 281] width 114 height 15
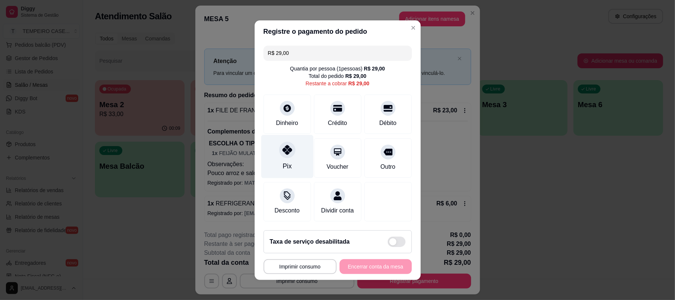
click at [292, 149] on div "Pix" at bounding box center [287, 156] width 52 height 43
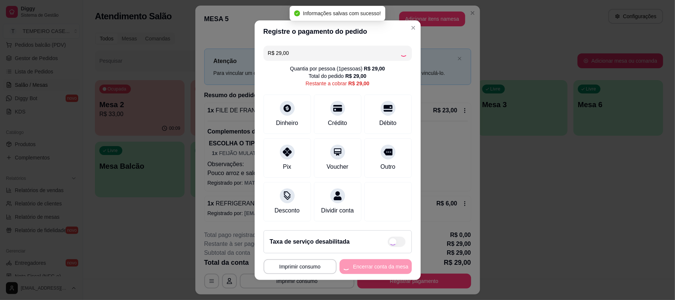
type input "R$ 0,00"
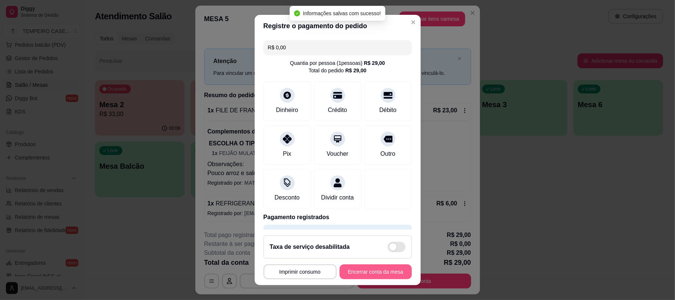
click at [381, 275] on button "Encerrar conta da mesa" at bounding box center [376, 271] width 72 height 15
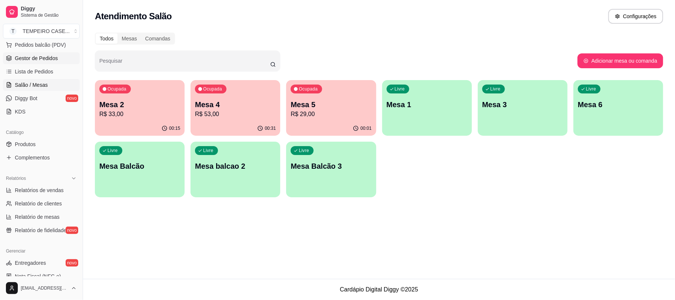
click at [44, 58] on span "Gestor de Pedidos" at bounding box center [36, 57] width 43 height 7
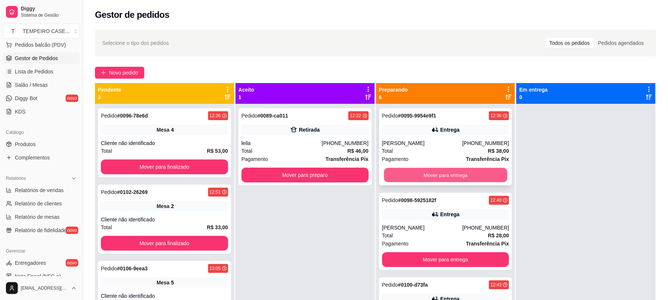
click at [461, 177] on button "Mover para entrega" at bounding box center [445, 175] width 123 height 14
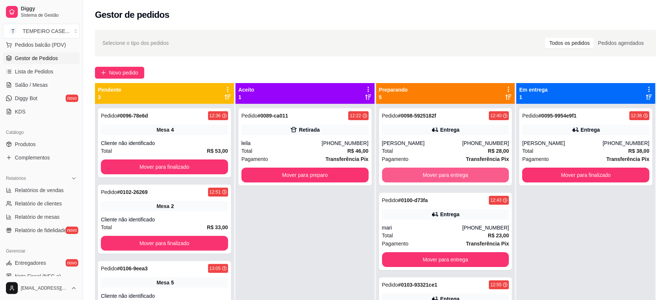
click at [461, 177] on button "Mover para entrega" at bounding box center [445, 175] width 127 height 15
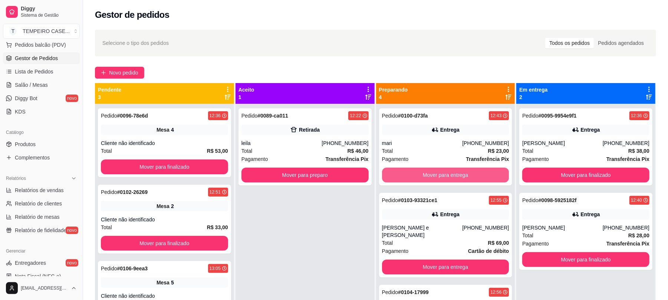
click at [461, 177] on button "Mover para entrega" at bounding box center [445, 175] width 127 height 15
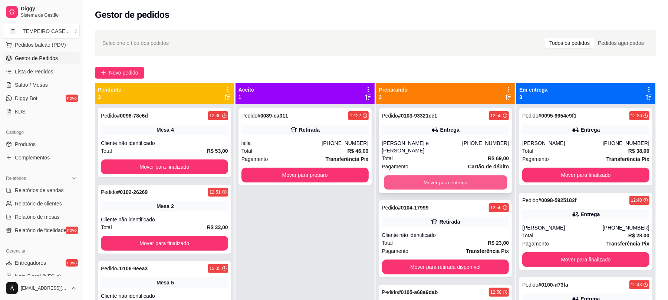
click at [463, 178] on button "Mover para entrega" at bounding box center [445, 182] width 123 height 14
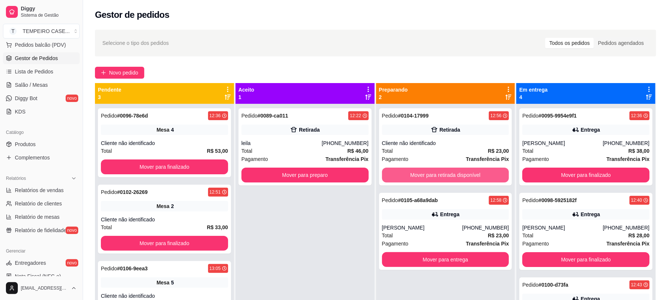
click at [463, 178] on button "Mover para retirada disponível" at bounding box center [445, 175] width 127 height 15
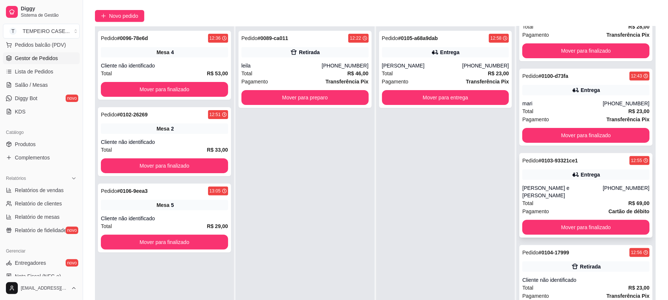
scroll to position [113, 0]
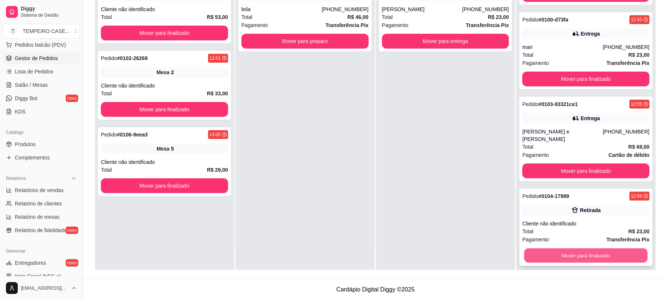
click at [559, 248] on button "Mover para finalizado" at bounding box center [585, 255] width 123 height 14
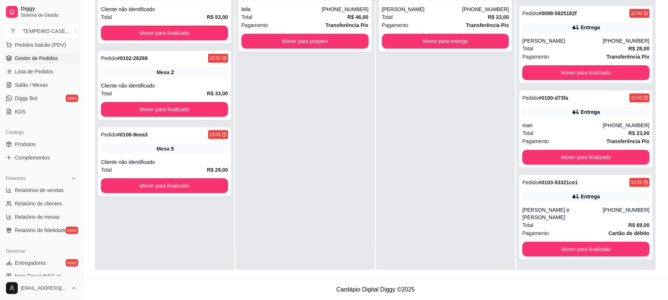
scroll to position [46, 0]
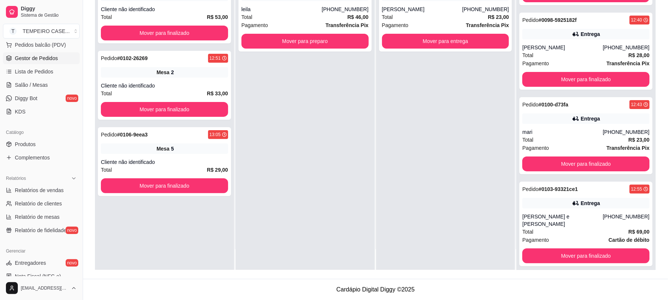
click at [477, 53] on div "Pedido # 0105-a68a9dab 12:58 Entrega [PERSON_NAME] [PHONE_NUMBER] Total R$ 23,0…" at bounding box center [445, 120] width 139 height 300
click at [463, 48] on button "Mover para entrega" at bounding box center [445, 41] width 123 height 14
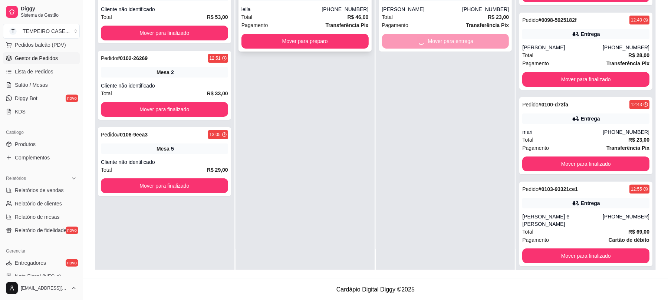
scroll to position [131, 0]
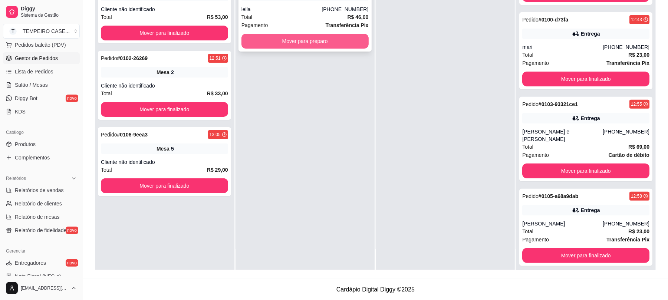
click at [313, 38] on button "Mover para preparo" at bounding box center [304, 41] width 127 height 15
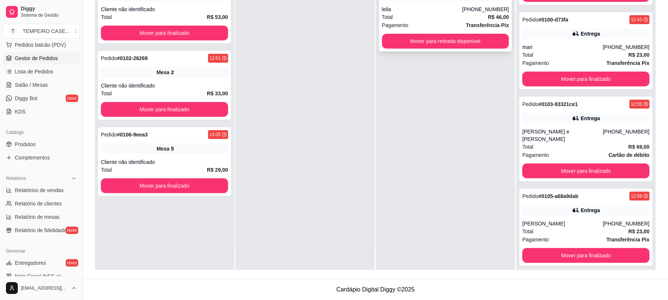
click at [428, 46] on button "Mover para retirada disponível" at bounding box center [445, 41] width 127 height 15
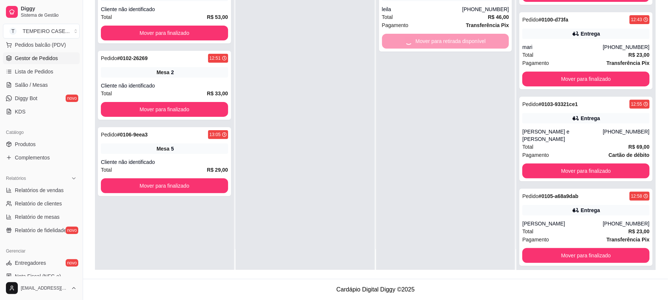
scroll to position [216, 0]
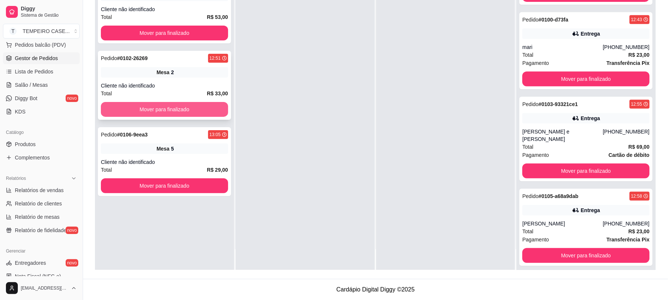
click at [196, 103] on button "Mover para finalizado" at bounding box center [164, 109] width 127 height 15
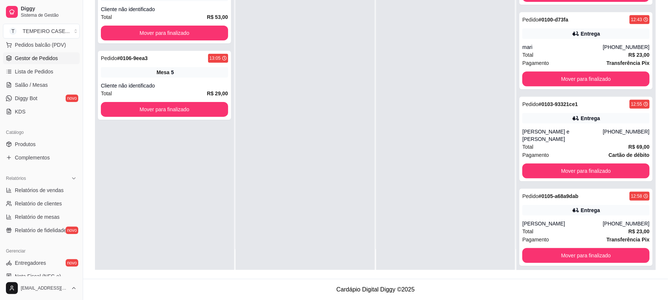
click at [98, 128] on div "Pedido # 0096-78e6d 12:36 Mesa 4 Cliente não identificado Total R$ 53,00 Mover …" at bounding box center [164, 120] width 139 height 300
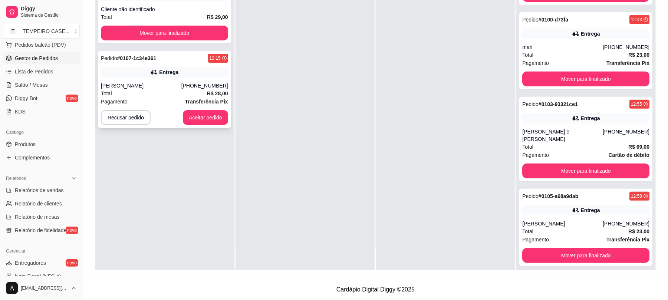
click at [213, 119] on button "Aceitar pedido" at bounding box center [205, 117] width 45 height 15
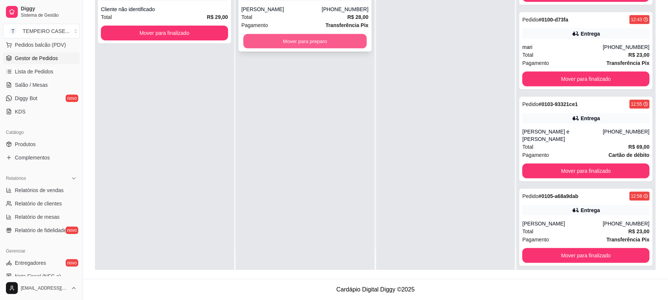
click at [332, 46] on button "Mover para preparo" at bounding box center [304, 41] width 123 height 14
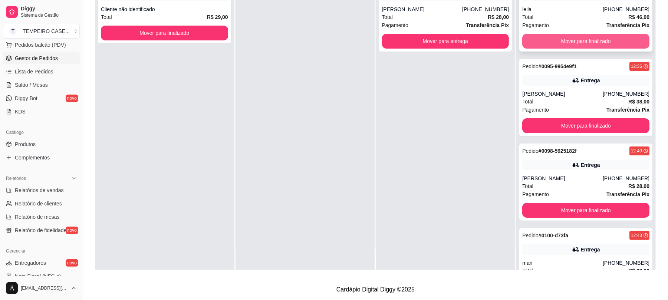
scroll to position [0, 0]
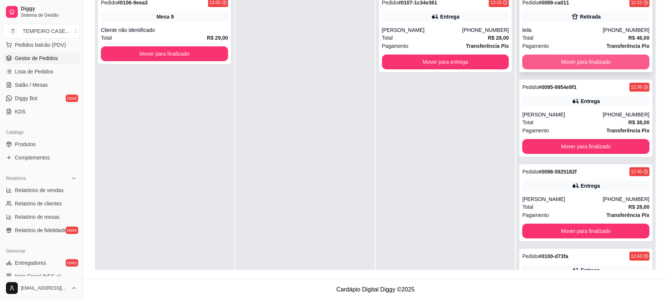
click at [569, 66] on button "Mover para finalizado" at bounding box center [585, 61] width 127 height 15
click at [572, 65] on button "Mover para finalizado" at bounding box center [585, 61] width 127 height 15
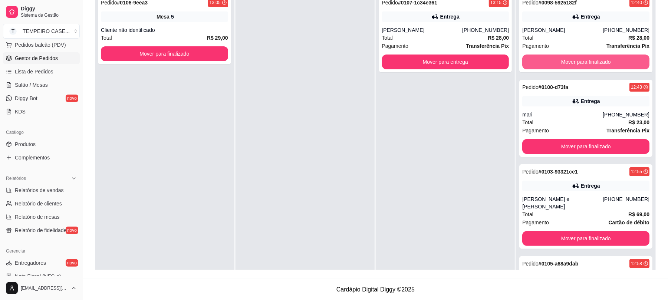
click at [572, 65] on button "Mover para finalizado" at bounding box center [585, 61] width 127 height 15
click at [572, 139] on button "Mover para finalizado" at bounding box center [585, 146] width 127 height 15
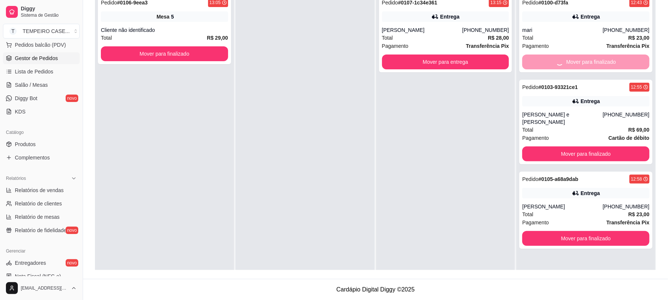
click at [572, 146] on button "Mover para finalizado" at bounding box center [585, 153] width 127 height 15
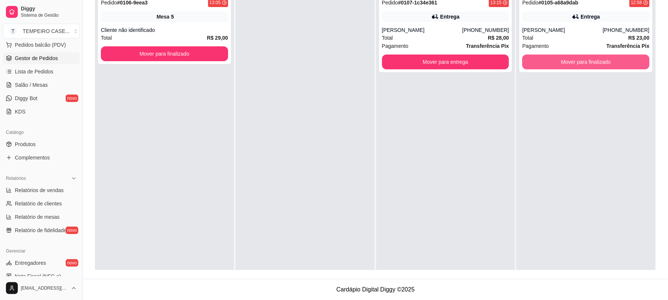
click at [572, 65] on button "Mover para finalizado" at bounding box center [585, 61] width 127 height 15
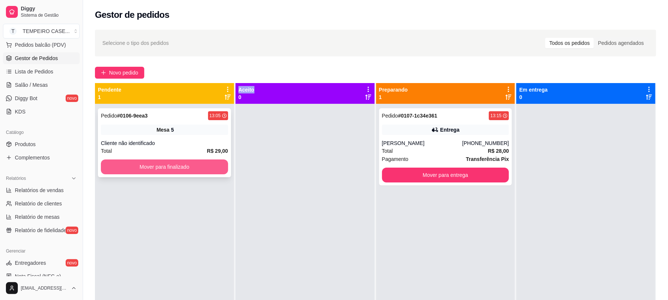
click at [116, 168] on button "Mover para finalizado" at bounding box center [164, 166] width 127 height 15
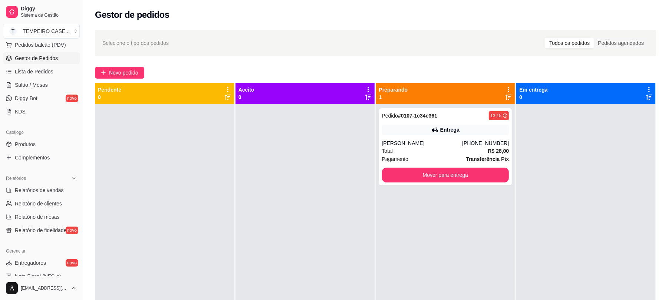
click at [275, 133] on div at bounding box center [304, 254] width 139 height 300
click at [49, 81] on link "Salão / Mesas" at bounding box center [41, 85] width 77 height 12
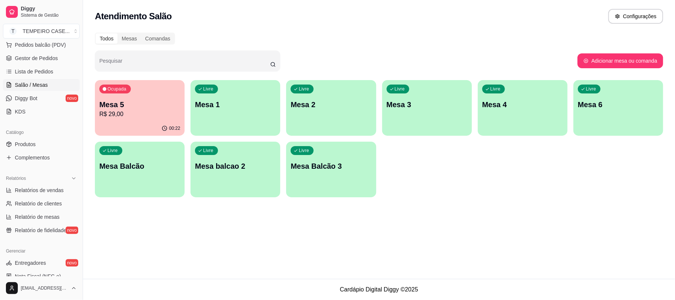
click at [156, 106] on p "Mesa 5" at bounding box center [139, 104] width 81 height 10
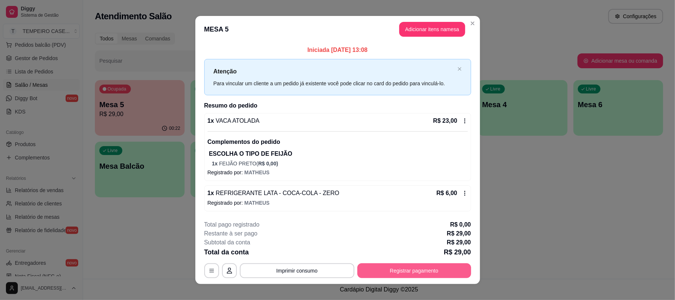
click at [401, 266] on button "Registrar pagamento" at bounding box center [414, 270] width 114 height 15
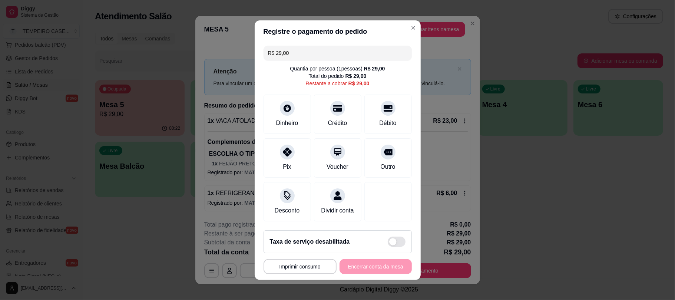
click at [327, 112] on div "Crédito" at bounding box center [337, 114] width 47 height 39
type input "R$ 0,00"
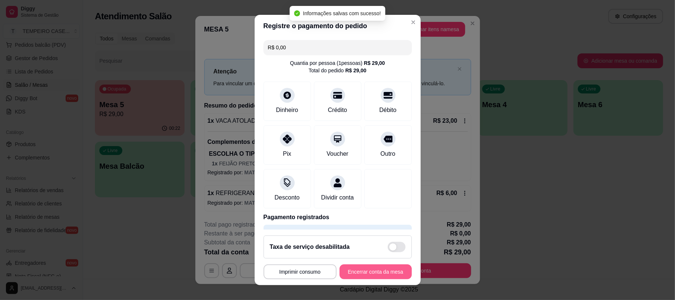
click at [380, 269] on button "Encerrar conta da mesa" at bounding box center [376, 271] width 72 height 15
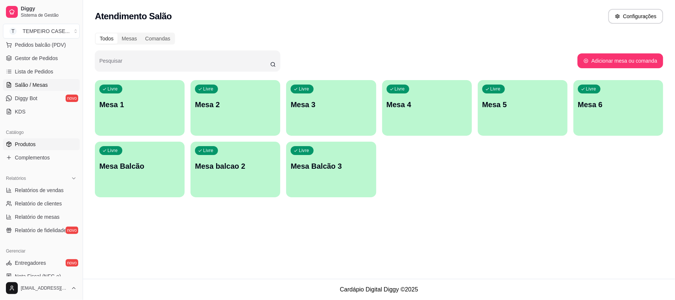
click at [32, 140] on span "Produtos" at bounding box center [25, 143] width 21 height 7
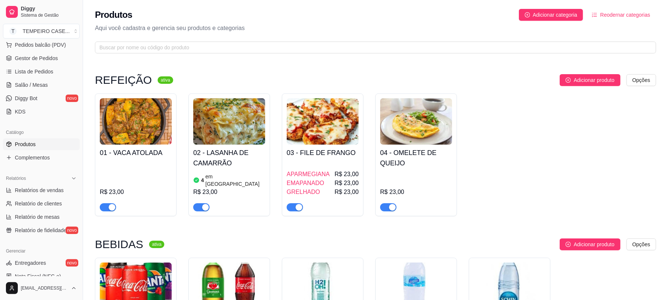
click at [164, 163] on div "R$ 23,00" at bounding box center [136, 186] width 72 height 50
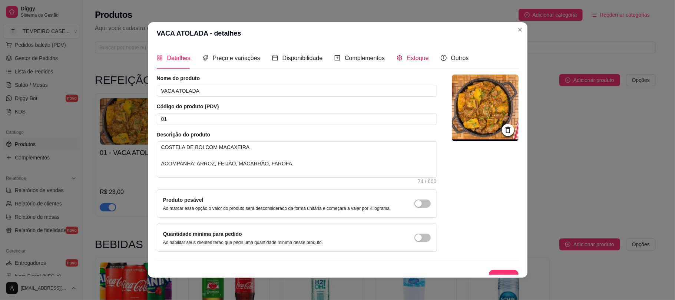
click at [412, 55] on span "Estoque" at bounding box center [418, 58] width 22 height 6
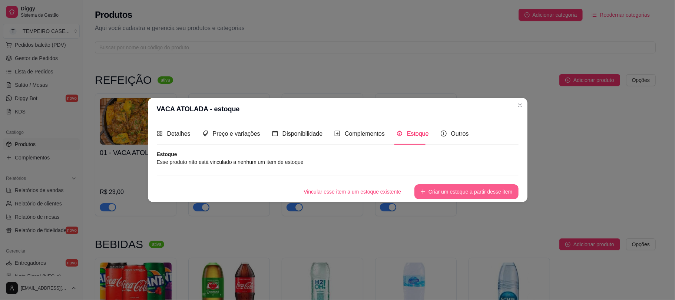
click at [491, 188] on button "Criar um estoque a partir desse item" at bounding box center [466, 191] width 104 height 15
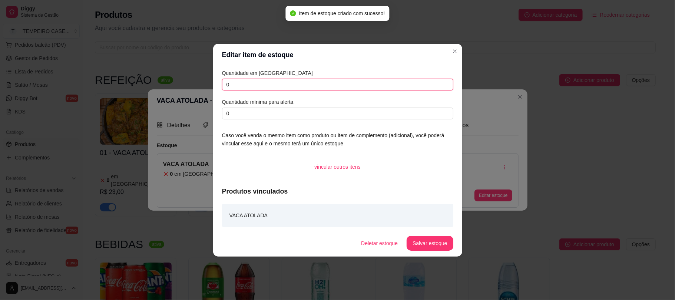
drag, startPoint x: 257, startPoint y: 86, endPoint x: 211, endPoint y: 82, distance: 46.5
click at [211, 82] on div "Editar item de estoque Quantidade em estoque 0 Quantidade mínima para alerta 0 …" at bounding box center [337, 150] width 675 height 300
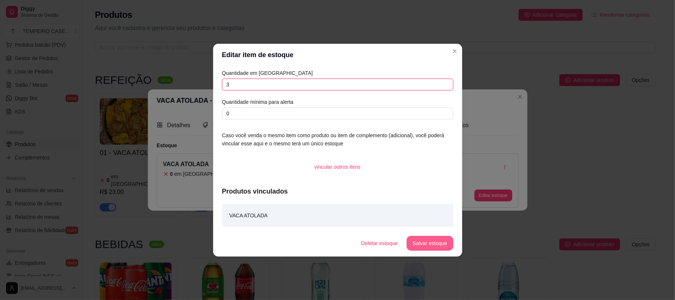
type input "3"
click at [427, 247] on button "Salvar estoque" at bounding box center [430, 243] width 46 height 15
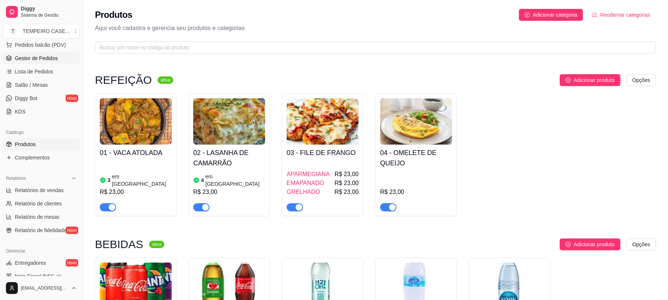
click at [59, 59] on link "Gestor de Pedidos" at bounding box center [41, 58] width 77 height 12
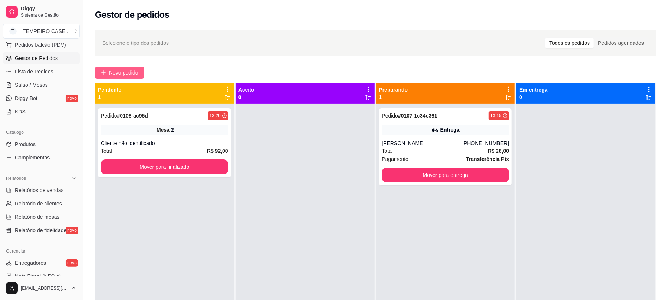
click at [119, 73] on span "Novo pedido" at bounding box center [123, 73] width 29 height 8
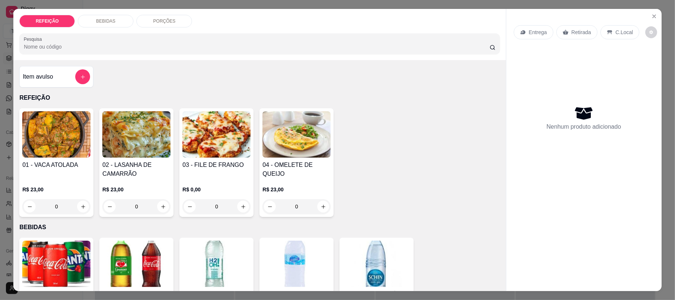
click at [217, 144] on img at bounding box center [216, 134] width 68 height 46
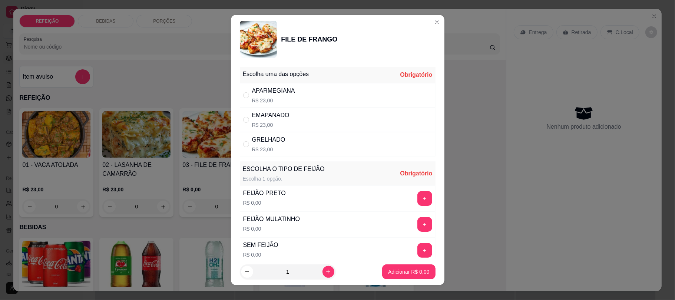
click at [301, 151] on div "GRELHADO R$ 23,00" at bounding box center [338, 144] width 196 height 24
radio input "true"
click at [417, 199] on button "+" at bounding box center [424, 198] width 15 height 15
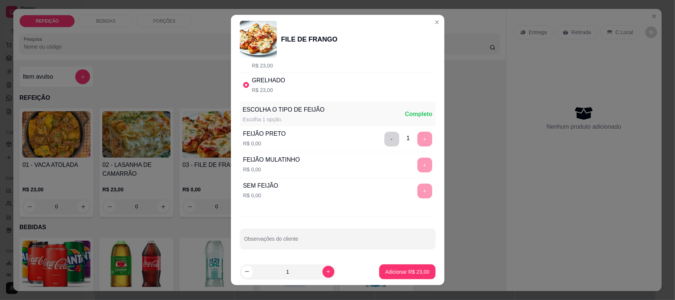
scroll to position [62, 0]
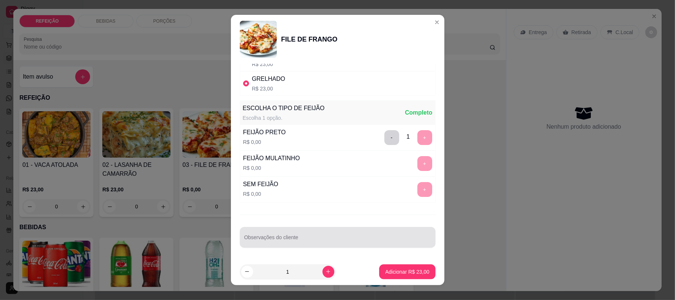
click at [314, 232] on div at bounding box center [337, 237] width 187 height 15
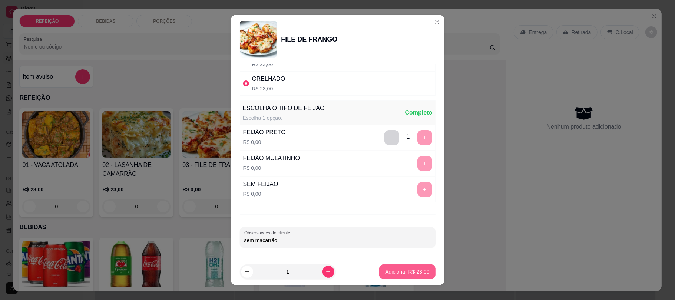
type input "sem macarrão"
click at [408, 268] on p "Adicionar R$ 23,00" at bounding box center [407, 271] width 44 height 7
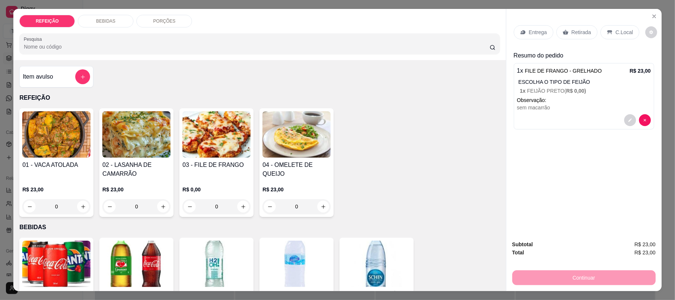
click at [521, 30] on icon at bounding box center [523, 32] width 6 height 6
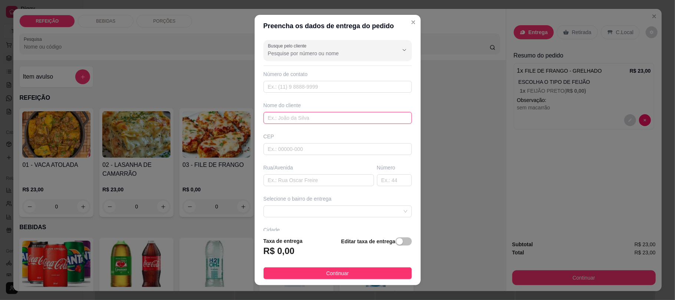
click at [304, 119] on input "text" at bounding box center [338, 118] width 148 height 12
type input "[PERSON_NAME]"
click at [274, 89] on input "text" at bounding box center [338, 87] width 148 height 12
type input "[PHONE_NUMBER]"
click at [274, 185] on input "text" at bounding box center [319, 180] width 110 height 12
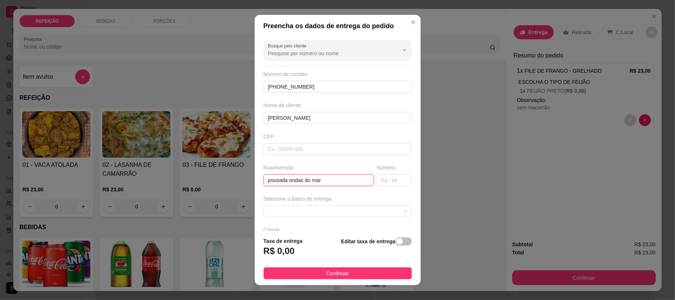
type input "pousada ondas do mar"
click at [300, 205] on div "Selecione o bairro de entrega" at bounding box center [337, 206] width 151 height 22
click at [298, 212] on span at bounding box center [337, 211] width 139 height 11
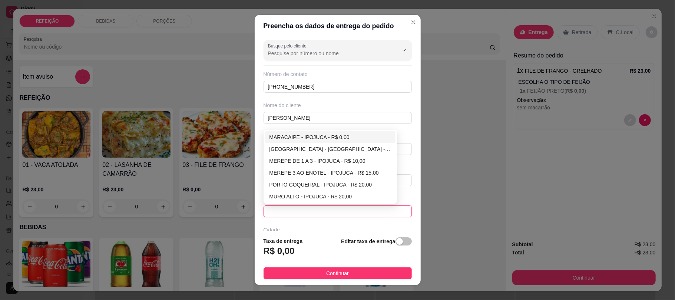
click at [316, 141] on div "MARACAIPE - IPOJUCA - R$ 0,00" at bounding box center [330, 137] width 122 height 8
type input "IPOJUCA"
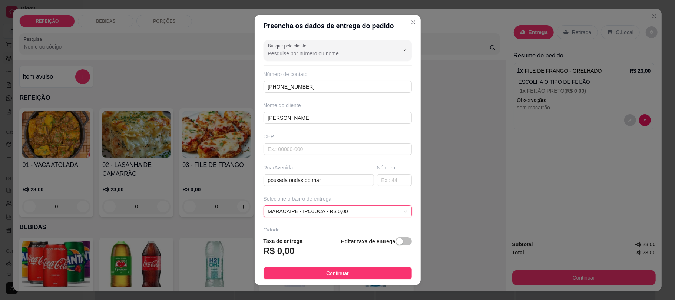
scroll to position [58, 0]
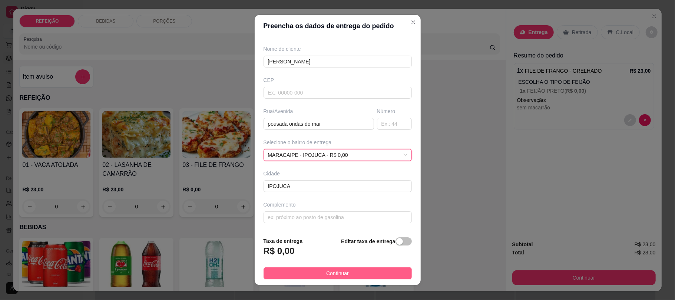
click at [340, 271] on span "Continuar" at bounding box center [337, 273] width 23 height 8
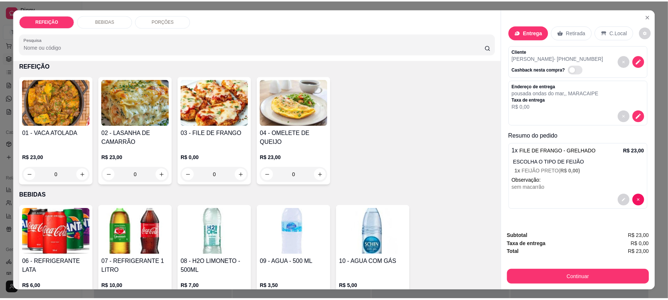
scroll to position [49, 0]
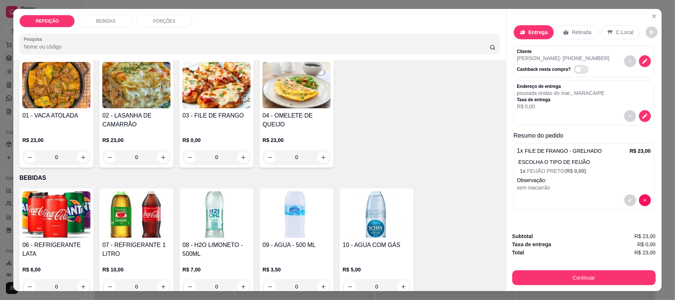
click at [64, 213] on img at bounding box center [56, 214] width 68 height 46
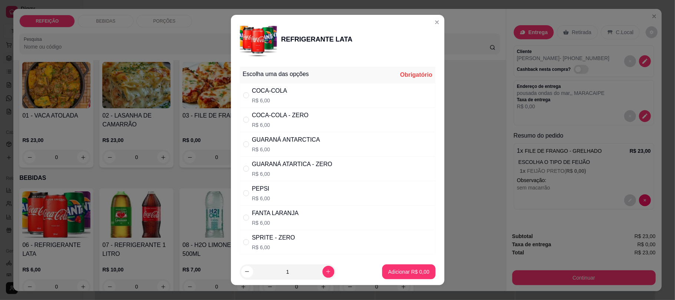
click at [269, 121] on div "COCA-COLA - ZERO R$ 6,00" at bounding box center [280, 120] width 57 height 18
radio input "true"
click at [391, 273] on p "Adicionar R$ 6,00" at bounding box center [408, 271] width 41 height 7
type input "1"
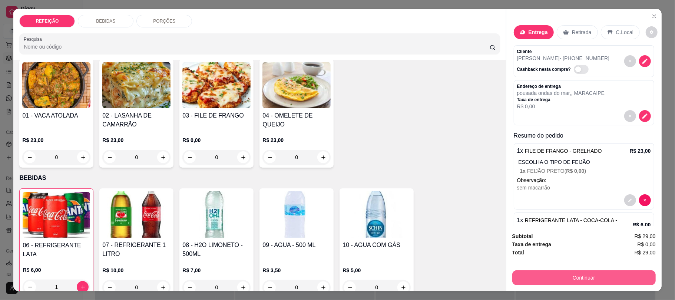
click at [543, 279] on button "Continuar" at bounding box center [583, 277] width 143 height 15
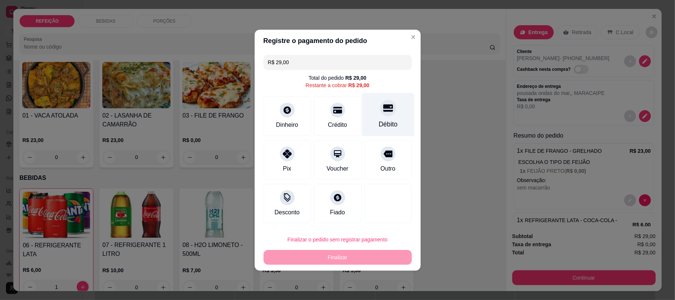
click at [368, 115] on div "Débito" at bounding box center [388, 114] width 52 height 43
type input "R$ 0,00"
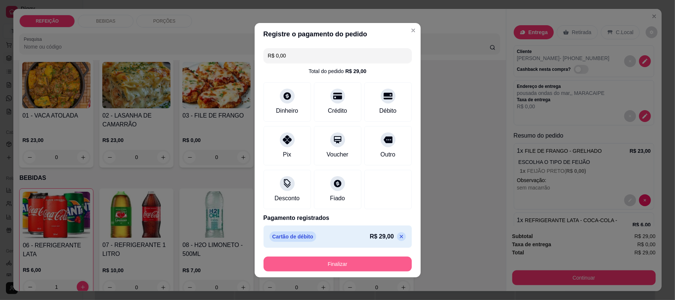
click at [335, 267] on button "Finalizar" at bounding box center [338, 263] width 148 height 15
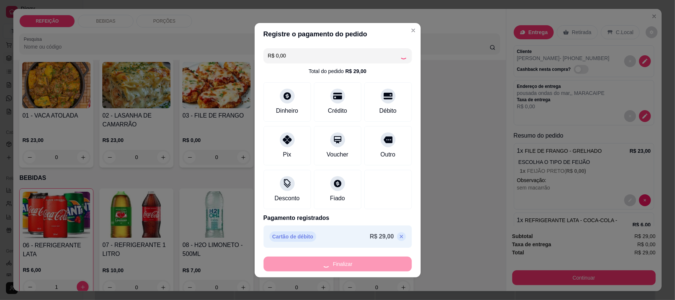
type input "0"
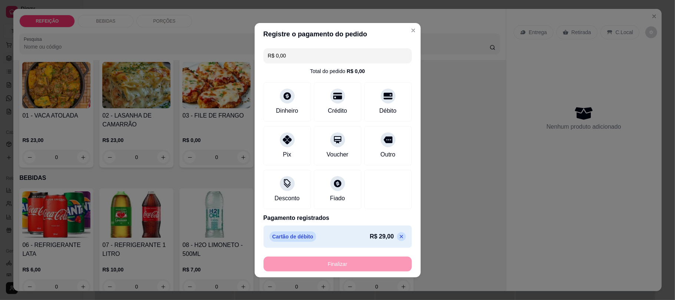
type input "-R$ 29,00"
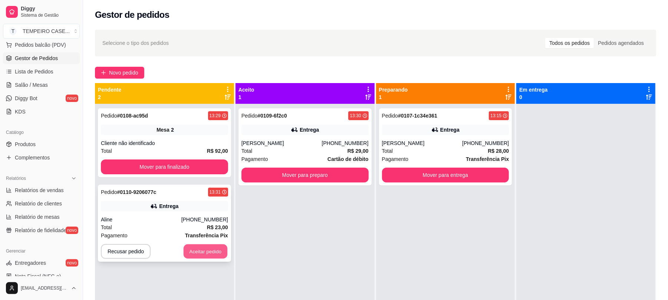
click at [205, 251] on button "Aceitar pedido" at bounding box center [205, 251] width 44 height 14
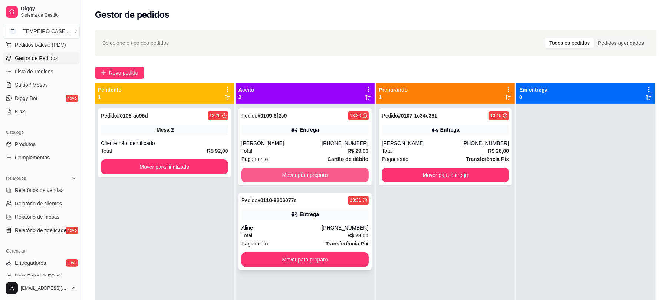
click at [322, 172] on button "Mover para preparo" at bounding box center [304, 175] width 127 height 15
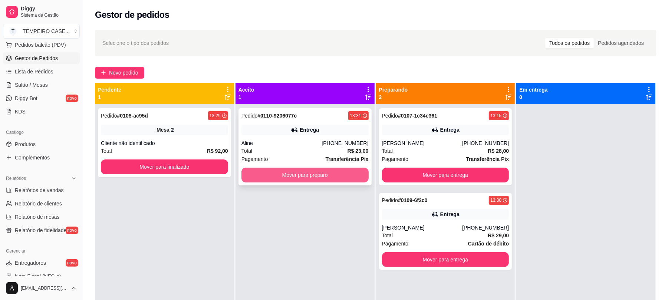
click at [309, 174] on button "Mover para preparo" at bounding box center [304, 175] width 127 height 15
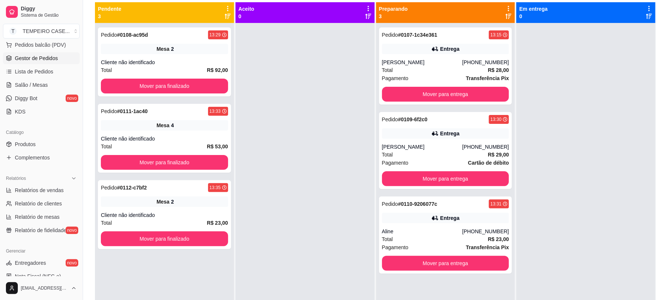
scroll to position [64, 0]
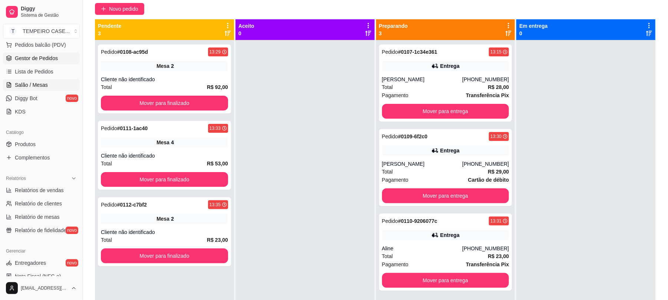
click at [50, 89] on link "Salão / Mesas" at bounding box center [41, 85] width 77 height 12
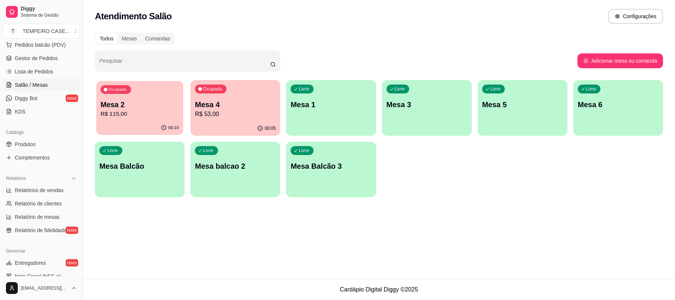
click at [125, 110] on p "R$ 115,00" at bounding box center [139, 114] width 79 height 9
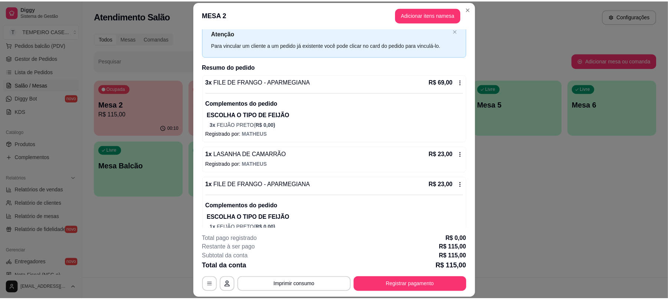
scroll to position [44, 0]
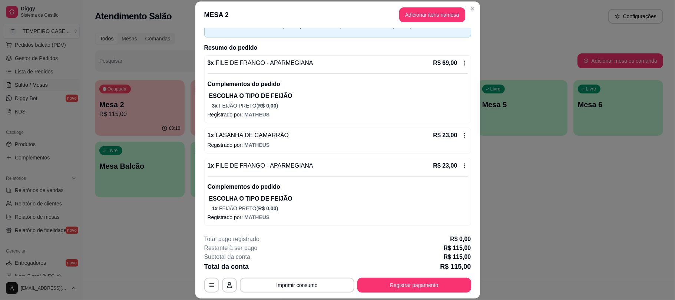
click at [464, 164] on icon at bounding box center [464, 165] width 1 height 5
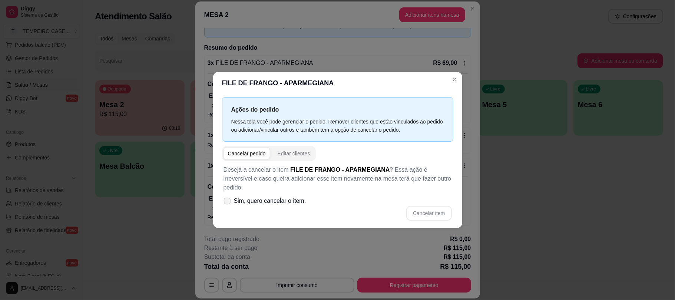
click at [246, 196] on span "Sim, quero cancelar o item." at bounding box center [270, 200] width 72 height 9
click at [228, 202] on input "Sim, quero cancelar o item." at bounding box center [225, 204] width 5 height 5
checkbox input "true"
click at [432, 206] on button "Cancelar item" at bounding box center [428, 213] width 45 height 15
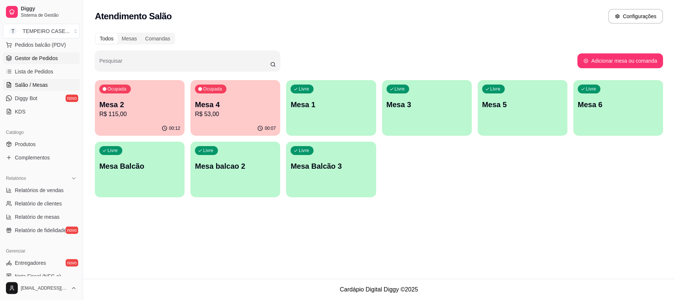
click at [27, 56] on span "Gestor de Pedidos" at bounding box center [36, 57] width 43 height 7
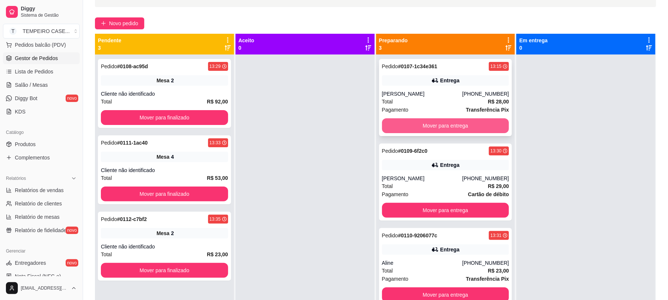
click at [416, 124] on button "Mover para entrega" at bounding box center [445, 125] width 127 height 15
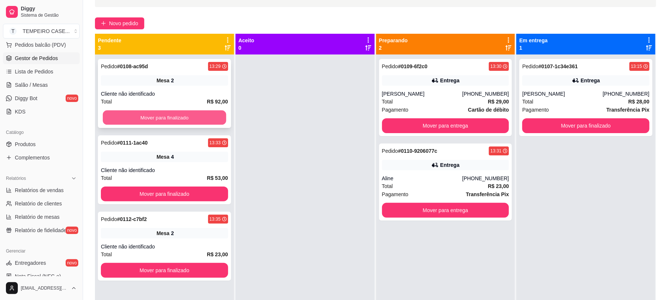
click at [169, 113] on button "Mover para finalizado" at bounding box center [164, 117] width 123 height 14
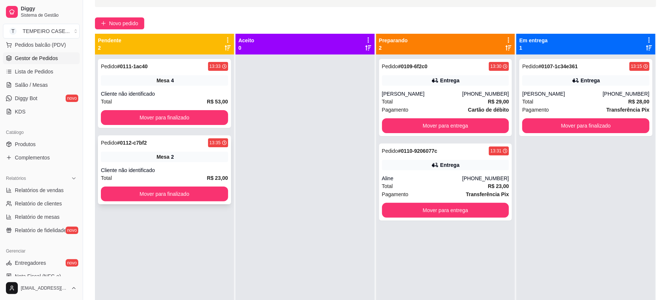
click at [153, 153] on div "Mesa 2" at bounding box center [164, 157] width 127 height 10
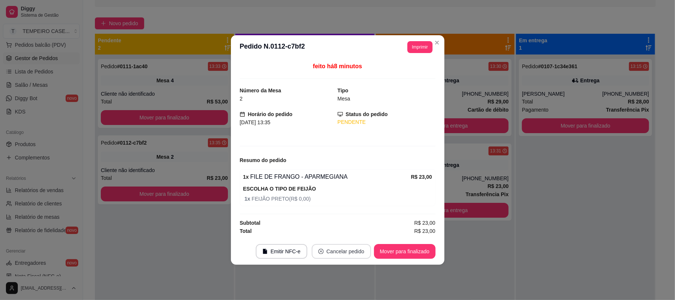
click at [342, 255] on button "Cancelar pedido" at bounding box center [341, 251] width 59 height 15
click at [362, 230] on button "Sim" at bounding box center [362, 233] width 30 height 15
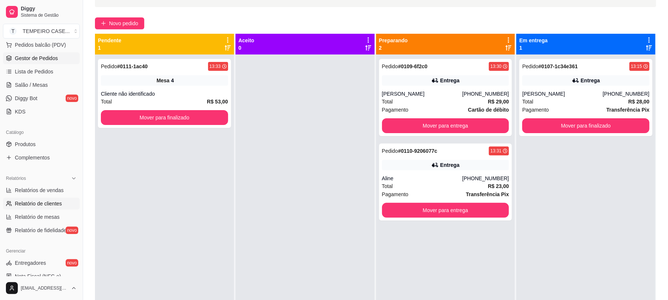
click at [36, 205] on span "Relatório de clientes" at bounding box center [38, 203] width 47 height 7
select select "30"
select select "HIGHEST_TOTAL_SPENT_WITH_ORDERS"
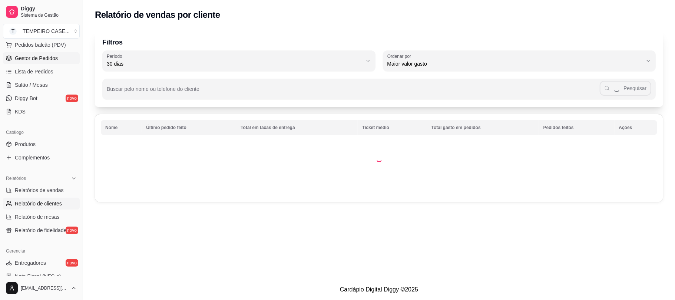
click at [40, 55] on span "Gestor de Pedidos" at bounding box center [36, 57] width 43 height 7
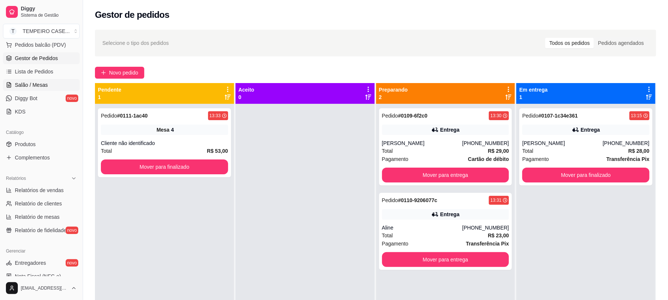
click at [52, 86] on link "Salão / Mesas" at bounding box center [41, 85] width 77 height 12
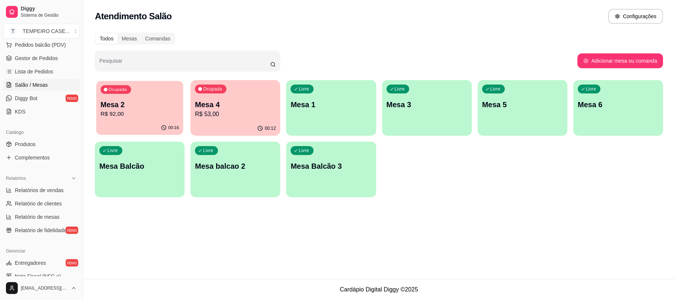
click at [139, 127] on div "00:16" at bounding box center [139, 128] width 87 height 14
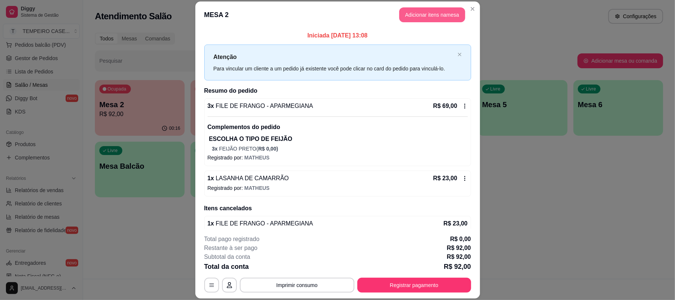
click at [411, 14] on button "Adicionar itens na mesa" at bounding box center [432, 14] width 66 height 15
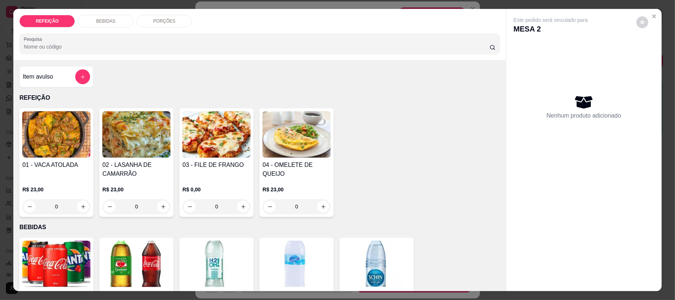
click at [125, 273] on img at bounding box center [136, 264] width 68 height 46
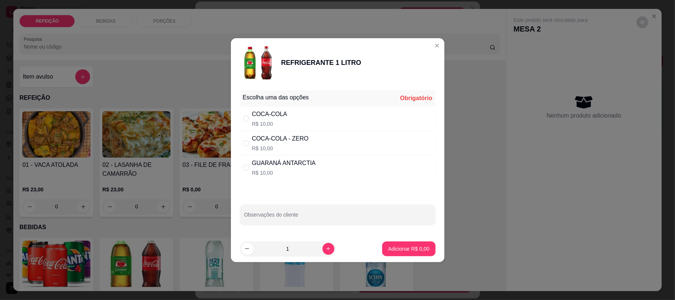
click at [325, 110] on div "COCA-COLA R$ 10,00" at bounding box center [338, 118] width 196 height 24
radio input "true"
click at [397, 251] on p "Adicionar R$ 10,00" at bounding box center [407, 248] width 44 height 7
type input "1"
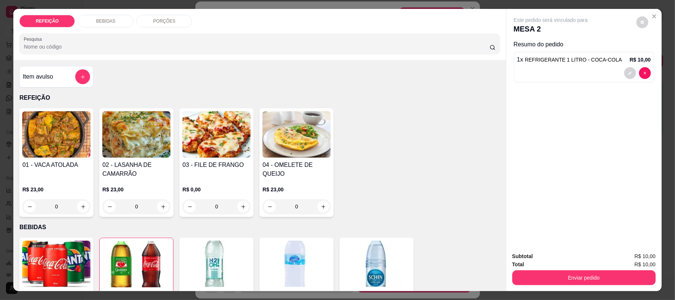
click at [575, 278] on button "Enviar pedido" at bounding box center [583, 277] width 143 height 15
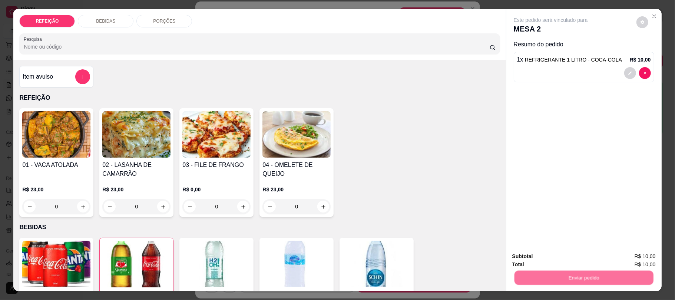
click at [524, 253] on button "Não registrar e enviar pedido" at bounding box center [558, 259] width 75 height 14
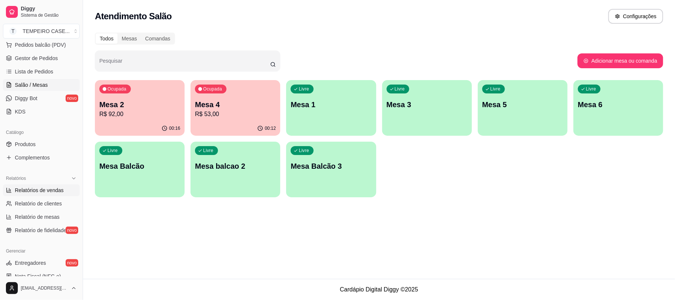
click at [56, 190] on span "Relatórios de vendas" at bounding box center [39, 189] width 49 height 7
select select "ALL"
select select "0"
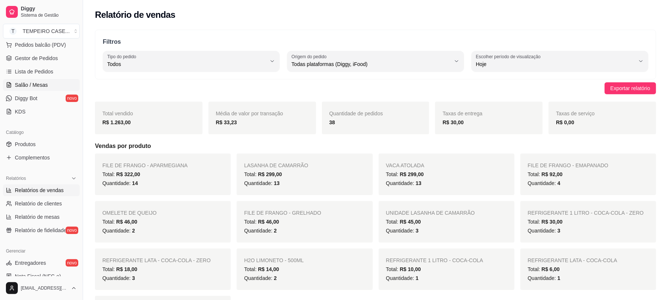
click at [30, 86] on span "Salão / Mesas" at bounding box center [31, 84] width 33 height 7
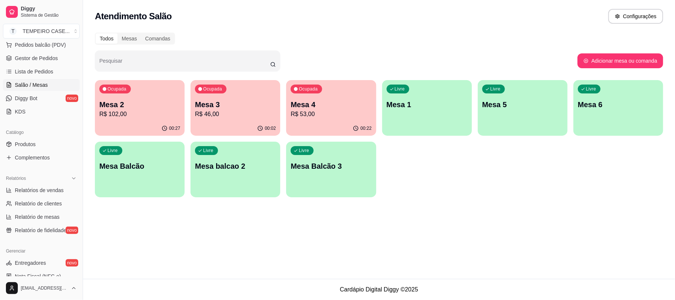
click at [143, 115] on p "R$ 102,00" at bounding box center [139, 114] width 81 height 9
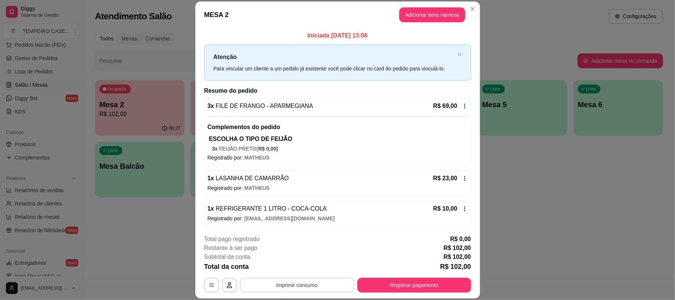
click at [333, 281] on button "Imprimir consumo" at bounding box center [297, 285] width 115 height 15
click at [282, 256] on button "IMPRESSORA" at bounding box center [295, 253] width 61 height 12
click at [383, 281] on button "Registrar pagamento" at bounding box center [414, 285] width 114 height 15
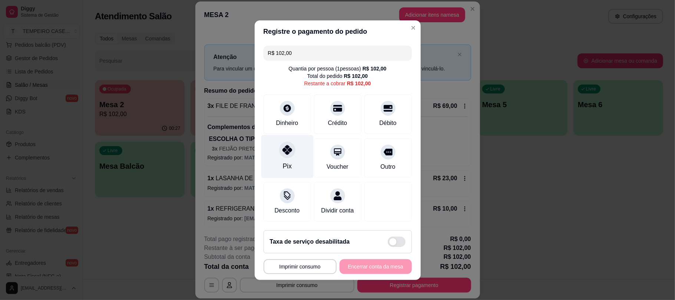
click at [290, 156] on div "Pix" at bounding box center [287, 156] width 52 height 43
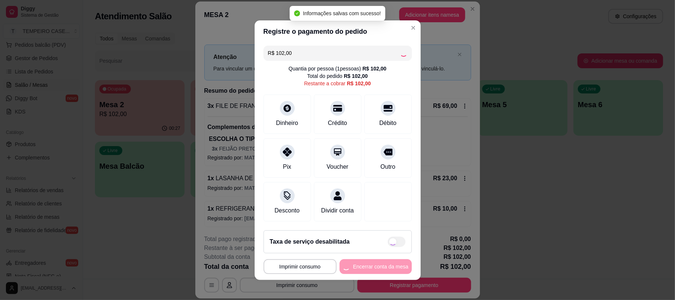
type input "R$ 0,00"
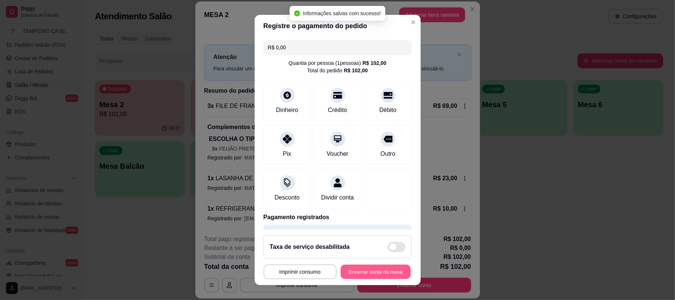
click at [386, 274] on button "Encerrar conta da mesa" at bounding box center [376, 271] width 70 height 14
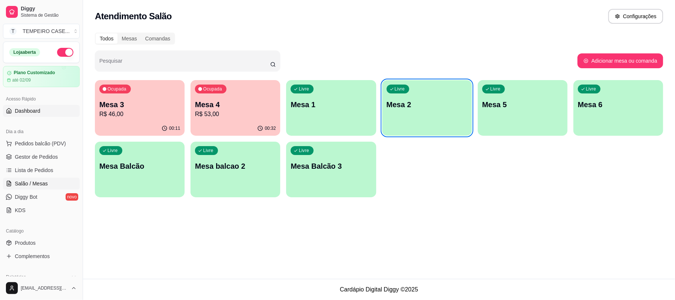
click at [36, 115] on link "Dashboard" at bounding box center [41, 111] width 77 height 12
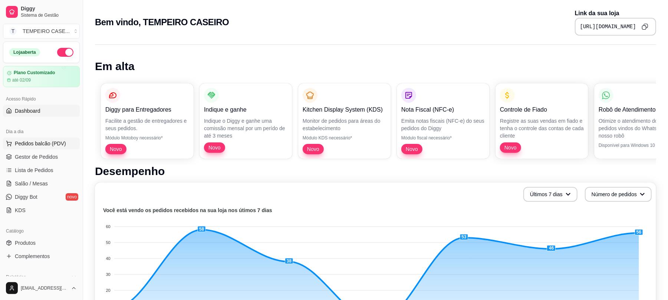
click at [34, 149] on button "Pedidos balcão (PDV)" at bounding box center [41, 144] width 77 height 12
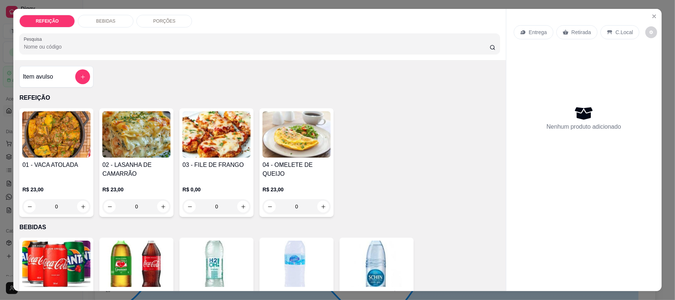
click at [221, 150] on img at bounding box center [216, 134] width 68 height 46
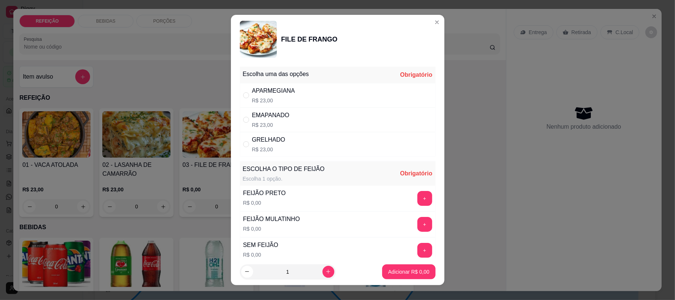
click at [299, 96] on div "APARMEGIANA R$ 23,00" at bounding box center [338, 95] width 196 height 24
radio input "true"
click at [417, 201] on button "+" at bounding box center [424, 198] width 15 height 15
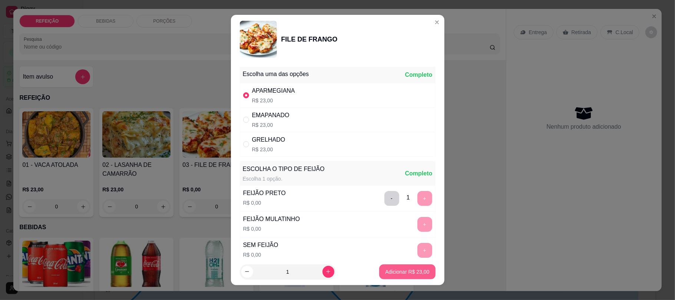
click at [391, 275] on p "Adicionar R$ 23,00" at bounding box center [407, 271] width 44 height 7
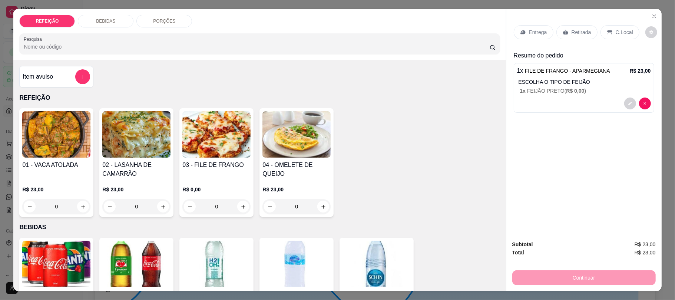
click at [569, 28] on div "Retirada" at bounding box center [576, 32] width 41 height 14
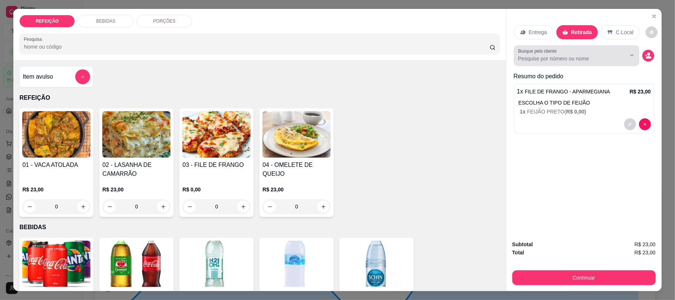
click at [547, 62] on input "Busque pelo cliente" at bounding box center [566, 58] width 96 height 7
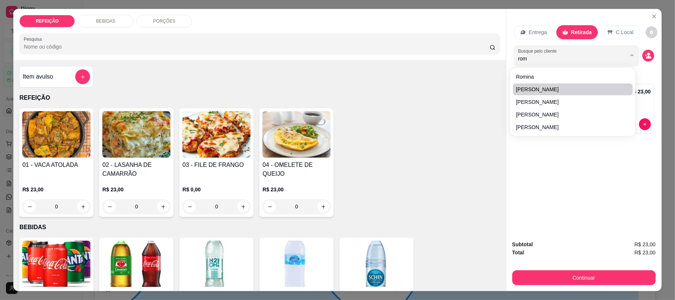
type input "romo"
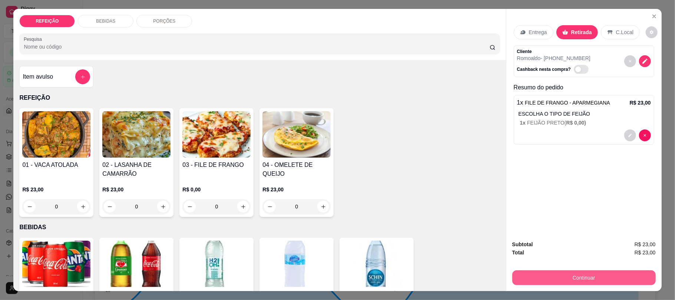
click at [546, 281] on button "Continuar" at bounding box center [583, 277] width 143 height 15
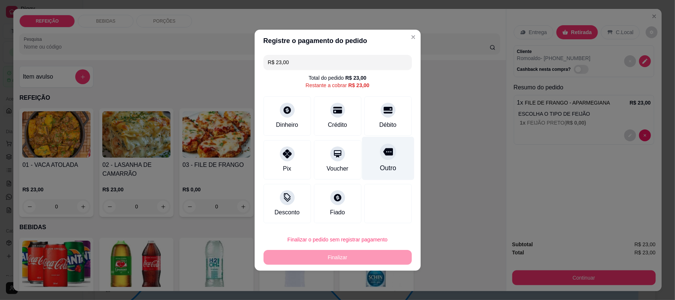
click at [381, 123] on div "Débito" at bounding box center [387, 124] width 17 height 9
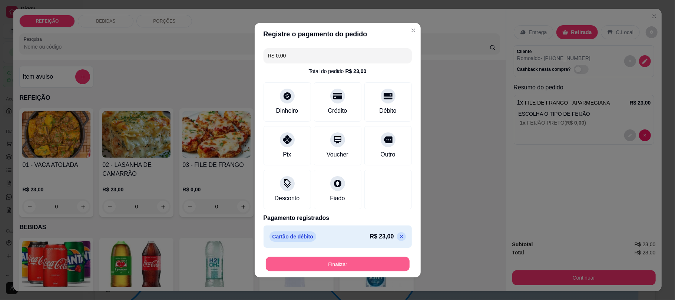
click at [352, 263] on button "Finalizar" at bounding box center [338, 263] width 144 height 14
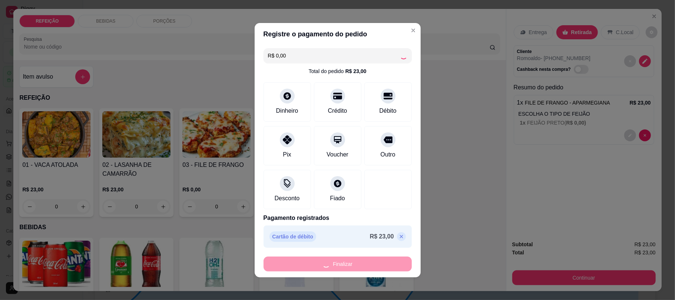
type input "-R$ 23,00"
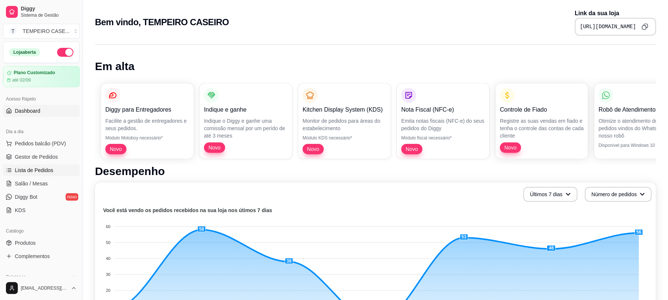
click at [24, 170] on span "Lista de Pedidos" at bounding box center [34, 169] width 39 height 7
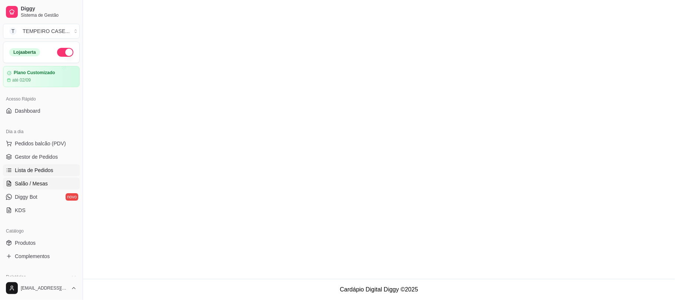
click at [25, 183] on span "Salão / Mesas" at bounding box center [31, 183] width 33 height 7
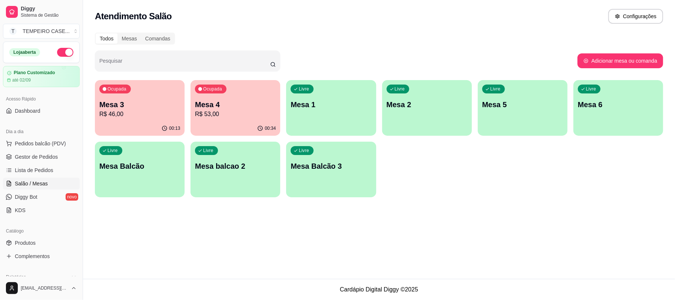
click at [328, 99] on p "Mesa 1" at bounding box center [331, 104] width 81 height 10
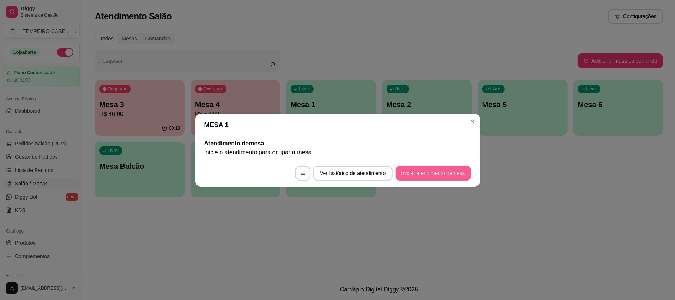
click at [433, 178] on button "Iniciar atendimento de mesa" at bounding box center [433, 173] width 76 height 15
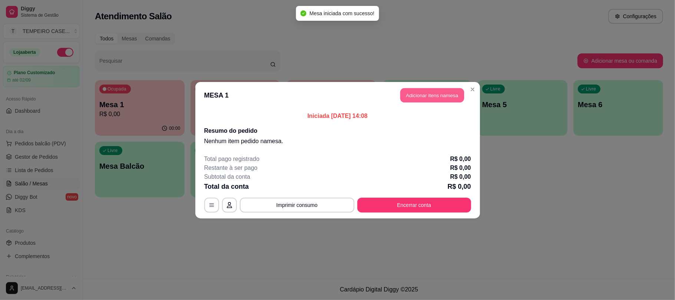
click at [439, 97] on button "Adicionar itens na mesa" at bounding box center [432, 95] width 64 height 14
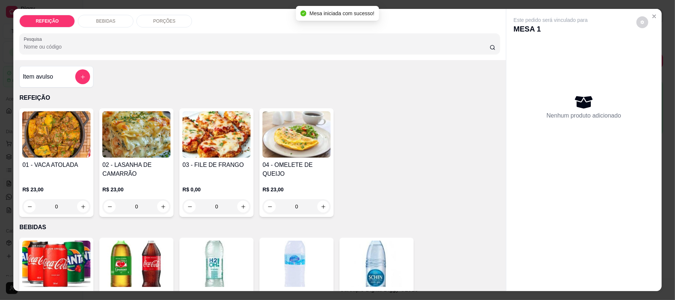
click at [232, 149] on img at bounding box center [216, 134] width 68 height 46
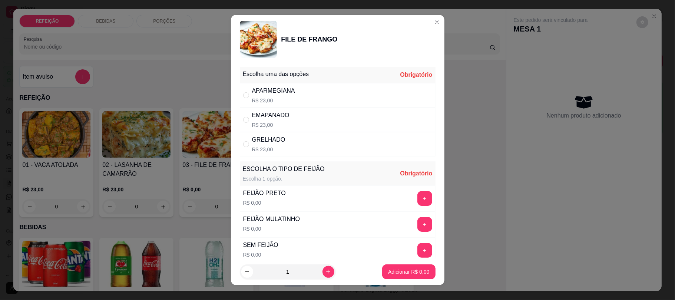
click at [353, 98] on div "APARMEGIANA R$ 23,00" at bounding box center [338, 95] width 196 height 24
radio input "true"
click at [417, 196] on button "+" at bounding box center [424, 198] width 15 height 15
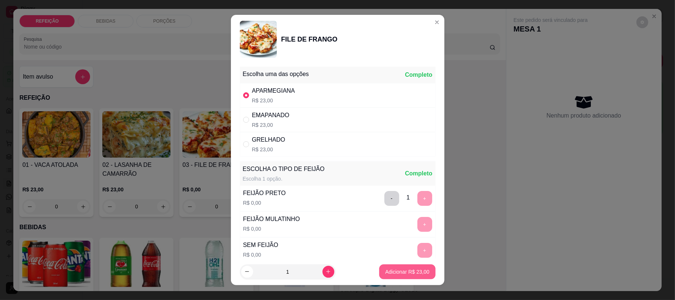
click at [396, 275] on p "Adicionar R$ 23,00" at bounding box center [407, 271] width 44 height 7
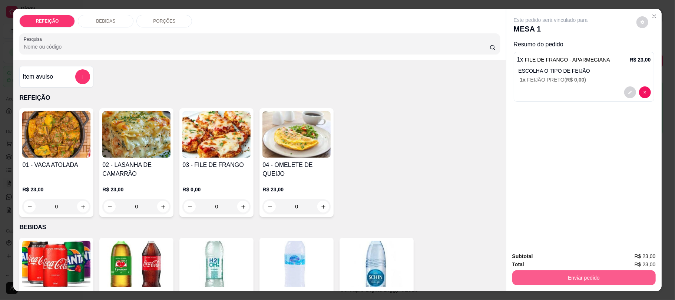
click at [535, 272] on button "Enviar pedido" at bounding box center [583, 277] width 143 height 15
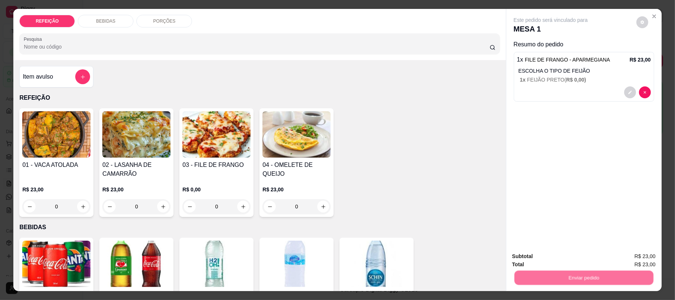
click at [552, 254] on button "Não registrar e enviar pedido" at bounding box center [558, 259] width 77 height 14
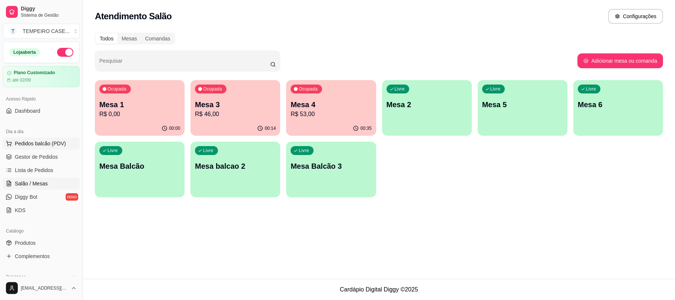
click at [33, 149] on button "Pedidos balcão (PDV)" at bounding box center [41, 144] width 77 height 12
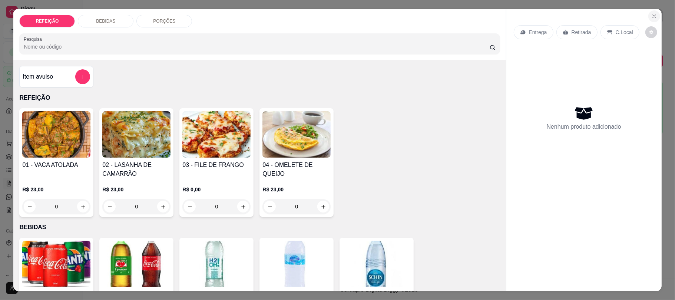
click at [654, 14] on button "Close" at bounding box center [654, 16] width 12 height 12
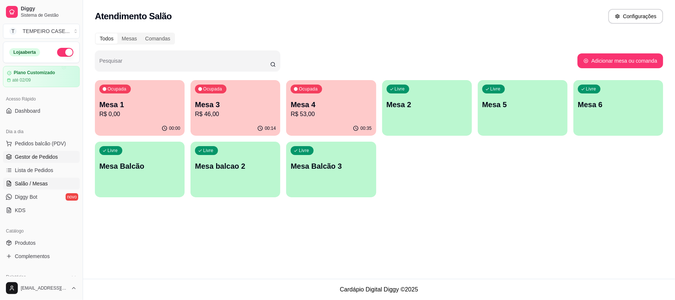
click at [59, 159] on link "Gestor de Pedidos" at bounding box center [41, 157] width 77 height 12
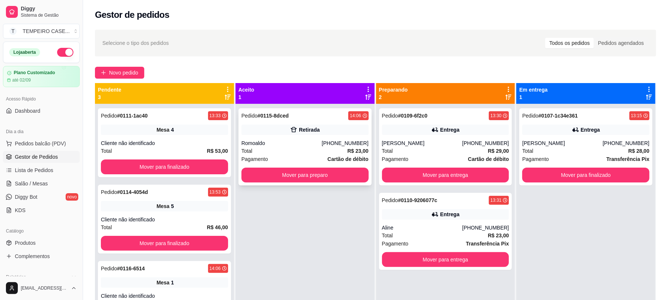
click at [283, 143] on div "Romoaldo" at bounding box center [281, 142] width 80 height 7
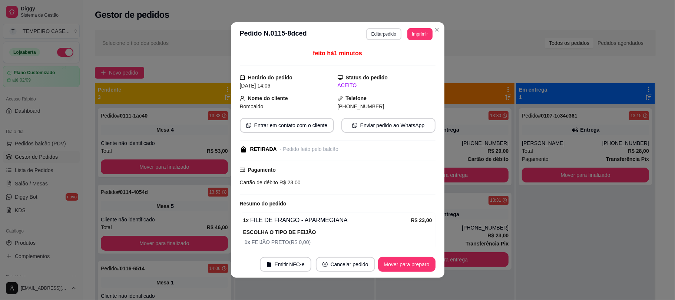
click at [375, 37] on button "Editar pedido" at bounding box center [383, 34] width 35 height 12
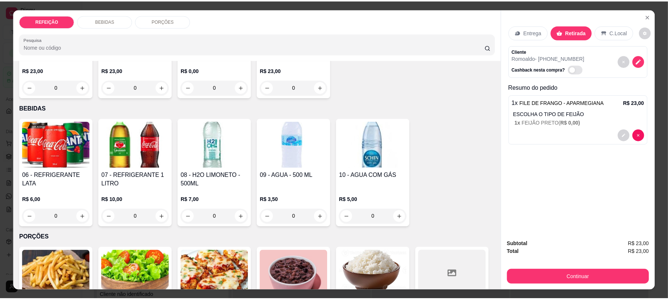
scroll to position [107, 0]
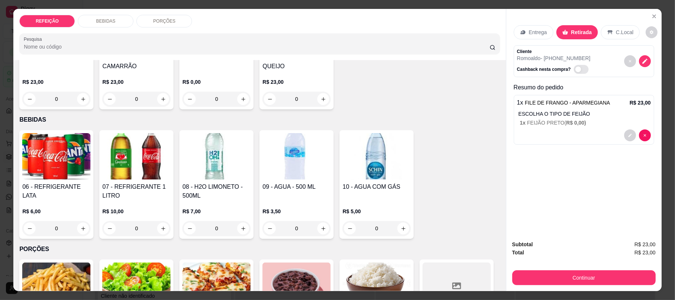
click at [143, 122] on p "BEBIDAS" at bounding box center [259, 119] width 480 height 9
click at [138, 140] on img at bounding box center [136, 156] width 68 height 46
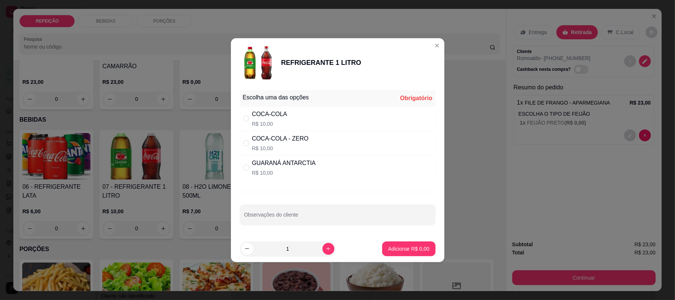
click at [305, 148] on p "R$ 10,00" at bounding box center [280, 148] width 57 height 7
click at [328, 176] on div "GUARANÁ ANTARCTIA R$ 10,00" at bounding box center [338, 167] width 196 height 24
radio input "false"
radio input "true"
click at [403, 245] on p "Adicionar R$ 10,00" at bounding box center [407, 248] width 44 height 7
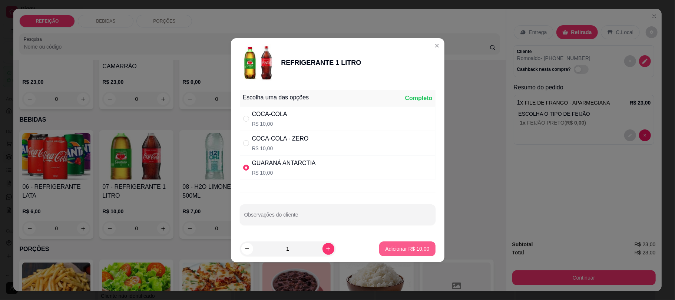
type input "1"
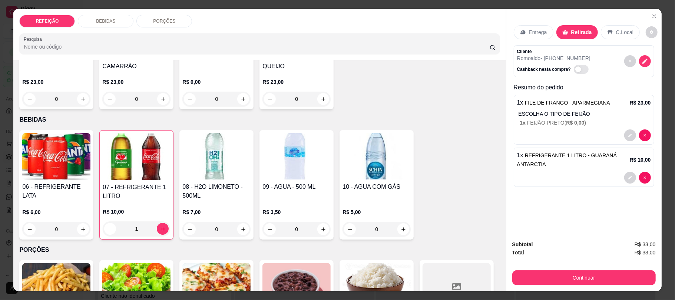
click at [564, 273] on button "Continuar" at bounding box center [583, 277] width 143 height 15
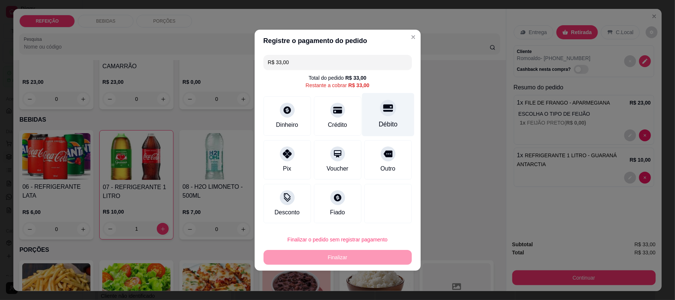
click at [381, 119] on div "Débito" at bounding box center [387, 124] width 19 height 10
type input "R$ 0,00"
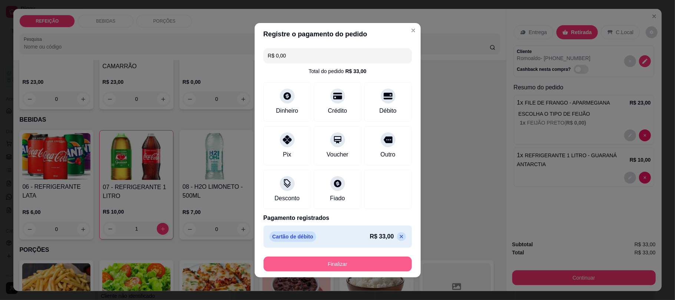
click at [344, 261] on button "Finalizar" at bounding box center [338, 263] width 148 height 15
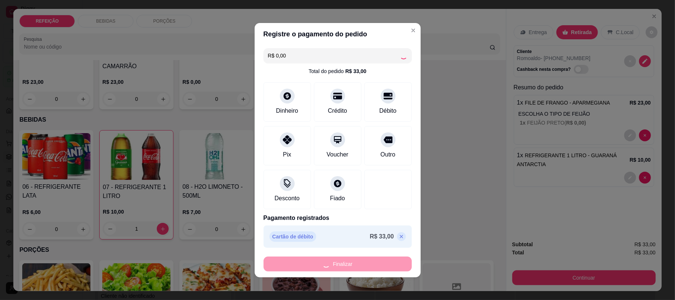
type input "0"
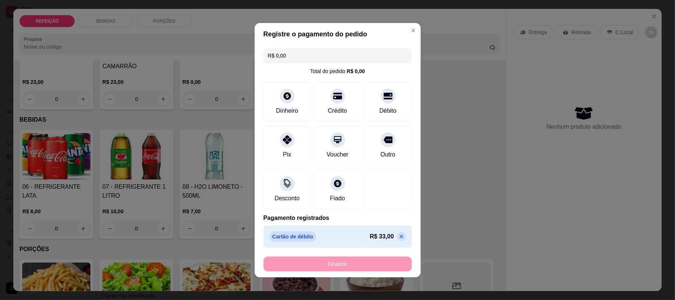
type input "-R$ 33,00"
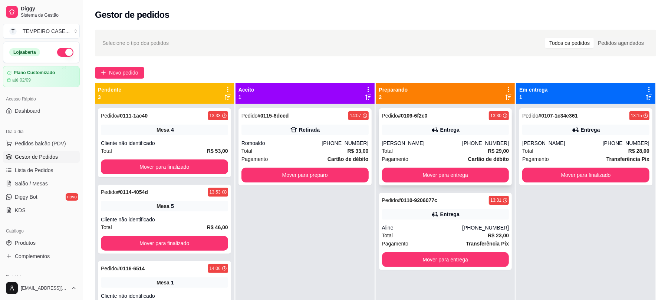
click at [442, 177] on button "Mover para entrega" at bounding box center [445, 175] width 127 height 15
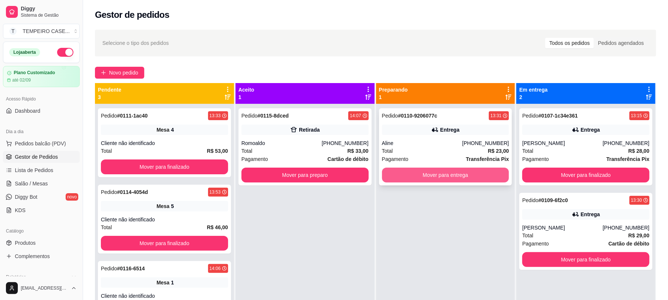
click at [442, 177] on button "Mover para entrega" at bounding box center [445, 175] width 127 height 15
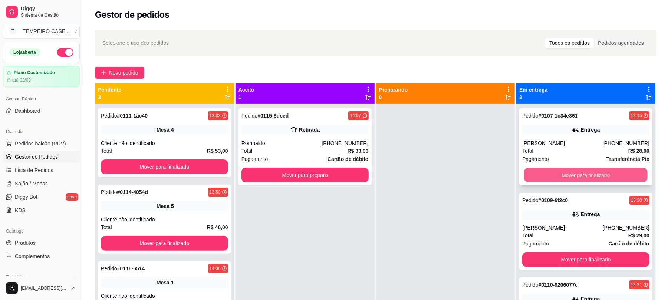
click at [537, 176] on button "Mover para finalizado" at bounding box center [585, 175] width 123 height 14
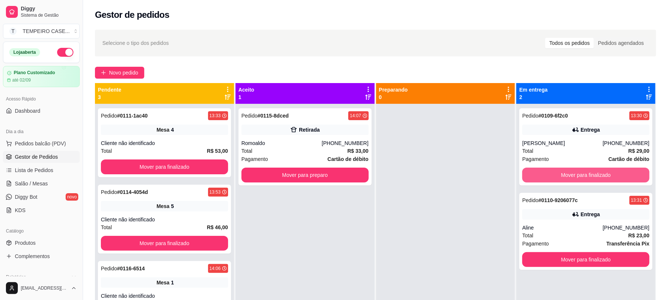
click at [537, 176] on button "Mover para finalizado" at bounding box center [585, 175] width 127 height 15
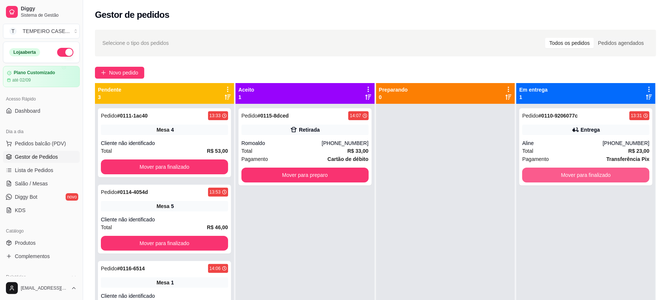
click at [537, 176] on button "Mover para finalizado" at bounding box center [585, 175] width 127 height 15
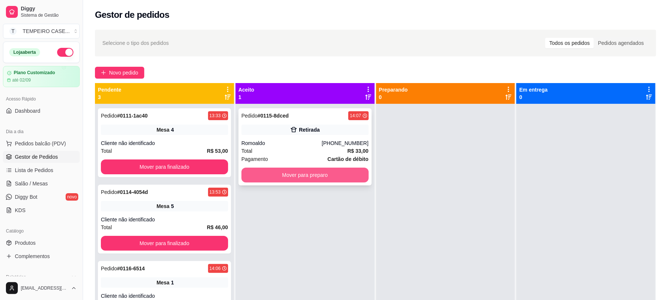
click at [299, 174] on button "Mover para preparo" at bounding box center [304, 175] width 127 height 15
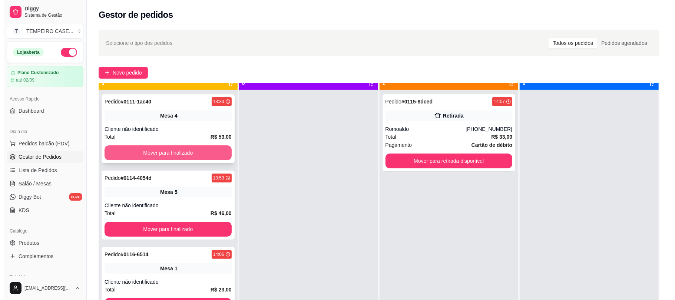
scroll to position [21, 0]
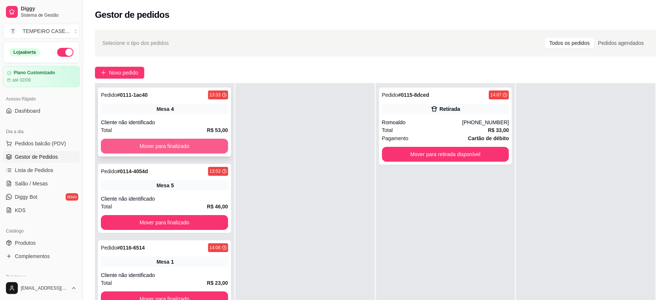
click at [203, 141] on button "Mover para finalizado" at bounding box center [164, 146] width 127 height 15
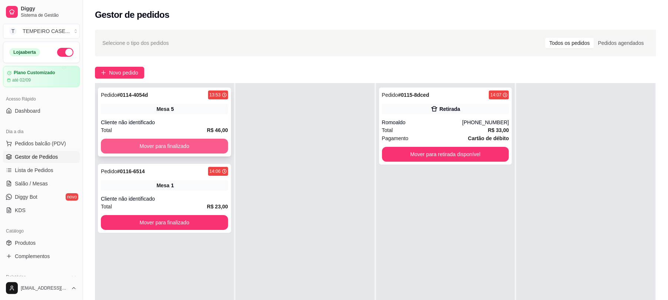
click at [202, 141] on button "Mover para finalizado" at bounding box center [164, 146] width 127 height 15
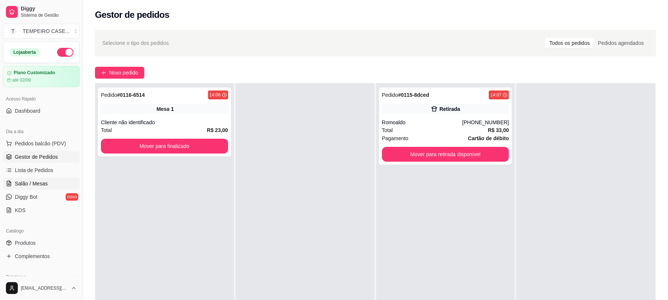
click at [42, 182] on span "Salão / Mesas" at bounding box center [31, 183] width 33 height 7
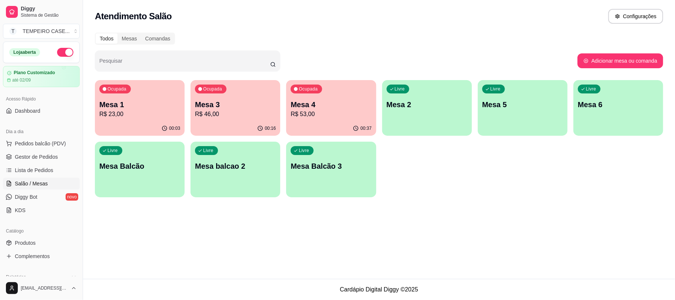
click at [430, 115] on div "Livre Mesa 2" at bounding box center [427, 103] width 90 height 47
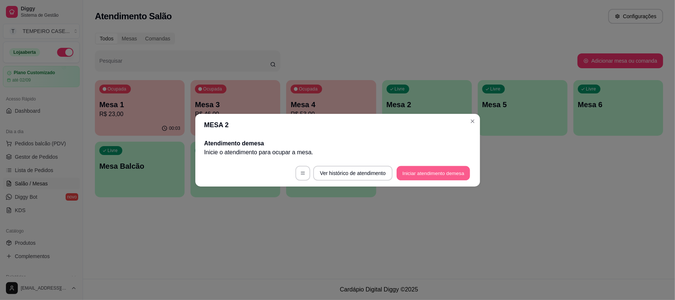
click at [397, 169] on button "Iniciar atendimento de mesa" at bounding box center [433, 173] width 73 height 14
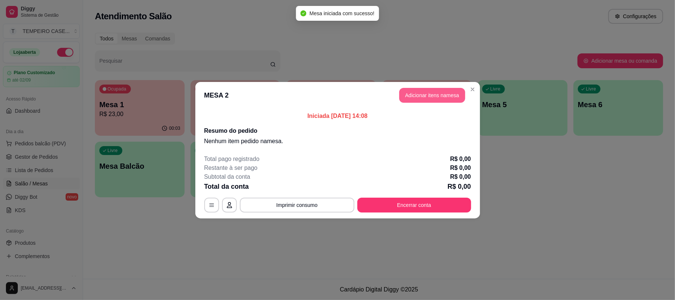
click at [435, 92] on button "Adicionar itens na mesa" at bounding box center [432, 95] width 66 height 15
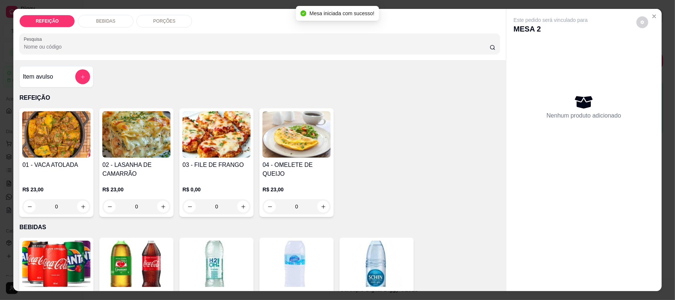
click at [230, 144] on img at bounding box center [216, 134] width 68 height 46
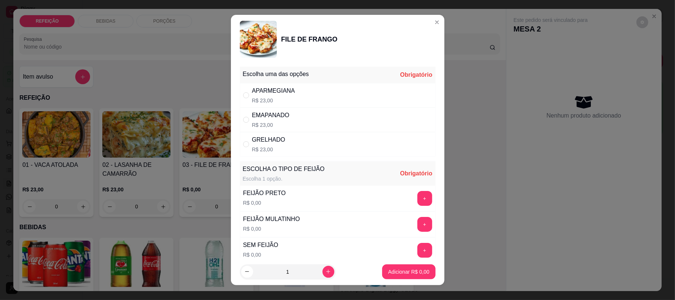
click at [293, 95] on div "APARMEGIANA R$ 23,00" at bounding box center [338, 95] width 196 height 24
radio input "true"
click at [417, 199] on button "+" at bounding box center [424, 198] width 15 height 15
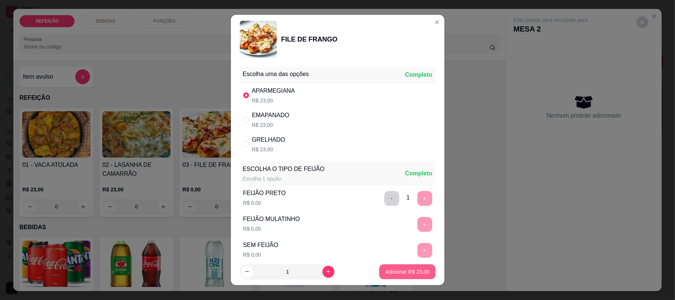
click at [393, 271] on p "Adicionar R$ 23,00" at bounding box center [407, 271] width 44 height 7
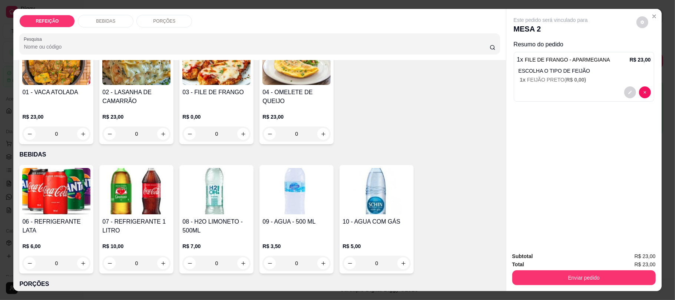
scroll to position [99, 0]
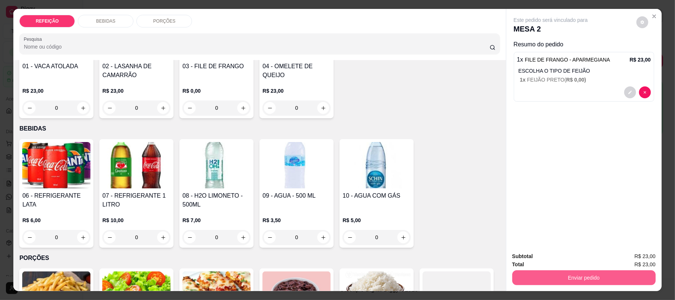
click at [583, 277] on button "Enviar pedido" at bounding box center [583, 277] width 143 height 15
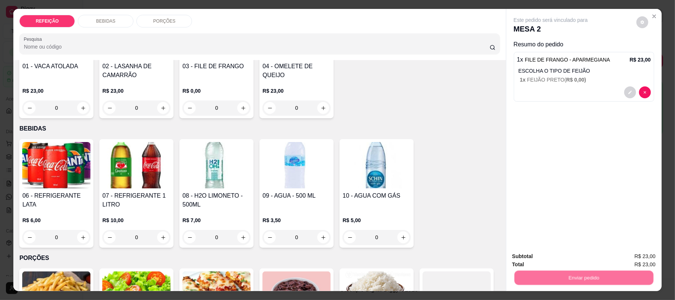
click at [560, 259] on button "Não registrar e enviar pedido" at bounding box center [558, 259] width 77 height 14
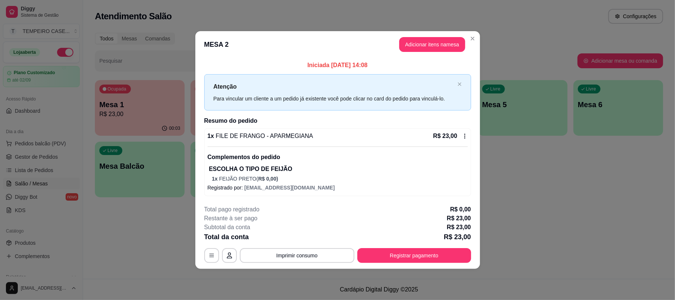
click at [479, 36] on header "MESA 2 Adicionar itens na mesa" at bounding box center [337, 44] width 285 height 27
click at [462, 139] on div "R$ 23,00" at bounding box center [450, 136] width 34 height 9
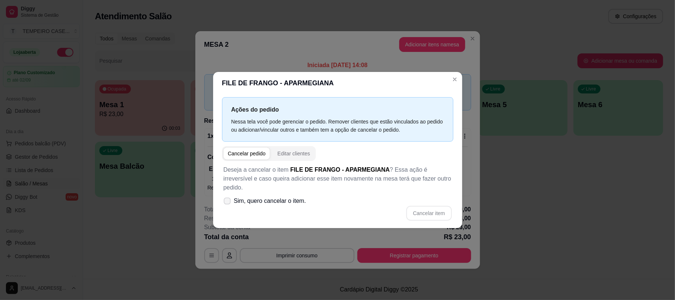
click at [246, 196] on span "Sim, quero cancelar o item." at bounding box center [270, 200] width 72 height 9
click at [228, 202] on input "Sim, quero cancelar o item." at bounding box center [225, 204] width 5 height 5
checkbox input "true"
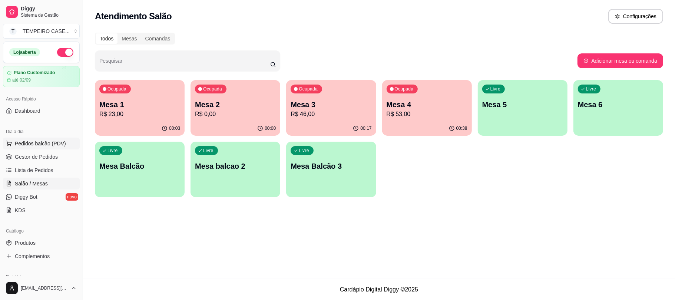
click at [26, 146] on span "Pedidos balcão (PDV)" at bounding box center [40, 143] width 51 height 7
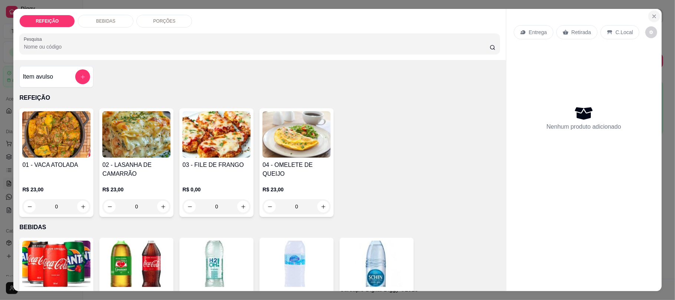
click at [651, 15] on icon "Close" at bounding box center [654, 16] width 6 height 6
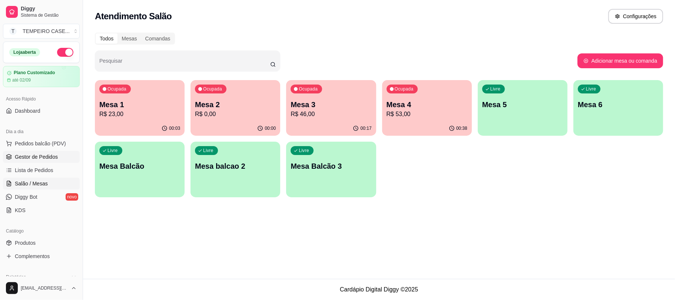
click at [37, 154] on span "Gestor de Pedidos" at bounding box center [36, 156] width 43 height 7
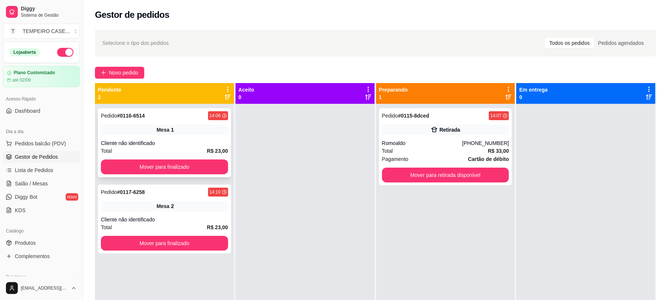
click at [130, 137] on div "Pedido # 0116-6514 14:06 Mesa 1 Cliente não identificado Total R$ 23,00 Mover p…" at bounding box center [164, 142] width 133 height 69
click at [172, 197] on div "Pedido # 0117-6258 14:10 Mesa 2 Cliente não identificado Total R$ 23,00 Mover p…" at bounding box center [164, 219] width 133 height 69
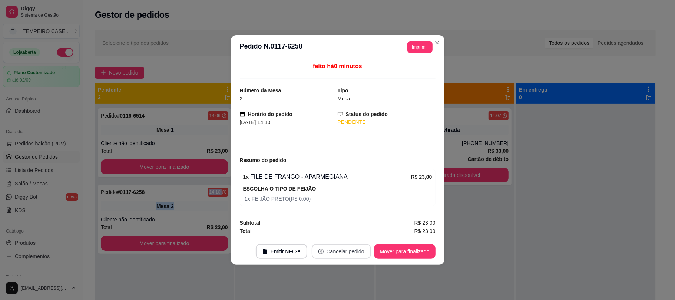
click at [356, 256] on button "Cancelar pedido" at bounding box center [341, 251] width 59 height 15
click at [362, 236] on button "Sim" at bounding box center [362, 234] width 29 height 14
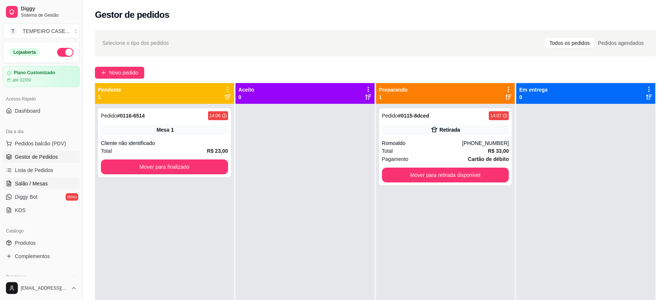
click at [44, 185] on span "Salão / Mesas" at bounding box center [31, 183] width 33 height 7
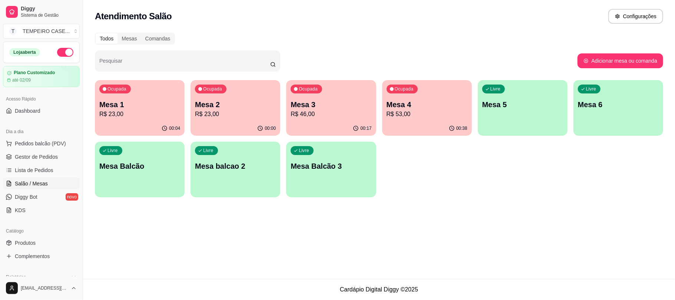
click at [223, 97] on div "Ocupada Mesa 2 R$ 23,00" at bounding box center [236, 100] width 90 height 41
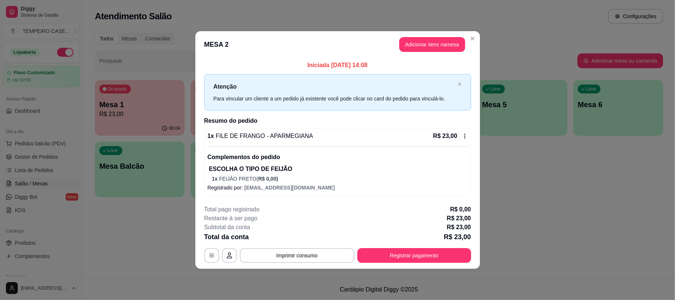
click at [467, 132] on div "R$ 23,00" at bounding box center [450, 136] width 34 height 9
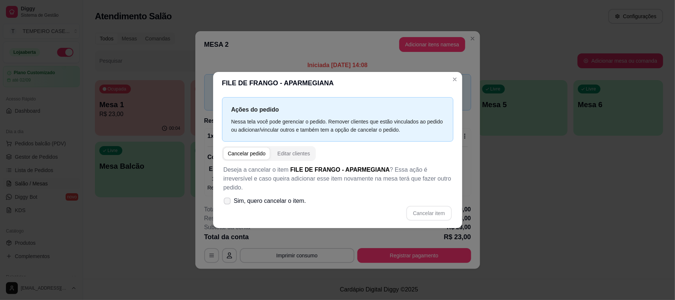
click at [245, 199] on span "Sim, quero cancelar o item." at bounding box center [270, 200] width 72 height 9
click at [228, 202] on input "Sim, quero cancelar o item." at bounding box center [225, 204] width 5 height 5
checkbox input "true"
click at [432, 212] on button "Cancelar item" at bounding box center [429, 213] width 44 height 14
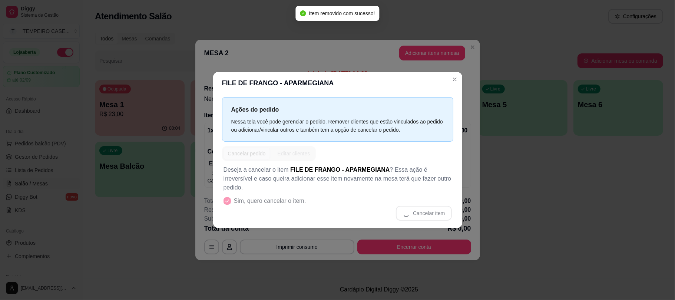
click at [461, 119] on div "Ações do pedido Nessa tela você pode gerenciar o pedido. Remover clientes que e…" at bounding box center [337, 160] width 249 height 133
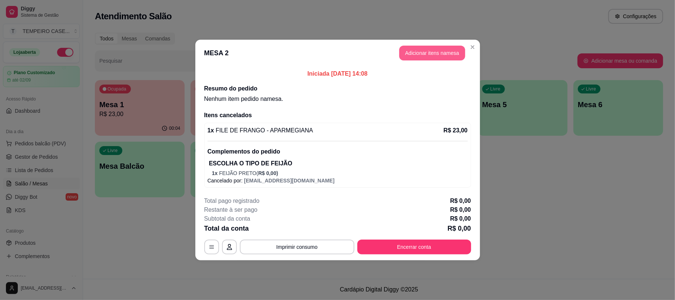
click at [444, 54] on button "Adicionar itens na mesa" at bounding box center [432, 53] width 66 height 15
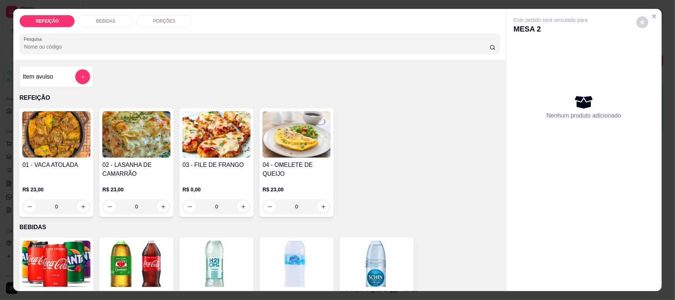
click at [206, 147] on img at bounding box center [216, 134] width 68 height 46
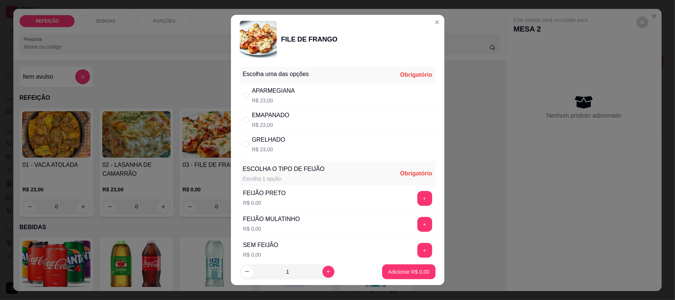
click at [282, 93] on div "APARMEGIANA" at bounding box center [273, 90] width 43 height 9
radio input "true"
click at [417, 199] on button "+" at bounding box center [424, 198] width 15 height 15
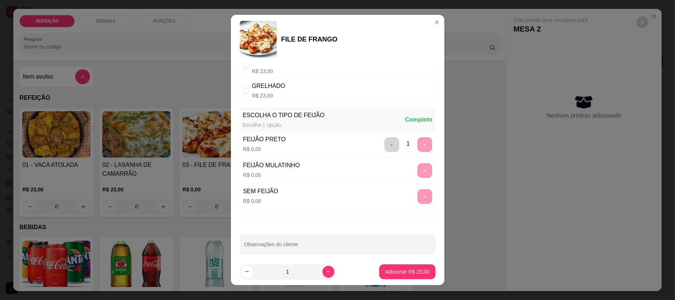
scroll to position [62, 0]
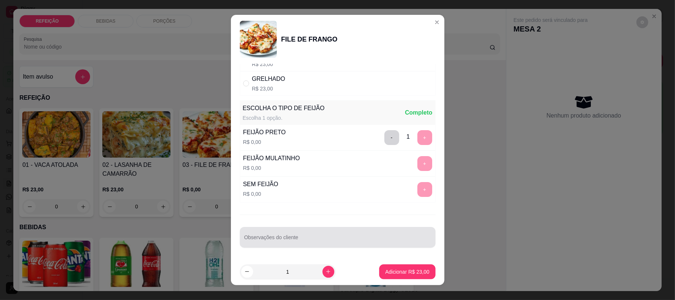
click at [273, 241] on input "Observações do cliente" at bounding box center [337, 239] width 187 height 7
type input "s"
type input "sem arroz"
click at [271, 230] on label "Observações do cliente" at bounding box center [268, 232] width 49 height 6
click at [271, 236] on input "sem arroz" at bounding box center [337, 239] width 187 height 7
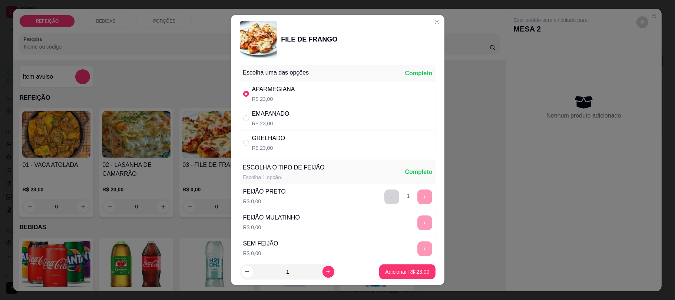
scroll to position [0, 0]
click at [391, 278] on button "Adicionar R$ 23,00" at bounding box center [407, 271] width 56 height 15
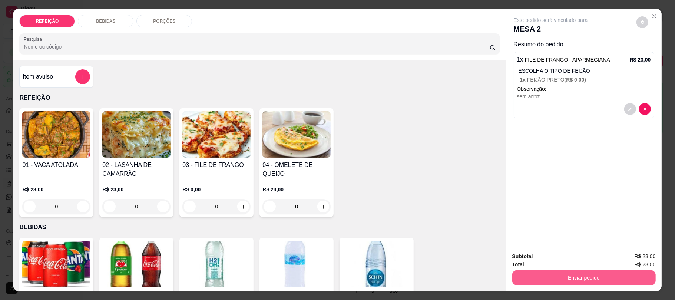
click at [565, 275] on button "Enviar pedido" at bounding box center [583, 277] width 143 height 15
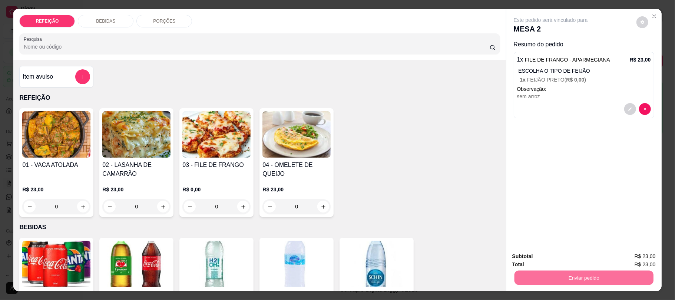
click at [555, 253] on button "Não registrar e enviar pedido" at bounding box center [558, 259] width 77 height 14
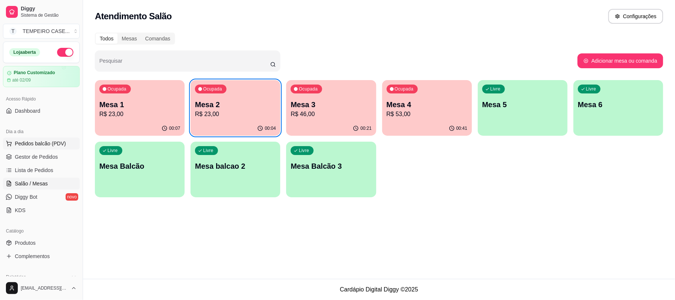
click at [46, 144] on span "Pedidos balcão (PDV)" at bounding box center [40, 143] width 51 height 7
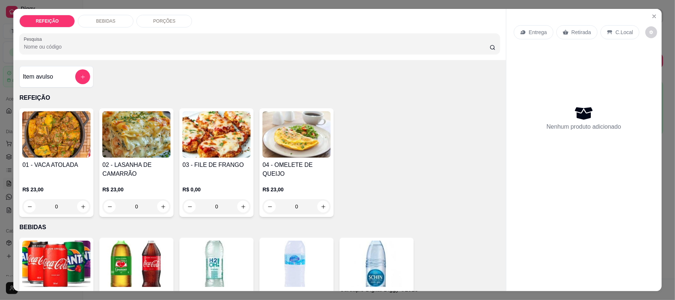
click at [243, 142] on img at bounding box center [216, 134] width 68 height 46
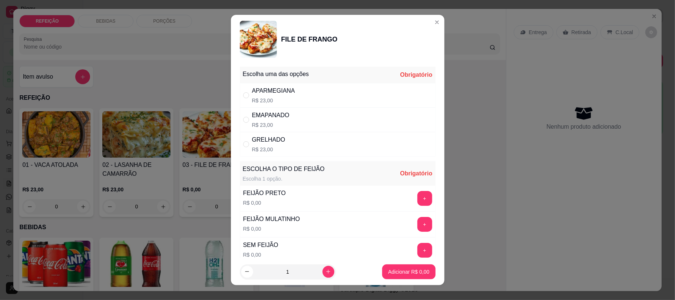
click at [322, 87] on div "APARMEGIANA R$ 23,00" at bounding box center [338, 95] width 196 height 24
radio input "true"
click at [417, 197] on button "+" at bounding box center [424, 198] width 15 height 15
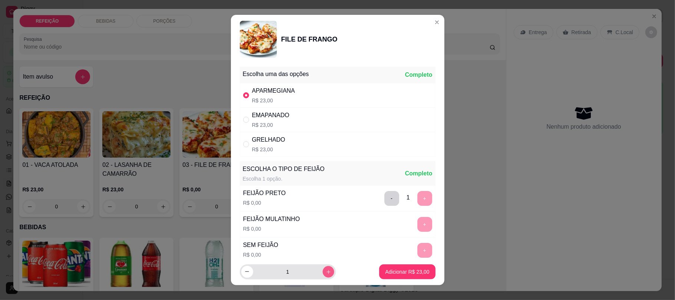
click at [323, 274] on button "increase-product-quantity" at bounding box center [327, 271] width 11 height 11
type input "2"
click at [396, 270] on p "Adicionar R$ 46,00" at bounding box center [407, 271] width 44 height 7
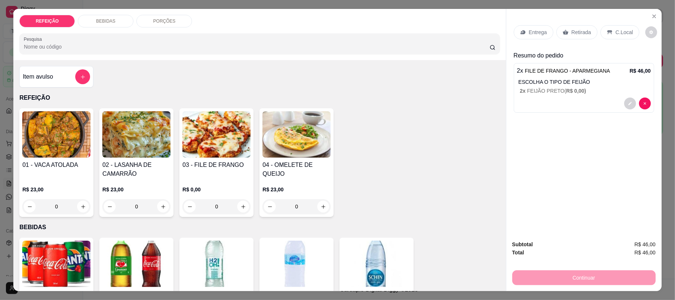
click at [542, 29] on p "Entrega" at bounding box center [538, 32] width 18 height 7
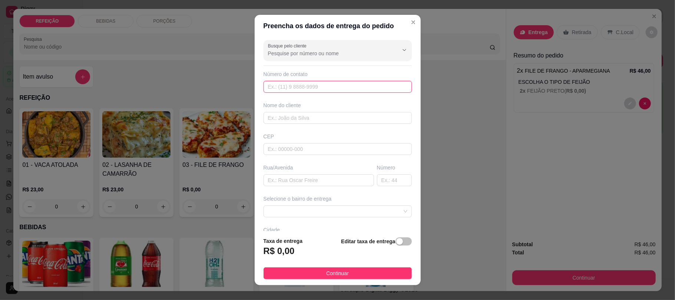
click at [312, 85] on input "text" at bounding box center [338, 87] width 148 height 12
paste input "[PHONE_NUMBER]"
type input "[PHONE_NUMBER]"
click at [303, 113] on input "text" at bounding box center [338, 118] width 148 height 12
paste input "[PERSON_NAME]"
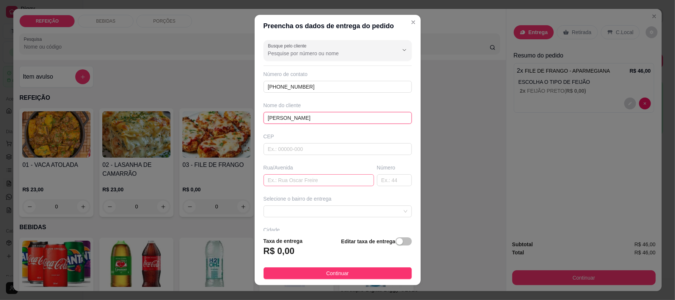
type input "[PERSON_NAME]"
click at [282, 186] on input "text" at bounding box center [319, 180] width 110 height 12
paste input "casa do rato e [PERSON_NAME] Do lado da pousada da vivi"
click at [304, 217] on div at bounding box center [338, 211] width 148 height 12
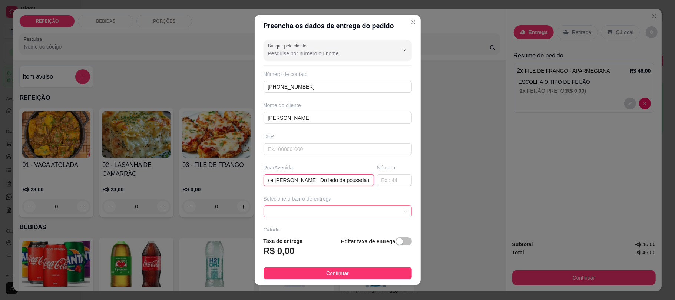
type input "casa do rato e [PERSON_NAME] Do lado da pousada da vivi"
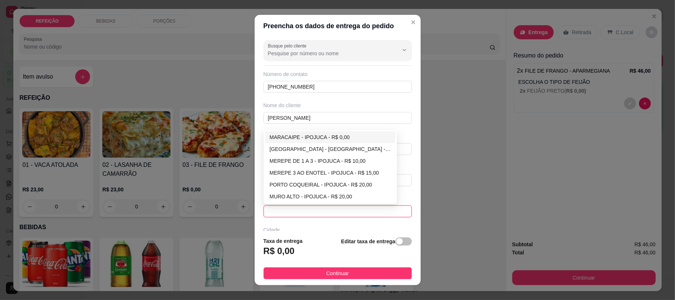
scroll to position [0, 0]
click at [303, 136] on div "MARACAIPE - IPOJUCA - R$ 0,00" at bounding box center [330, 137] width 122 height 8
type input "IPOJUCA"
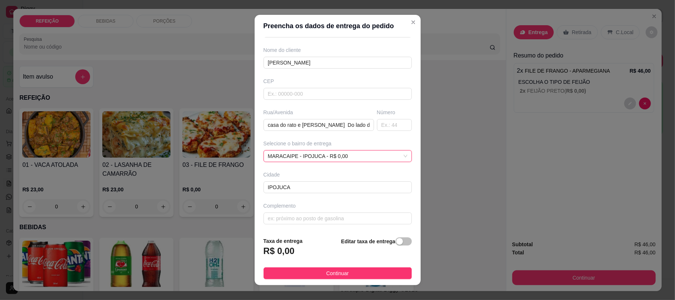
scroll to position [58, 0]
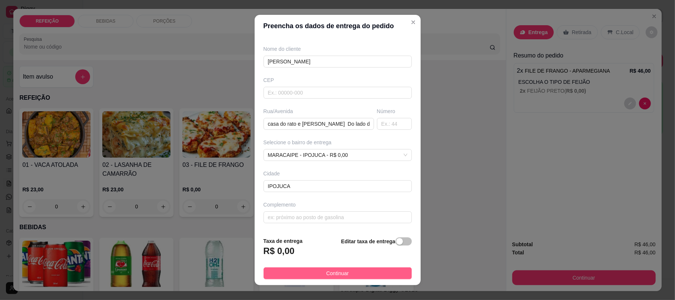
click at [312, 274] on button "Continuar" at bounding box center [338, 273] width 148 height 12
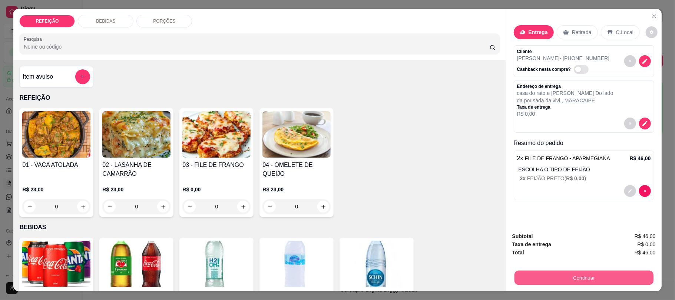
click at [531, 276] on button "Continuar" at bounding box center [583, 277] width 139 height 14
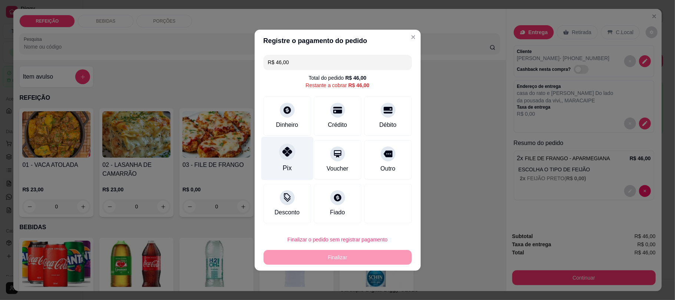
click at [283, 166] on div "Pix" at bounding box center [286, 168] width 9 height 10
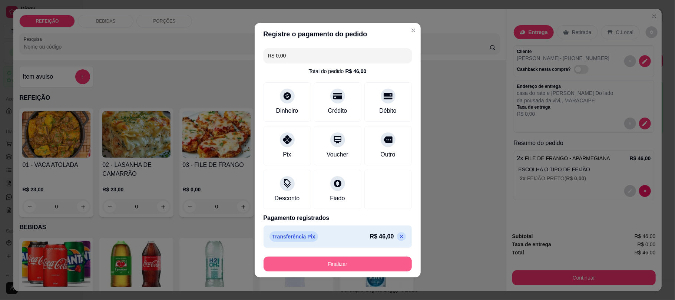
click at [340, 267] on button "Finalizar" at bounding box center [338, 263] width 148 height 15
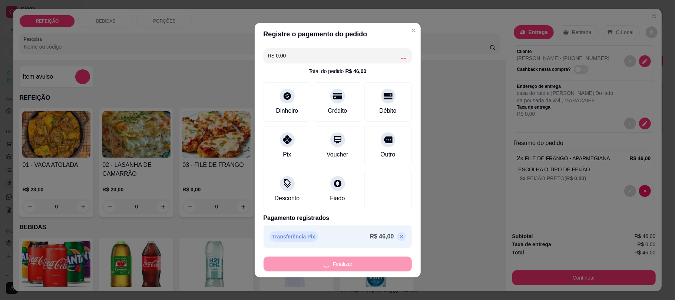
type input "-R$ 46,00"
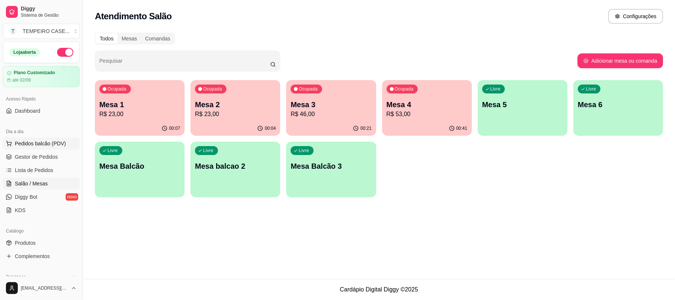
click at [42, 142] on span "Pedidos balcão (PDV)" at bounding box center [40, 143] width 51 height 7
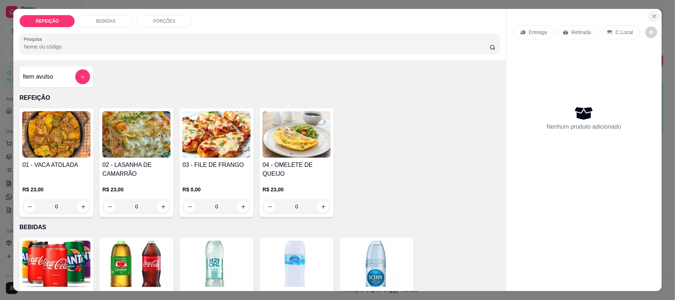
click at [651, 15] on icon "Close" at bounding box center [654, 16] width 6 height 6
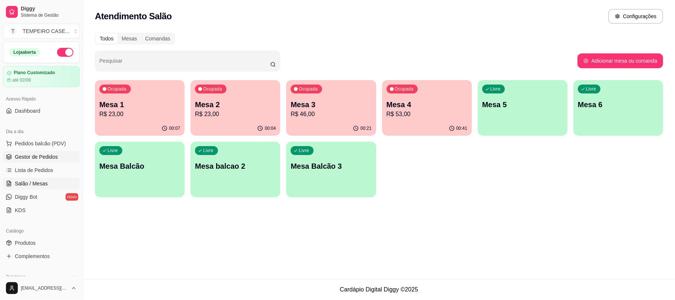
drag, startPoint x: 22, startPoint y: 159, endPoint x: 30, endPoint y: 159, distance: 7.4
click at [23, 159] on span "Gestor de Pedidos" at bounding box center [36, 156] width 43 height 7
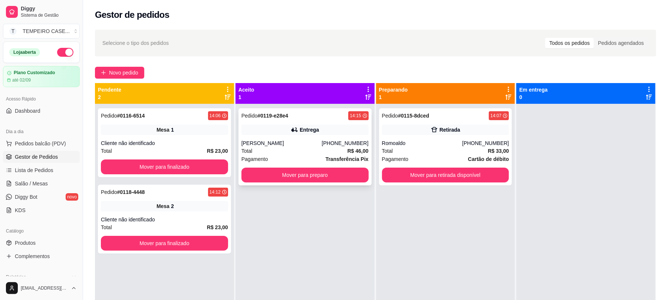
click at [315, 144] on div "[PERSON_NAME]" at bounding box center [281, 142] width 80 height 7
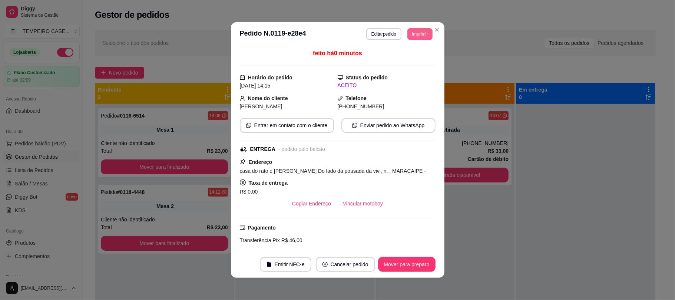
click at [413, 37] on button "Imprimir" at bounding box center [419, 34] width 25 height 12
click at [391, 75] on button "IMPRESSORA COZINHA" at bounding box center [398, 75] width 61 height 12
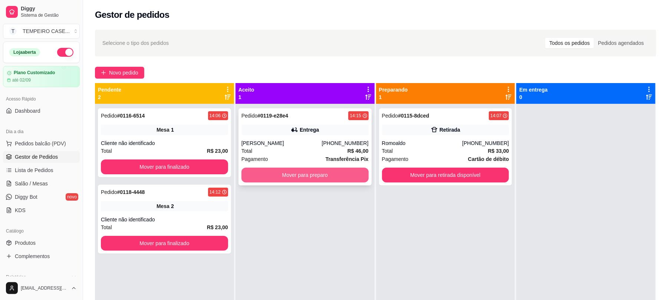
click at [322, 176] on button "Mover para preparo" at bounding box center [304, 175] width 127 height 15
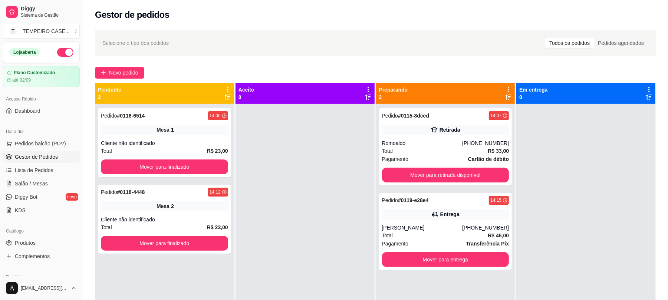
click at [321, 203] on div at bounding box center [304, 254] width 139 height 300
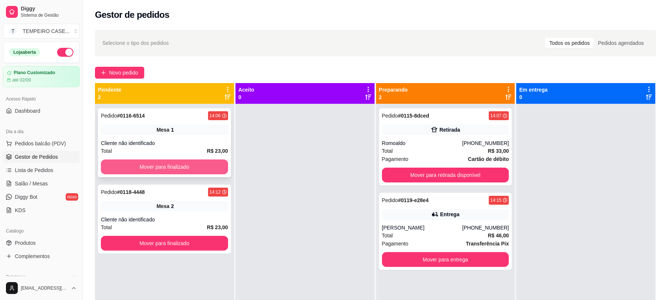
click at [187, 164] on button "Mover para finalizado" at bounding box center [164, 166] width 127 height 15
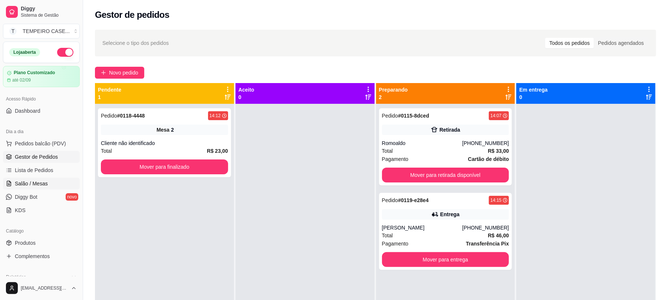
click at [47, 184] on link "Salão / Mesas" at bounding box center [41, 184] width 77 height 12
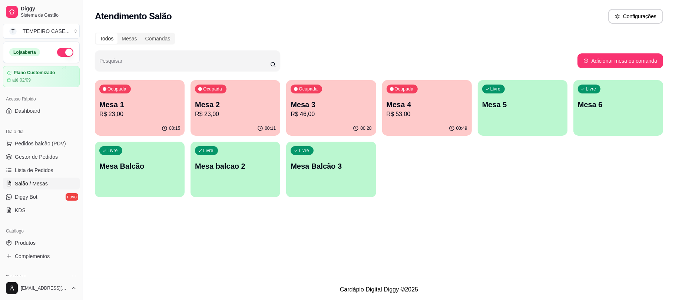
click at [444, 116] on p "R$ 53,00" at bounding box center [427, 114] width 81 height 9
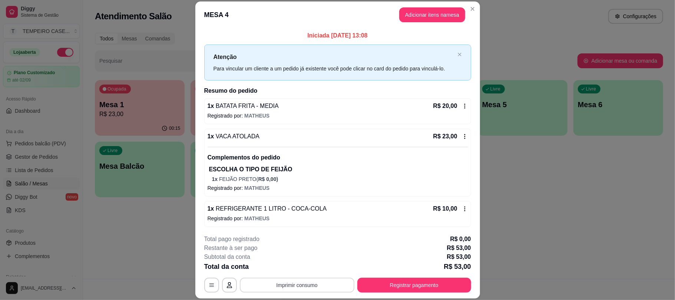
click at [296, 284] on button "Imprimir consumo" at bounding box center [297, 285] width 115 height 15
click at [425, 281] on button "Registrar pagamento" at bounding box center [414, 285] width 114 height 15
click at [413, 287] on button "Registrar pagamento" at bounding box center [414, 285] width 110 height 14
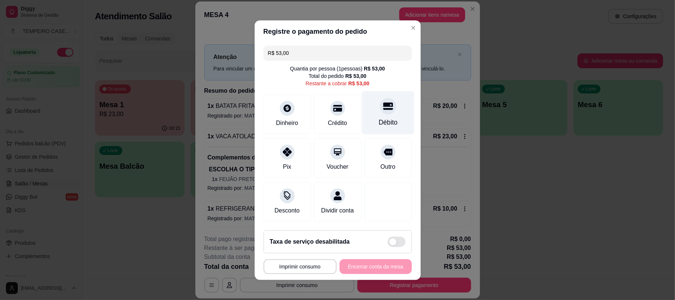
click at [390, 103] on div "Débito" at bounding box center [388, 112] width 52 height 43
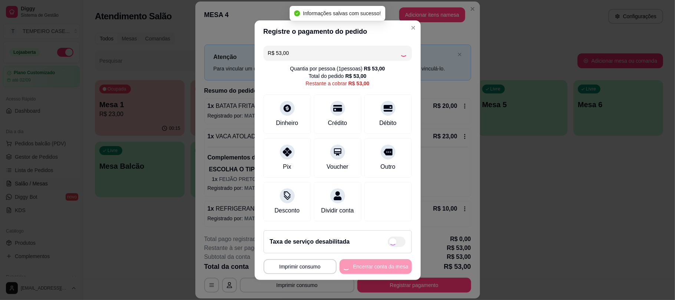
type input "R$ 0,00"
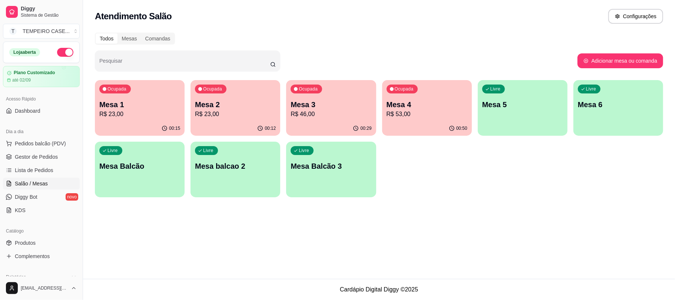
click at [451, 93] on div "Ocupada Mesa 4 R$ 53,00" at bounding box center [427, 100] width 90 height 41
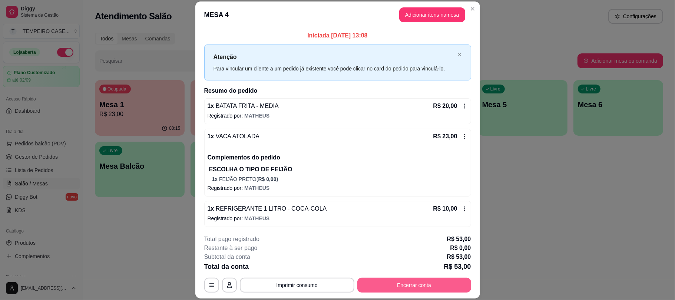
click at [399, 287] on button "Encerrar conta" at bounding box center [414, 285] width 114 height 15
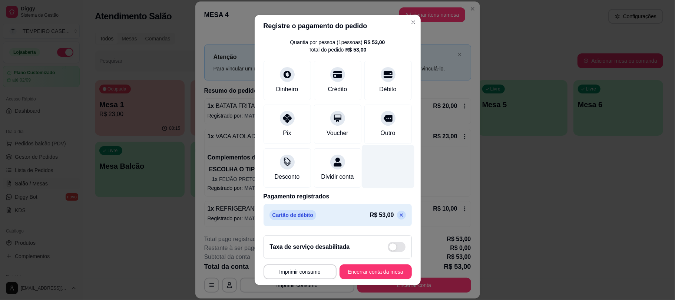
scroll to position [30, 0]
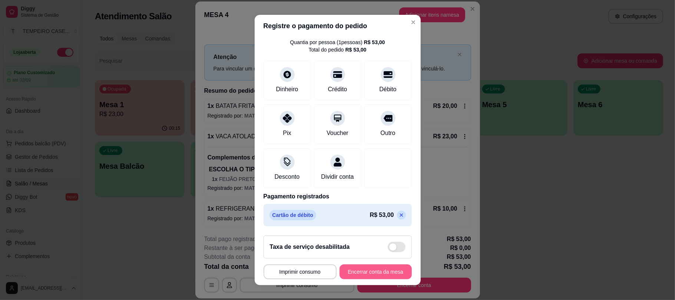
click at [346, 269] on button "Encerrar conta da mesa" at bounding box center [376, 271] width 72 height 15
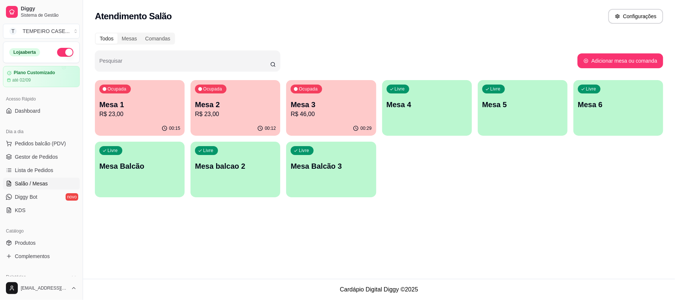
click at [450, 206] on div "Atendimento Salão Configurações Todos Mesas Comandas Pesquisar Adicionar mesa o…" at bounding box center [379, 139] width 592 height 279
click at [336, 105] on p "Mesa 3" at bounding box center [331, 104] width 81 height 10
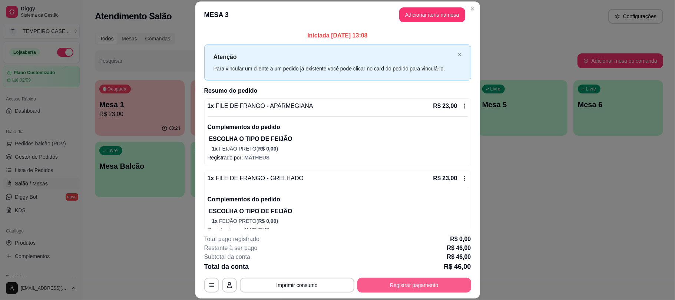
click at [396, 287] on button "Registrar pagamento" at bounding box center [414, 285] width 114 height 15
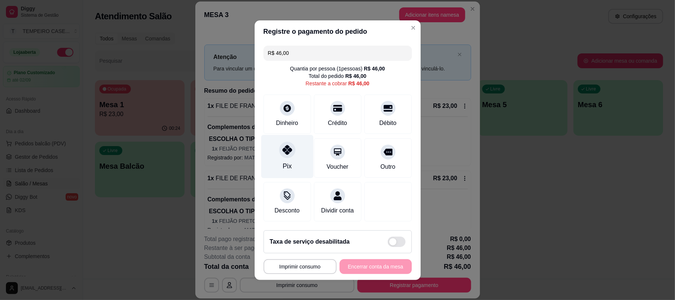
click at [286, 161] on div "Pix" at bounding box center [286, 166] width 9 height 10
type input "R$ 0,00"
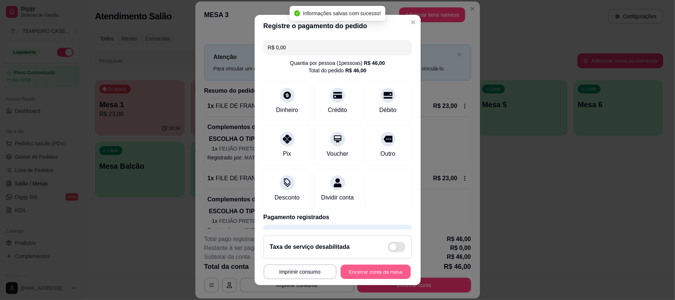
click at [362, 270] on button "Encerrar conta da mesa" at bounding box center [376, 271] width 70 height 14
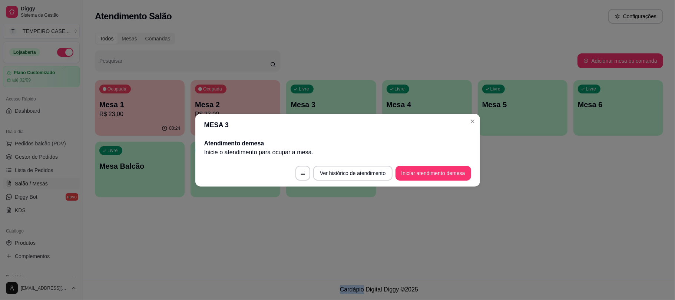
click at [359, 282] on footer "Cardápio Digital Diggy © 2025" at bounding box center [379, 289] width 592 height 21
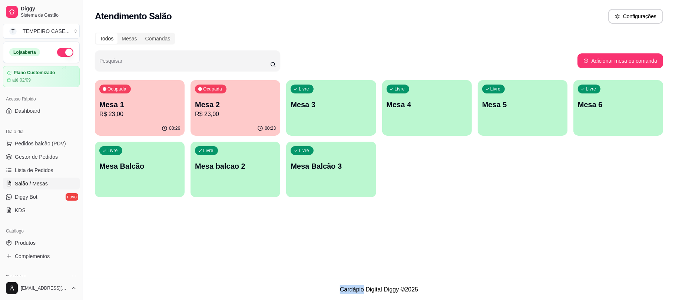
click at [356, 288] on footer "Cardápio Digital Diggy © 2025" at bounding box center [379, 289] width 592 height 21
click at [323, 254] on div "Atendimento Salão Configurações Todos Mesas Comandas Pesquisar Adicionar mesa o…" at bounding box center [379, 139] width 592 height 279
click at [322, 256] on div "Atendimento Salão Configurações Todos Mesas Comandas Pesquisar Adicionar mesa o…" at bounding box center [379, 139] width 592 height 279
click at [323, 259] on div "Atendimento Salão Configurações Todos Mesas Comandas Pesquisar Adicionar mesa o…" at bounding box center [379, 139] width 592 height 279
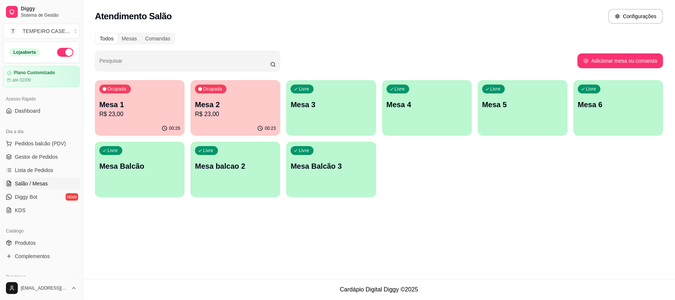
click at [323, 259] on div "Atendimento Salão Configurações Todos Mesas Comandas Pesquisar Adicionar mesa o…" at bounding box center [379, 139] width 592 height 279
click at [319, 262] on div "Atendimento Salão Configurações Todos Mesas Comandas Pesquisar Adicionar mesa o…" at bounding box center [379, 139] width 592 height 279
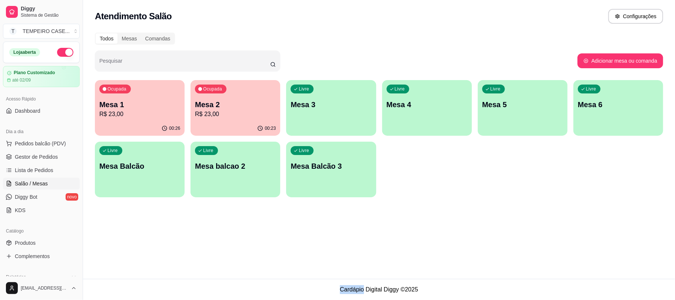
click at [319, 262] on div "Atendimento Salão Configurações Todos Mesas Comandas Pesquisar Adicionar mesa o…" at bounding box center [379, 139] width 592 height 279
click at [319, 263] on div "Atendimento Salão Configurações Todos Mesas Comandas Pesquisar Adicionar mesa o…" at bounding box center [379, 139] width 592 height 279
click at [155, 107] on p "Mesa 1" at bounding box center [139, 104] width 81 height 10
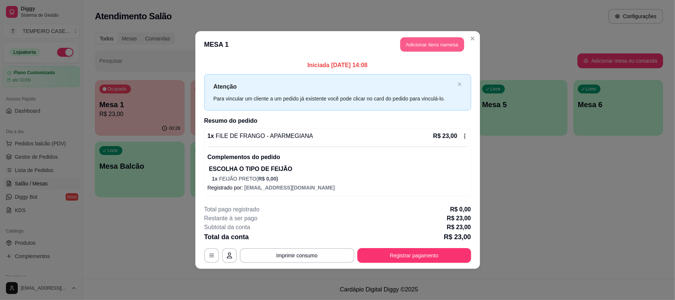
click at [433, 43] on button "Adicionar itens na mesa" at bounding box center [432, 44] width 64 height 14
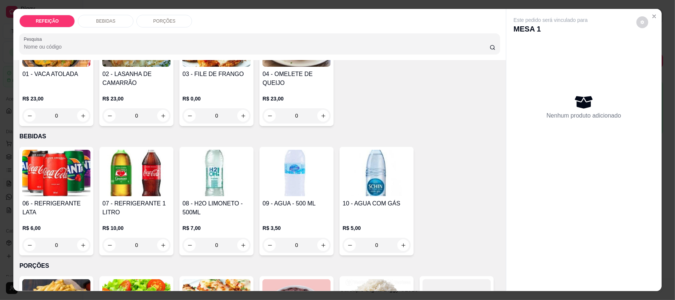
scroll to position [99, 0]
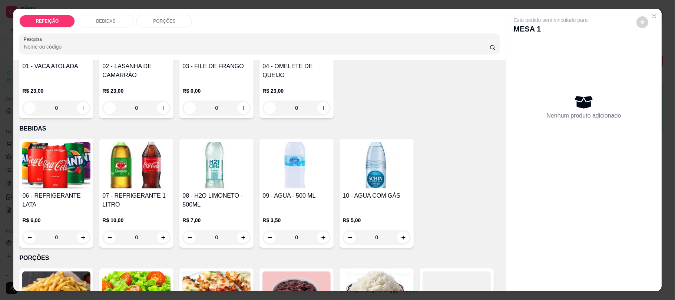
click at [48, 195] on h4 "06 - REFRIGERANTE LATA" at bounding box center [56, 200] width 68 height 18
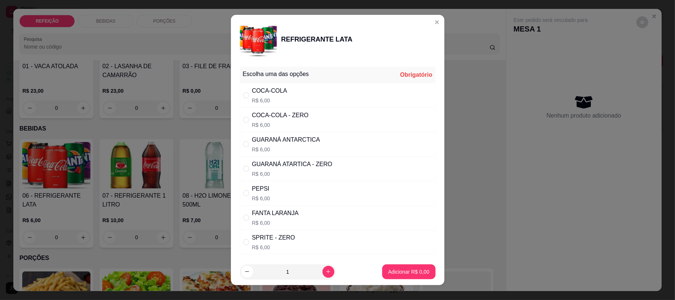
click at [286, 96] on div "COCA-COLA R$ 6,00" at bounding box center [338, 95] width 196 height 24
radio input "true"
click at [400, 271] on p "Adicionar R$ 6,00" at bounding box center [408, 271] width 41 height 7
type input "1"
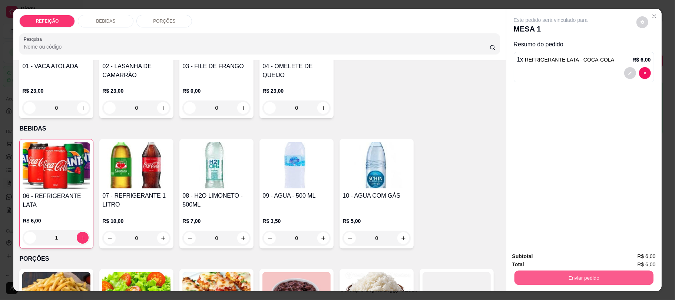
click at [559, 278] on button "Enviar pedido" at bounding box center [583, 277] width 139 height 14
click at [571, 256] on button "Não registrar e enviar pedido" at bounding box center [558, 259] width 77 height 14
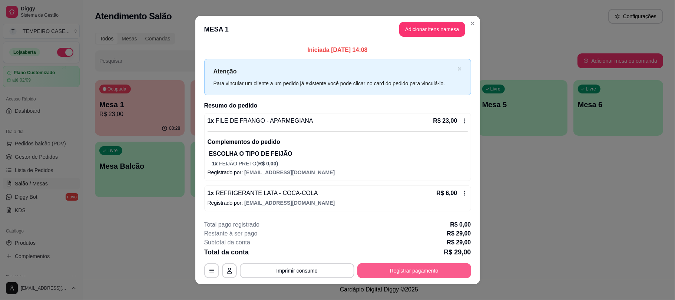
click at [436, 271] on button "Registrar pagamento" at bounding box center [414, 270] width 114 height 15
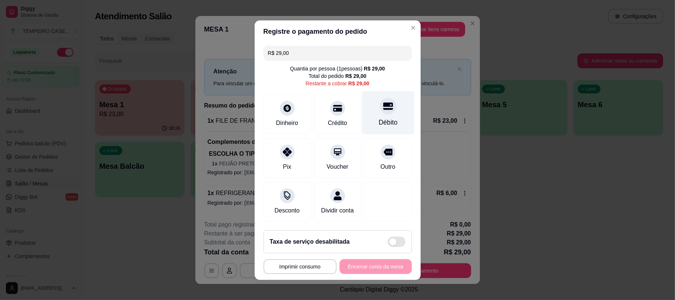
click at [383, 101] on icon at bounding box center [388, 106] width 10 height 10
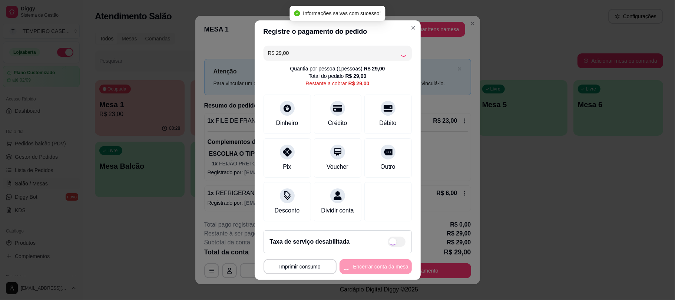
type input "R$ 0,00"
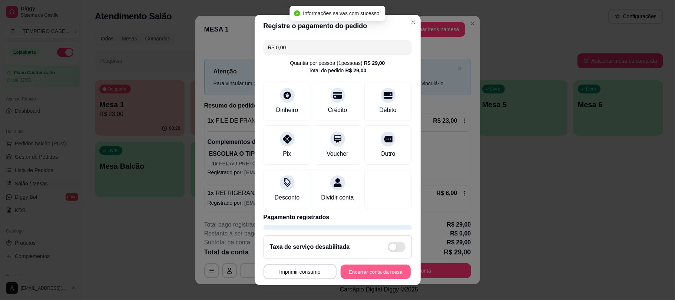
click at [375, 274] on button "Encerrar conta da mesa" at bounding box center [376, 271] width 70 height 14
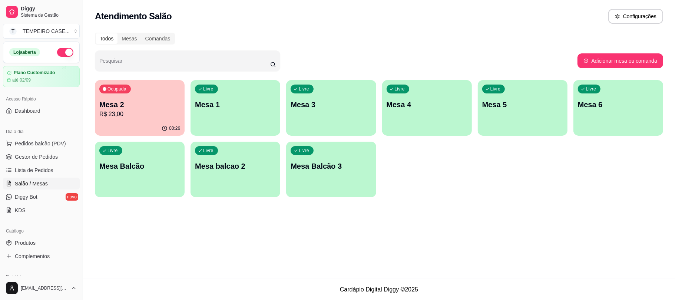
click at [131, 109] on div "Mesa 2 R$ 23,00" at bounding box center [139, 108] width 81 height 19
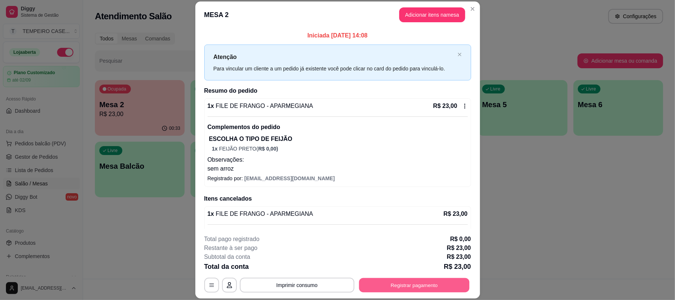
click at [401, 281] on button "Registrar pagamento" at bounding box center [414, 285] width 110 height 14
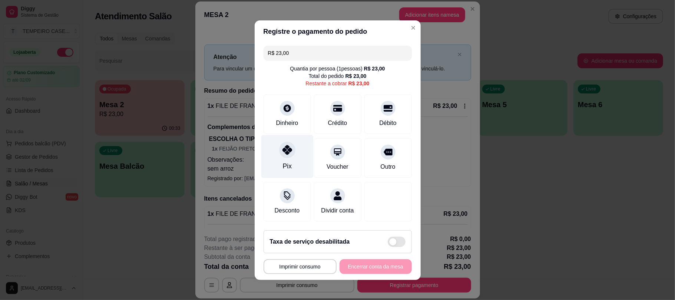
click at [287, 142] on div at bounding box center [287, 150] width 16 height 16
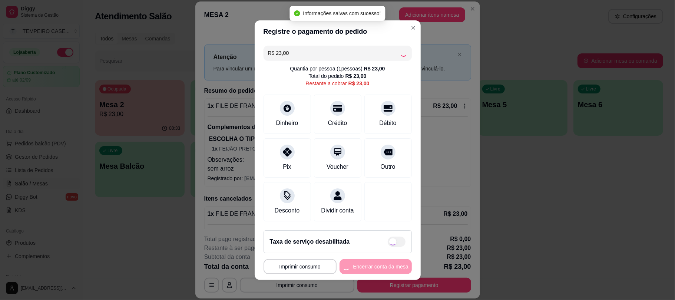
type input "R$ 0,00"
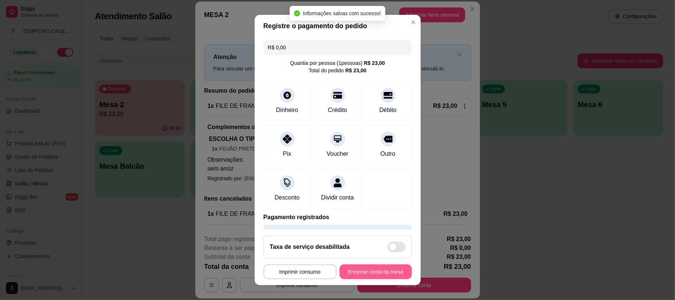
click at [378, 272] on button "Encerrar conta da mesa" at bounding box center [376, 271] width 72 height 15
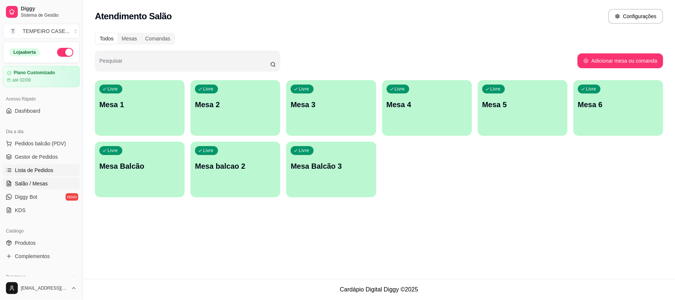
click at [33, 172] on span "Lista de Pedidos" at bounding box center [34, 169] width 39 height 7
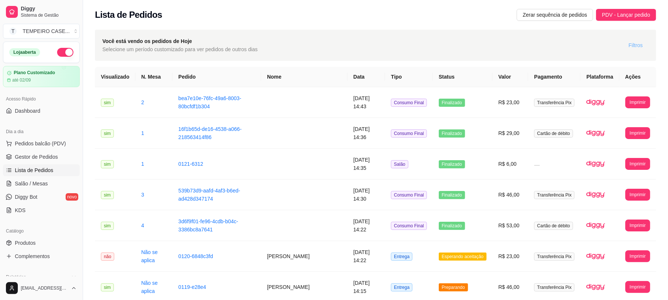
click at [632, 44] on span "Filtros" at bounding box center [635, 45] width 14 height 8
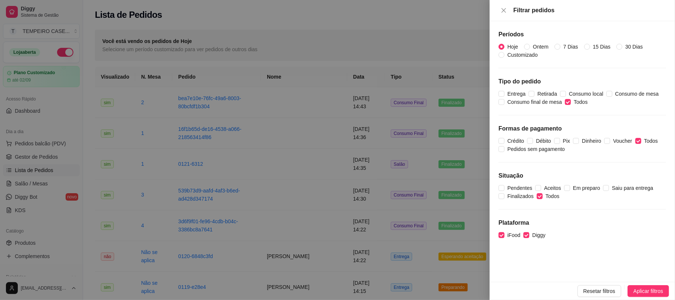
click at [572, 110] on div "Períodos Hoje Ontem 7 Dias 15 Dias 30 Dias Customizado Tipo do pedido Entrega R…" at bounding box center [582, 151] width 185 height 261
click at [574, 104] on span "Todos" at bounding box center [581, 102] width 20 height 8
click at [571, 104] on input "Todos" at bounding box center [568, 102] width 6 height 6
checkbox input "false"
drag, startPoint x: 542, startPoint y: 94, endPoint x: 534, endPoint y: 92, distance: 7.3
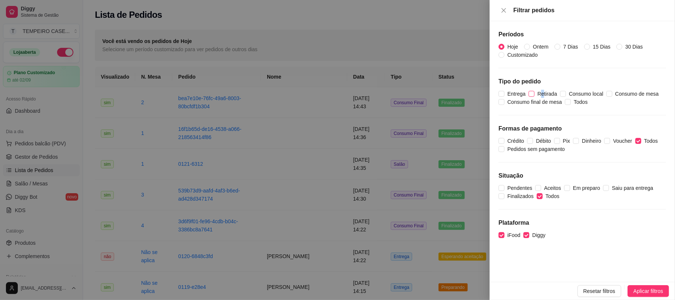
click at [538, 93] on span "Retirada" at bounding box center [547, 94] width 26 height 8
click at [515, 93] on span "Entrega" at bounding box center [516, 94] width 24 height 8
click at [504, 93] on input "Entrega" at bounding box center [502, 94] width 6 height 6
checkbox input "true"
click at [530, 93] on input "Retirada" at bounding box center [532, 94] width 6 height 6
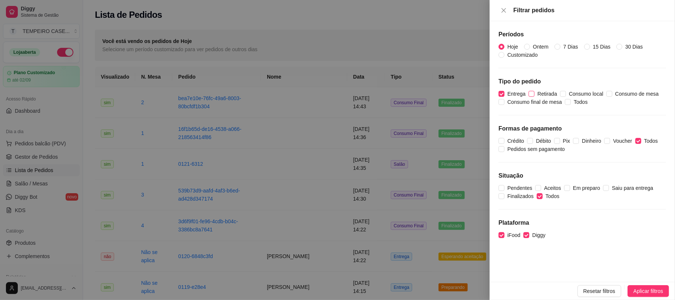
checkbox input "true"
click at [635, 295] on span "Aplicar filtros" at bounding box center [648, 291] width 30 height 8
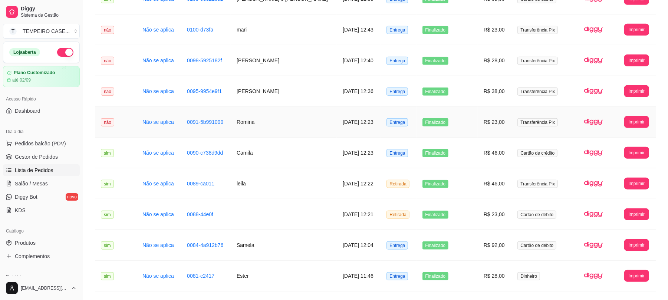
scroll to position [768, 0]
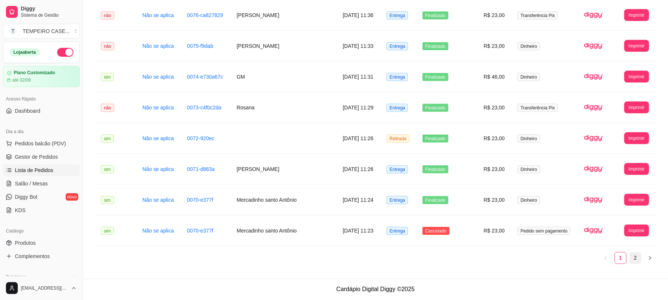
click at [636, 254] on link "2" at bounding box center [634, 257] width 11 height 11
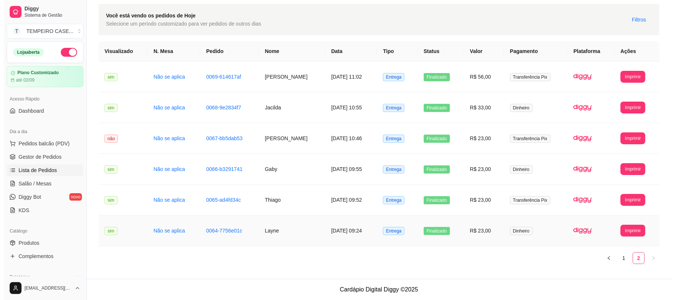
scroll to position [27, 0]
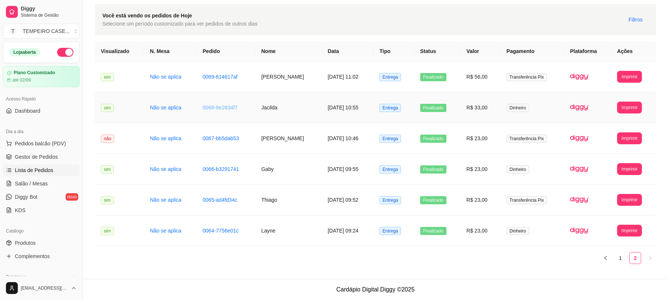
click at [212, 105] on link "0068-9e2834f7" at bounding box center [219, 108] width 35 height 6
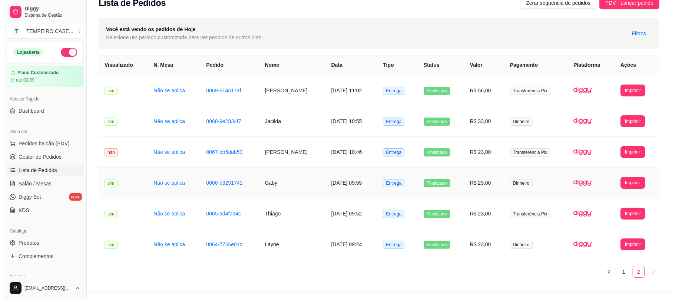
scroll to position [0, 0]
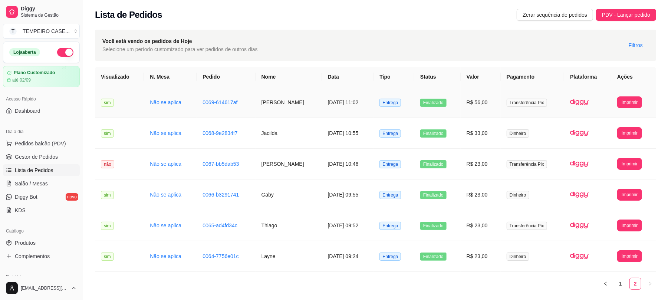
click at [224, 96] on td "0069-614617af" at bounding box center [225, 102] width 59 height 31
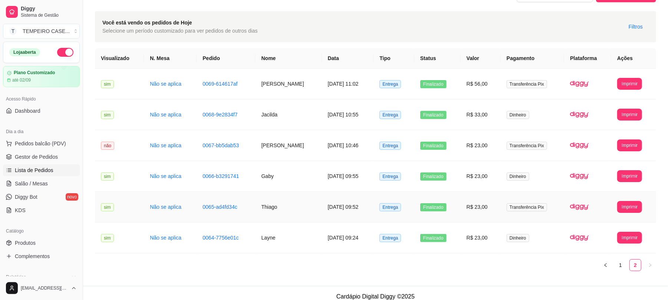
scroll to position [27, 0]
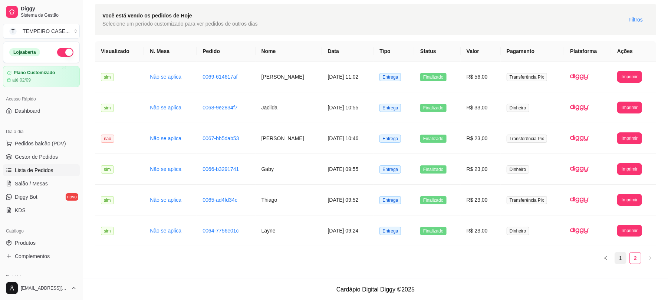
click at [623, 255] on link "1" at bounding box center [620, 257] width 11 height 11
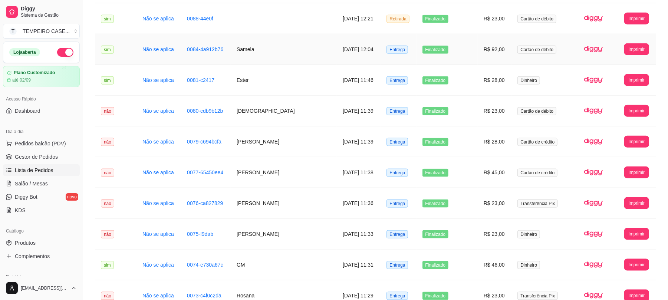
scroll to position [768, 0]
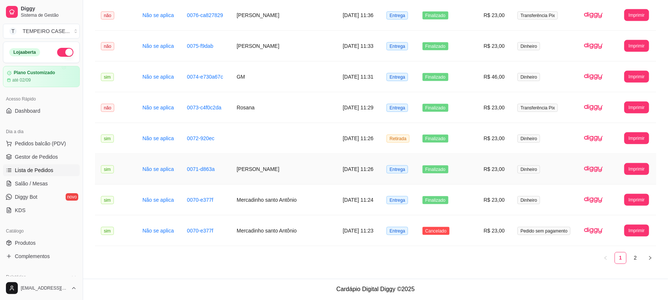
click at [263, 167] on td "[PERSON_NAME]" at bounding box center [284, 169] width 106 height 31
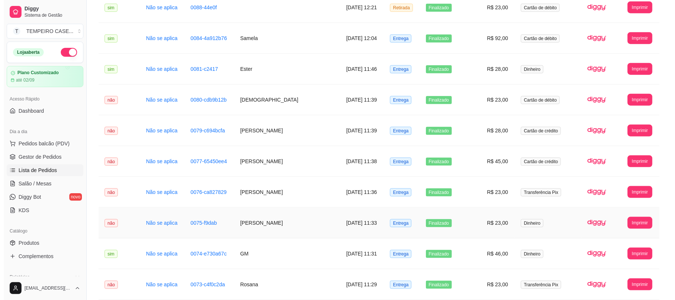
scroll to position [570, 0]
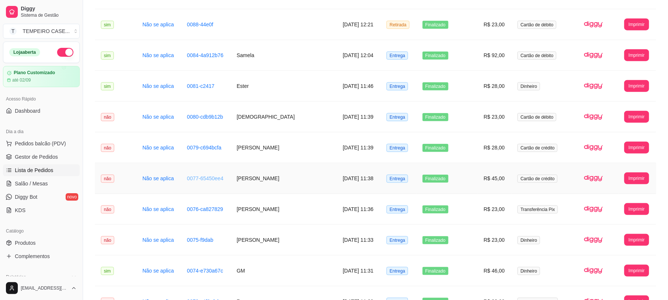
click at [212, 181] on link "0077-65450ee4" at bounding box center [205, 178] width 36 height 6
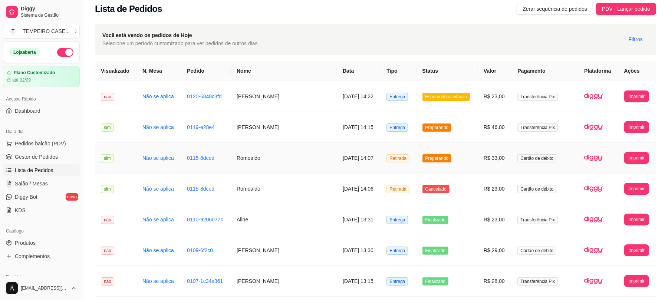
scroll to position [0, 0]
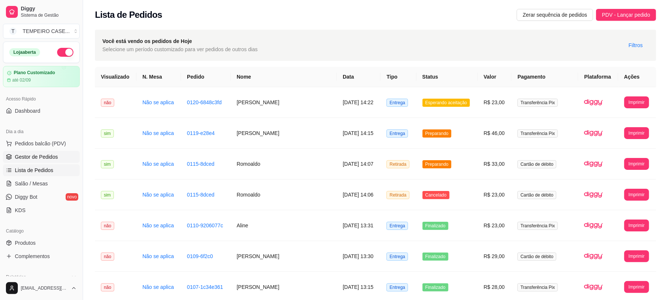
click at [33, 157] on span "Gestor de Pedidos" at bounding box center [36, 156] width 43 height 7
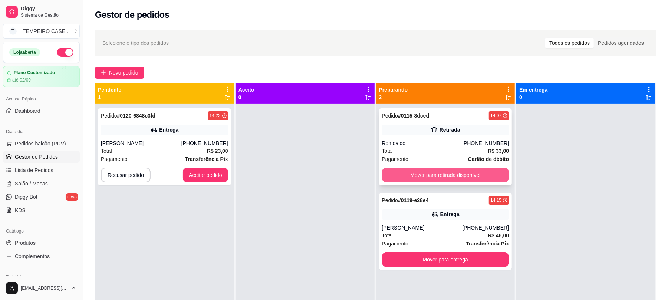
click at [415, 176] on button "Mover para retirada disponível" at bounding box center [445, 175] width 127 height 15
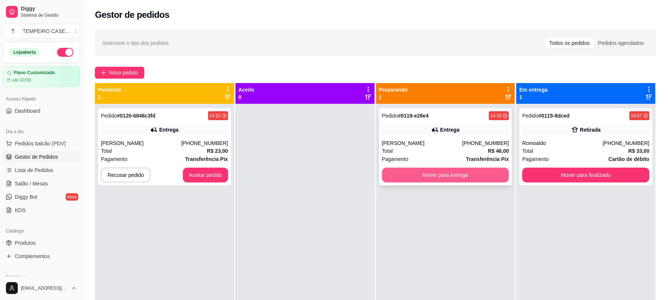
click at [475, 174] on button "Mover para entrega" at bounding box center [445, 175] width 127 height 15
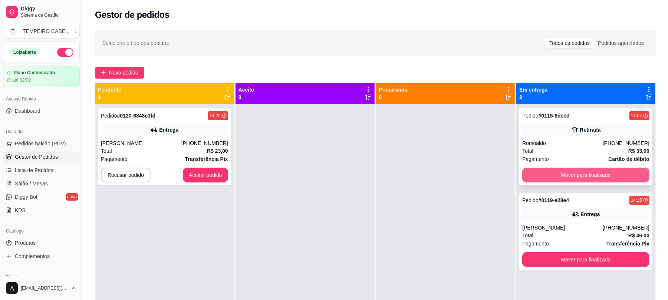
click at [541, 173] on button "Mover para finalizado" at bounding box center [585, 175] width 127 height 15
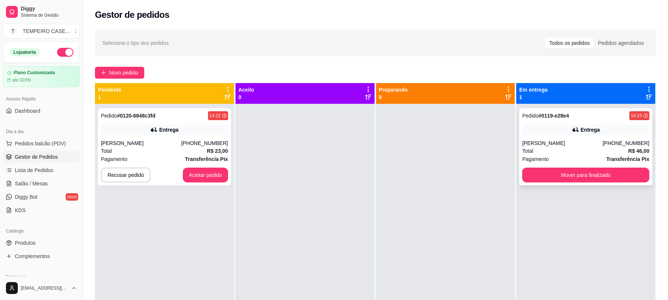
click at [547, 178] on button "Mover para finalizado" at bounding box center [585, 175] width 127 height 15
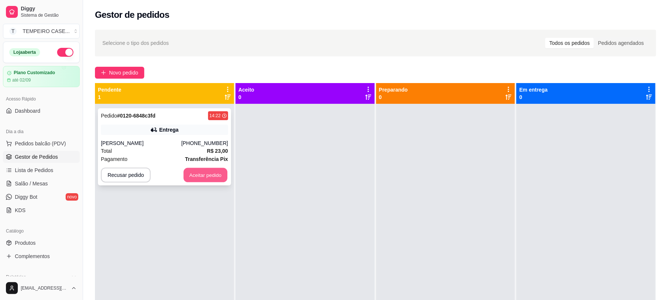
click at [199, 177] on button "Aceitar pedido" at bounding box center [205, 175] width 44 height 14
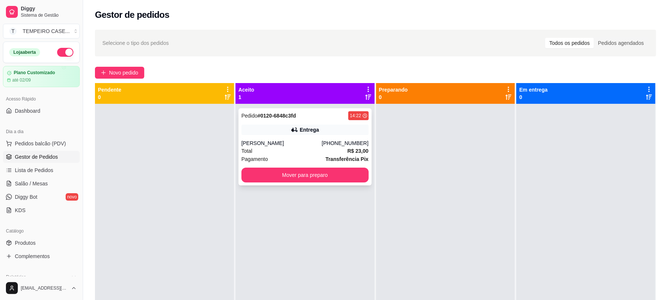
click at [314, 169] on button "Mover para preparo" at bounding box center [304, 175] width 127 height 15
click at [314, 175] on button "Mover para preparo" at bounding box center [304, 175] width 127 height 15
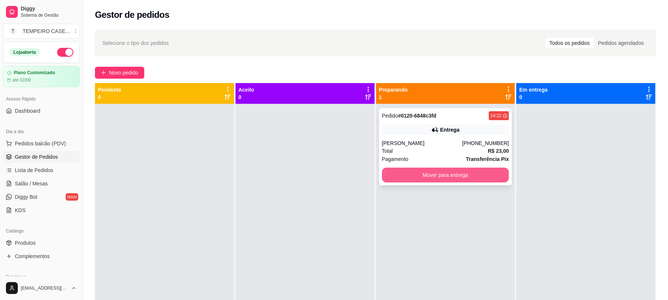
click at [466, 170] on button "Mover para entrega" at bounding box center [445, 175] width 127 height 15
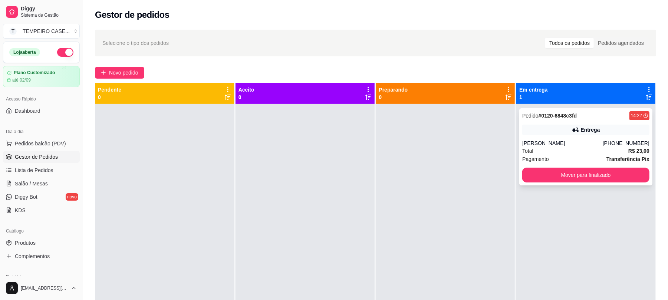
click at [522, 174] on button "Mover para finalizado" at bounding box center [585, 175] width 127 height 15
click at [607, 171] on button "Mover para finalizado" at bounding box center [585, 175] width 127 height 15
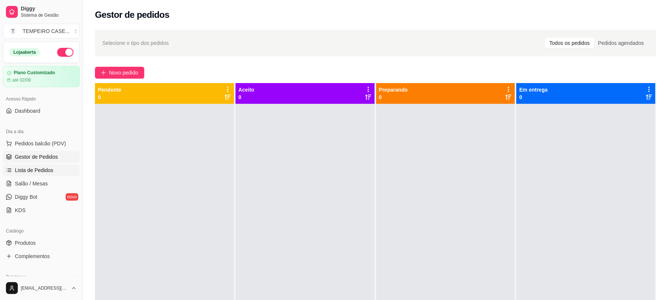
click at [37, 171] on span "Lista de Pedidos" at bounding box center [34, 169] width 39 height 7
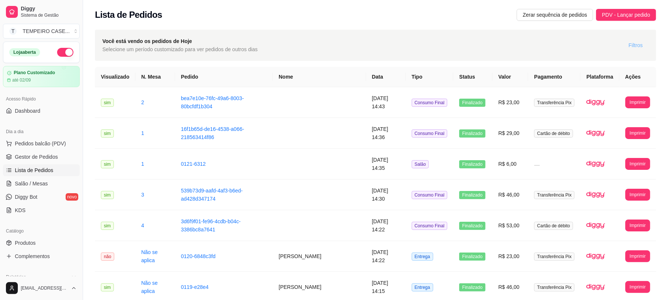
click at [629, 47] on span "Filtros" at bounding box center [635, 45] width 14 height 8
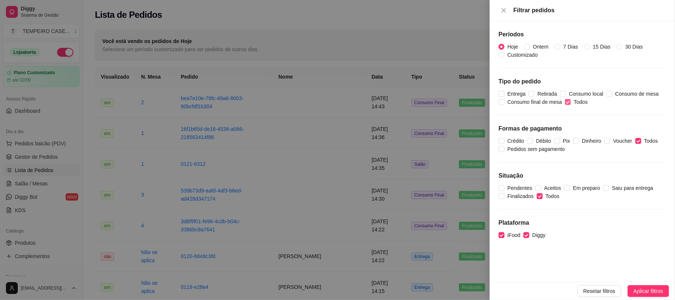
click at [567, 105] on input "Todos" at bounding box center [568, 102] width 6 height 6
checkbox input "false"
drag, startPoint x: 540, startPoint y: 95, endPoint x: 509, endPoint y: 92, distance: 31.6
click at [540, 95] on span "Retirada" at bounding box center [547, 94] width 26 height 8
click at [534, 95] on input "Retirada" at bounding box center [532, 94] width 6 height 6
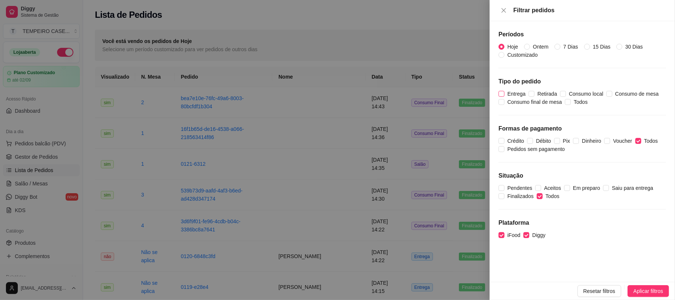
checkbox input "true"
click at [506, 90] on span "Entrega" at bounding box center [516, 94] width 24 height 8
click at [504, 91] on input "Entrega" at bounding box center [502, 94] width 6 height 6
checkbox input "true"
click at [466, 282] on div at bounding box center [337, 150] width 675 height 300
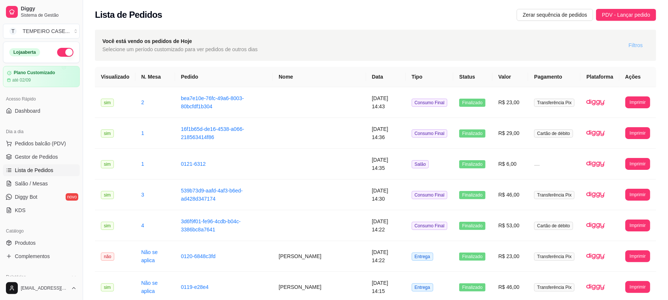
click at [633, 39] on button "Filtros" at bounding box center [635, 45] width 26 height 12
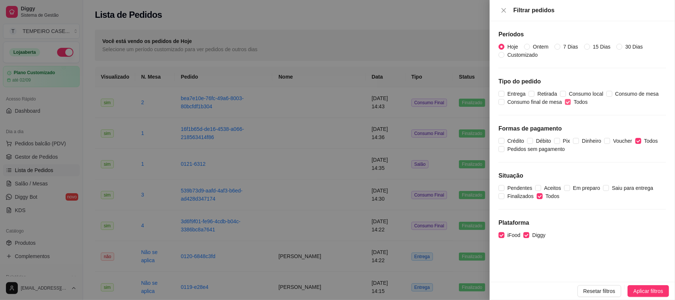
click at [573, 104] on span "Todos" at bounding box center [581, 102] width 20 height 8
click at [571, 104] on input "Todos" at bounding box center [568, 102] width 6 height 6
checkbox input "false"
click at [540, 95] on span "Retirada" at bounding box center [547, 94] width 26 height 8
click at [534, 95] on input "Retirada" at bounding box center [532, 94] width 6 height 6
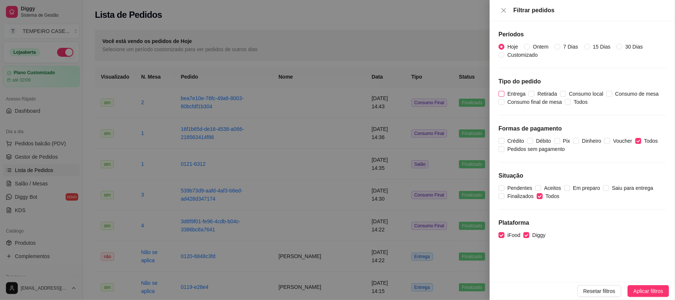
checkbox input "true"
click at [507, 93] on span "Entrega" at bounding box center [516, 94] width 24 height 8
click at [504, 93] on input "Entrega" at bounding box center [502, 94] width 6 height 6
checkbox input "true"
click at [633, 288] on span "Aplicar filtros" at bounding box center [648, 291] width 30 height 8
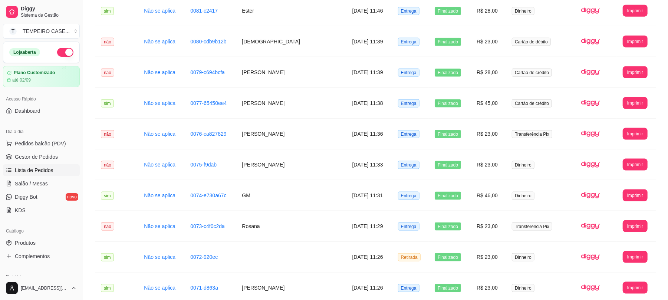
scroll to position [768, 0]
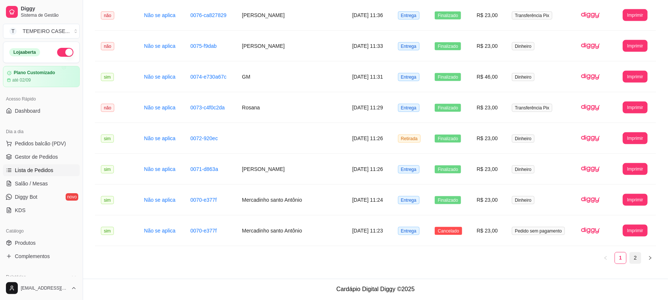
click at [629, 256] on link "2" at bounding box center [634, 257] width 11 height 11
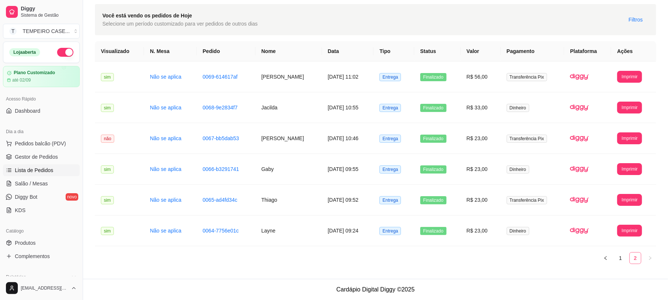
scroll to position [27, 0]
click at [620, 258] on link "1" at bounding box center [620, 257] width 11 height 11
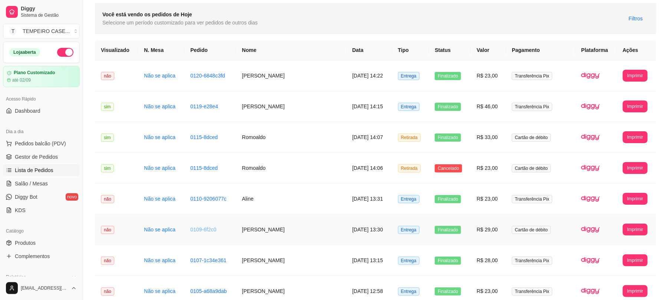
click at [202, 232] on link "0109-6f2c0" at bounding box center [203, 229] width 26 height 6
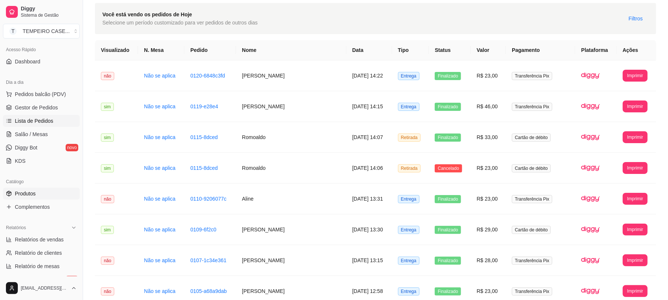
click at [42, 196] on link "Produtos" at bounding box center [41, 194] width 77 height 12
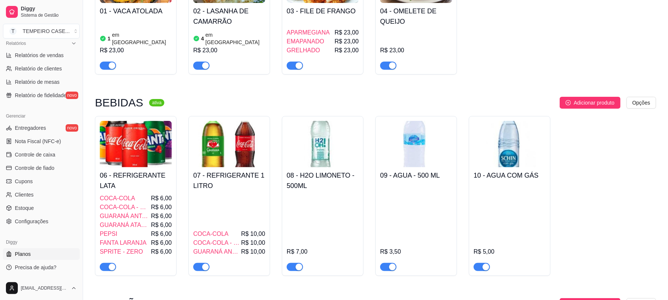
scroll to position [148, 0]
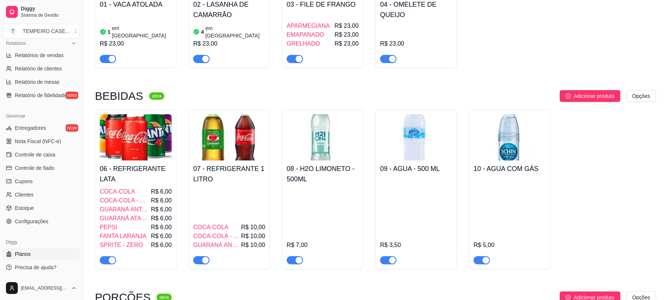
click at [39, 251] on link "Planos" at bounding box center [41, 254] width 77 height 12
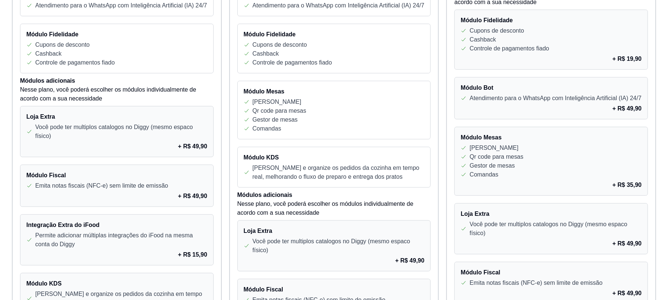
scroll to position [660, 0]
